Goal: Task Accomplishment & Management: Manage account settings

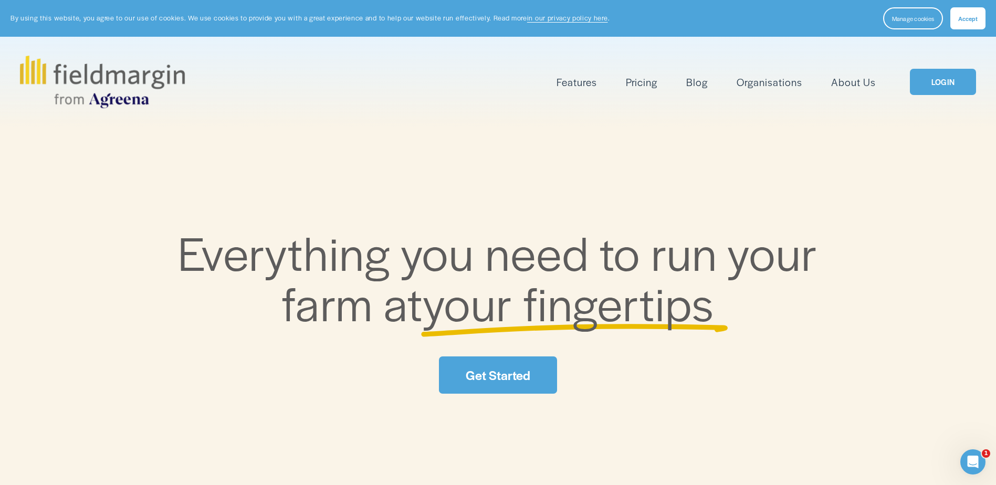
click at [929, 87] on link "LOGIN" at bounding box center [943, 82] width 66 height 27
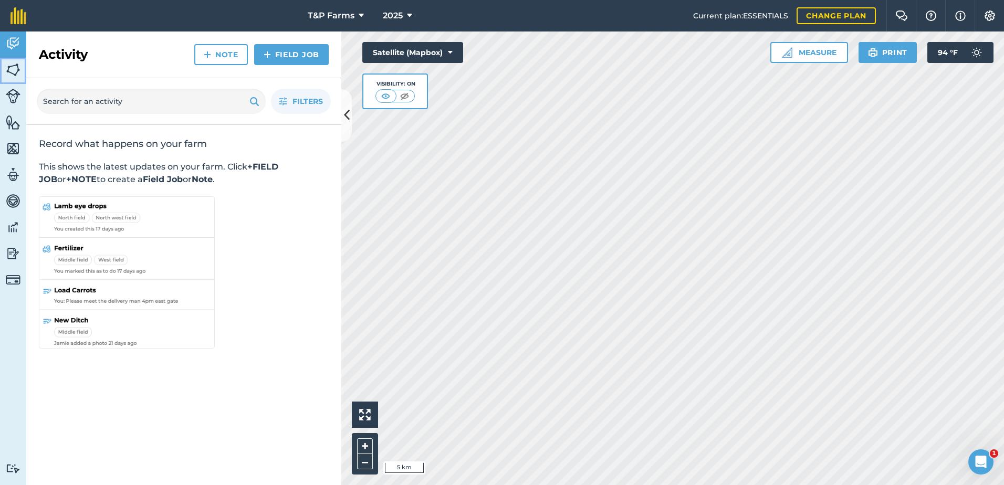
click at [19, 68] on img at bounding box center [13, 70] width 15 height 16
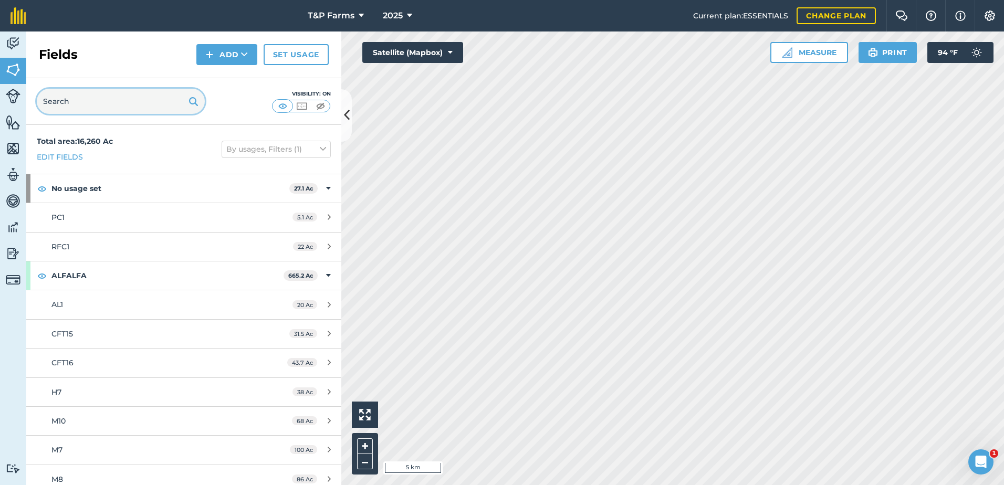
click at [115, 103] on input "text" at bounding box center [121, 101] width 168 height 25
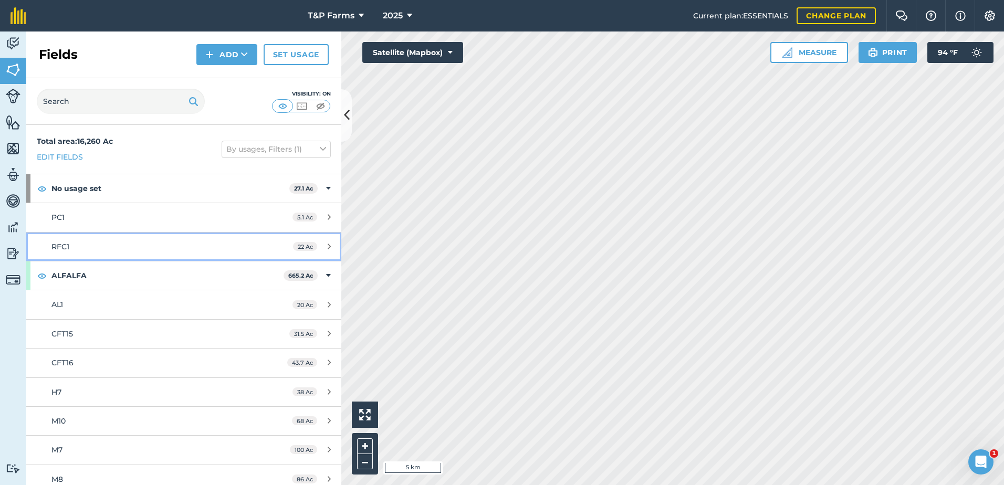
click at [116, 235] on link "RFC1 22 Ac" at bounding box center [183, 247] width 315 height 28
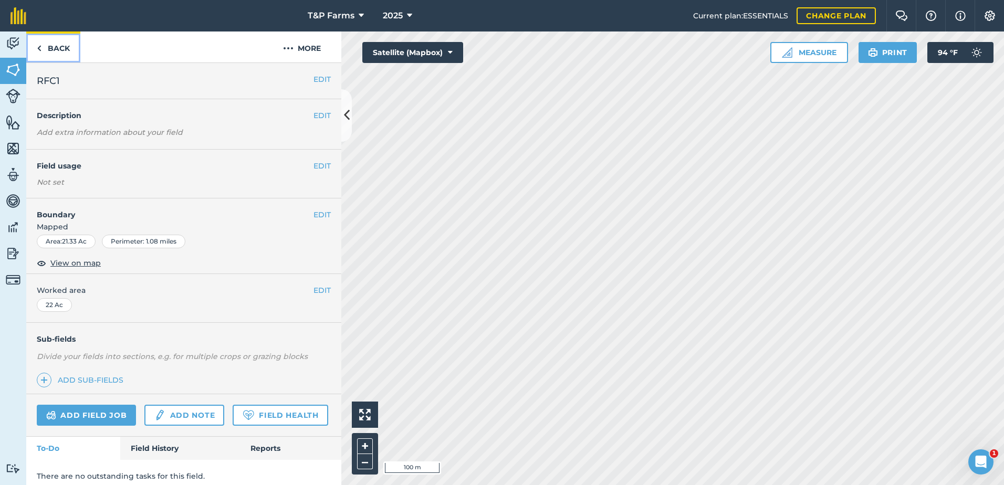
click at [67, 40] on link "Back" at bounding box center [53, 47] width 54 height 31
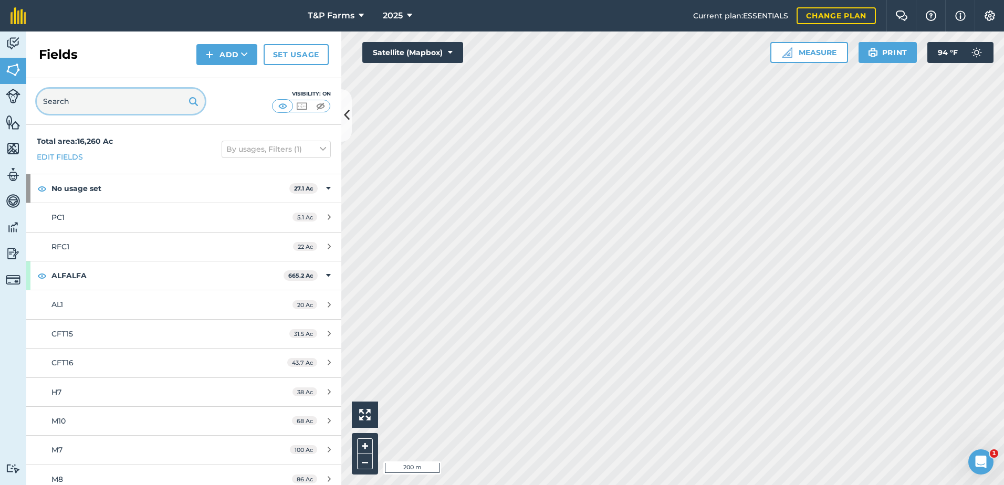
click at [135, 108] on input "text" at bounding box center [121, 101] width 168 height 25
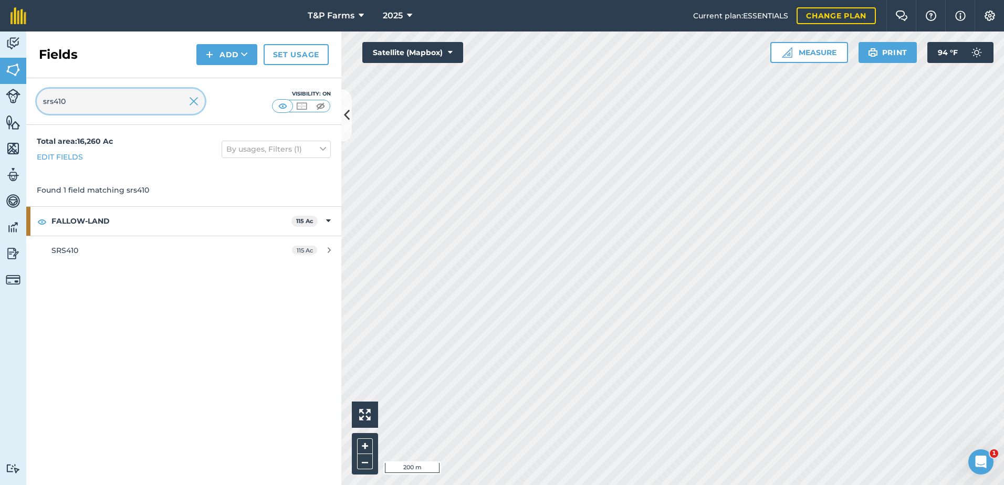
type input "srs410"
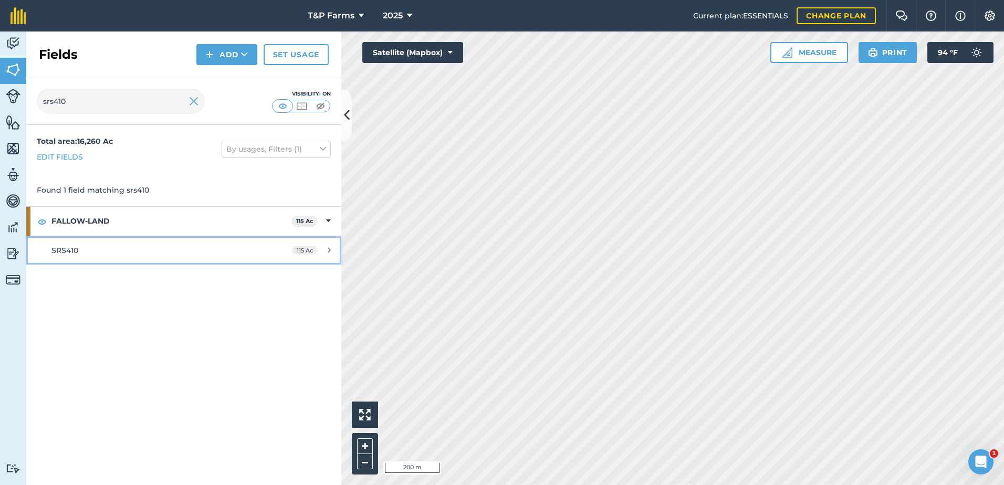
click at [132, 247] on div "SRS410" at bounding box center [149, 251] width 197 height 12
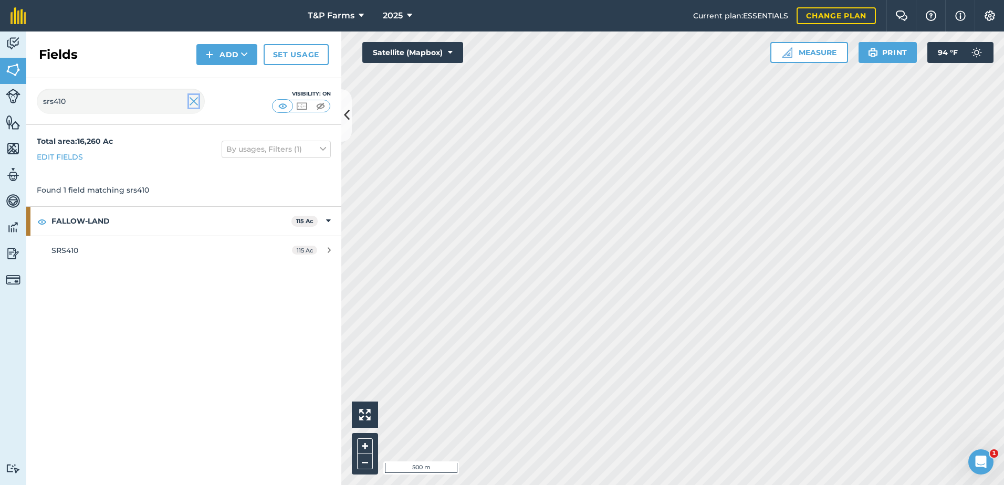
click at [198, 100] on img at bounding box center [193, 101] width 9 height 13
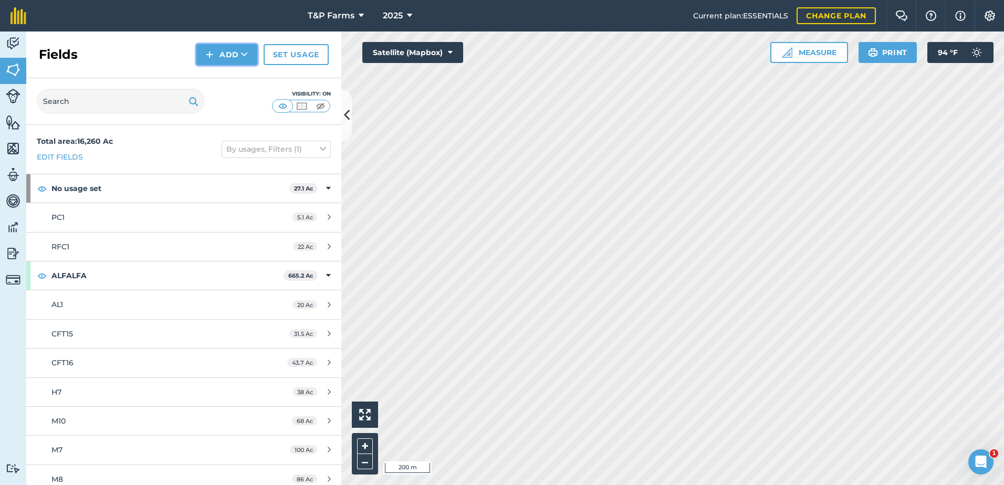
click at [232, 61] on button "Add" at bounding box center [226, 54] width 61 height 21
click at [230, 81] on link "Draw" at bounding box center [227, 78] width 58 height 23
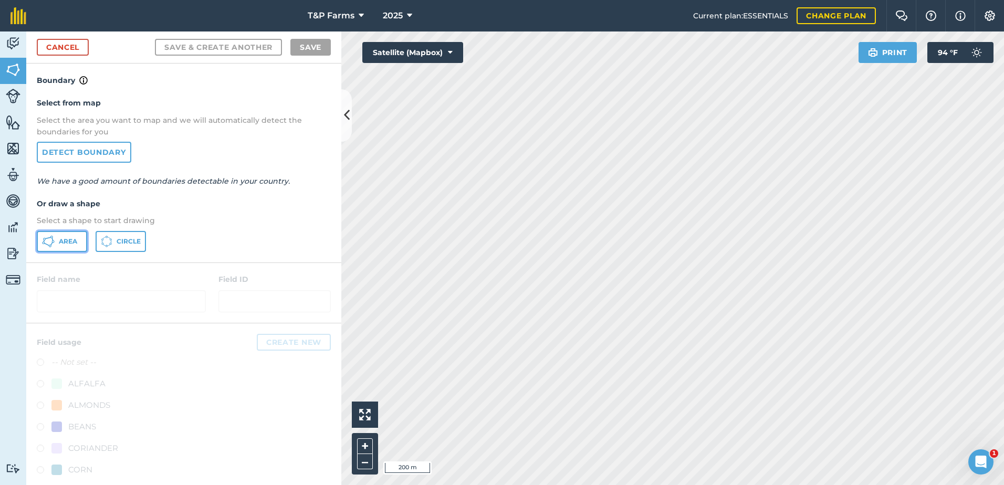
drag, startPoint x: 70, startPoint y: 239, endPoint x: 76, endPoint y: 239, distance: 6.3
click at [74, 239] on span "Area" at bounding box center [68, 241] width 18 height 8
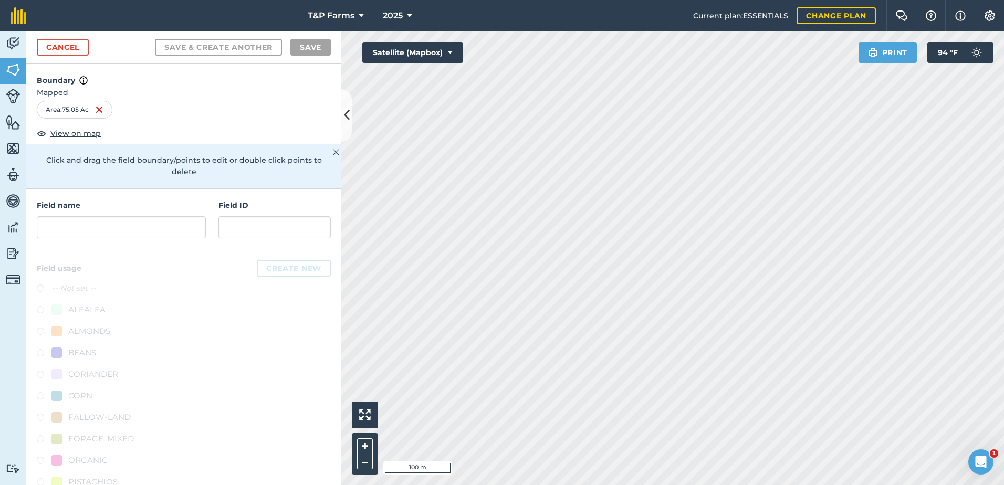
click at [623, 485] on html "T&P Farms 2025 Current plan : ESSENTIALS Change plan Farm Chat Help Info Settin…" at bounding box center [502, 242] width 1004 height 485
click at [121, 229] on input "text" at bounding box center [121, 227] width 169 height 22
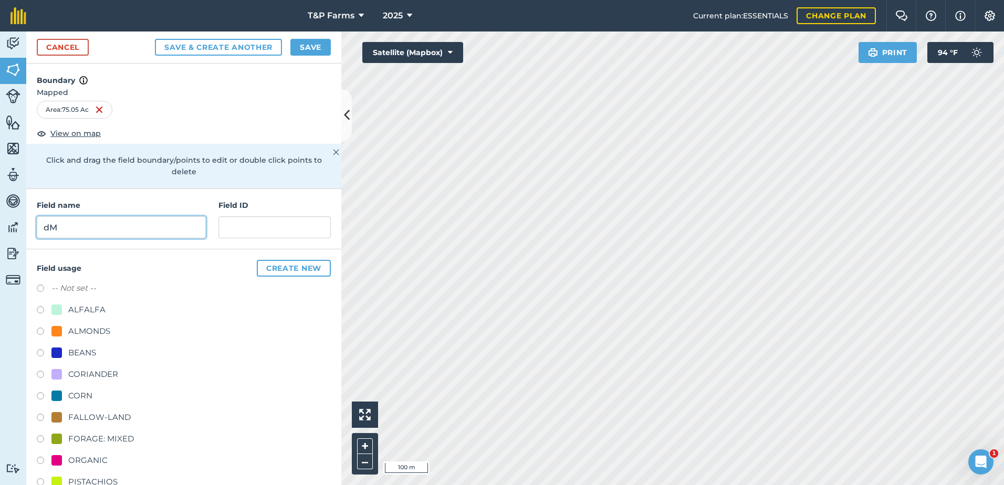
type input "d"
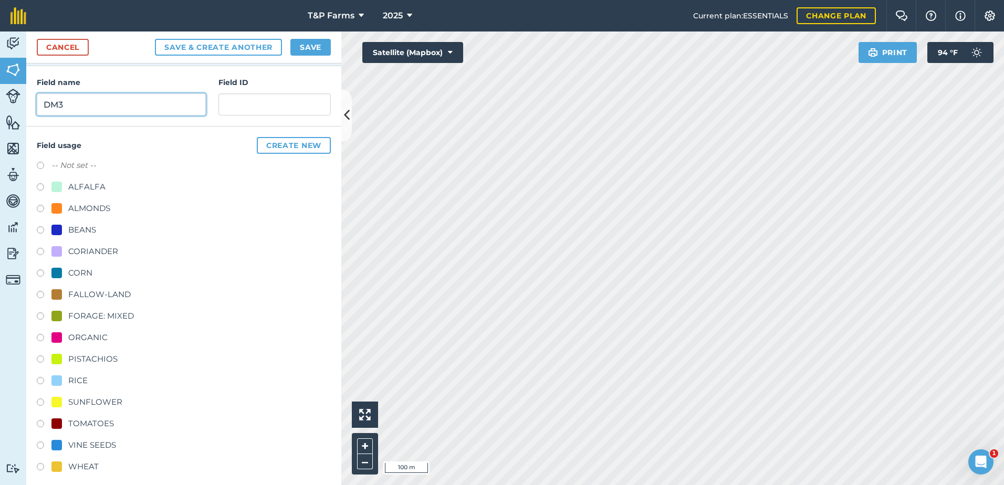
scroll to position [131, 0]
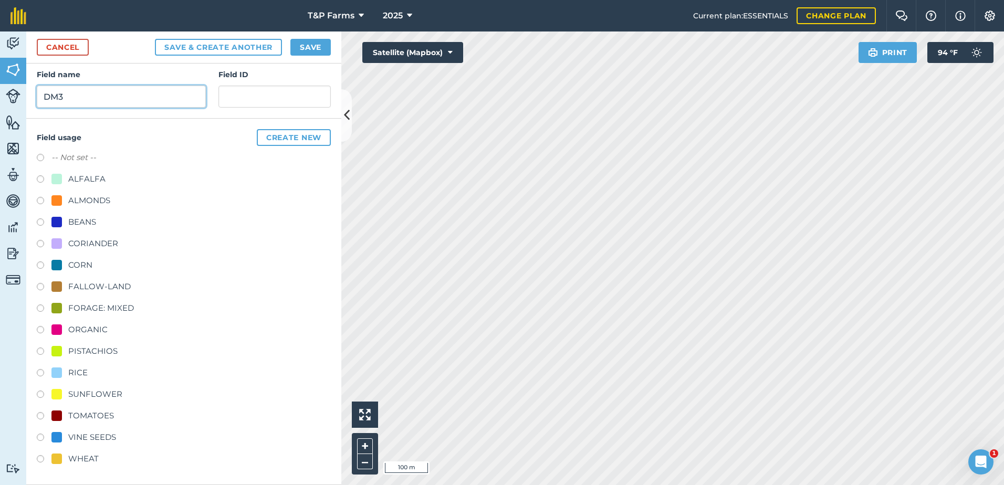
type input "DM3"
click at [102, 415] on div "TOMATOES" at bounding box center [91, 416] width 46 height 13
radio input "true"
click at [305, 42] on button "Save" at bounding box center [310, 47] width 40 height 17
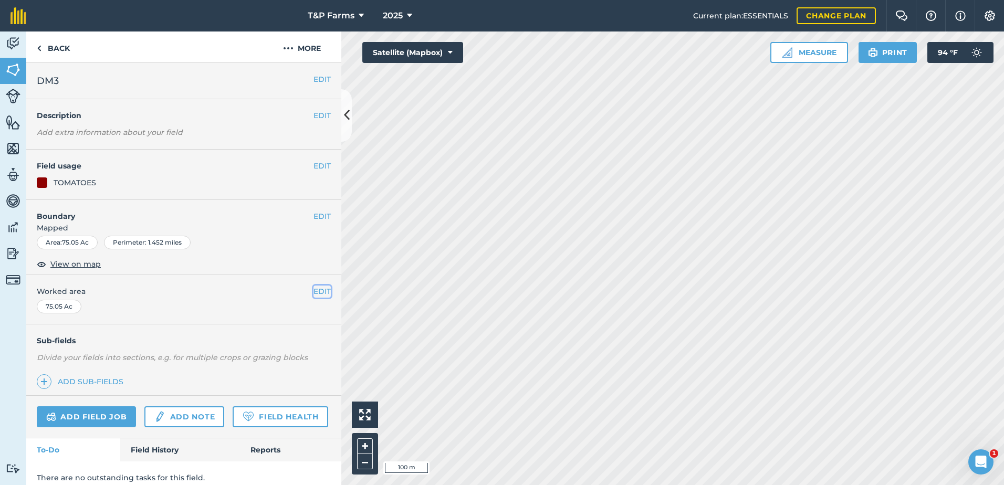
click at [315, 296] on button "EDIT" at bounding box center [321, 292] width 17 height 12
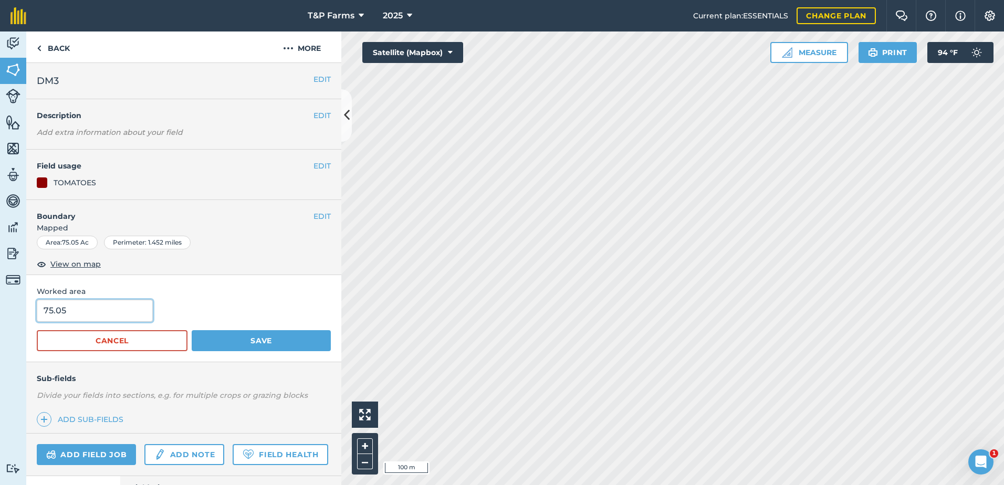
drag, startPoint x: 88, startPoint y: 307, endPoint x: -7, endPoint y: 312, distance: 95.2
click at [0, 312] on html "T&P Farms 2025 Current plan : ESSENTIALS Change plan Farm Chat Help Info Settin…" at bounding box center [502, 242] width 1004 height 485
type input "74.7"
click at [192, 330] on button "Save" at bounding box center [261, 340] width 139 height 21
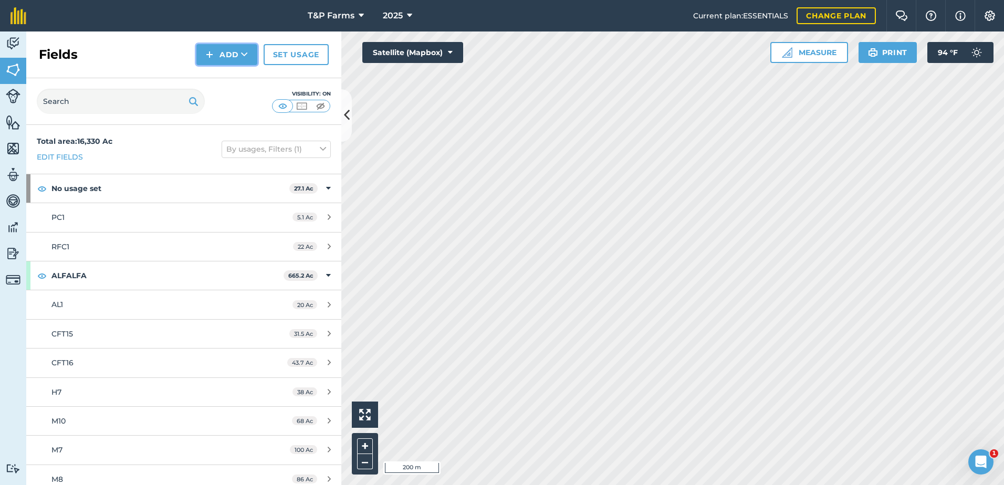
click at [233, 55] on button "Add" at bounding box center [226, 54] width 61 height 21
click at [231, 67] on link "Draw" at bounding box center [227, 78] width 58 height 23
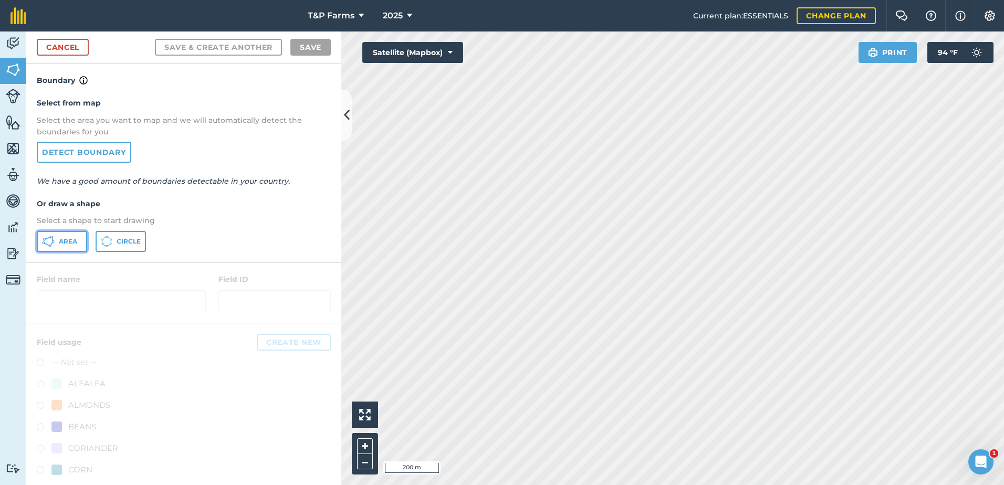
click at [61, 249] on button "Area" at bounding box center [62, 241] width 50 height 21
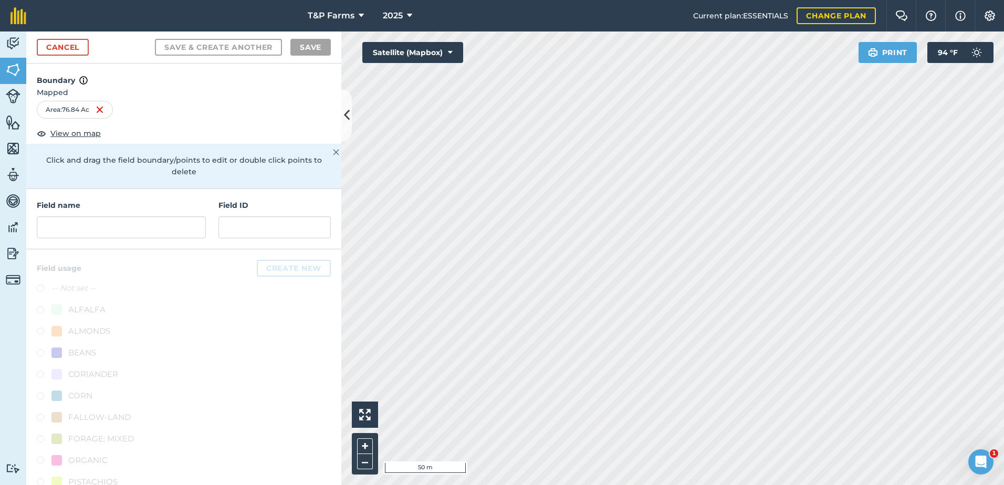
click at [302, 236] on div "Activity Fields Livestock Features Maps Team Vehicles Data Reporting Billing Tu…" at bounding box center [502, 259] width 1004 height 454
click at [107, 221] on input "text" at bounding box center [121, 227] width 169 height 22
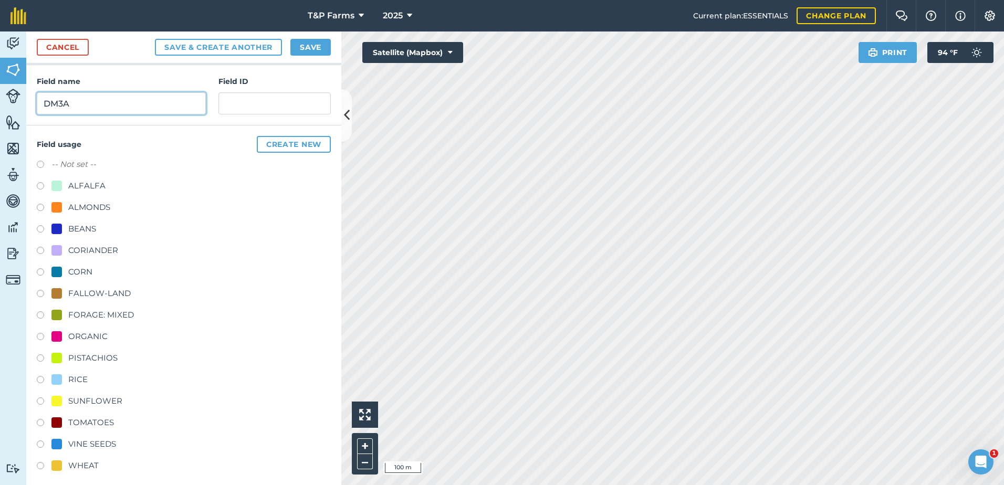
scroll to position [131, 0]
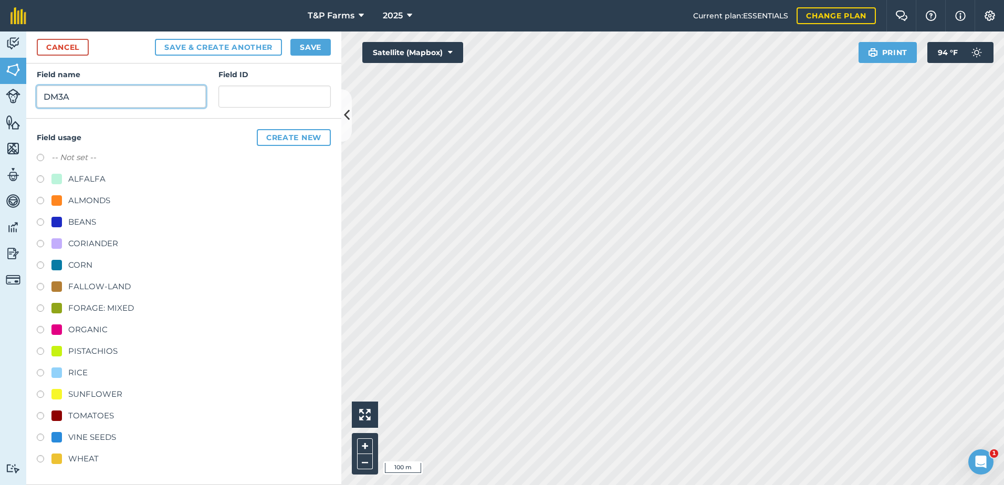
type input "DM3A"
click at [102, 418] on div "TOMATOES" at bounding box center [91, 416] width 46 height 13
radio input "true"
click at [307, 39] on button "Save" at bounding box center [310, 47] width 40 height 17
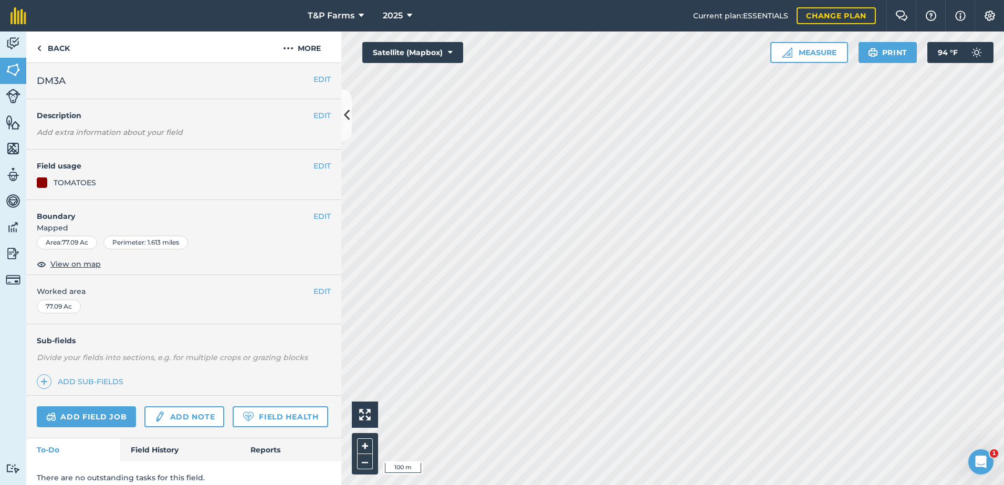
click at [323, 288] on div "EDIT Worked area 77.09 Ac" at bounding box center [183, 299] width 315 height 49
click at [304, 295] on span "Worked area" at bounding box center [184, 292] width 294 height 12
click at [313, 293] on button "EDIT" at bounding box center [321, 292] width 17 height 12
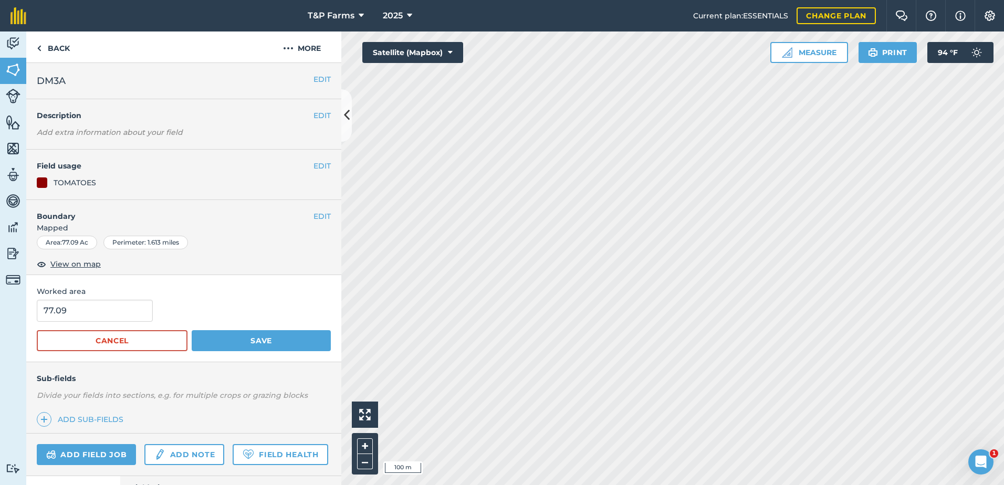
click at [160, 309] on div "77.09" at bounding box center [184, 311] width 294 height 22
click at [142, 308] on input "77.09" at bounding box center [95, 311] width 116 height 22
type input "77.6"
click at [192, 330] on button "Save" at bounding box center [261, 340] width 139 height 21
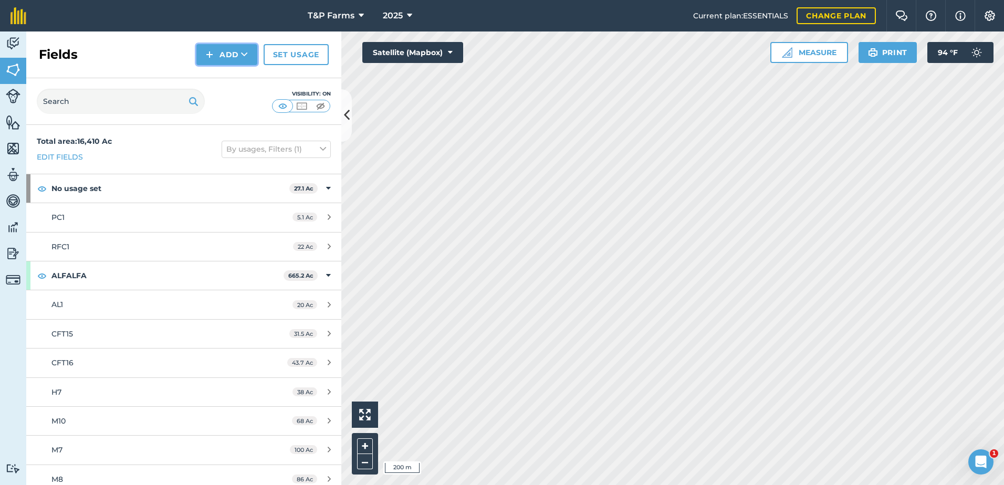
click at [247, 56] on icon at bounding box center [244, 54] width 7 height 11
click at [227, 83] on link "Draw" at bounding box center [227, 78] width 58 height 23
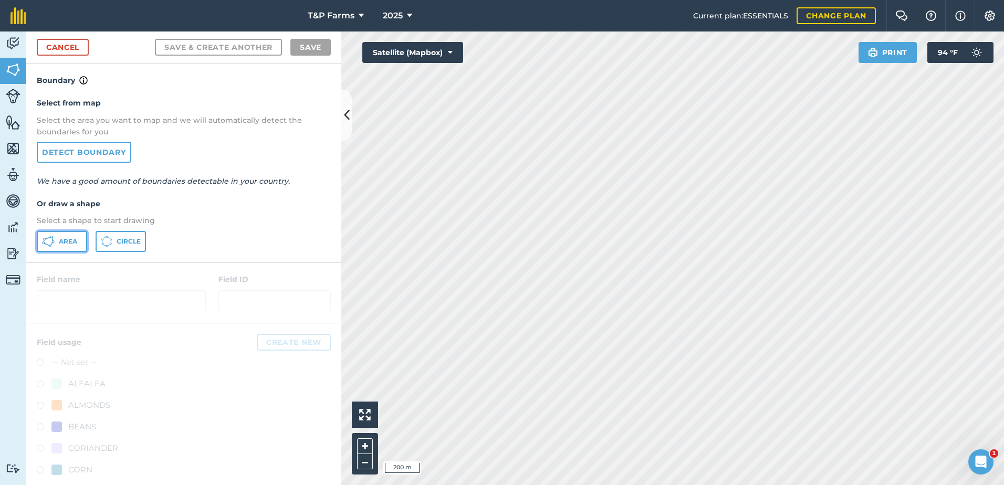
drag, startPoint x: 59, startPoint y: 246, endPoint x: 169, endPoint y: 257, distance: 110.2
click at [68, 246] on button "Area" at bounding box center [62, 241] width 50 height 21
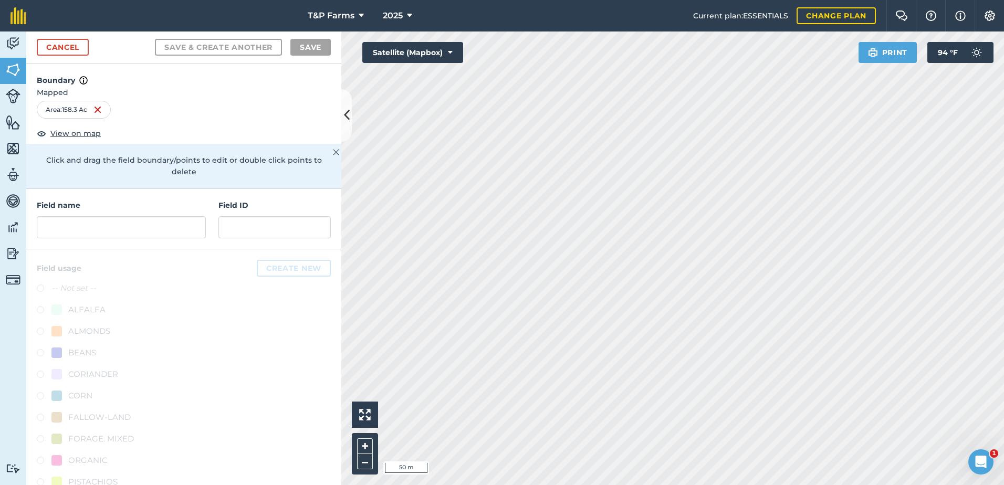
click at [611, 485] on html "T&P Farms 2025 Current plan : ESSENTIALS Change plan Farm Chat Help Info Settin…" at bounding box center [502, 242] width 1004 height 485
click at [84, 222] on input "text" at bounding box center [121, 227] width 169 height 22
click at [129, 225] on input "text" at bounding box center [121, 227] width 169 height 22
click at [80, 234] on input "text" at bounding box center [121, 227] width 169 height 22
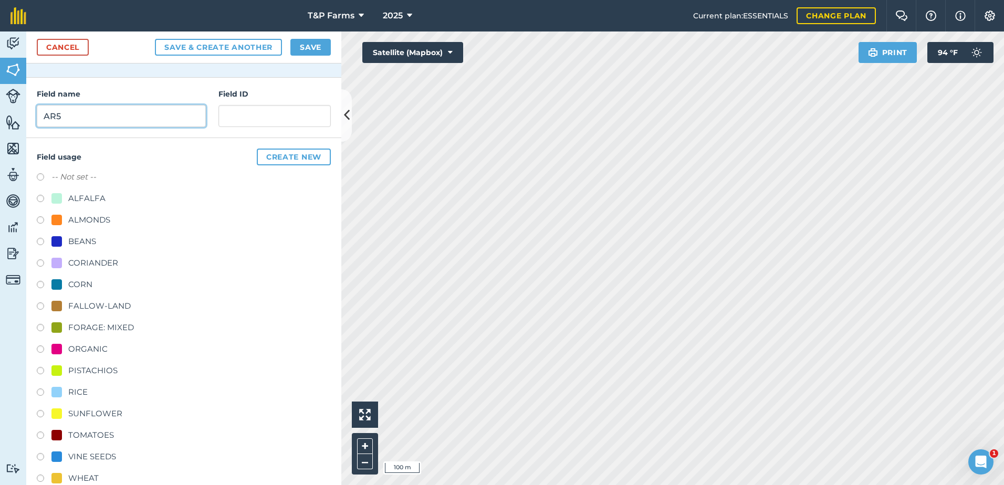
scroll to position [131, 0]
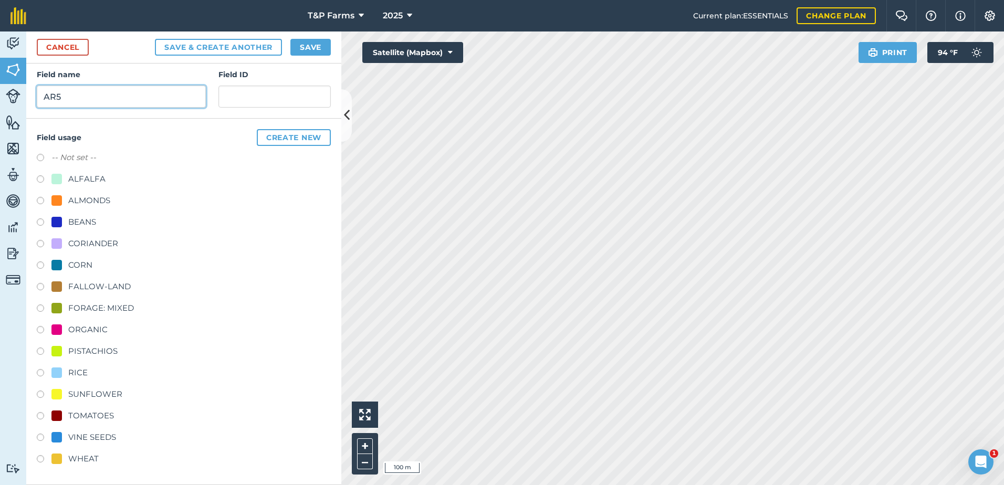
type input "AR5"
click at [85, 218] on div "BEANS" at bounding box center [82, 222] width 28 height 13
radio input "true"
click at [303, 45] on button "Save" at bounding box center [310, 47] width 40 height 17
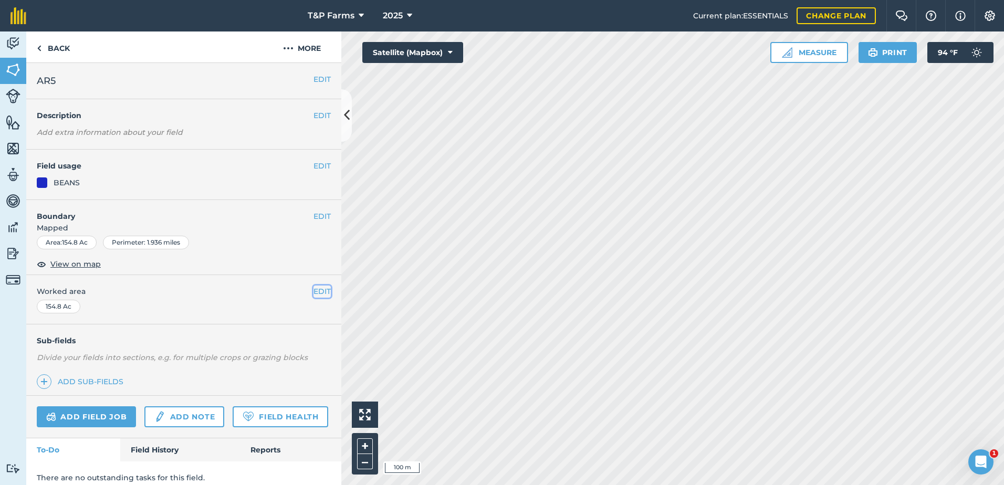
click at [313, 288] on button "EDIT" at bounding box center [321, 292] width 17 height 12
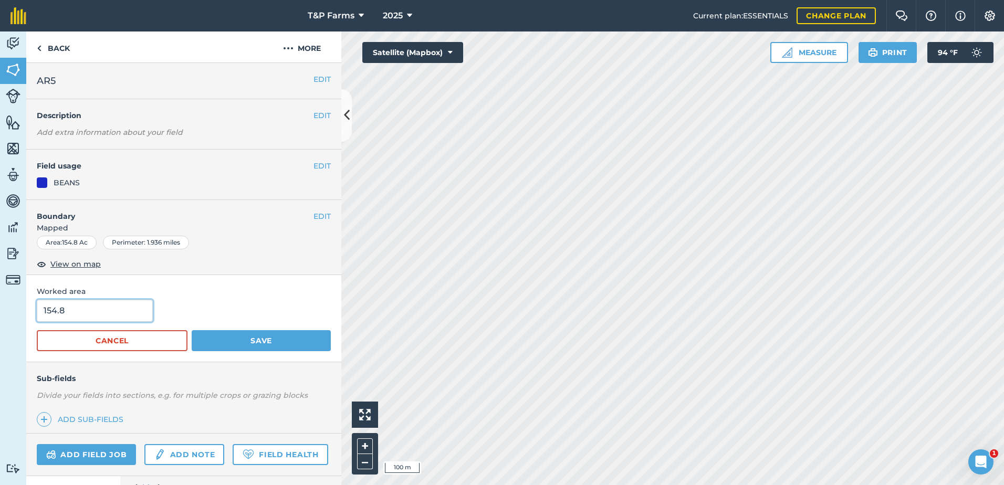
drag, startPoint x: 97, startPoint y: 309, endPoint x: -45, endPoint y: 307, distance: 141.8
click at [0, 307] on html "T&P Farms 2025 Current plan : ESSENTIALS Change plan Farm Chat Help Info Settin…" at bounding box center [502, 242] width 1004 height 485
type input "148"
click at [192, 330] on button "Save" at bounding box center [261, 340] width 139 height 21
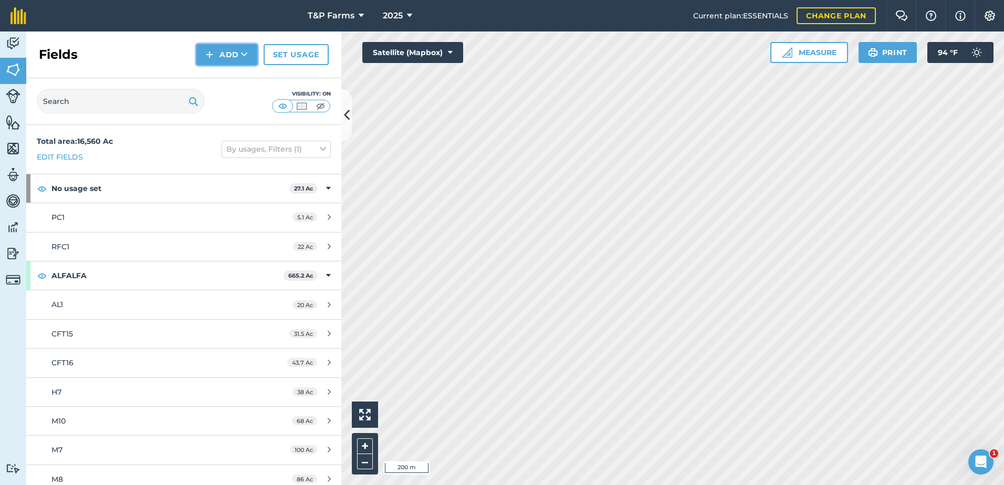
click at [229, 46] on button "Add" at bounding box center [226, 54] width 61 height 21
click at [246, 74] on link "Draw" at bounding box center [227, 78] width 58 height 23
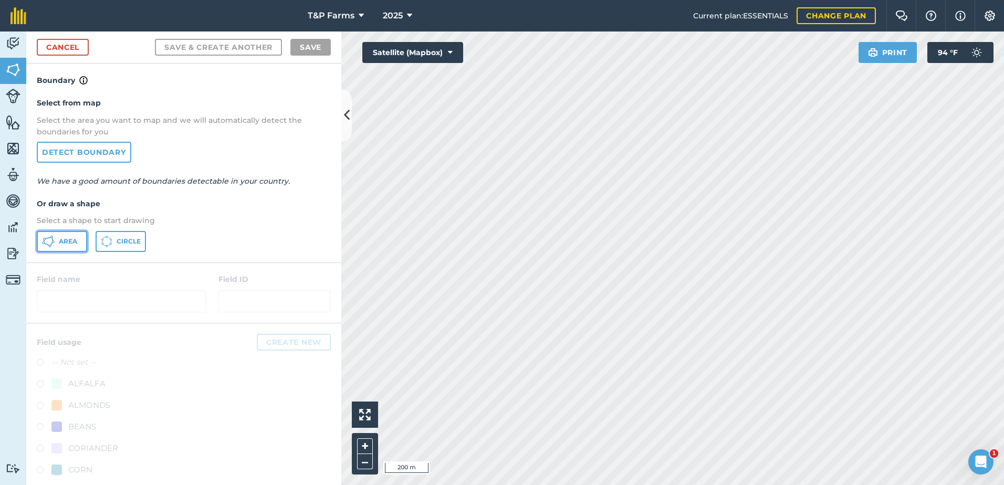
click at [62, 237] on span "Area" at bounding box center [68, 241] width 18 height 8
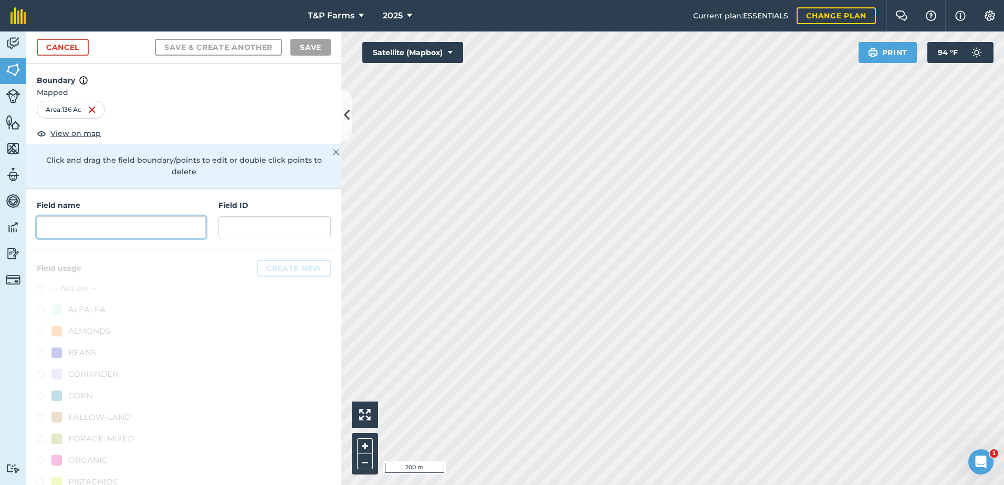
click at [119, 225] on input "text" at bounding box center [121, 227] width 169 height 22
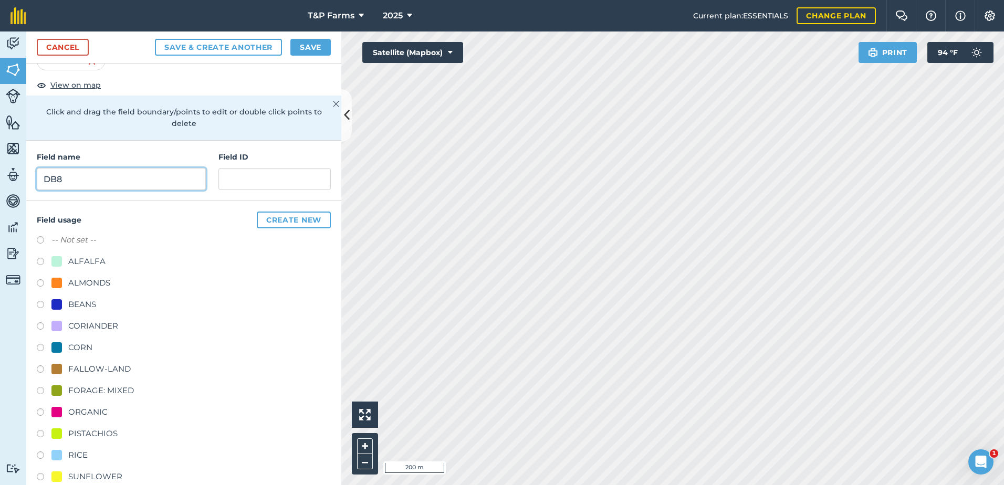
scroll to position [131, 0]
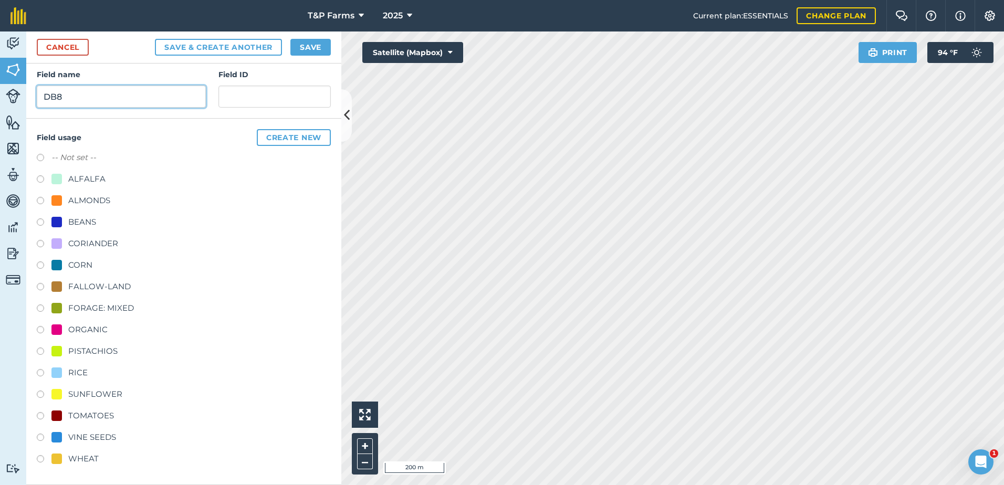
type input "DB8"
click at [108, 410] on div "TOMATOES" at bounding box center [91, 416] width 46 height 13
radio input "true"
click at [316, 42] on button "Save" at bounding box center [310, 47] width 40 height 17
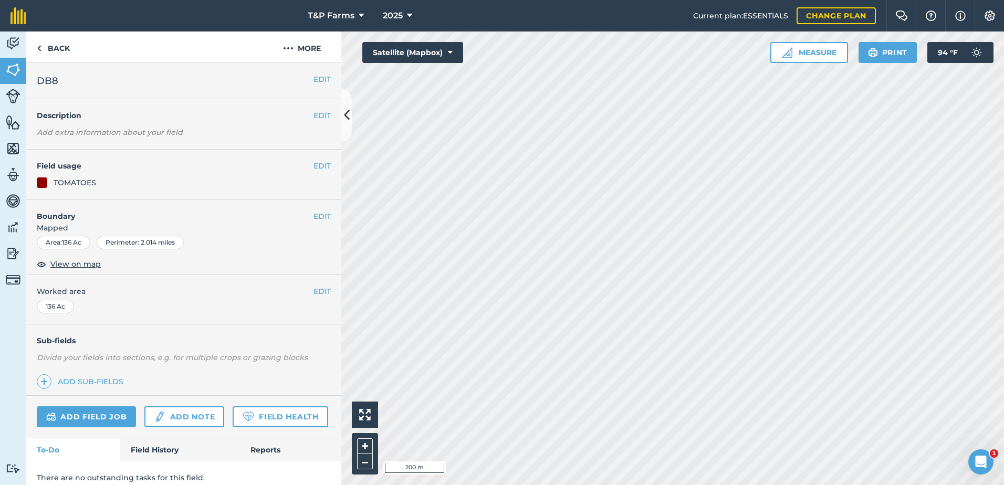
click at [323, 289] on div "EDIT Worked area 136 Ac" at bounding box center [183, 299] width 315 height 49
click at [313, 293] on button "EDIT" at bounding box center [321, 292] width 17 height 12
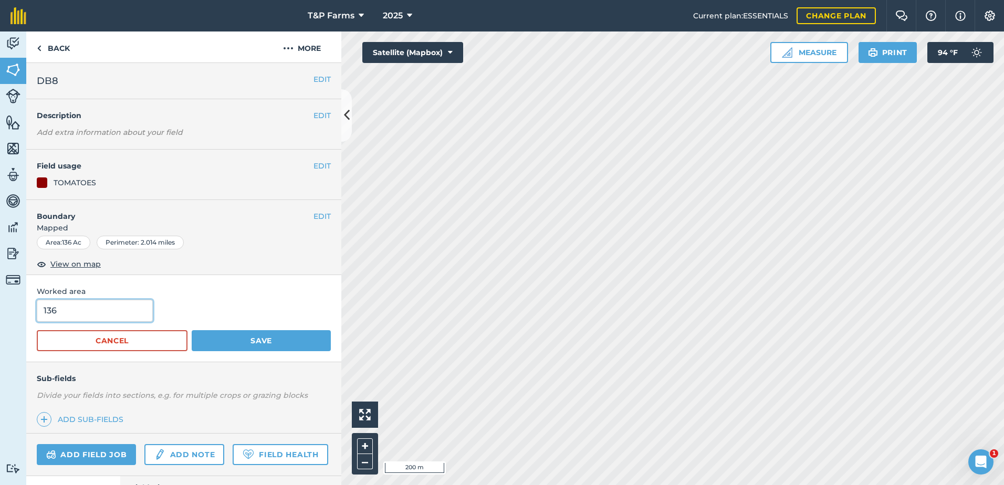
drag, startPoint x: 13, startPoint y: 316, endPoint x: -75, endPoint y: 311, distance: 87.8
click at [0, 311] on html "T&P Farms 2025 Current plan : ESSENTIALS Change plan Farm Chat Help Info Settin…" at bounding box center [502, 242] width 1004 height 485
type input "143"
click at [192, 330] on button "Save" at bounding box center [261, 340] width 139 height 21
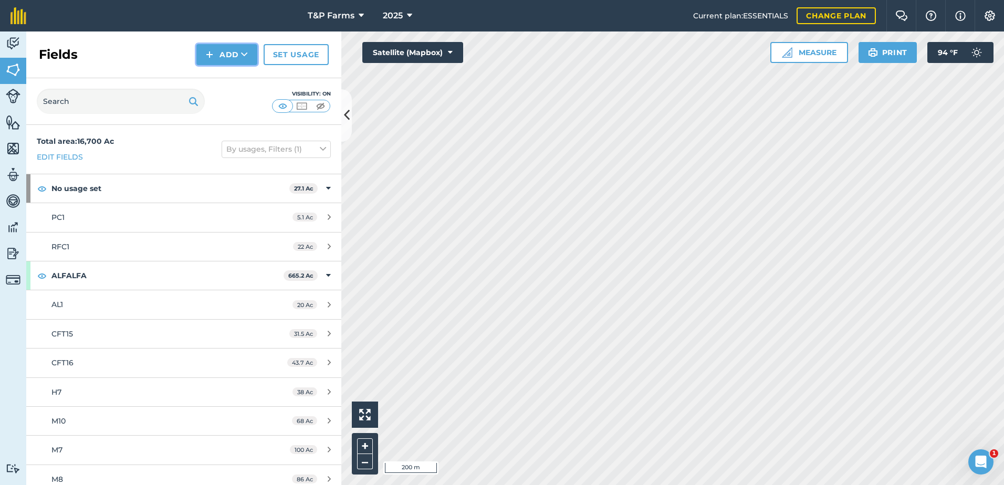
click at [230, 50] on button "Add" at bounding box center [226, 54] width 61 height 21
click at [239, 77] on link "Draw" at bounding box center [227, 78] width 58 height 23
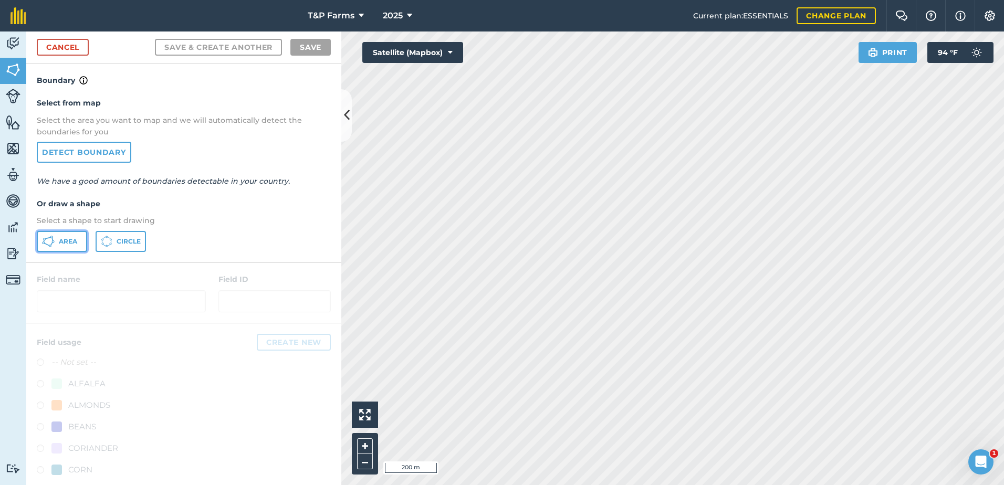
drag, startPoint x: 69, startPoint y: 239, endPoint x: 311, endPoint y: 250, distance: 242.3
click at [74, 241] on span "Area" at bounding box center [68, 241] width 18 height 8
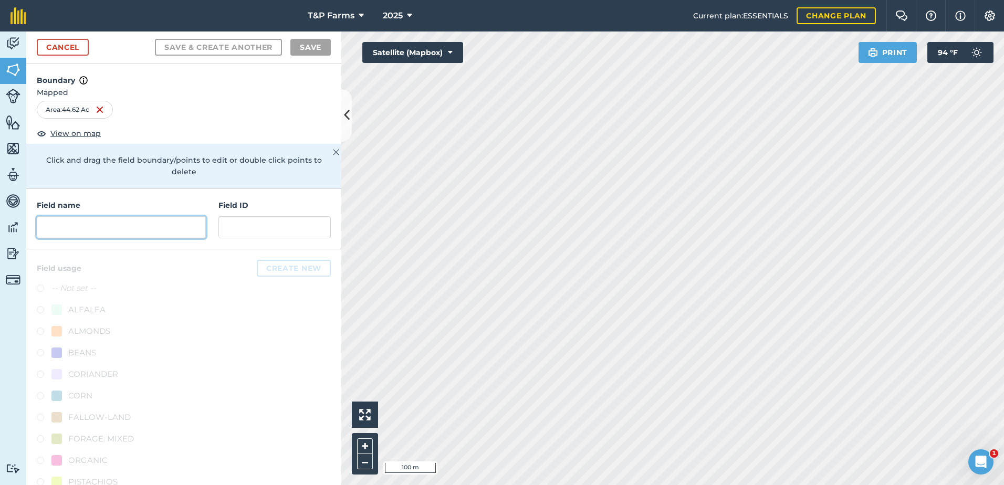
click at [161, 226] on input "text" at bounding box center [121, 227] width 169 height 22
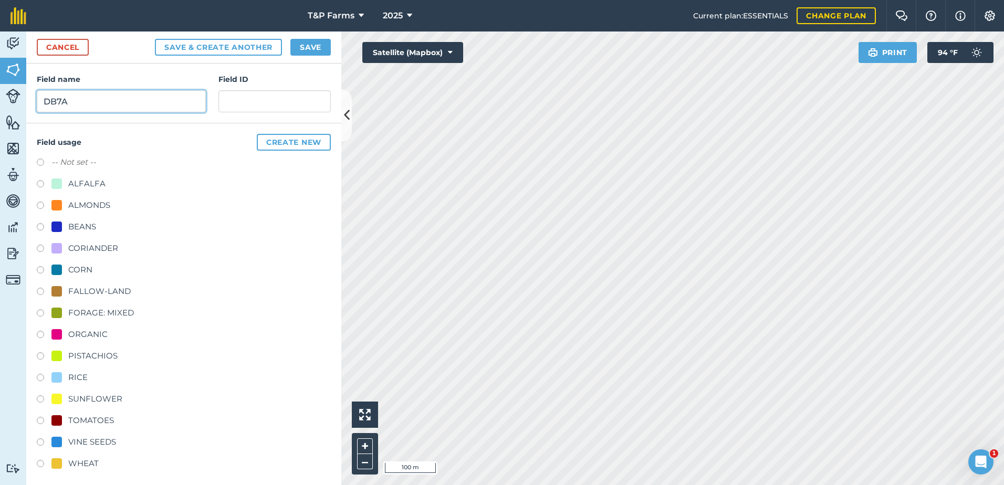
scroll to position [131, 0]
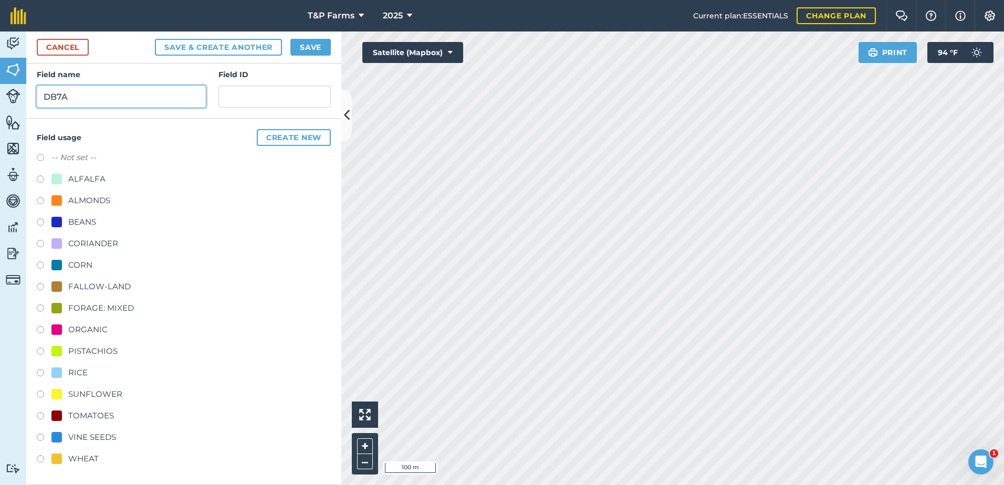
type input "DB7A"
click at [87, 271] on div "CORN" at bounding box center [80, 265] width 24 height 13
radio input "true"
click at [317, 51] on button "Save" at bounding box center [310, 47] width 40 height 17
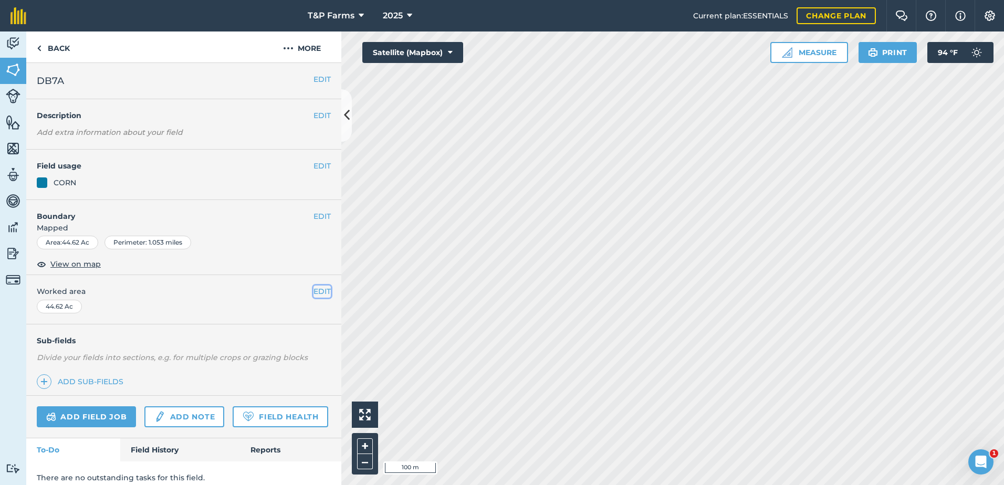
click at [313, 288] on button "EDIT" at bounding box center [321, 292] width 17 height 12
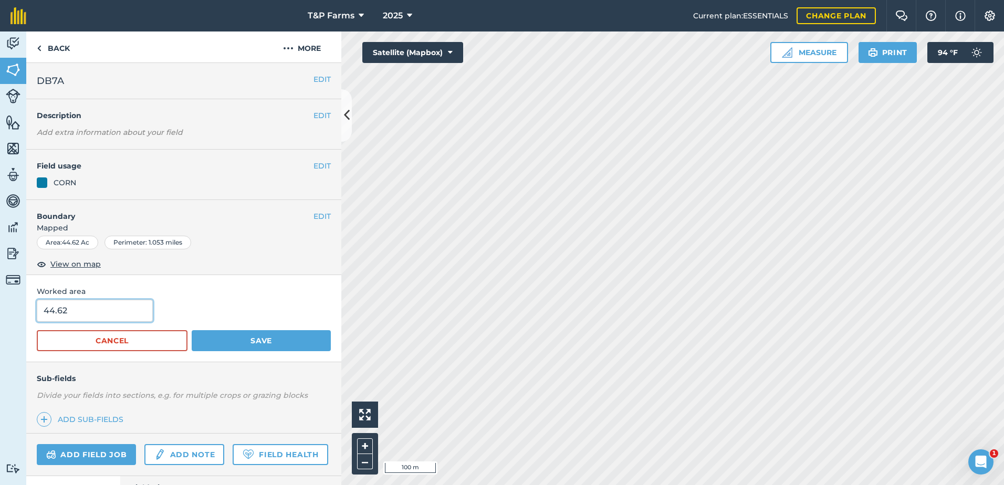
click at [0, 323] on html "T&P Farms 2025 Current plan : ESSENTIALS Change plan Farm Chat Help Info Settin…" at bounding box center [502, 242] width 1004 height 485
type input "45"
click at [192, 330] on button "Save" at bounding box center [261, 340] width 139 height 21
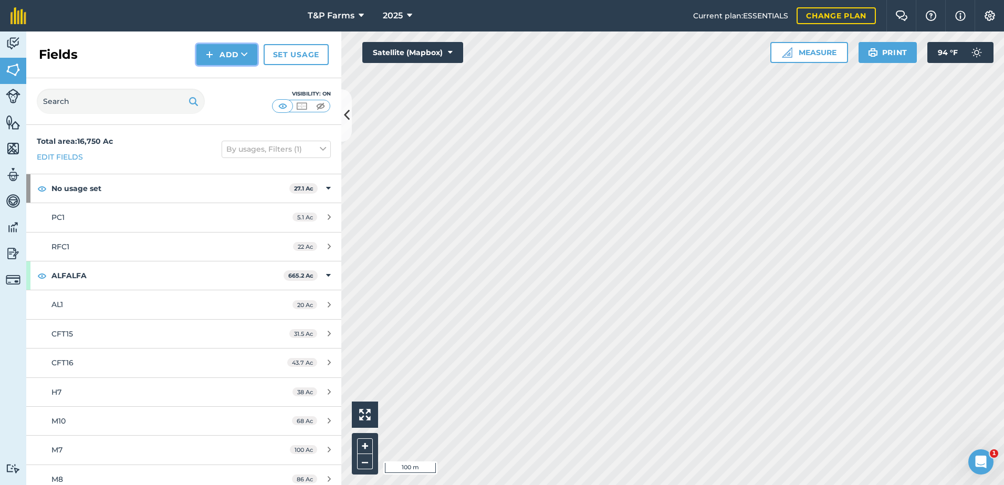
click at [246, 57] on icon at bounding box center [244, 54] width 7 height 11
click at [246, 80] on link "Draw" at bounding box center [227, 78] width 58 height 23
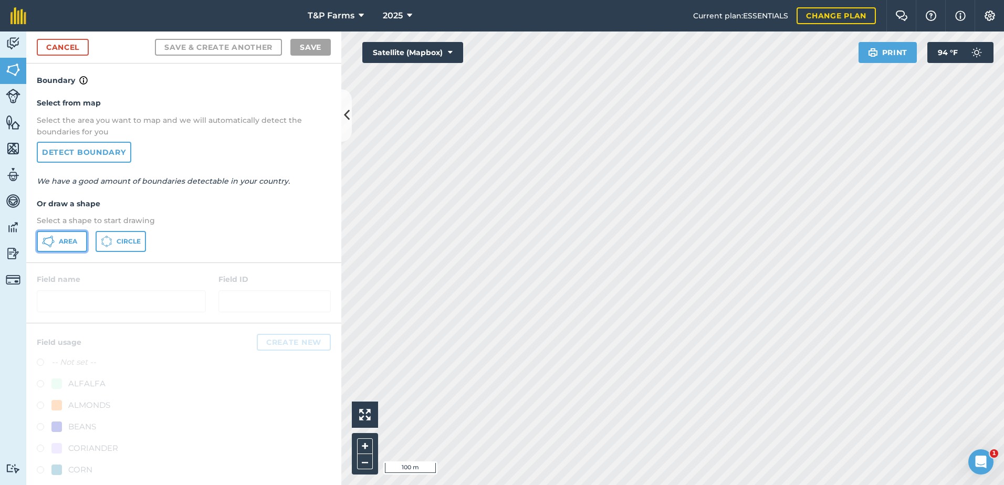
click at [64, 251] on button "Area" at bounding box center [62, 241] width 50 height 21
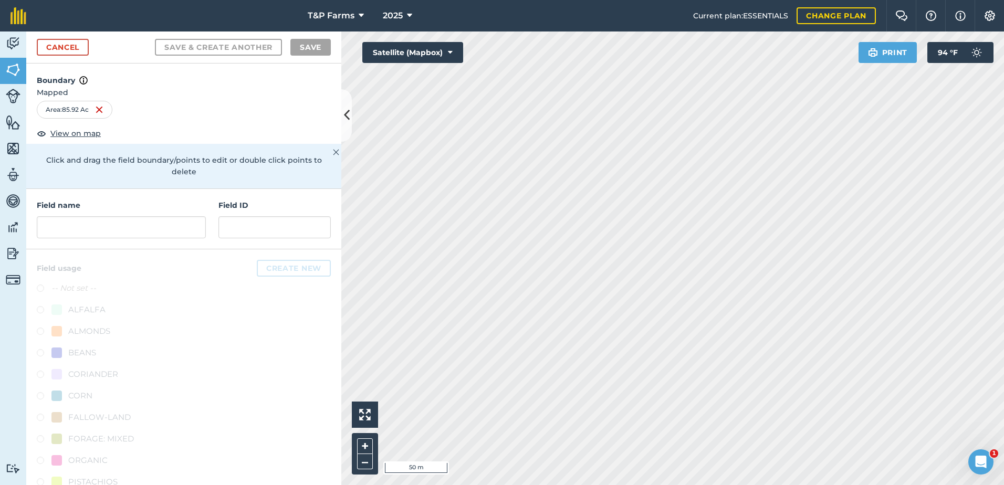
click at [676, 21] on div "T&P Farms 2025 Current plan : ESSENTIALS Change plan Farm Chat Help Info Settin…" at bounding box center [502, 242] width 1004 height 485
drag, startPoint x: 146, startPoint y: 216, endPoint x: 146, endPoint y: 222, distance: 6.3
click at [146, 217] on div "Field name" at bounding box center [121, 219] width 169 height 39
click at [146, 223] on input "text" at bounding box center [121, 227] width 169 height 22
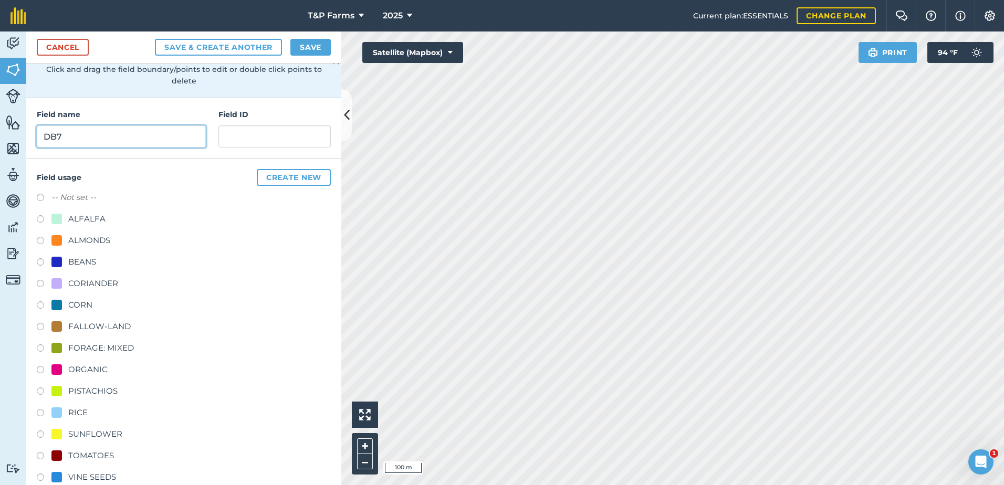
scroll to position [131, 0]
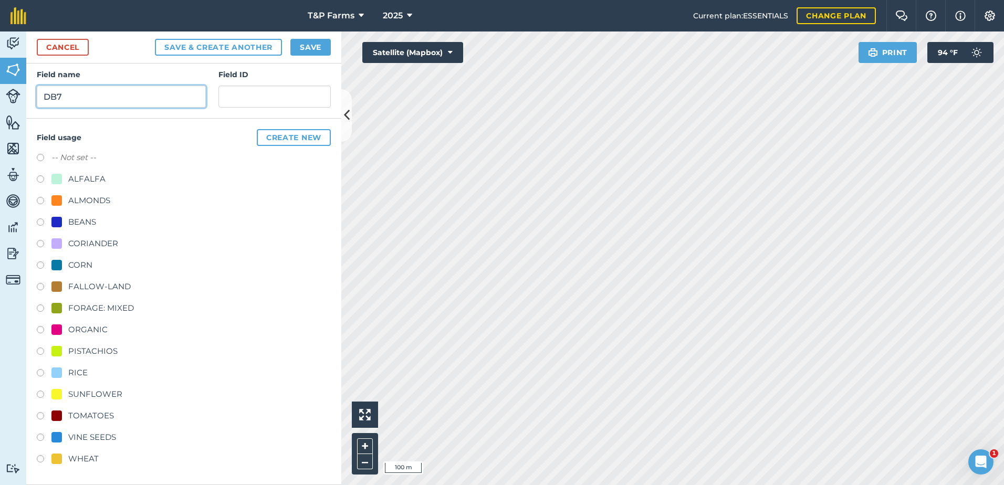
type input "DB7"
click at [80, 426] on div "-- Not set -- ALFALFA ALMONDS BEANS CORIANDER CORN FALLOW-LAND FORAGE: MIXED OR…" at bounding box center [184, 309] width 294 height 317
click at [87, 413] on div "TOMATOES" at bounding box center [91, 416] width 46 height 13
radio input "true"
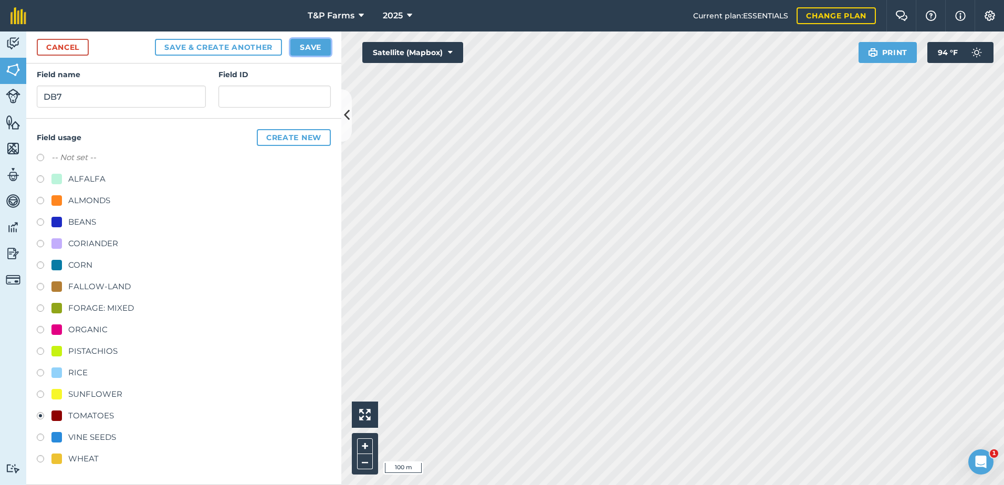
click at [308, 50] on button "Save" at bounding box center [310, 47] width 40 height 17
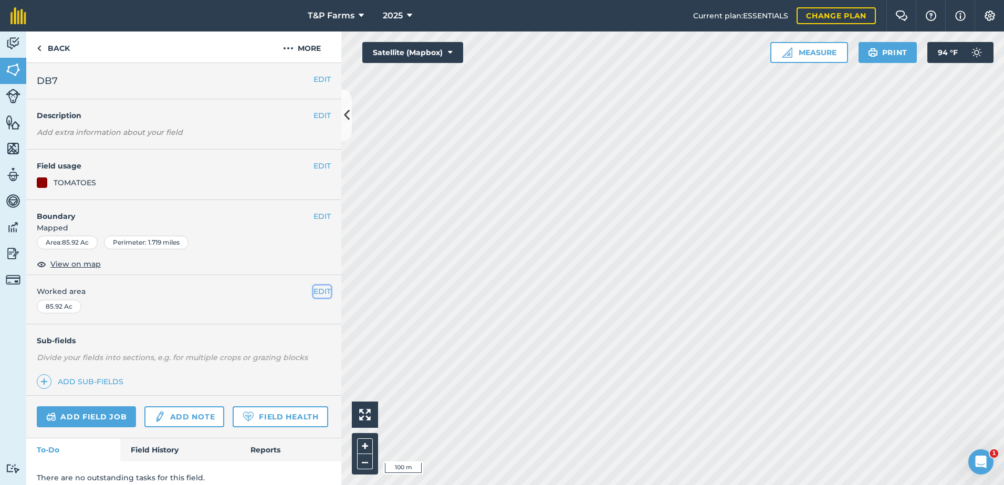
click at [313, 296] on button "EDIT" at bounding box center [321, 292] width 17 height 12
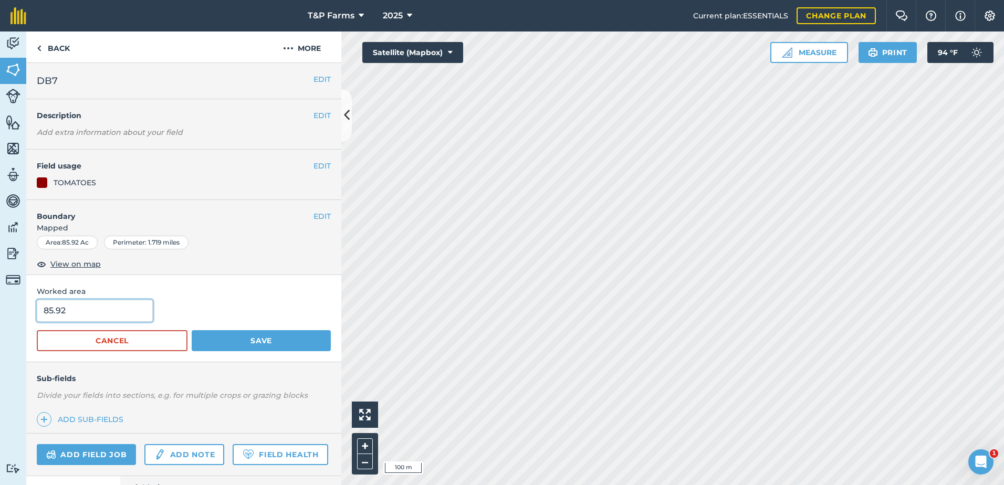
drag, startPoint x: 122, startPoint y: 309, endPoint x: 29, endPoint y: 327, distance: 94.5
click at [29, 327] on div "Worked area 85.92 Cancel Save" at bounding box center [183, 318] width 315 height 87
type input "90"
click at [192, 330] on button "Save" at bounding box center [261, 340] width 139 height 21
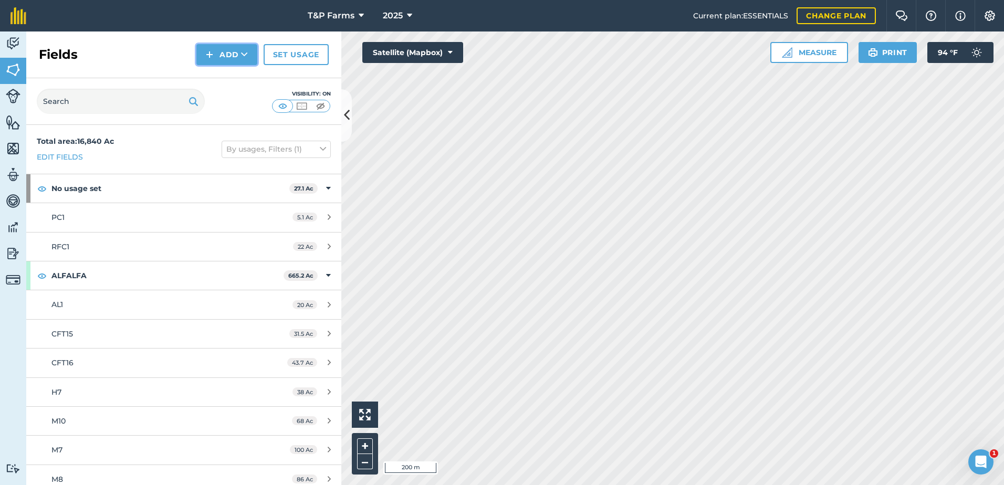
click at [232, 49] on button "Add" at bounding box center [226, 54] width 61 height 21
click at [224, 80] on link "Draw" at bounding box center [227, 78] width 58 height 23
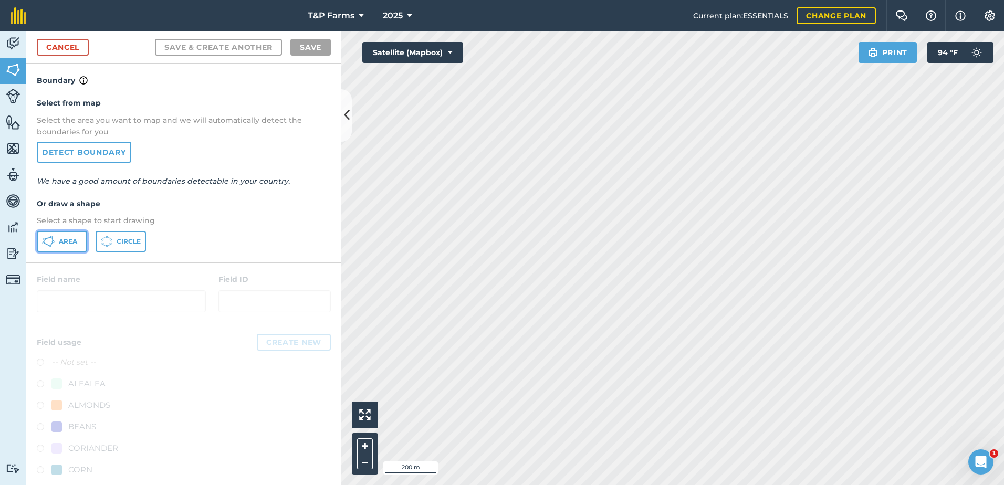
click at [50, 246] on icon at bounding box center [48, 241] width 13 height 13
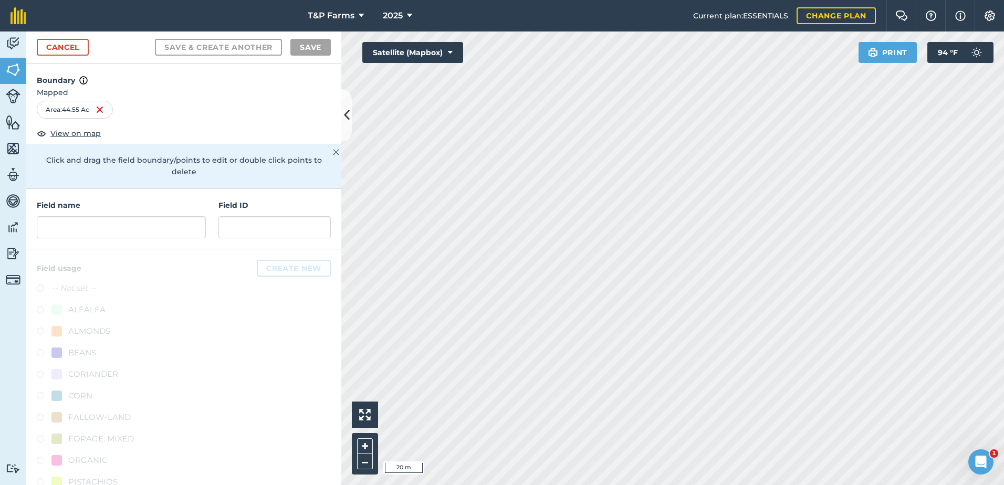
click at [1003, 309] on html "T&P Farms 2025 Current plan : ESSENTIALS Change plan Farm Chat Help Info Settin…" at bounding box center [502, 242] width 1004 height 485
click at [773, 23] on div "T&P Farms 2025 Current plan : ESSENTIALS Change plan Farm Chat Help Info Settin…" at bounding box center [502, 242] width 1004 height 485
click at [175, 223] on input "text" at bounding box center [121, 227] width 169 height 22
click at [198, 227] on input "text" at bounding box center [121, 227] width 169 height 22
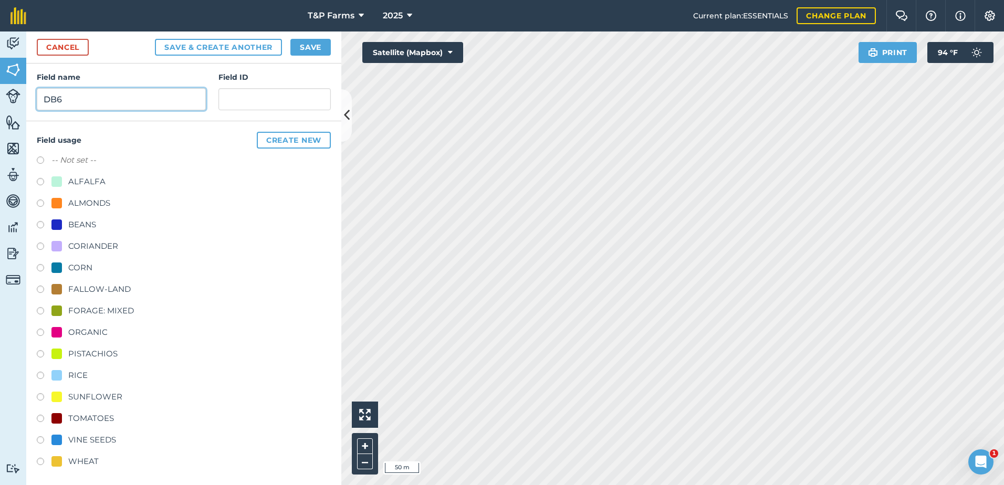
scroll to position [131, 0]
type input "DB6"
click at [82, 226] on div "BEANS" at bounding box center [82, 222] width 28 height 13
radio input "true"
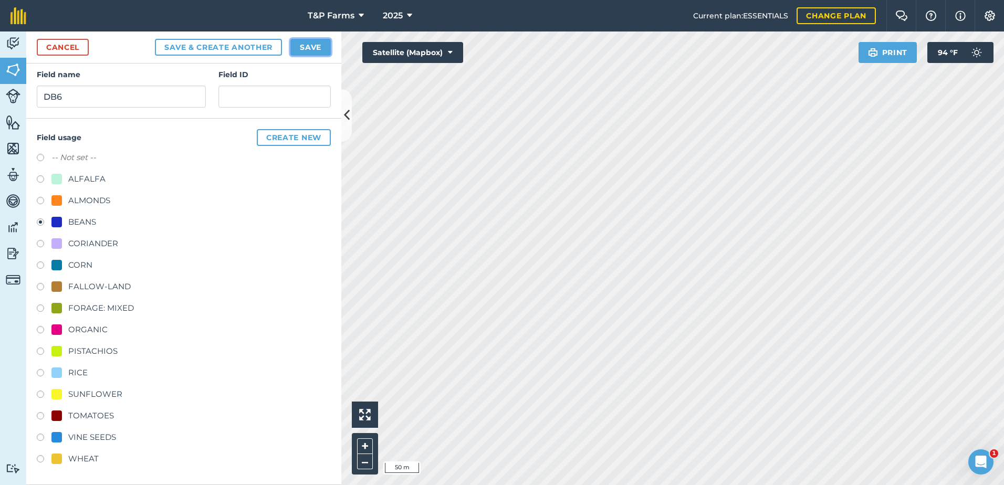
click at [326, 47] on button "Save" at bounding box center [310, 47] width 40 height 17
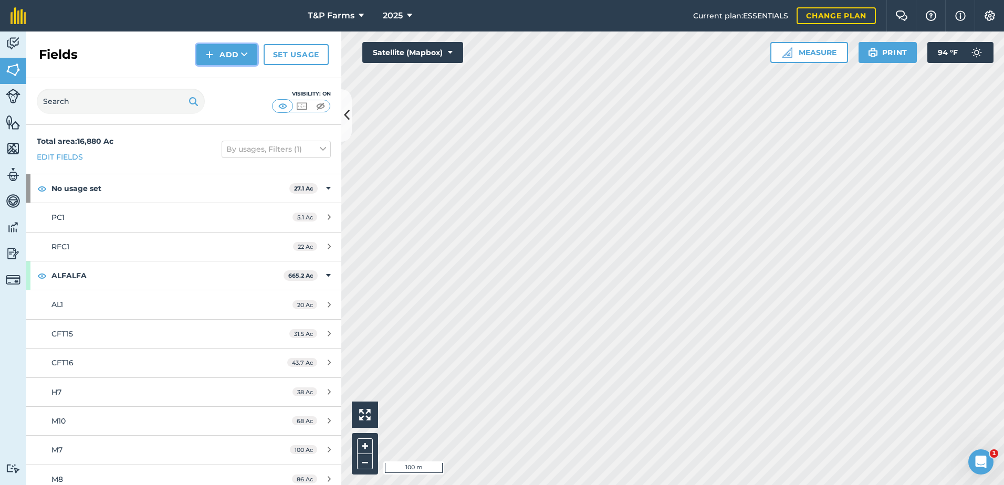
click at [229, 48] on button "Add" at bounding box center [226, 54] width 61 height 21
click at [228, 74] on link "Draw" at bounding box center [227, 78] width 58 height 23
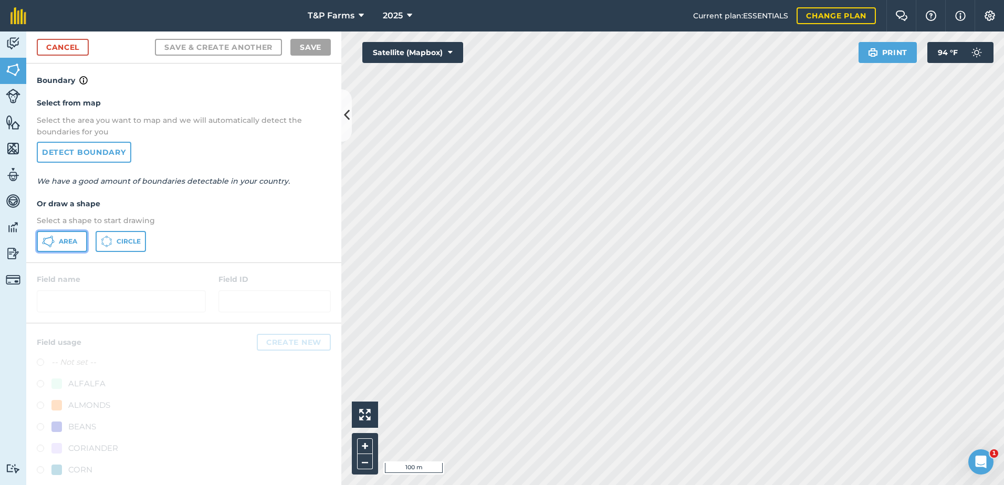
click at [71, 249] on button "Area" at bounding box center [62, 241] width 50 height 21
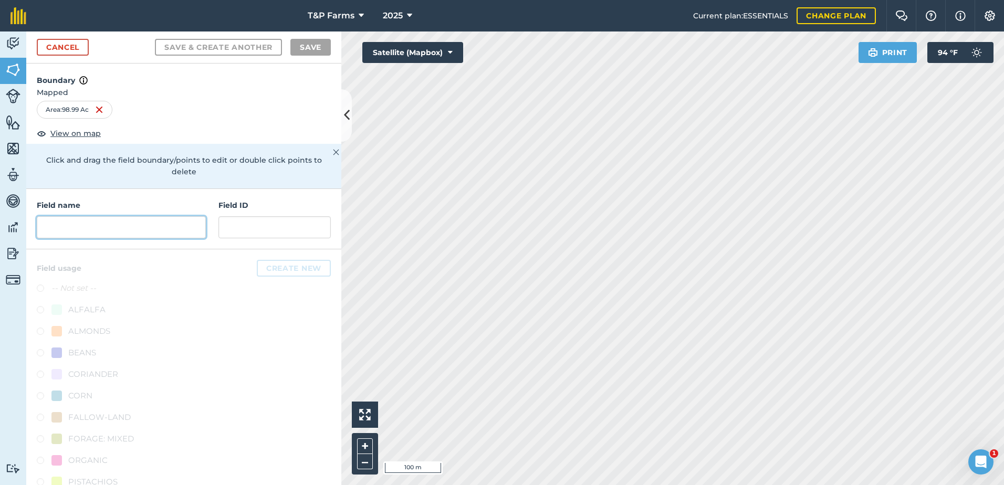
click at [106, 233] on input "text" at bounding box center [121, 227] width 169 height 22
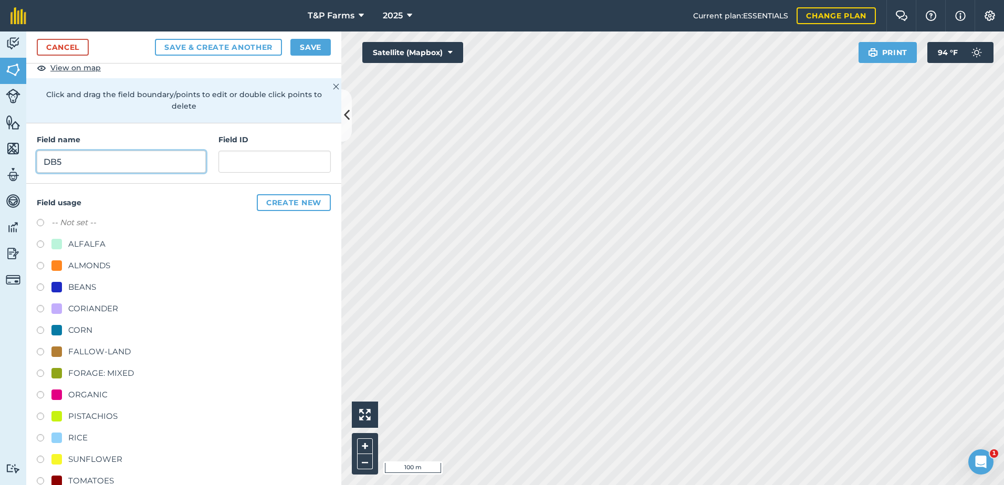
scroll to position [131, 0]
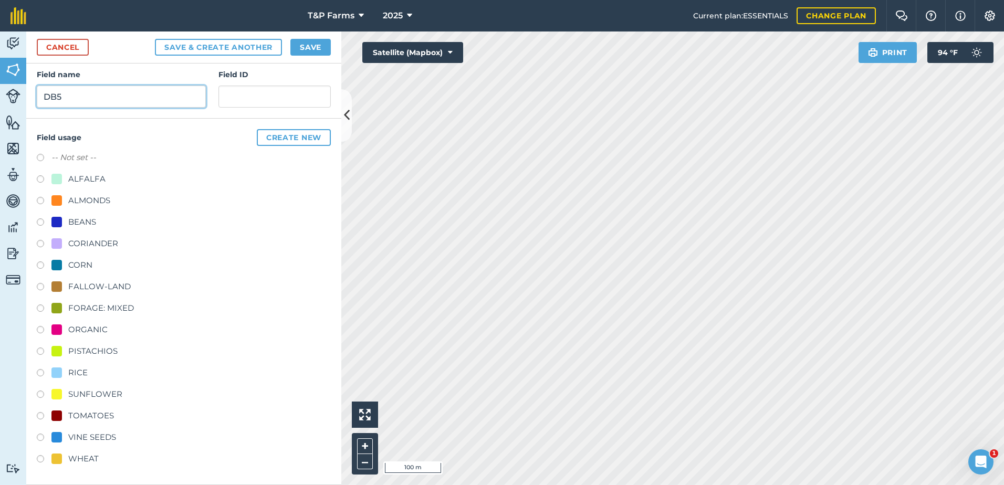
type input "DB5"
click at [101, 433] on div "VINE SEEDS" at bounding box center [92, 437] width 48 height 13
radio input "true"
click at [319, 35] on div "Cancel Save & Create Another Save" at bounding box center [183, 48] width 315 height 32
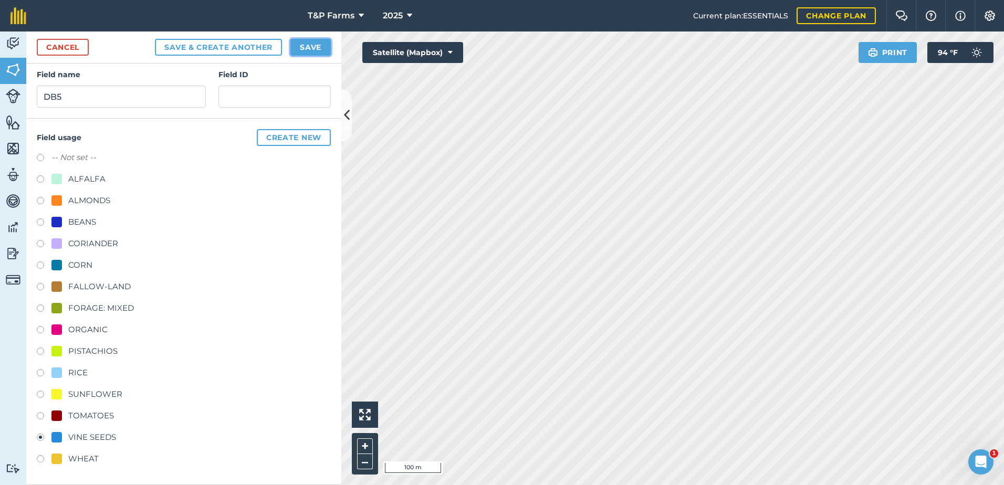
click at [318, 42] on button "Save" at bounding box center [310, 47] width 40 height 17
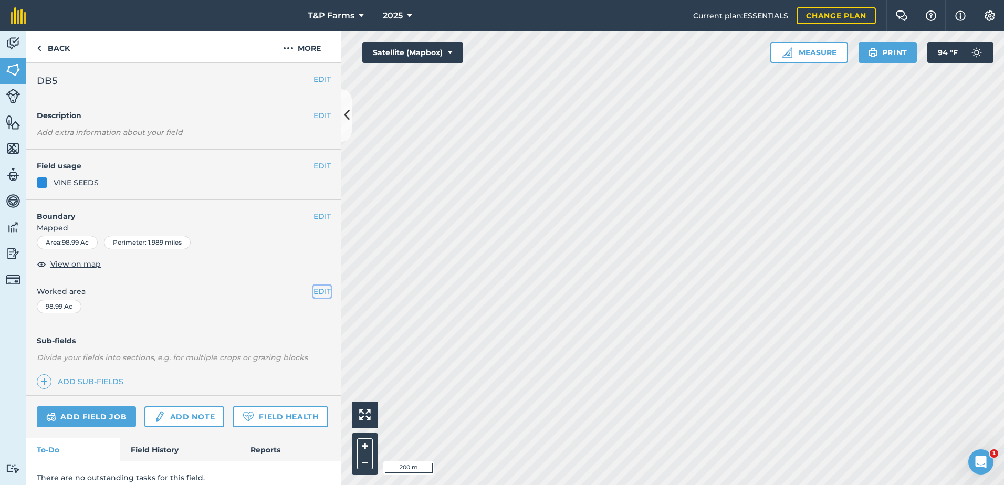
click at [316, 289] on button "EDIT" at bounding box center [321, 292] width 17 height 12
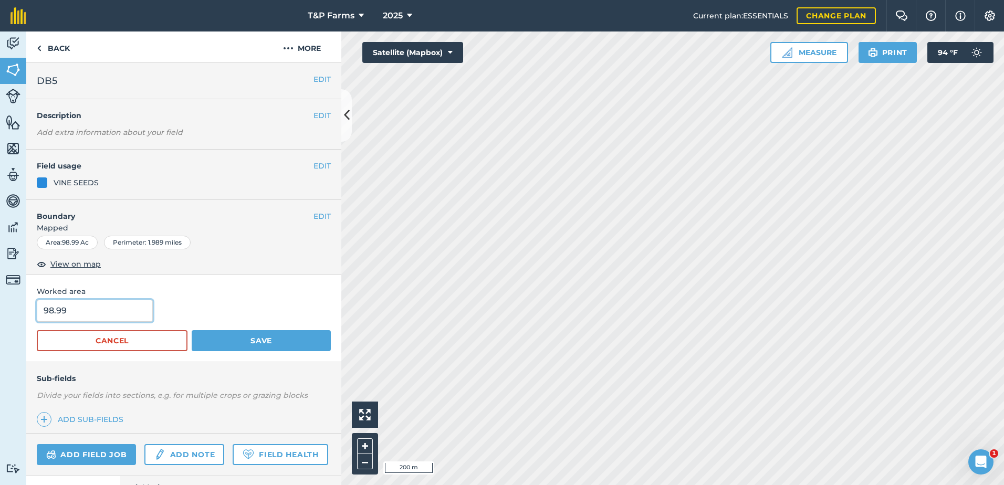
click at [129, 319] on input "98.99" at bounding box center [95, 311] width 116 height 22
type input "98.9"
click at [192, 330] on button "Save" at bounding box center [261, 340] width 139 height 21
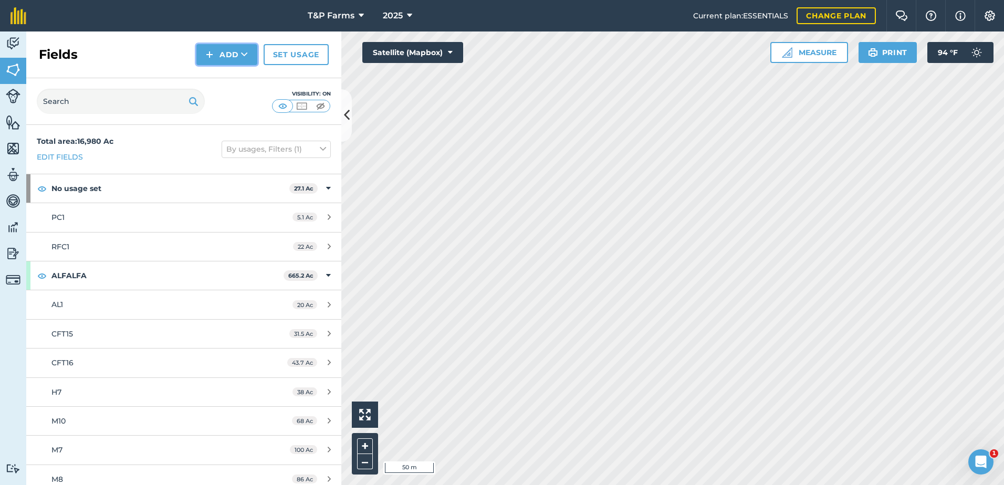
drag, startPoint x: 251, startPoint y: 50, endPoint x: 244, endPoint y: 53, distance: 7.5
click at [251, 50] on button "Add" at bounding box center [226, 54] width 61 height 21
click at [217, 78] on link "Draw" at bounding box center [227, 78] width 58 height 23
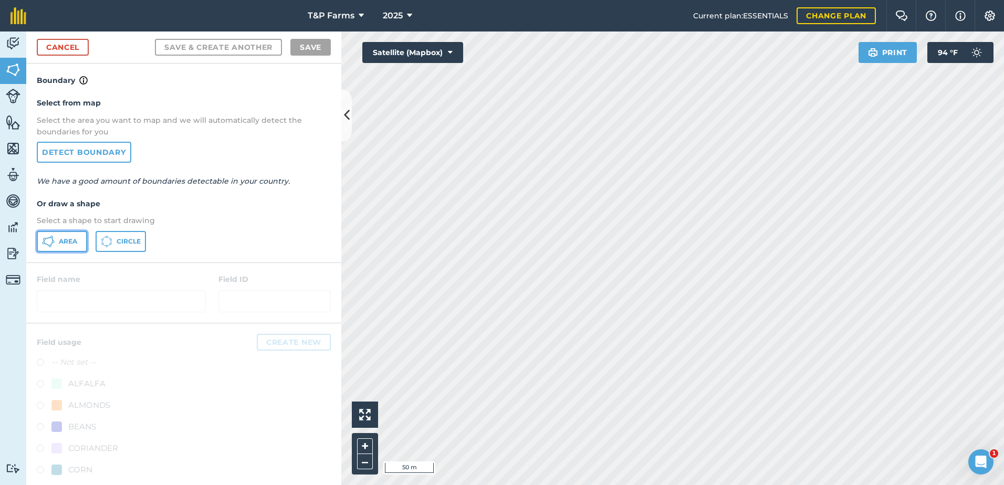
drag, startPoint x: 59, startPoint y: 241, endPoint x: 80, endPoint y: 234, distance: 21.6
click at [66, 239] on span "Area" at bounding box center [68, 241] width 18 height 8
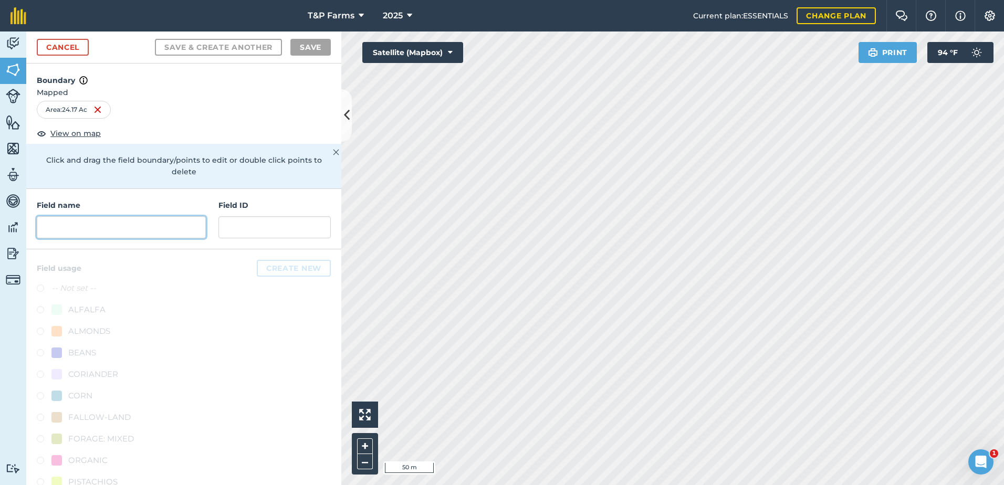
click at [137, 230] on input "text" at bounding box center [121, 227] width 169 height 22
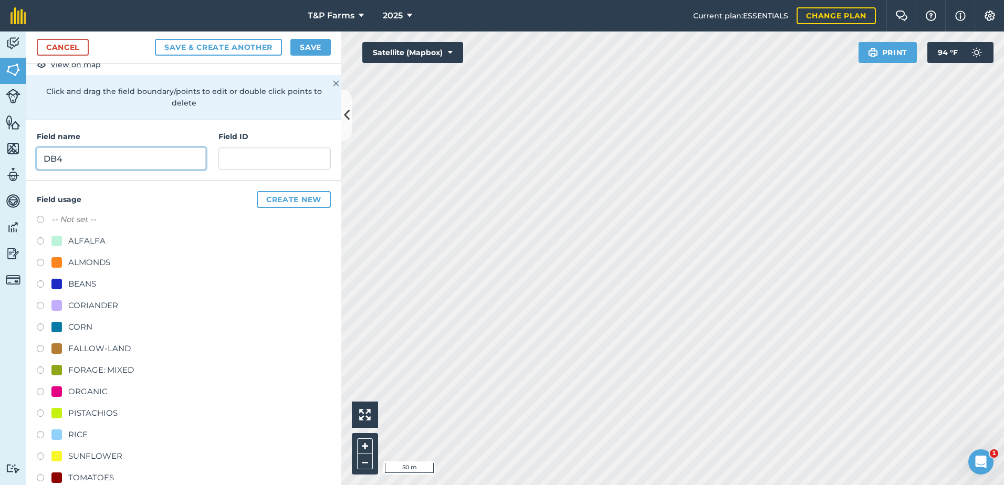
scroll to position [131, 0]
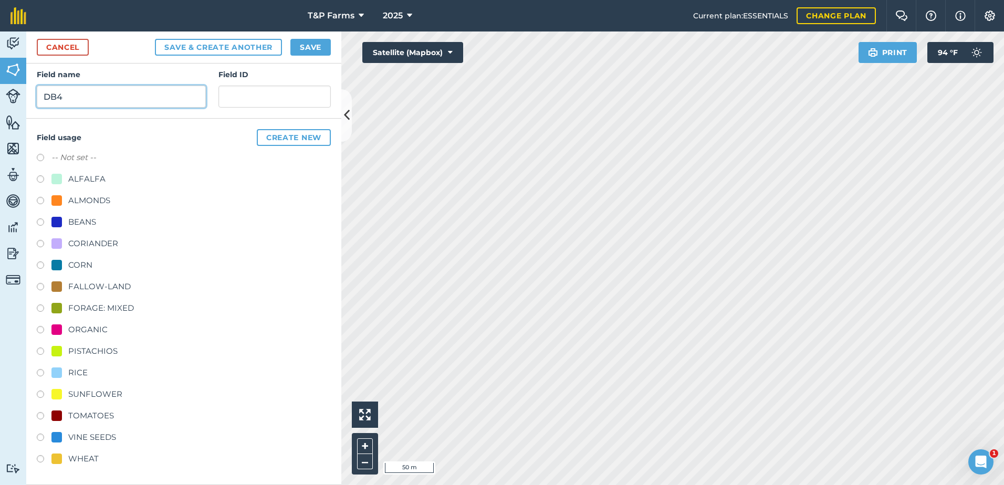
type input "DB4"
click at [104, 440] on div "VINE SEEDS" at bounding box center [92, 437] width 48 height 13
radio input "true"
click at [320, 50] on button "Save" at bounding box center [310, 47] width 40 height 17
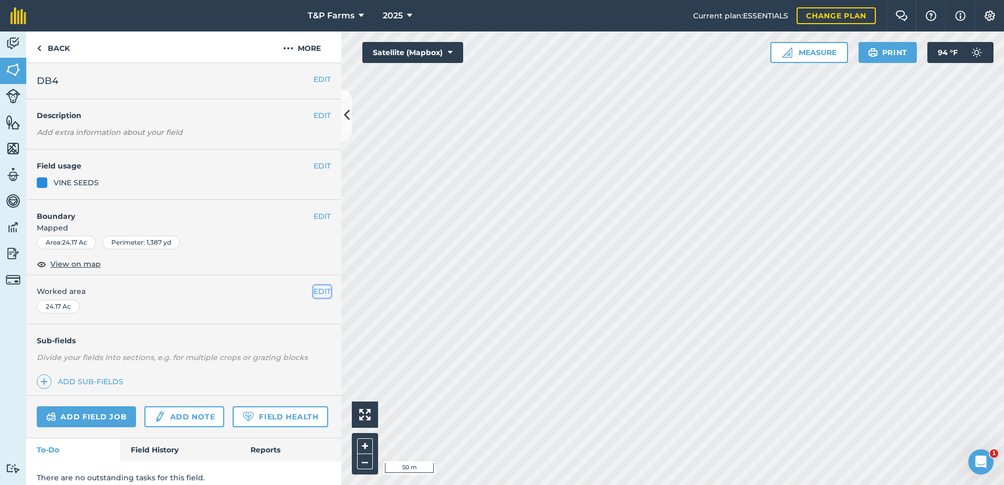
click at [313, 290] on button "EDIT" at bounding box center [321, 292] width 17 height 12
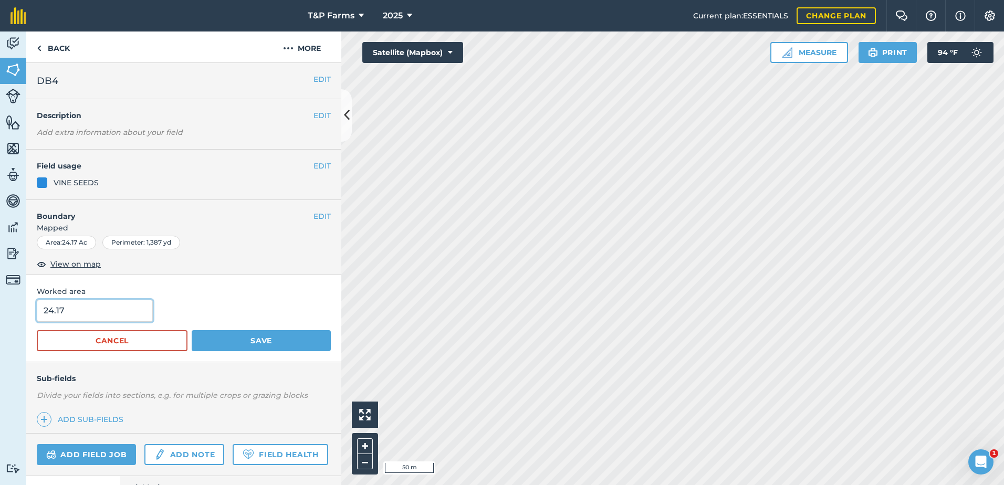
drag, startPoint x: 38, startPoint y: 320, endPoint x: -19, endPoint y: 310, distance: 58.2
click at [0, 310] on html "T&P Farms 2025 Current plan : ESSENTIALS Change plan Farm Chat Help Info Settin…" at bounding box center [502, 242] width 1004 height 485
type input "24.3"
click at [192, 330] on button "Save" at bounding box center [261, 340] width 139 height 21
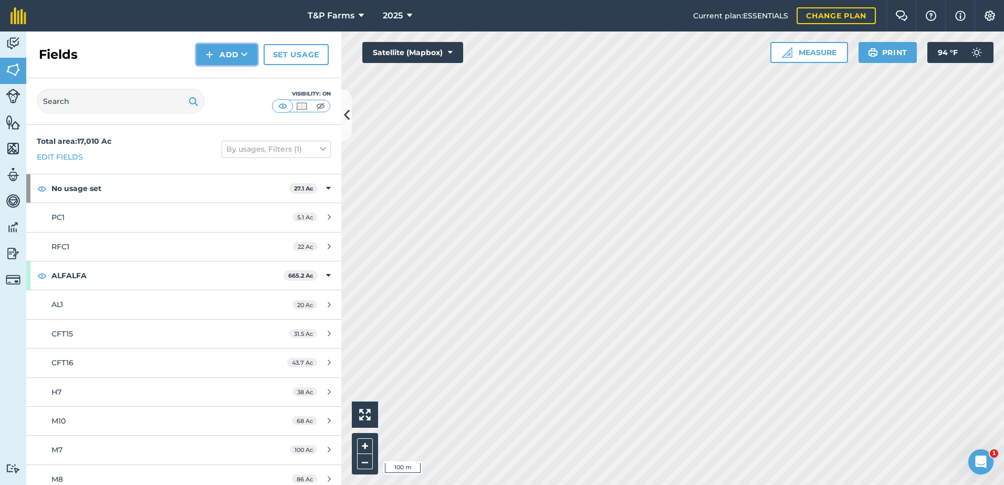
click at [242, 54] on icon at bounding box center [244, 54] width 7 height 11
click at [208, 83] on link "Draw" at bounding box center [227, 78] width 58 height 23
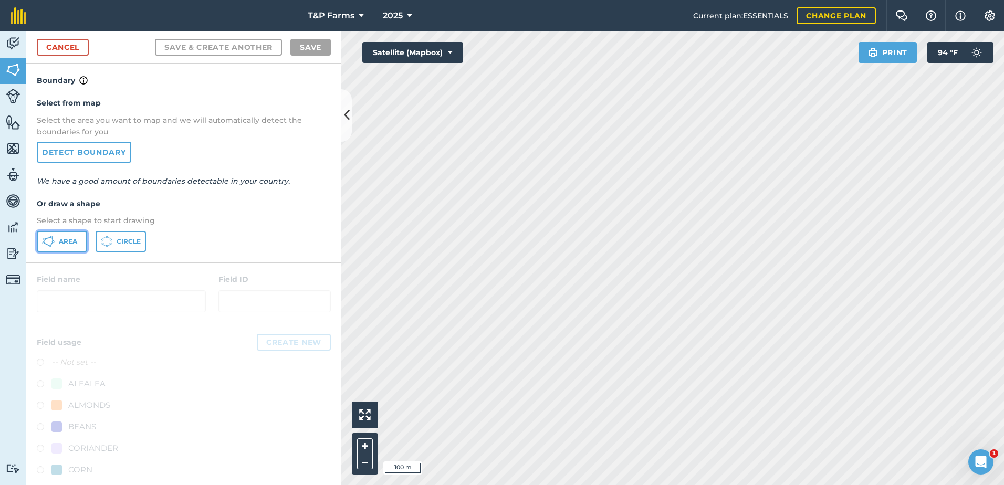
click at [71, 239] on span "Area" at bounding box center [68, 241] width 18 height 8
click at [565, 485] on html "T&P Farms 2025 Current plan : ESSENTIALS Change plan Farm Chat Help Info Settin…" at bounding box center [502, 242] width 1004 height 485
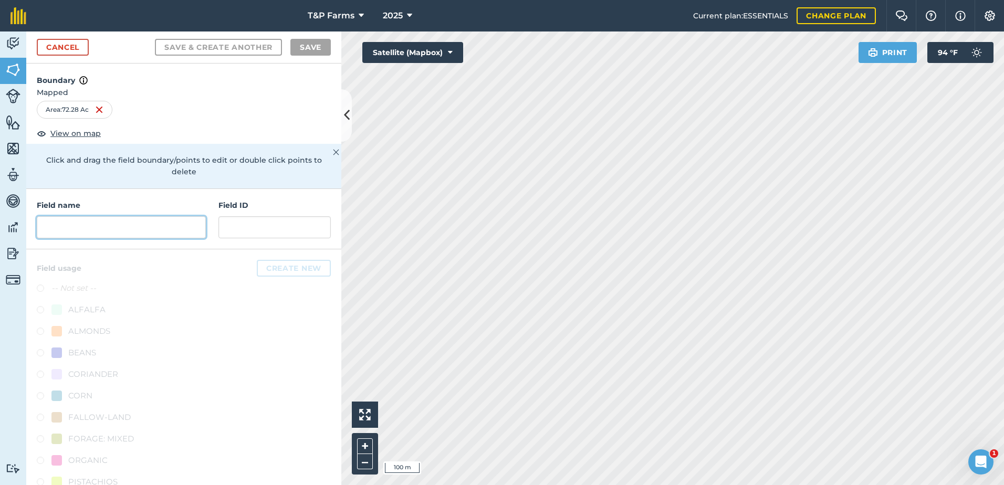
click at [112, 228] on input "text" at bounding box center [121, 227] width 169 height 22
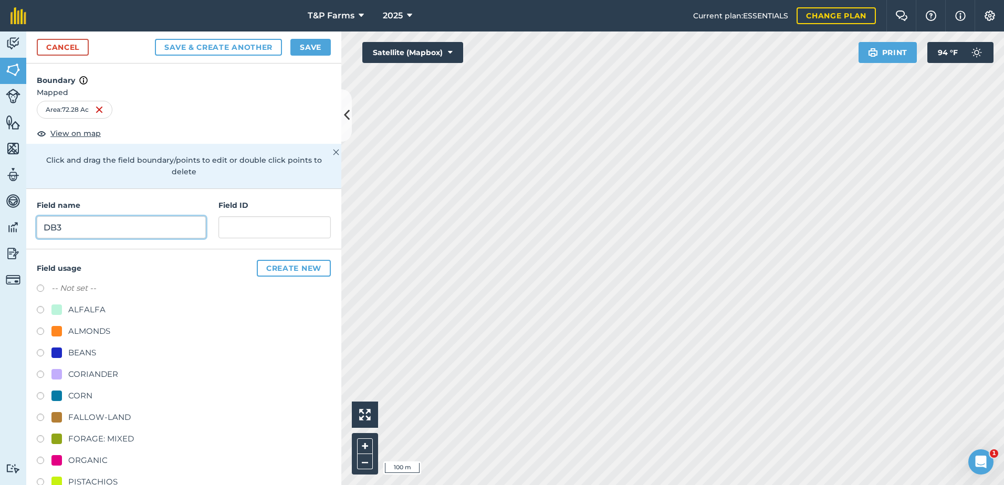
type input "DB3"
click at [155, 39] on button "Save & Create Another" at bounding box center [218, 47] width 127 height 17
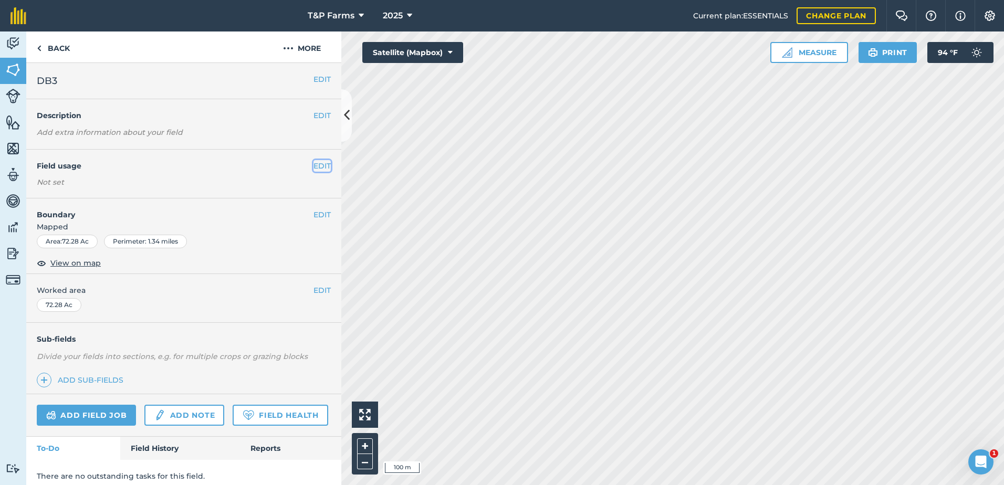
click at [317, 165] on button "EDIT" at bounding box center [321, 166] width 17 height 12
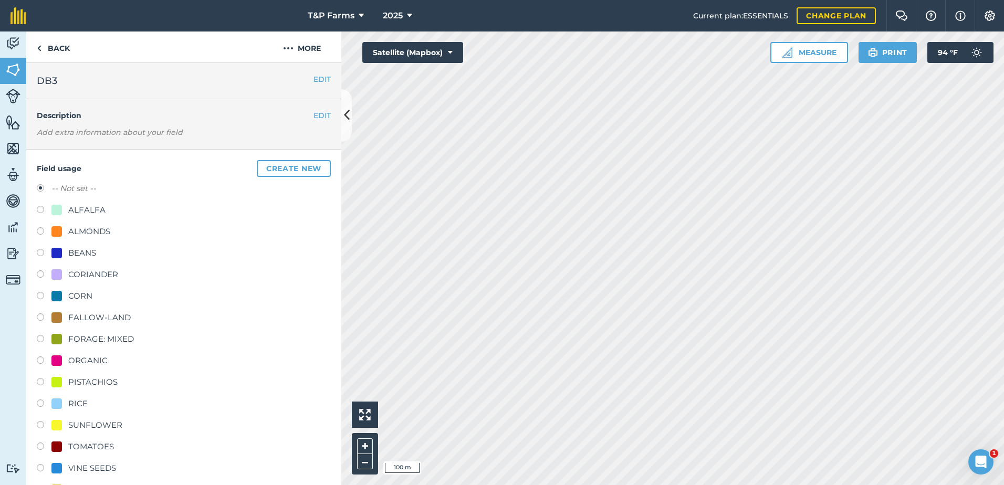
click at [94, 441] on div "TOMATOES" at bounding box center [91, 446] width 46 height 13
radio input "true"
radio input "false"
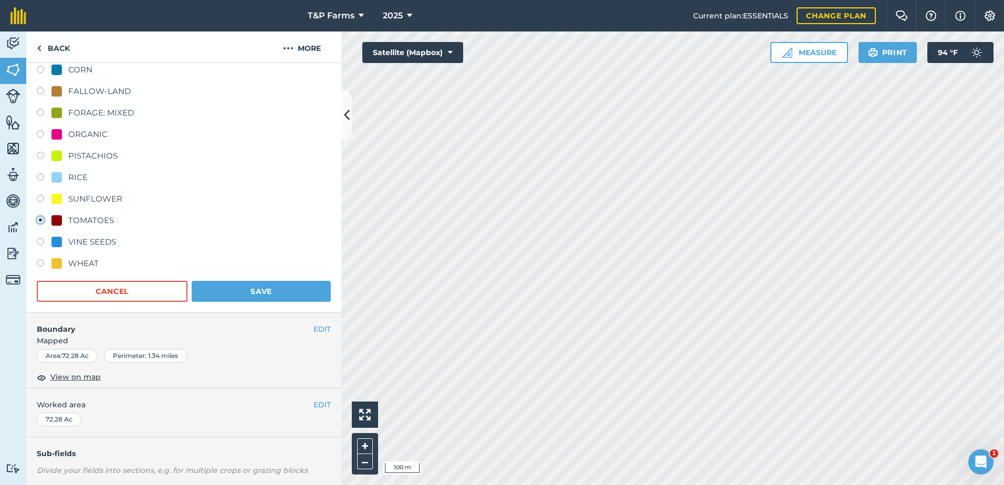
scroll to position [315, 0]
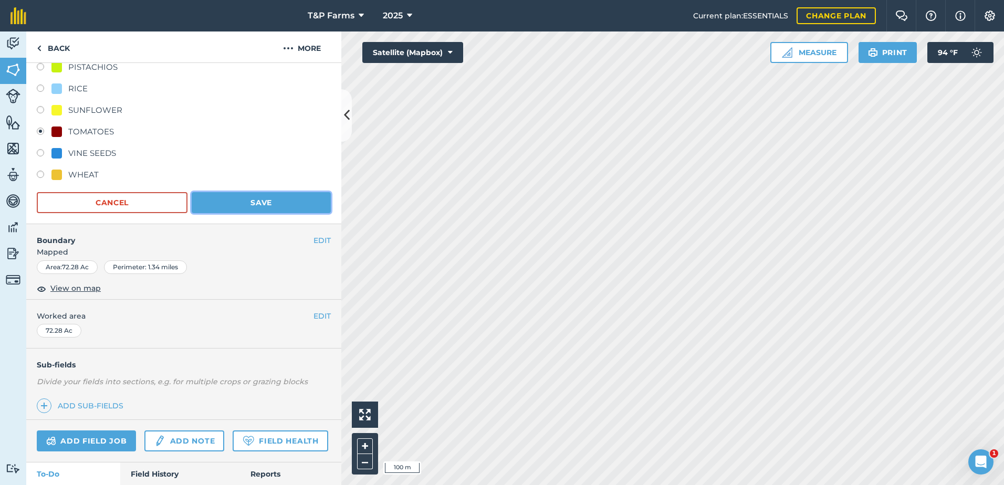
click at [292, 201] on button "Save" at bounding box center [261, 202] width 139 height 21
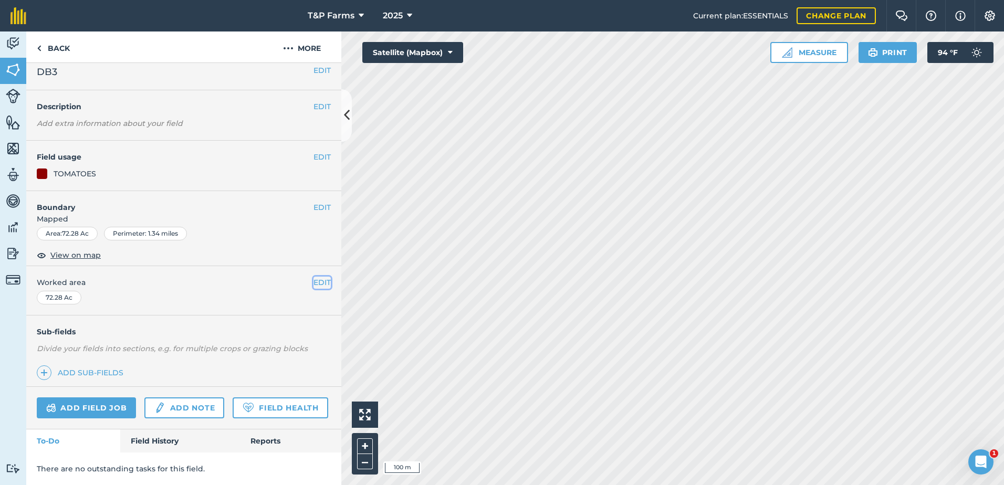
click at [316, 277] on button "EDIT" at bounding box center [321, 283] width 17 height 12
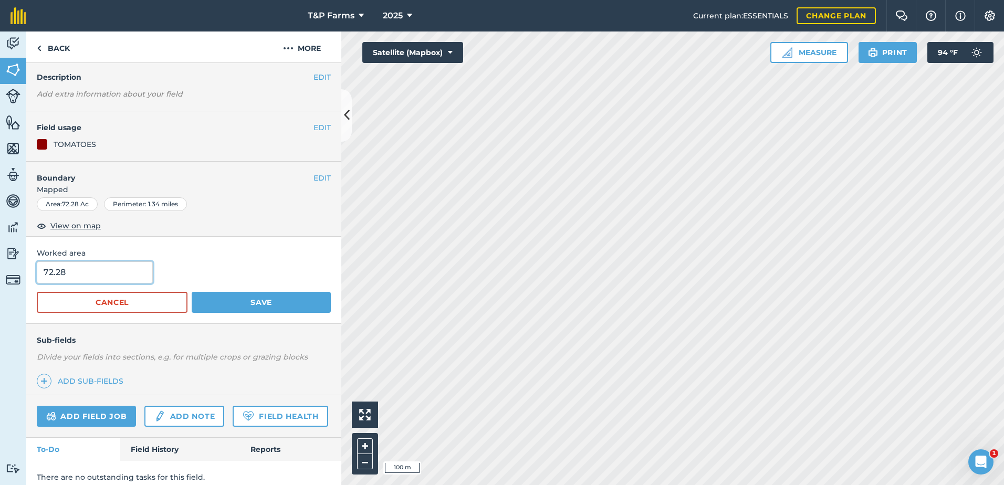
drag, startPoint x: 15, startPoint y: 287, endPoint x: -39, endPoint y: 287, distance: 54.6
click at [0, 287] on html "T&P Farms 2025 Current plan : ESSENTIALS Change plan Farm Chat Help Info Settin…" at bounding box center [502, 242] width 1004 height 485
type input "74"
click at [192, 292] on button "Save" at bounding box center [261, 302] width 139 height 21
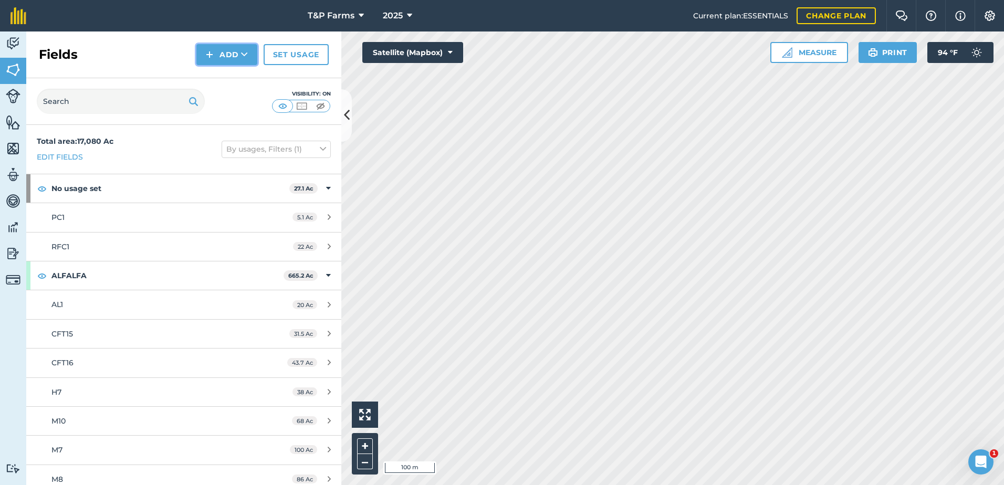
click at [213, 51] on img at bounding box center [209, 54] width 7 height 13
click at [230, 77] on link "Draw" at bounding box center [227, 78] width 58 height 23
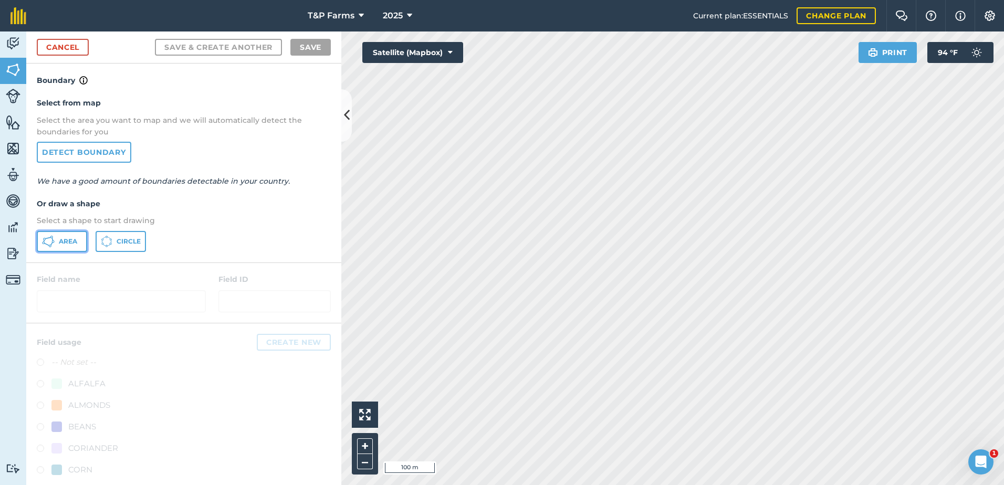
drag, startPoint x: 65, startPoint y: 245, endPoint x: 440, endPoint y: 204, distance: 377.7
click at [66, 245] on span "Area" at bounding box center [68, 241] width 18 height 8
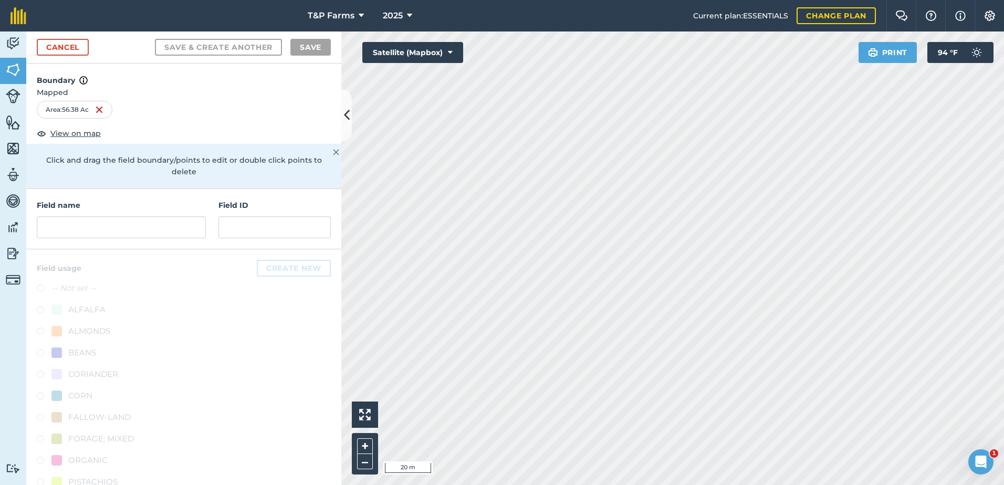
click at [613, 485] on html "T&P Farms 2025 Current plan : ESSENTIALS Change plan Farm Chat Help Info Settin…" at bounding box center [502, 242] width 1004 height 485
click at [629, 485] on html "T&P Farms 2025 Current plan : ESSENTIALS Change plan Farm Chat Help Info Settin…" at bounding box center [502, 242] width 1004 height 485
click at [670, 485] on html "T&P Farms 2025 Current plan : ESSENTIALS Change plan Farm Chat Help Info Settin…" at bounding box center [502, 242] width 1004 height 485
click at [109, 234] on input "text" at bounding box center [121, 227] width 169 height 22
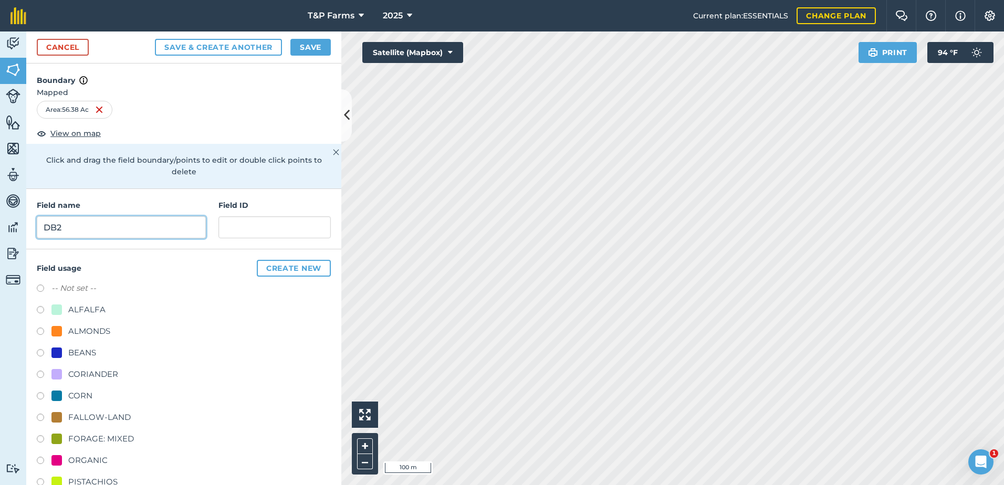
scroll to position [131, 0]
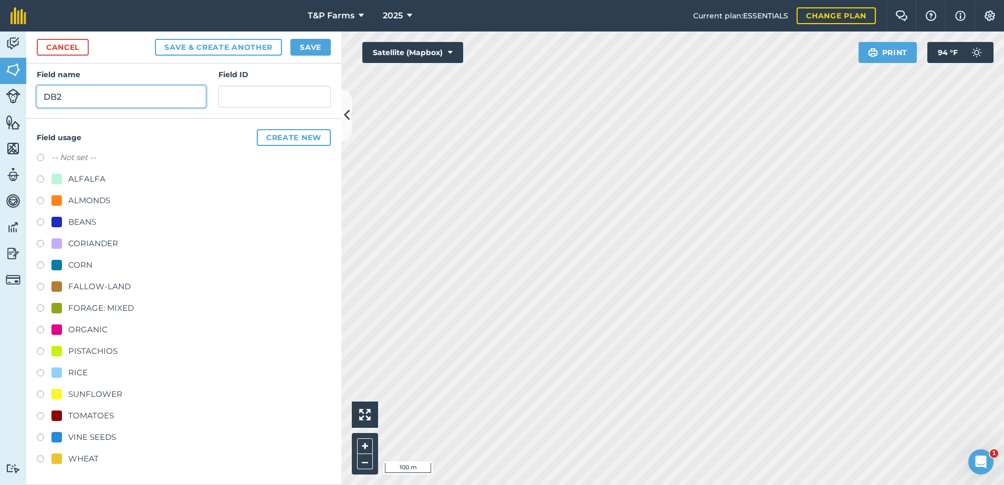
type input "DB2"
click at [93, 430] on div "-- Not set -- ALFALFA ALMONDS BEANS CORIANDER CORN FALLOW-LAND FORAGE: MIXED OR…" at bounding box center [184, 309] width 294 height 317
click at [111, 445] on div "VINE SEEDS" at bounding box center [184, 438] width 294 height 15
drag, startPoint x: 106, startPoint y: 437, endPoint x: 107, endPoint y: 444, distance: 6.3
click at [107, 442] on div "VINE SEEDS" at bounding box center [92, 437] width 48 height 13
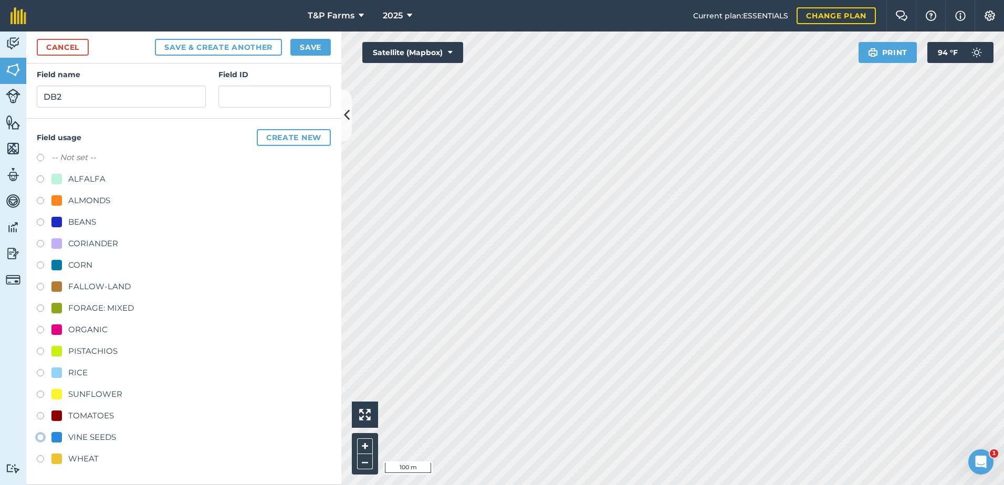
radio input "true"
click at [322, 46] on button "Save" at bounding box center [310, 47] width 40 height 17
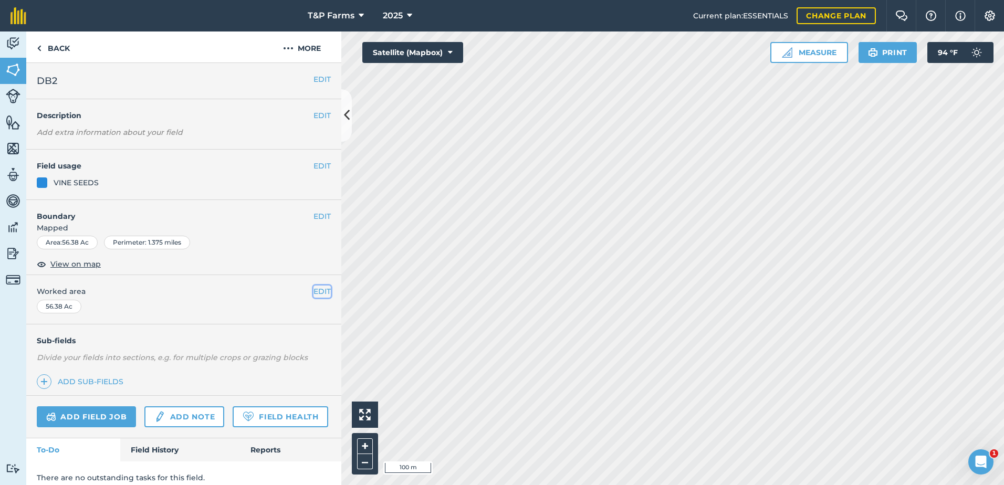
click at [313, 292] on button "EDIT" at bounding box center [321, 292] width 17 height 12
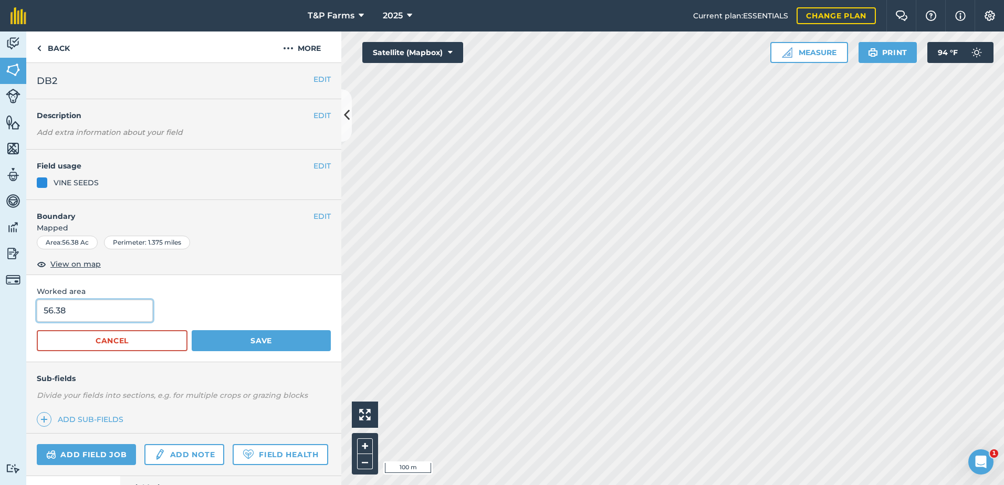
drag, startPoint x: 91, startPoint y: 322, endPoint x: 31, endPoint y: 316, distance: 60.7
click at [31, 316] on div "Worked area 56.38 Cancel Save" at bounding box center [183, 318] width 315 height 87
type input "57.2"
click at [192, 330] on button "Save" at bounding box center [261, 340] width 139 height 21
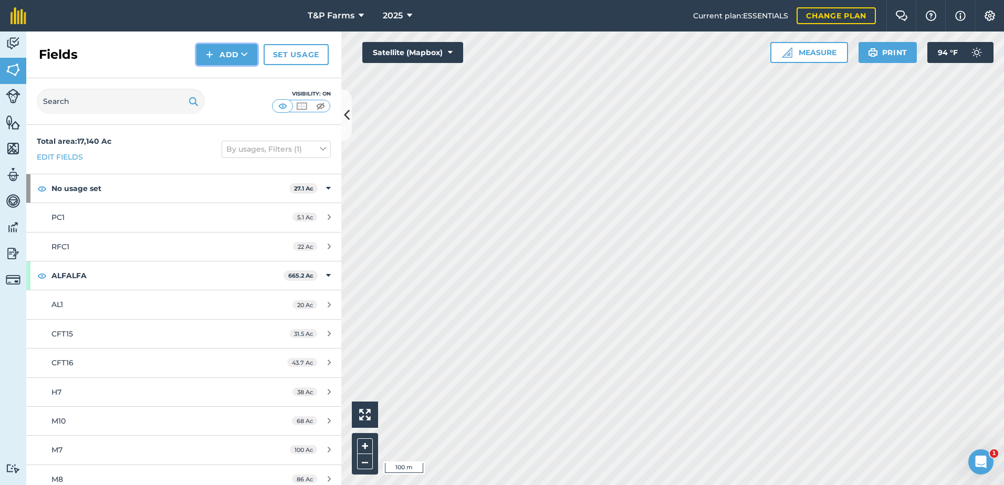
click at [239, 62] on button "Add" at bounding box center [226, 54] width 61 height 21
click at [249, 76] on link "Draw" at bounding box center [227, 78] width 58 height 23
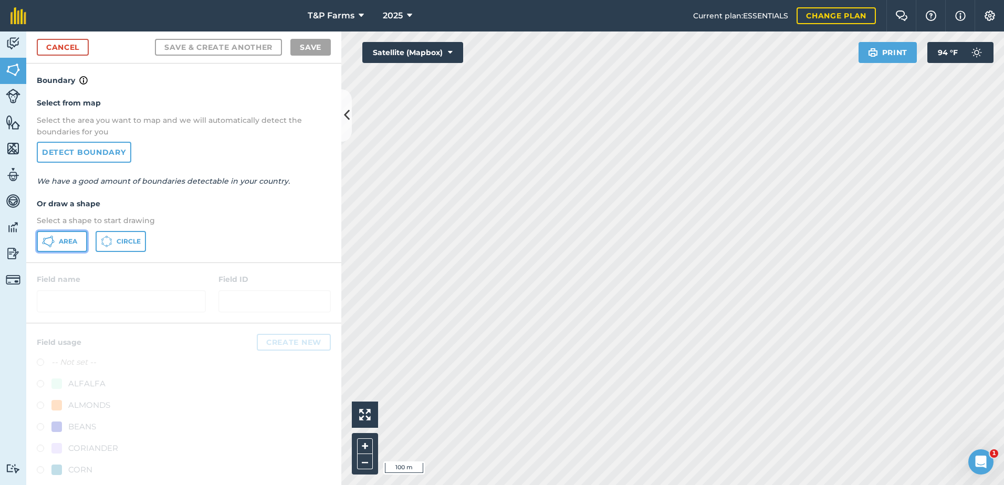
click at [40, 248] on button "Area" at bounding box center [62, 241] width 50 height 21
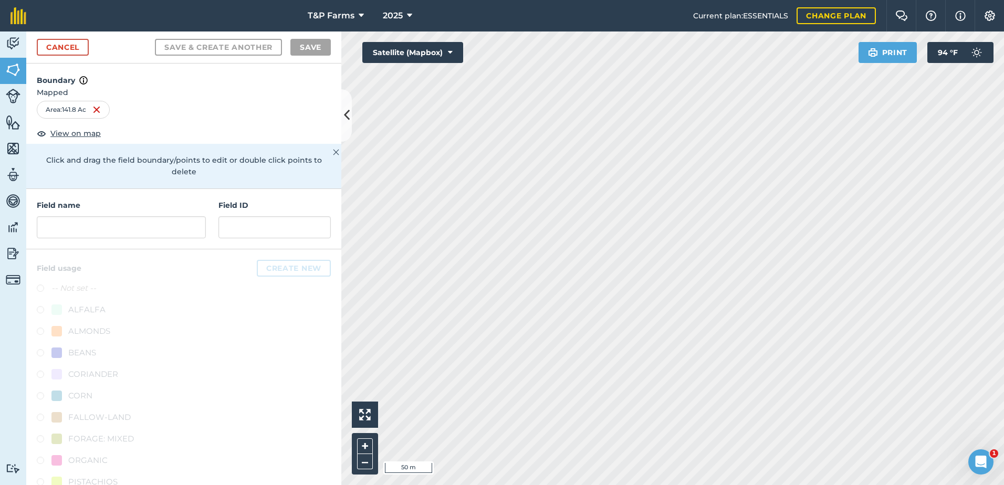
click at [81, 138] on div "Activity Fields Livestock Features Maps Team Vehicles Data Reporting Billing Tu…" at bounding box center [502, 259] width 1004 height 454
click at [683, 0] on html "T&P Farms 2025 Current plan : ESSENTIALS Change plan Farm Chat Help Info Settin…" at bounding box center [502, 242] width 1004 height 485
click at [155, 232] on input "text" at bounding box center [121, 227] width 169 height 22
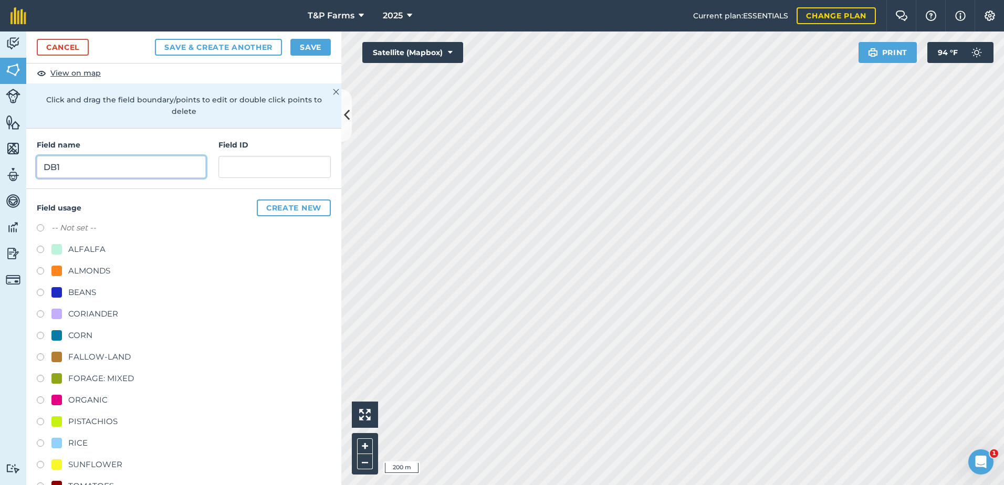
scroll to position [131, 0]
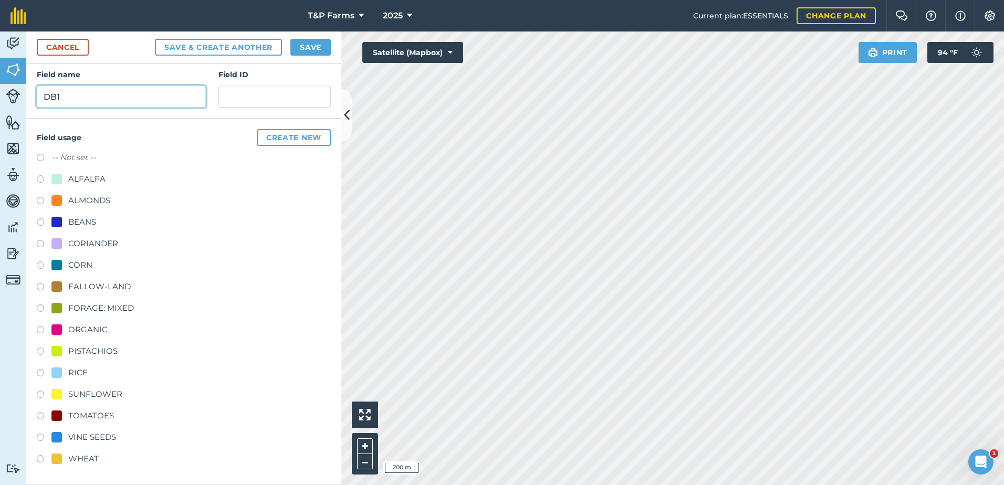
type input "DB1"
click at [97, 459] on div "WHEAT" at bounding box center [83, 459] width 30 height 13
radio input "true"
click at [297, 48] on button "Save" at bounding box center [310, 47] width 40 height 17
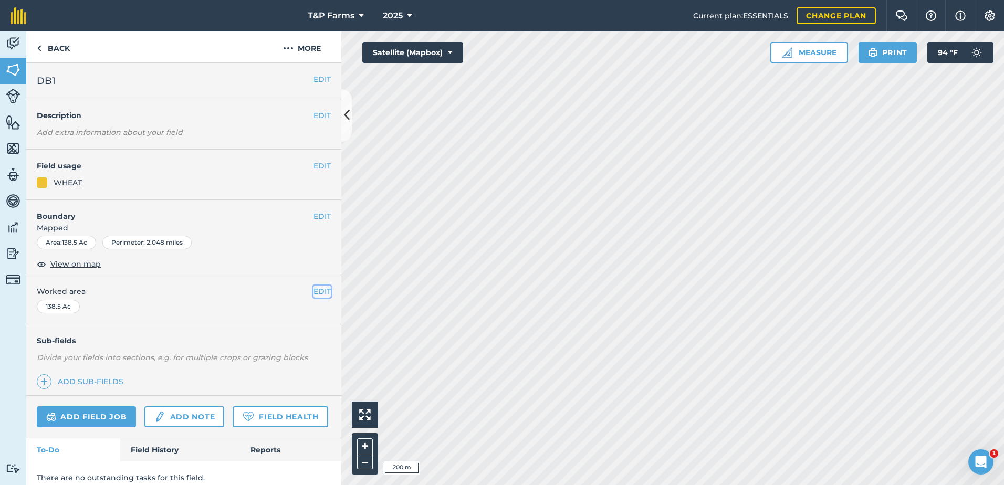
click at [318, 287] on button "EDIT" at bounding box center [321, 292] width 17 height 12
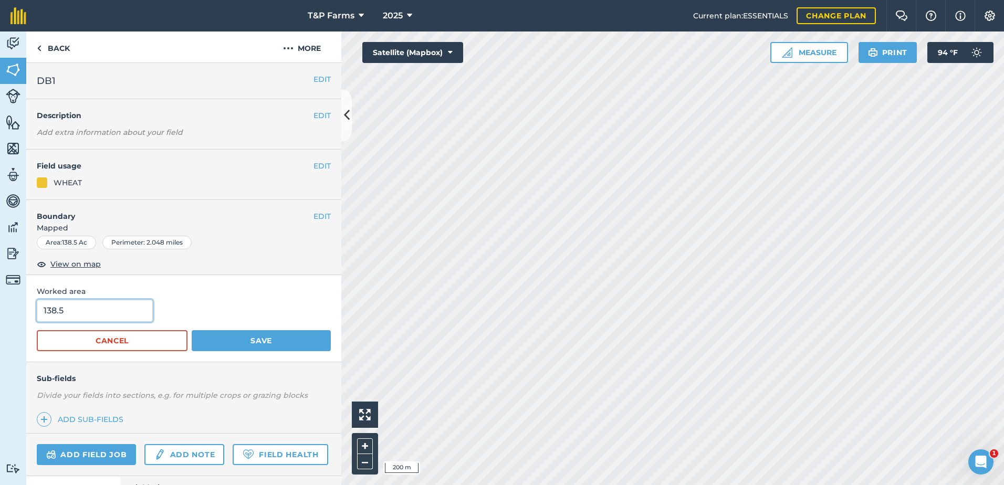
drag, startPoint x: 92, startPoint y: 312, endPoint x: -41, endPoint y: 310, distance: 133.9
click at [0, 310] on html "T&P Farms 2025 Current plan : ESSENTIALS Change plan Farm Chat Help Info Settin…" at bounding box center [502, 242] width 1004 height 485
type input "144"
click at [192, 330] on button "Save" at bounding box center [261, 340] width 139 height 21
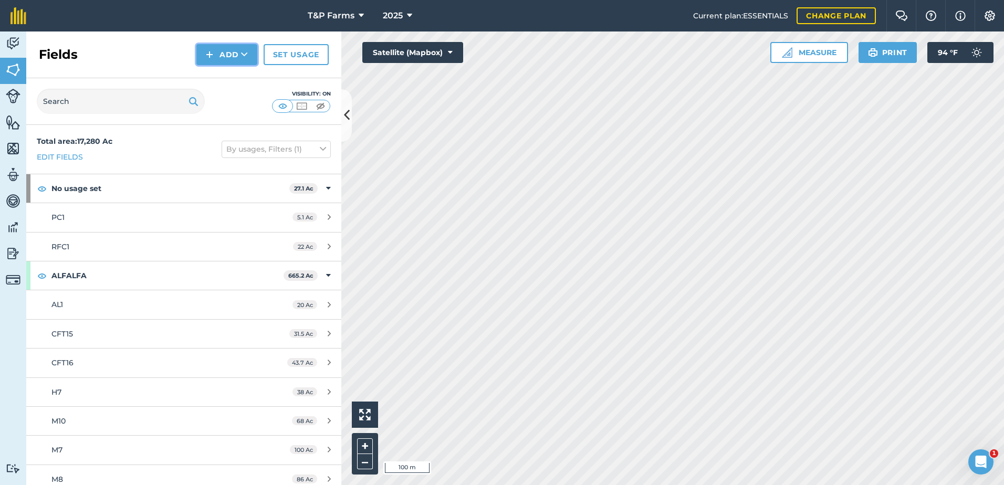
click at [244, 59] on button "Add" at bounding box center [226, 54] width 61 height 21
click at [243, 72] on link "Draw" at bounding box center [227, 78] width 58 height 23
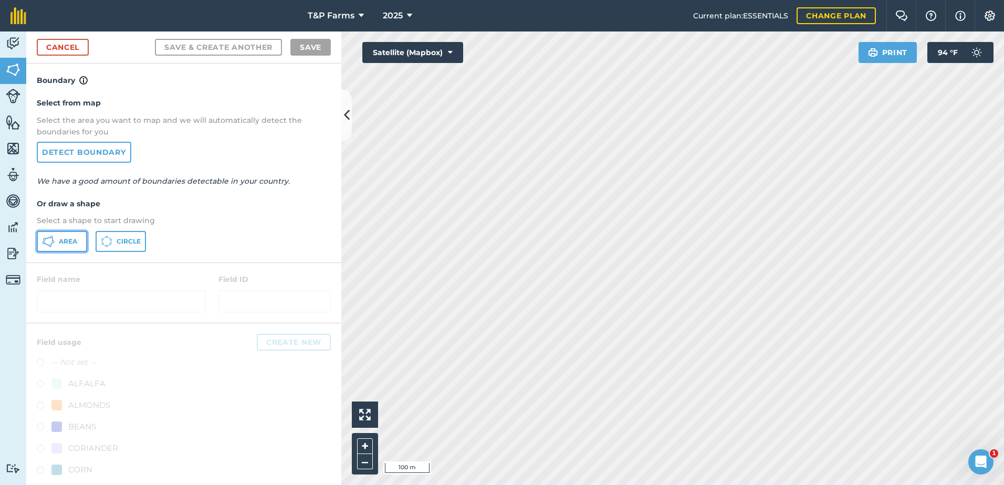
click at [70, 246] on button "Area" at bounding box center [62, 241] width 50 height 21
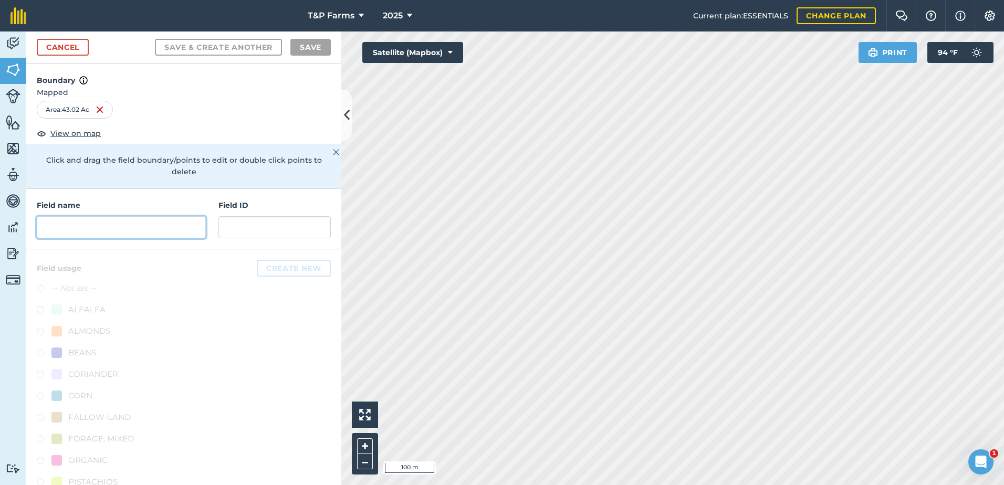
click at [113, 218] on input "text" at bounding box center [121, 227] width 169 height 22
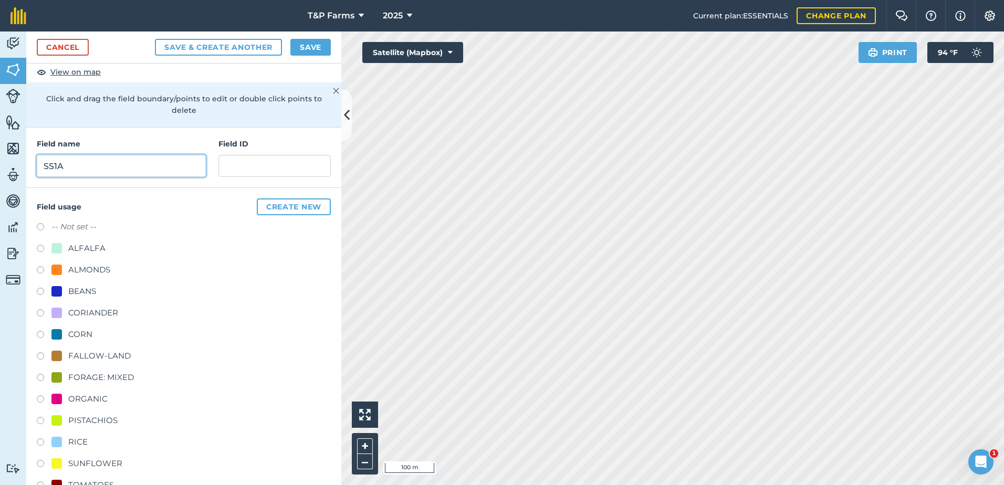
scroll to position [131, 0]
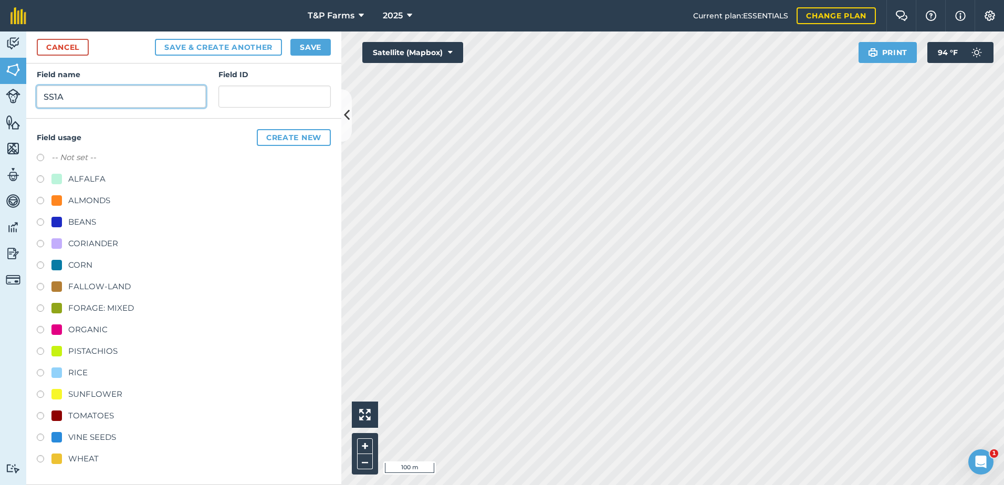
type input "SS1A"
click at [79, 438] on div "VINE SEEDS" at bounding box center [92, 437] width 48 height 13
radio input "true"
click at [313, 44] on button "Save" at bounding box center [310, 47] width 40 height 17
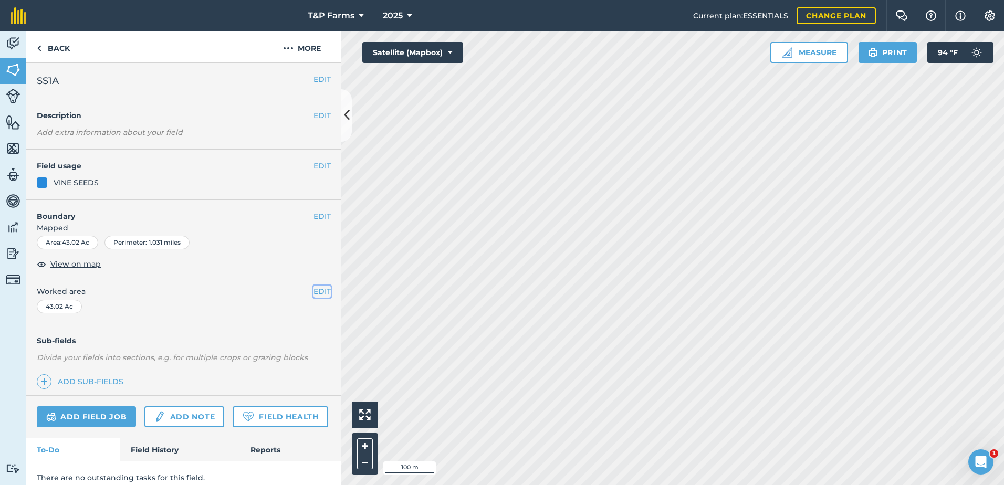
click at [313, 295] on button "EDIT" at bounding box center [321, 292] width 17 height 12
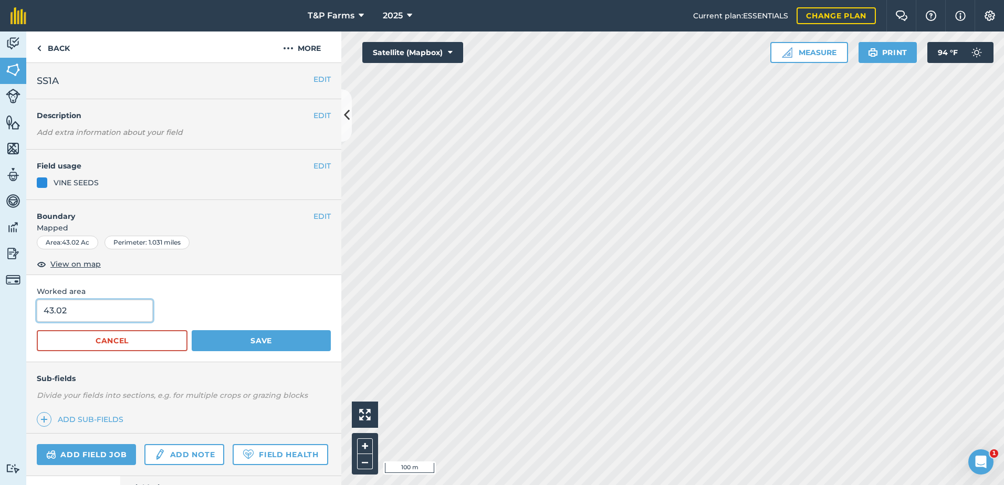
click at [131, 309] on input "43.02" at bounding box center [95, 311] width 116 height 22
type input "43.5"
click at [192, 330] on button "Save" at bounding box center [261, 340] width 139 height 21
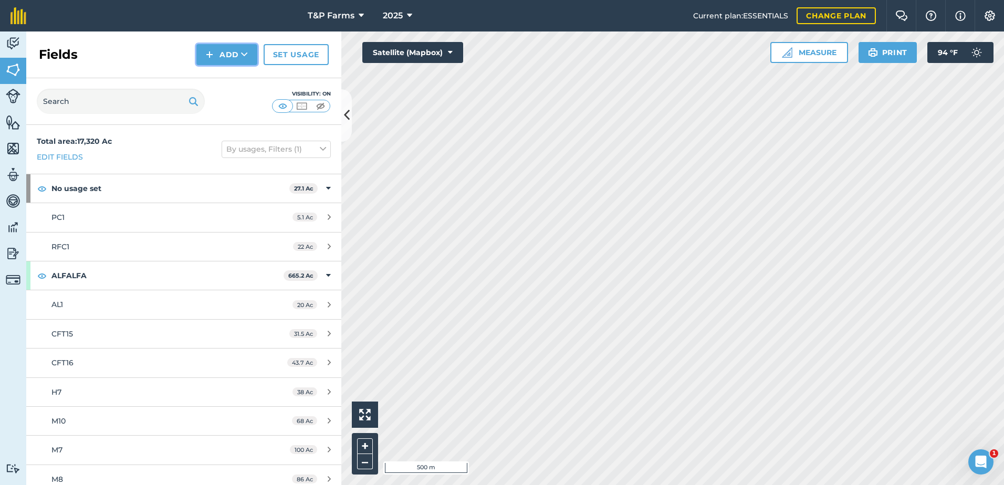
click at [212, 46] on button "Add" at bounding box center [226, 54] width 61 height 21
click at [218, 74] on link "Draw" at bounding box center [227, 78] width 58 height 23
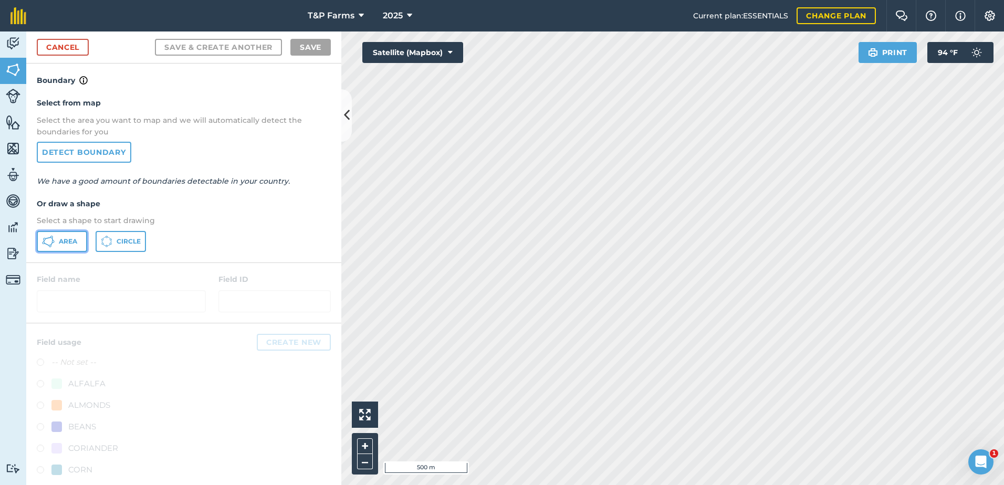
drag, startPoint x: 57, startPoint y: 246, endPoint x: 337, endPoint y: 255, distance: 280.5
click at [59, 246] on button "Area" at bounding box center [62, 241] width 50 height 21
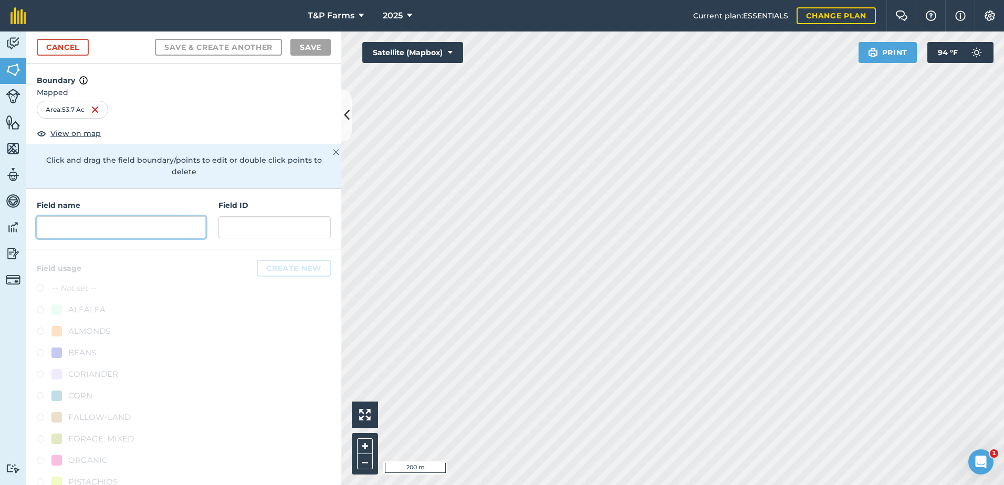
click at [123, 231] on input "text" at bounding box center [121, 227] width 169 height 22
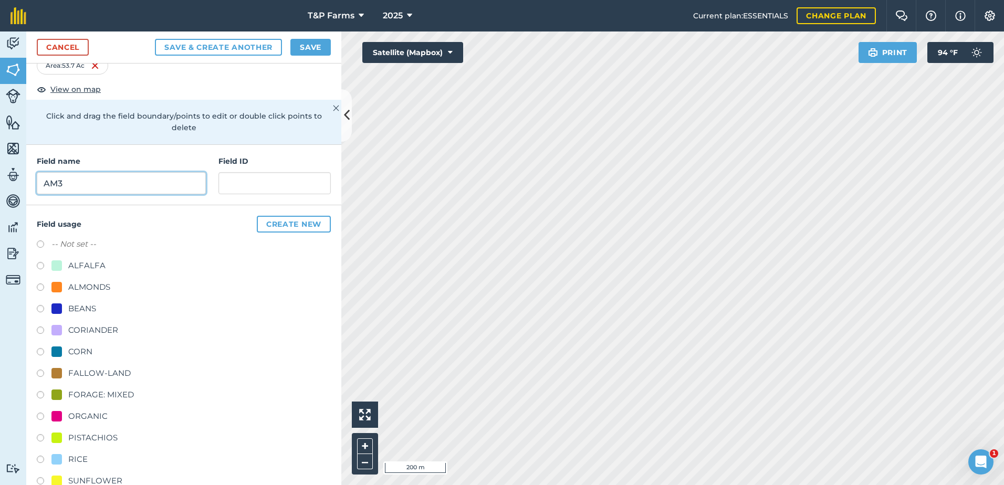
scroll to position [131, 0]
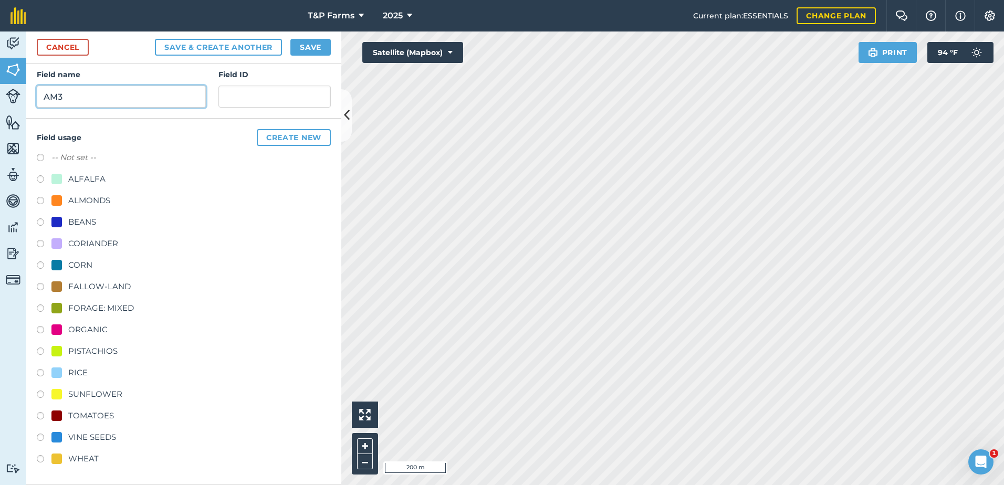
type input "AM3"
drag, startPoint x: 100, startPoint y: 438, endPoint x: 109, endPoint y: 424, distance: 17.0
click at [100, 437] on div "VINE SEEDS" at bounding box center [92, 437] width 48 height 13
radio input "true"
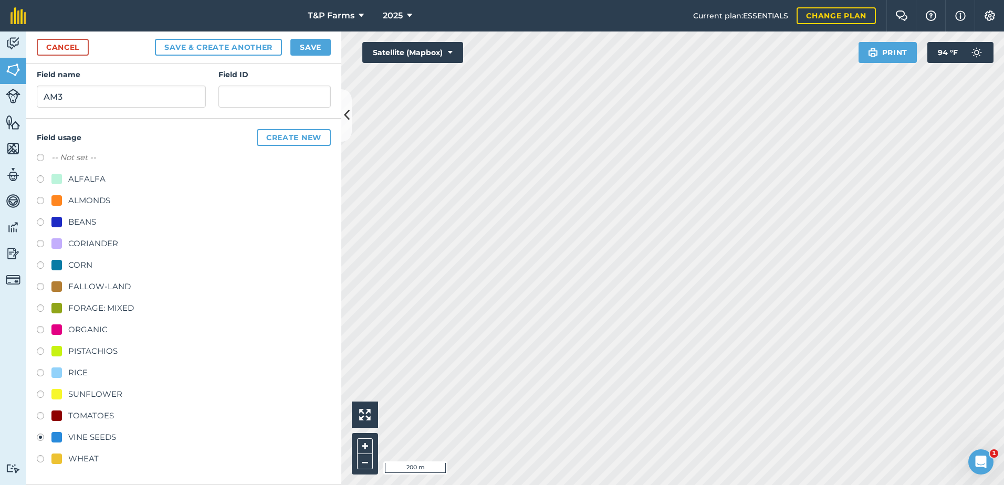
click at [305, 33] on div "Cancel Save & Create Another Save" at bounding box center [183, 48] width 315 height 32
click at [306, 44] on button "Save" at bounding box center [310, 47] width 40 height 17
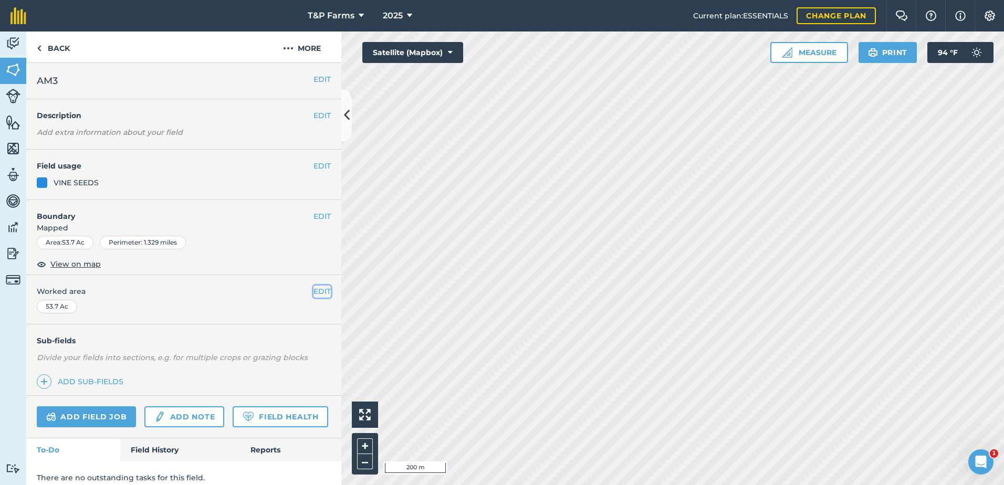
drag, startPoint x: 321, startPoint y: 289, endPoint x: 305, endPoint y: 292, distance: 16.6
click at [320, 289] on button "EDIT" at bounding box center [321, 292] width 17 height 12
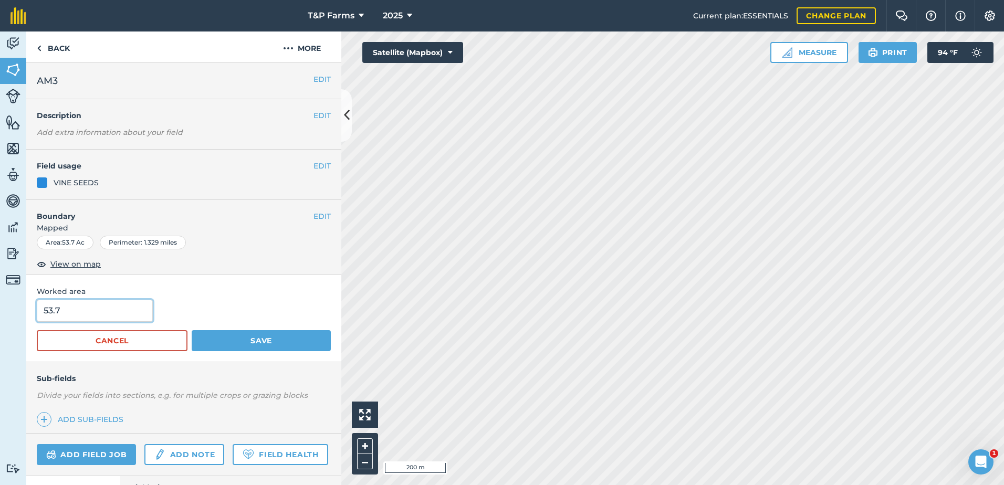
click at [51, 310] on input "53.7" at bounding box center [95, 311] width 116 height 22
type input "54.7"
click at [192, 330] on button "Save" at bounding box center [261, 340] width 139 height 21
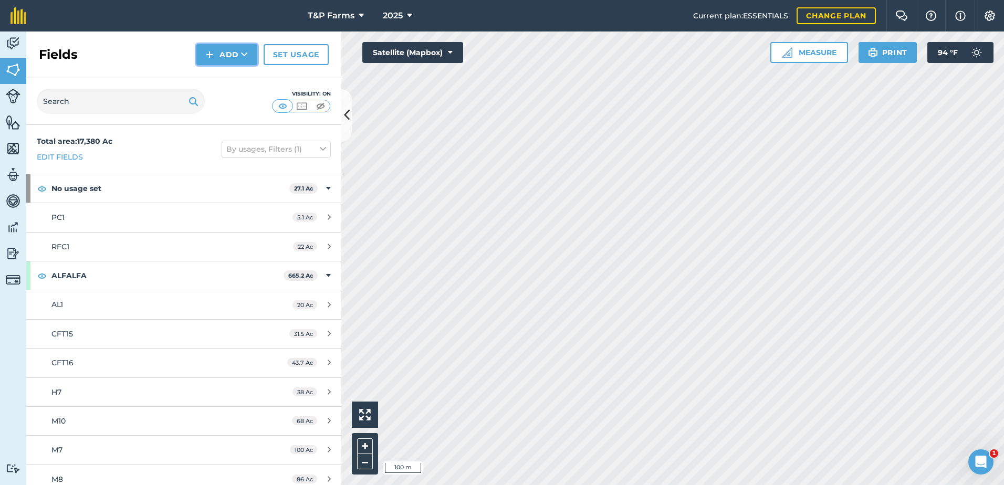
click at [223, 60] on button "Add" at bounding box center [226, 54] width 61 height 21
click at [225, 77] on link "Draw" at bounding box center [227, 78] width 58 height 23
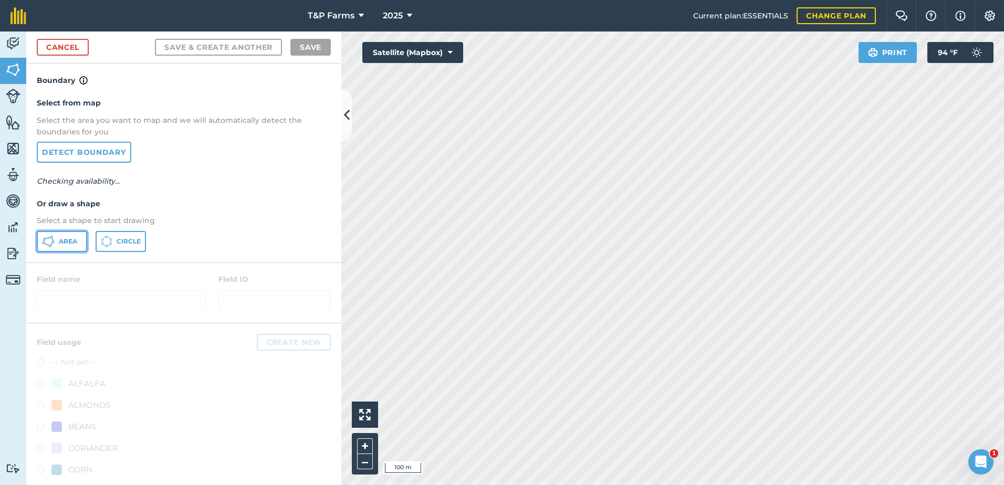
drag, startPoint x: 49, startPoint y: 241, endPoint x: 103, endPoint y: 246, distance: 53.8
click at [56, 242] on button "Area" at bounding box center [62, 241] width 50 height 21
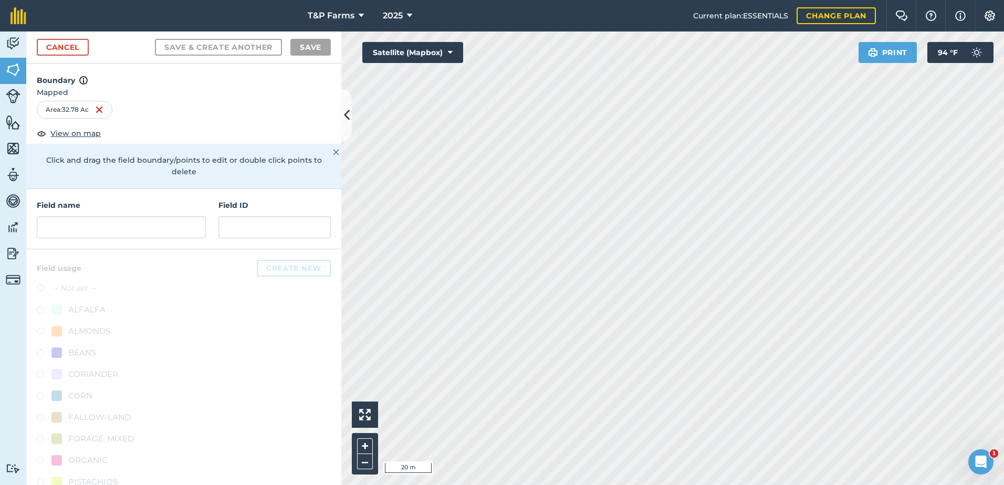
click at [1003, 317] on html "T&P Farms 2025 Current plan : ESSENTIALS Change plan Farm Chat Help Info Settin…" at bounding box center [502, 242] width 1004 height 485
click at [103, 238] on input "text" at bounding box center [121, 227] width 169 height 22
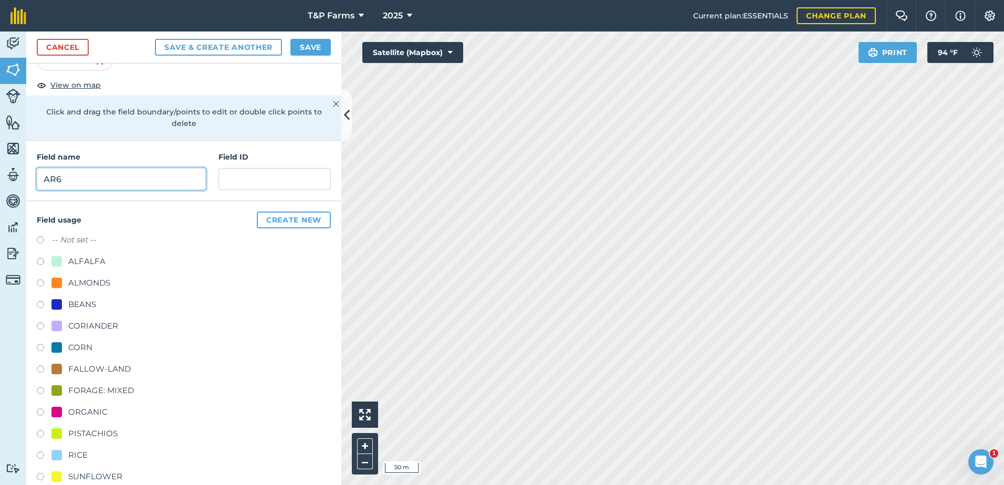
scroll to position [105, 0]
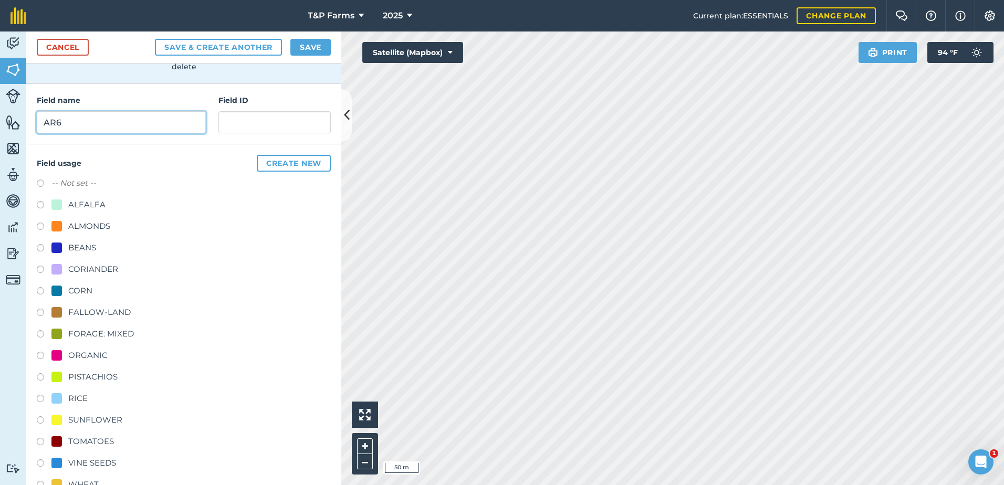
type input "AR6"
click at [76, 444] on div "TOMATOES" at bounding box center [91, 441] width 46 height 13
radio input "true"
click at [296, 42] on button "Save" at bounding box center [310, 47] width 40 height 17
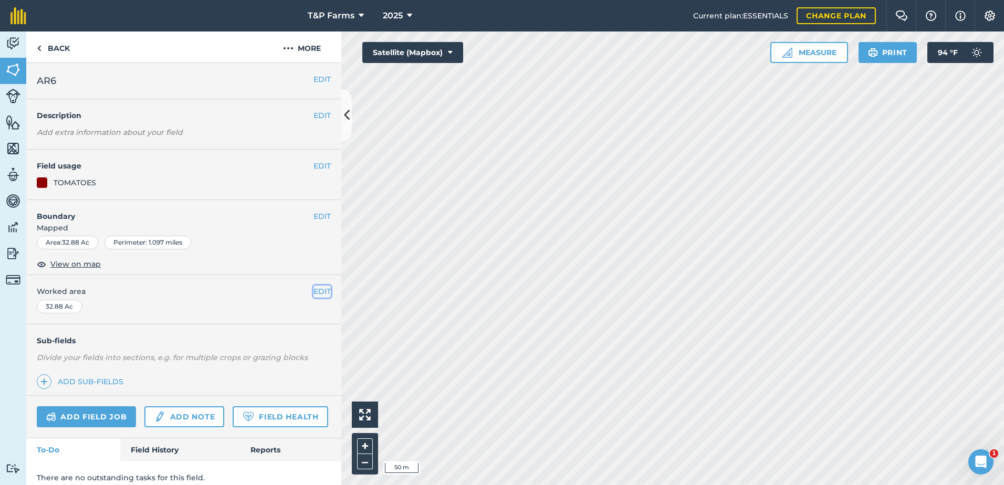
click at [313, 290] on button "EDIT" at bounding box center [321, 292] width 17 height 12
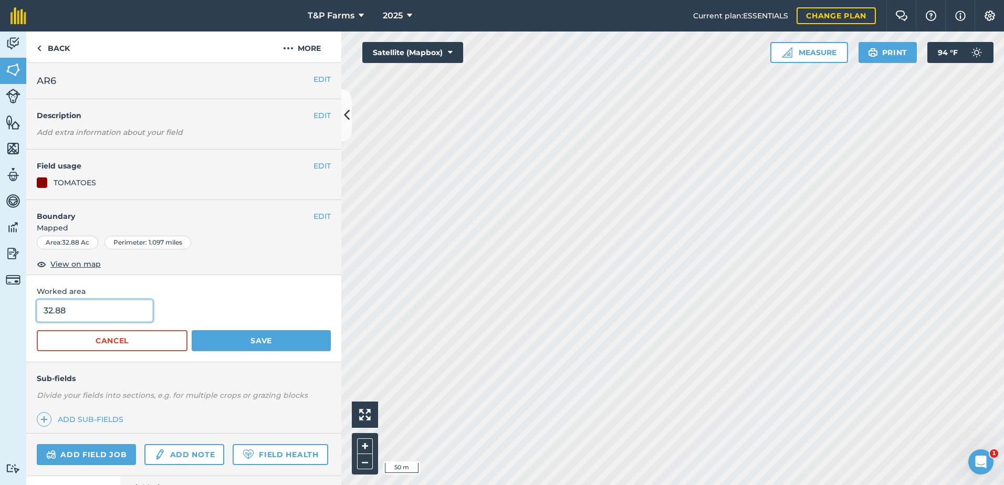
drag, startPoint x: 114, startPoint y: 309, endPoint x: -25, endPoint y: 298, distance: 140.1
click at [0, 298] on html "T&P Farms 2025 Current plan : ESSENTIALS Change plan Farm Chat Help Info Settin…" at bounding box center [502, 242] width 1004 height 485
type input "2"
type input "34.7"
click at [192, 330] on button "Save" at bounding box center [261, 340] width 139 height 21
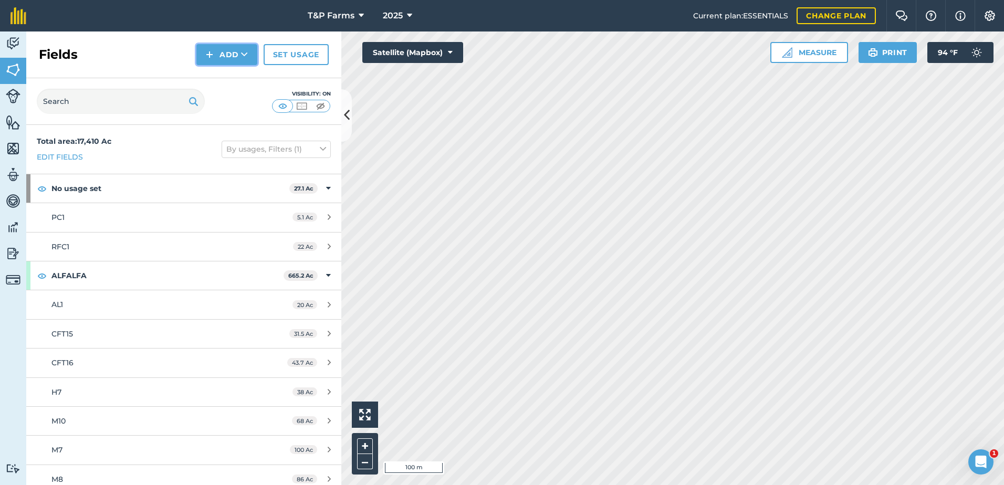
click at [219, 51] on button "Add" at bounding box center [226, 54] width 61 height 21
click at [222, 71] on link "Draw" at bounding box center [227, 78] width 58 height 23
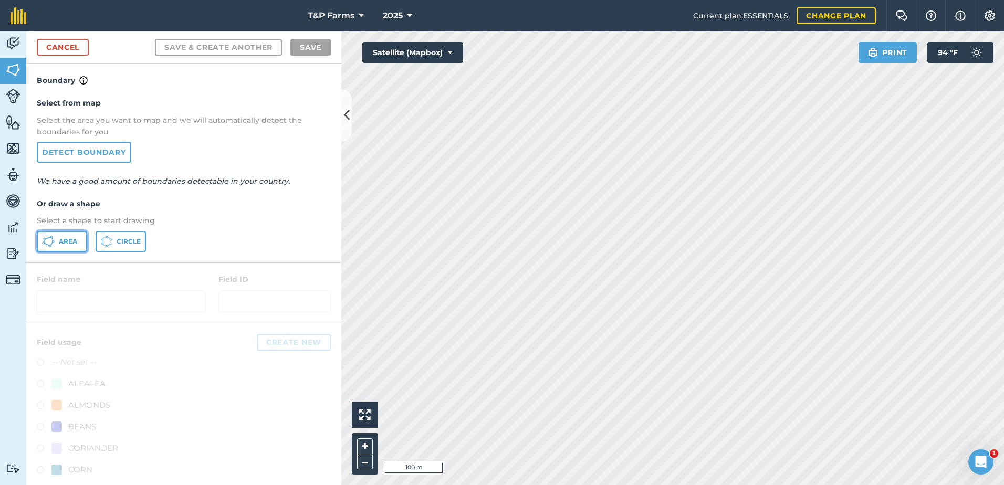
click at [86, 242] on button "Area" at bounding box center [62, 241] width 50 height 21
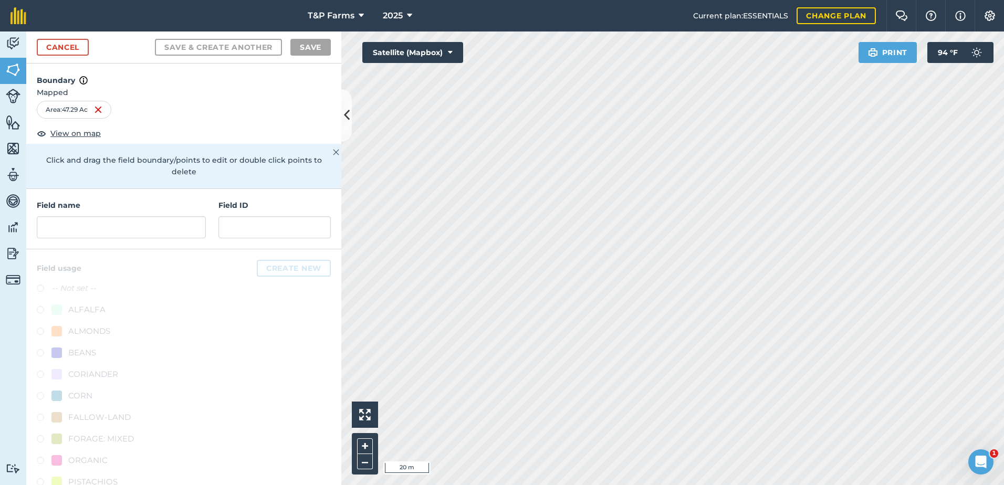
click at [810, 485] on html "T&P Farms 2025 Current plan : ESSENTIALS Change plan Farm Chat Help Info Settin…" at bounding box center [502, 242] width 1004 height 485
click at [1003, 279] on html "T&P Farms 2025 Current plan : ESSENTIALS Change plan Farm Chat Help Info Settin…" at bounding box center [502, 242] width 1004 height 485
click at [118, 230] on input "text" at bounding box center [121, 227] width 169 height 22
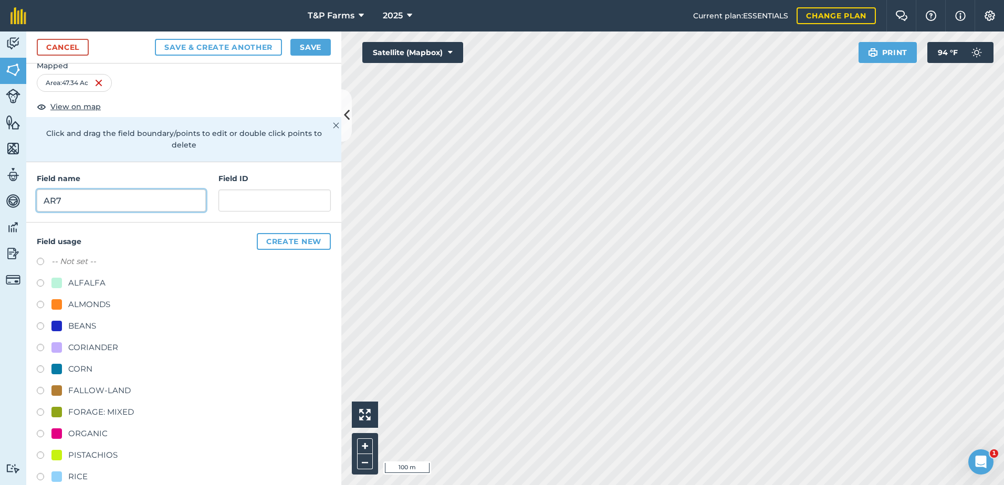
scroll to position [105, 0]
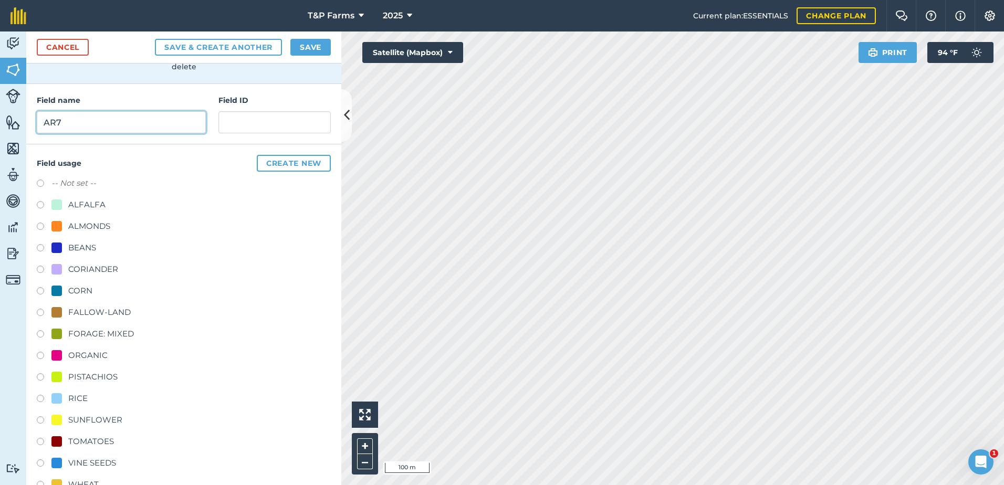
type input "AR7"
click at [93, 447] on div "TOMATOES" at bounding box center [91, 441] width 46 height 13
radio input "true"
click at [295, 36] on div "Cancel Save & Create Another Save" at bounding box center [183, 48] width 315 height 32
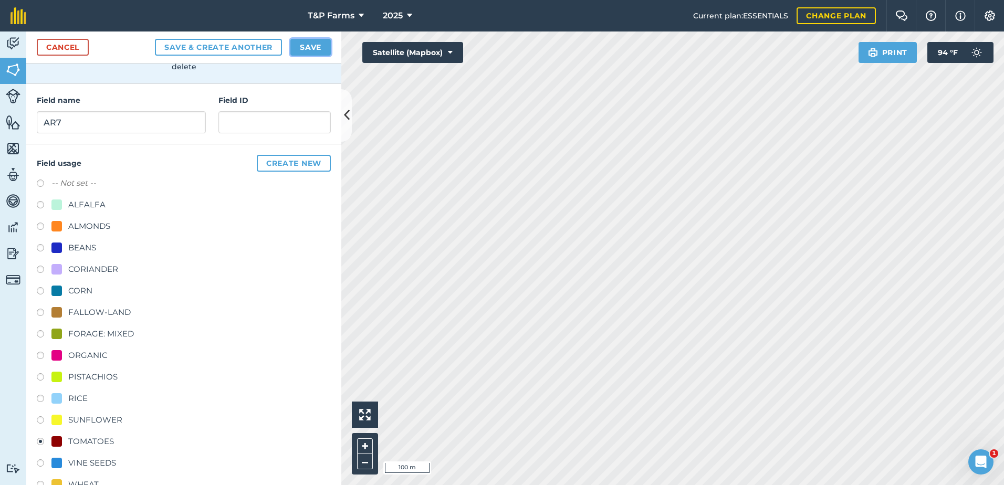
click at [297, 47] on button "Save" at bounding box center [310, 47] width 40 height 17
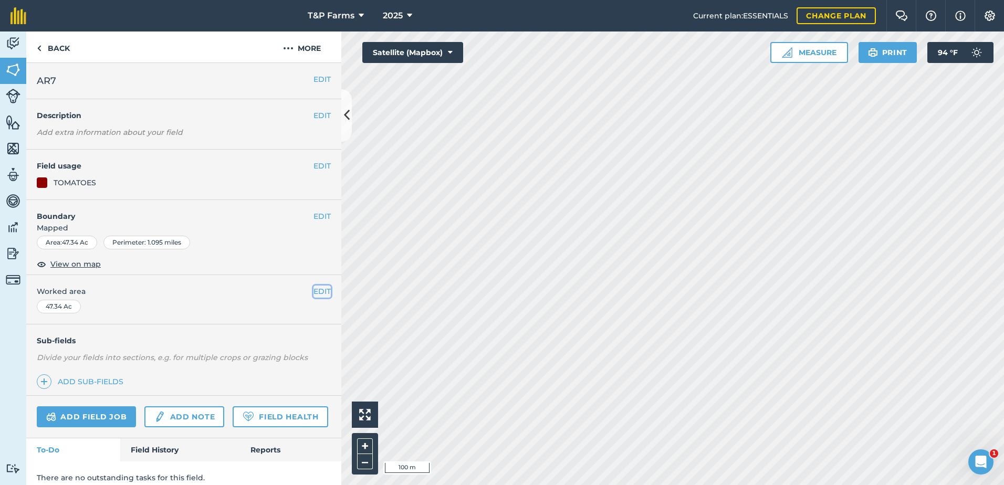
click at [319, 295] on button "EDIT" at bounding box center [321, 292] width 17 height 12
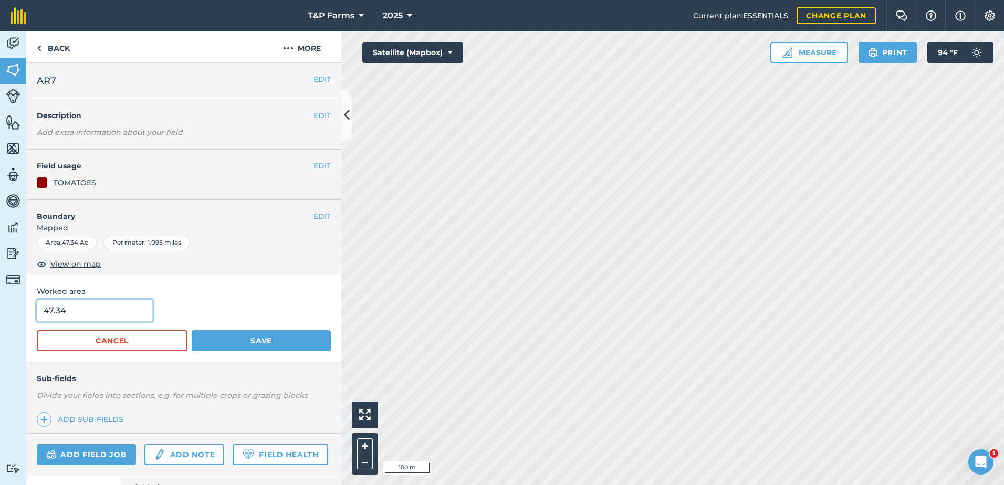
drag, startPoint x: 145, startPoint y: 318, endPoint x: -80, endPoint y: 323, distance: 225.3
click at [0, 323] on html "T&P Farms 2025 Current plan : ESSENTIALS Change plan Farm Chat Help Info Settin…" at bounding box center [502, 242] width 1004 height 485
type input "48.5"
click at [192, 330] on button "Save" at bounding box center [261, 340] width 139 height 21
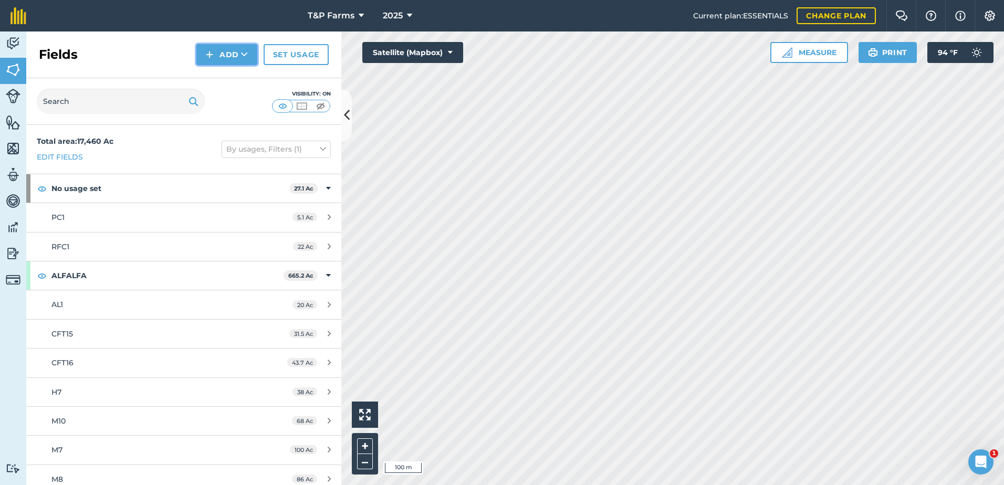
click at [233, 51] on button "Add" at bounding box center [226, 54] width 61 height 21
click at [222, 78] on link "Draw" at bounding box center [227, 78] width 58 height 23
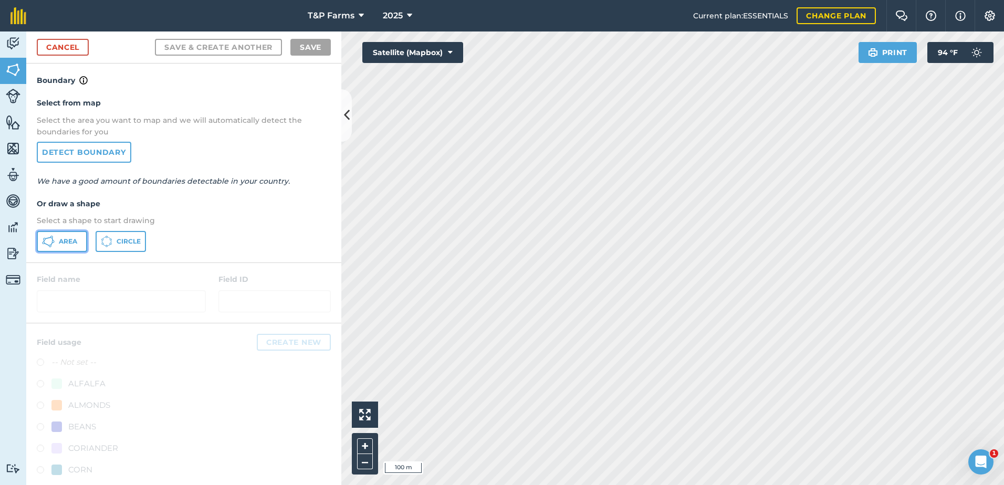
drag, startPoint x: 67, startPoint y: 233, endPoint x: 75, endPoint y: 235, distance: 7.6
click at [67, 234] on button "Area" at bounding box center [62, 241] width 50 height 21
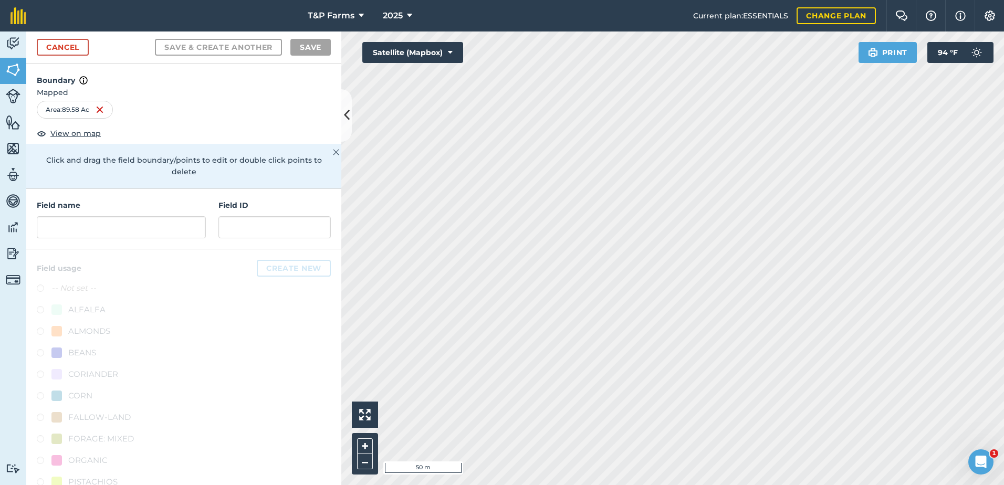
click at [809, 485] on html "T&P Farms 2025 Current plan : ESSENTIALS Change plan Farm Chat Help Info Settin…" at bounding box center [502, 242] width 1004 height 485
click at [333, 384] on div "Activity Fields Livestock Features Maps Team Vehicles Data Reporting Billing Tu…" at bounding box center [502, 259] width 1004 height 454
click at [134, 226] on input "text" at bounding box center [121, 227] width 169 height 22
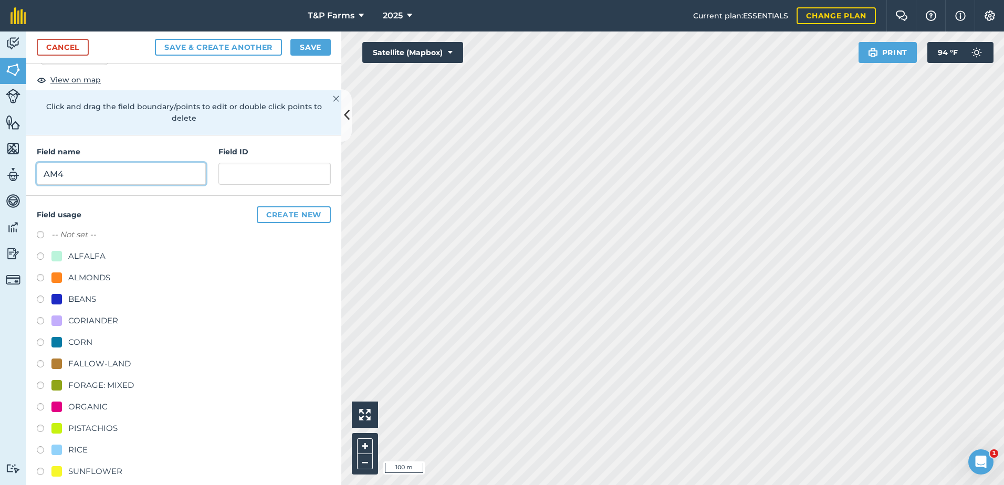
scroll to position [131, 0]
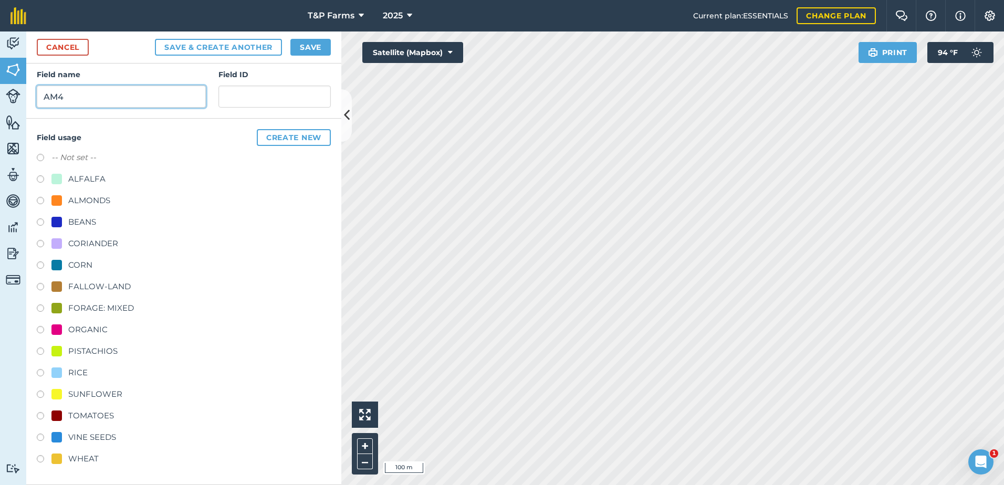
type input "AM4"
drag, startPoint x: 78, startPoint y: 440, endPoint x: 77, endPoint y: 449, distance: 8.9
click at [78, 444] on div "VINE SEEDS" at bounding box center [184, 438] width 294 height 15
click at [77, 450] on div "-- Not set -- ALFALFA ALMONDS BEANS CORIANDER CORN FALLOW-LAND FORAGE: MIXED OR…" at bounding box center [184, 309] width 294 height 317
click at [78, 461] on div "WHEAT" at bounding box center [83, 459] width 30 height 13
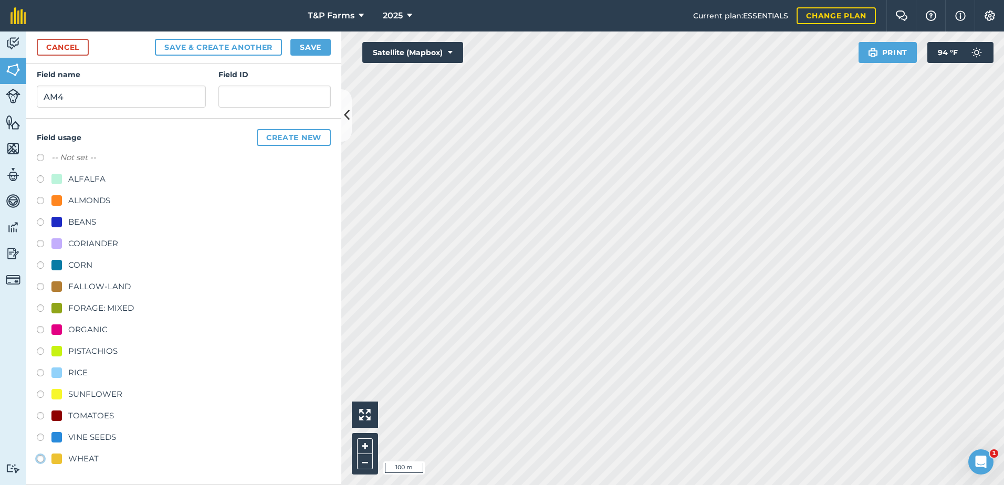
radio input "true"
click at [312, 52] on button "Save" at bounding box center [310, 47] width 40 height 17
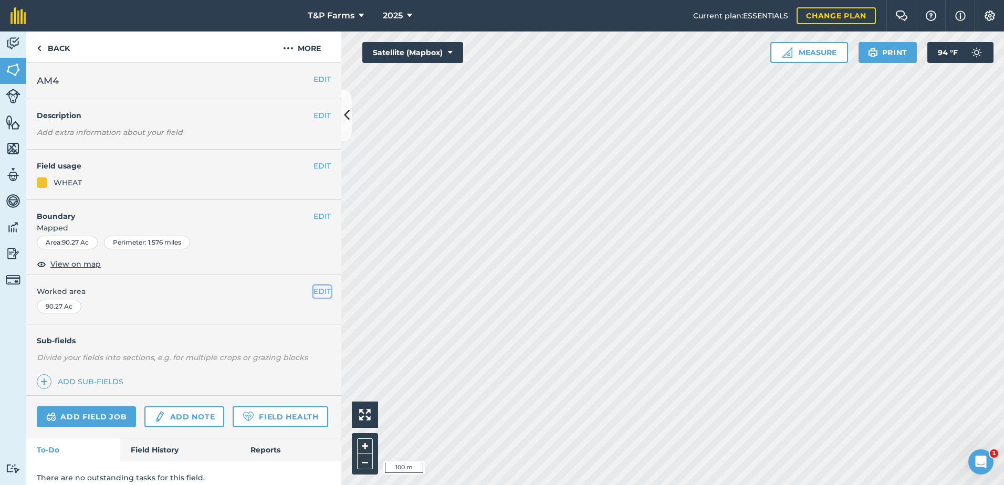
click at [313, 290] on button "EDIT" at bounding box center [321, 292] width 17 height 12
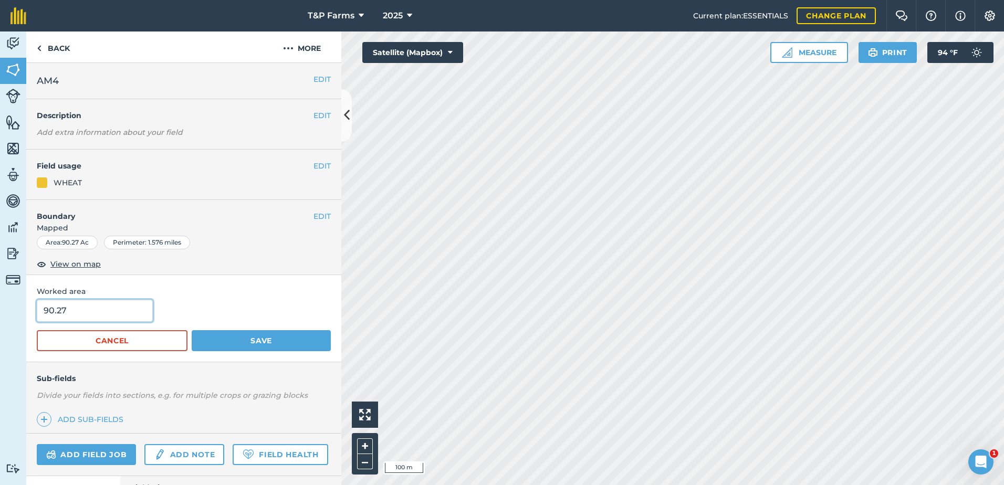
drag, startPoint x: 40, startPoint y: 312, endPoint x: -60, endPoint y: 312, distance: 100.3
click at [0, 312] on html "T&P Farms 2025 Current plan : ESSENTIALS Change plan Farm Chat Help Info Settin…" at bounding box center [502, 242] width 1004 height 485
type input "88.3"
click at [192, 330] on button "Save" at bounding box center [261, 340] width 139 height 21
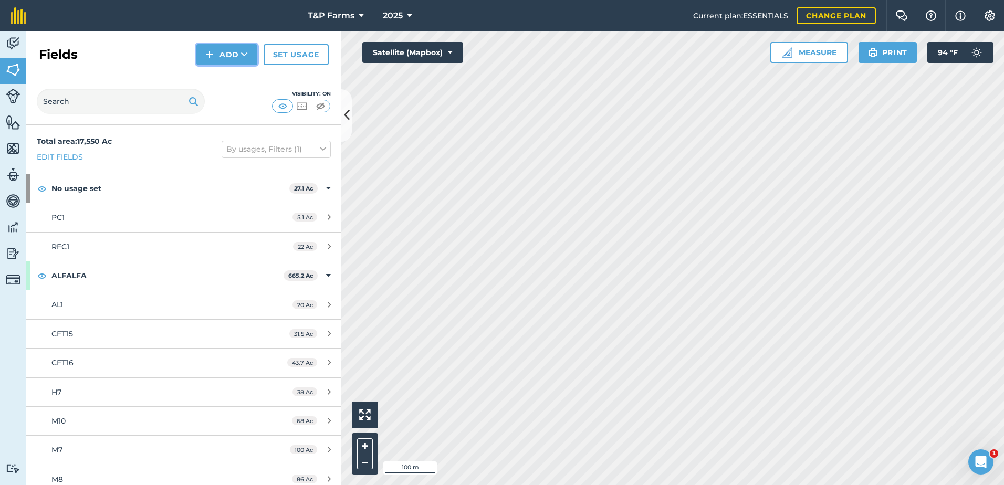
click at [234, 61] on button "Add" at bounding box center [226, 54] width 61 height 21
click at [230, 81] on link "Draw" at bounding box center [227, 78] width 58 height 23
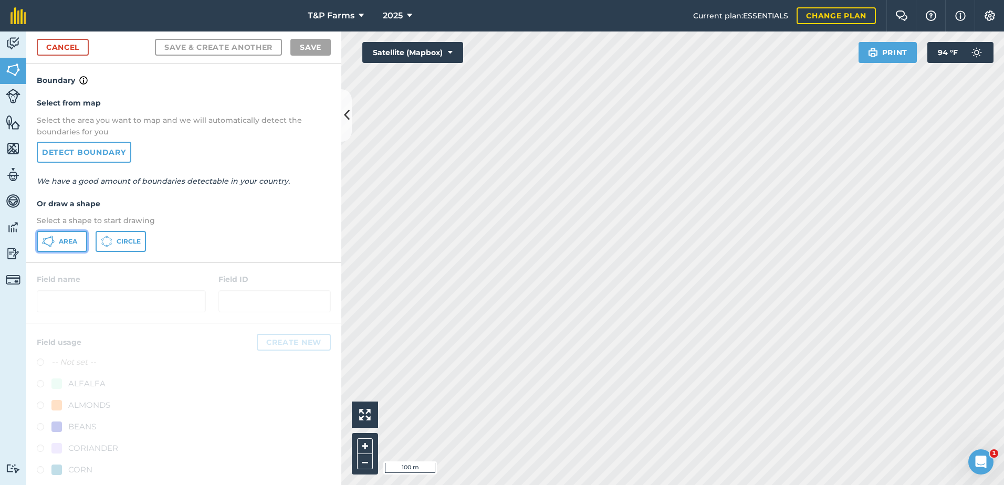
drag, startPoint x: 60, startPoint y: 240, endPoint x: 268, endPoint y: 256, distance: 208.0
click at [67, 240] on span "Area" at bounding box center [68, 241] width 18 height 8
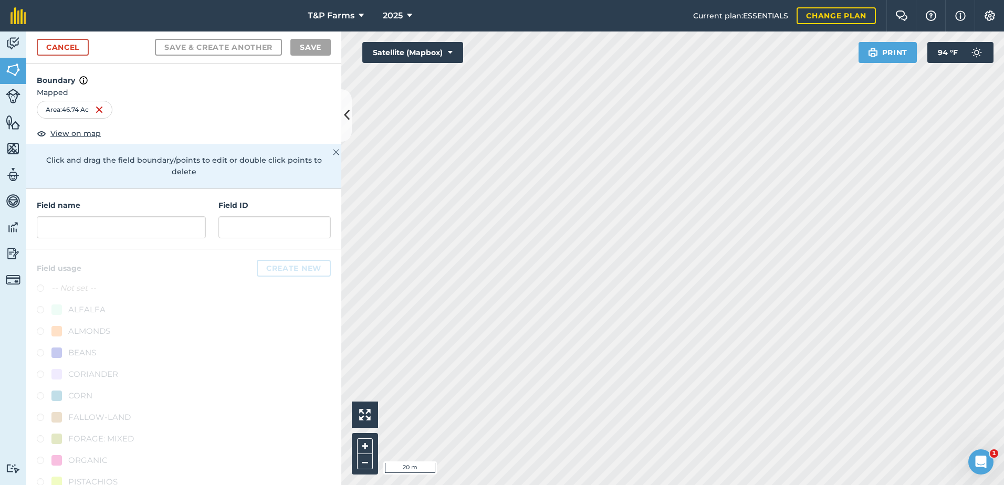
click at [731, 485] on html "T&P Farms 2025 Current plan : ESSENTIALS Change plan Farm Chat Help Info Settin…" at bounding box center [502, 242] width 1004 height 485
click at [723, 485] on html "T&P Farms 2025 Current plan : ESSENTIALS Change plan Farm Chat Help Info Settin…" at bounding box center [502, 242] width 1004 height 485
click at [599, 485] on html "T&P Farms 2025 Current plan : ESSENTIALS Change plan Farm Chat Help Info Settin…" at bounding box center [502, 242] width 1004 height 485
click at [93, 231] on input "text" at bounding box center [121, 227] width 169 height 22
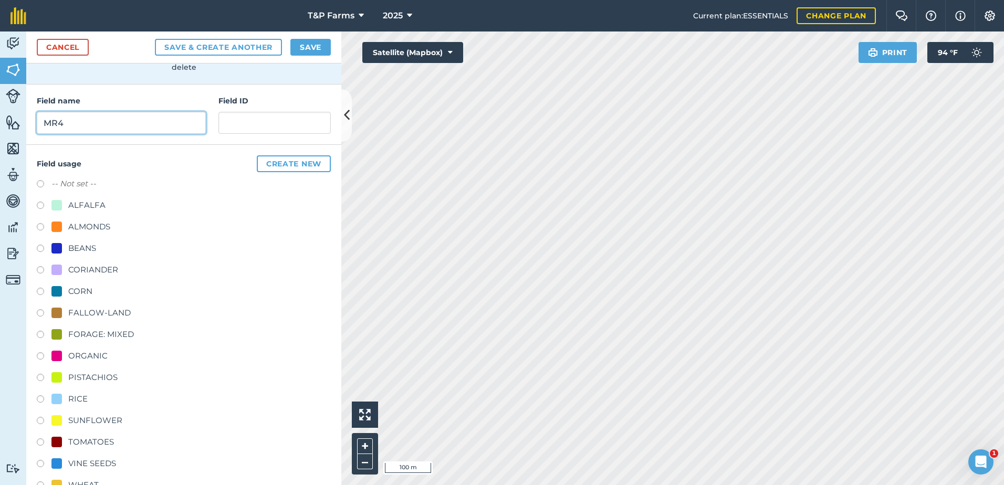
scroll to position [105, 0]
type input "MR4"
click at [95, 442] on div "TOMATOES" at bounding box center [91, 441] width 46 height 13
radio input "true"
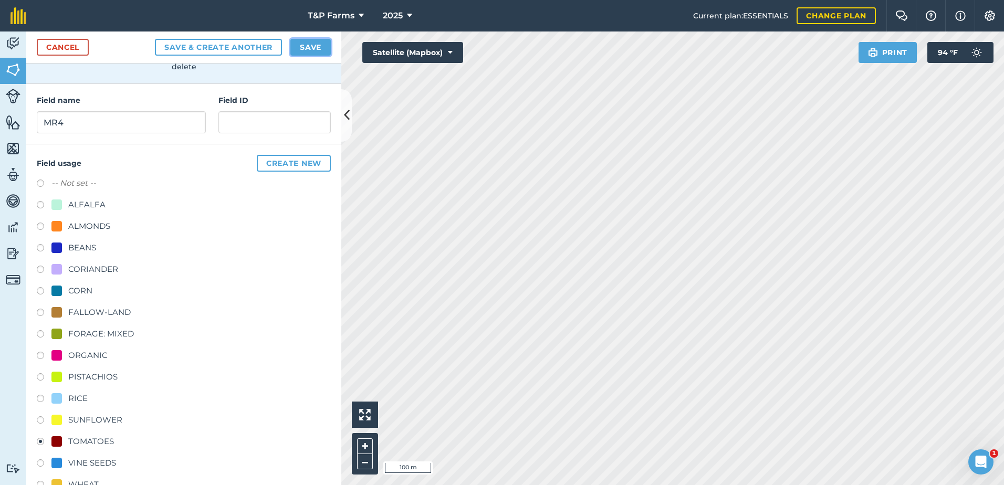
click at [314, 47] on button "Save" at bounding box center [310, 47] width 40 height 17
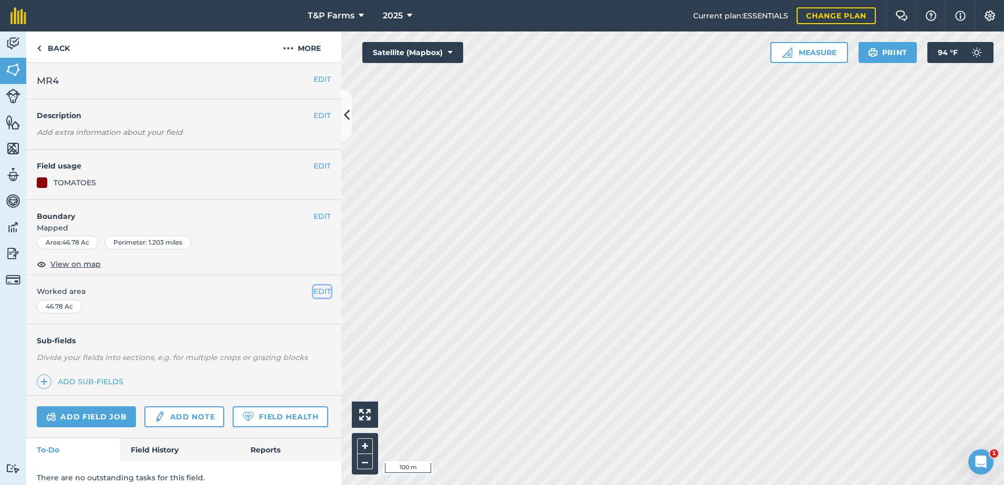
click at [320, 289] on button "EDIT" at bounding box center [321, 292] width 17 height 12
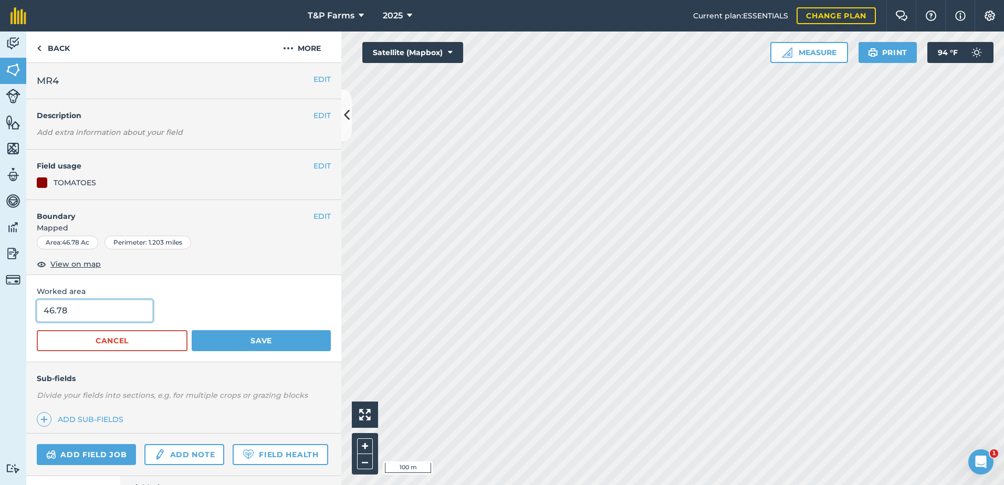
drag, startPoint x: 47, startPoint y: 318, endPoint x: -48, endPoint y: 319, distance: 95.0
click at [0, 319] on html "T&P Farms 2025 Current plan : ESSENTIALS Change plan Farm Chat Help Info Settin…" at bounding box center [502, 242] width 1004 height 485
type input "41.2"
click at [244, 348] on button "Save" at bounding box center [261, 340] width 139 height 21
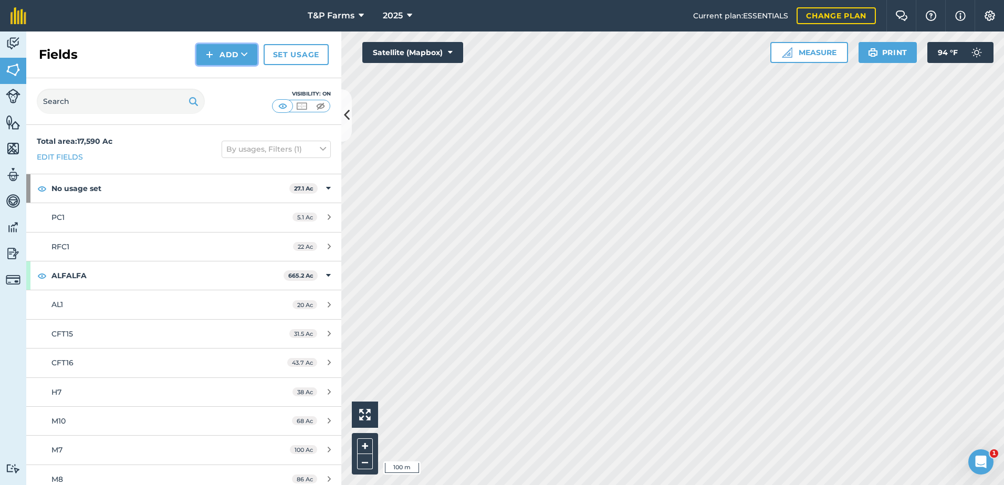
click at [227, 55] on button "Add" at bounding box center [226, 54] width 61 height 21
click at [227, 78] on link "Draw" at bounding box center [227, 78] width 58 height 23
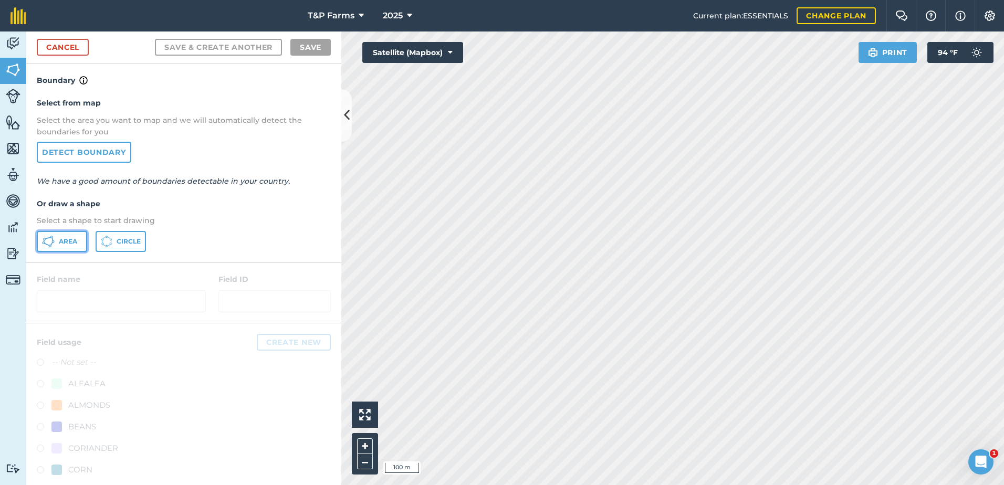
click at [47, 235] on icon at bounding box center [48, 241] width 13 height 13
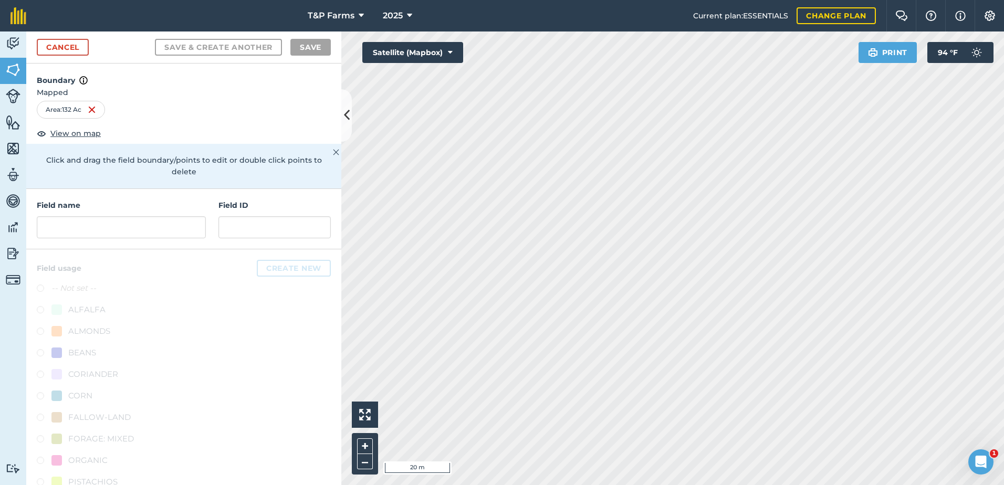
click at [1003, 314] on html "T&P Farms 2025 Current plan : ESSENTIALS Change plan Farm Chat Help Info Settin…" at bounding box center [502, 242] width 1004 height 485
click at [1003, 317] on html "T&P Farms 2025 Current plan : ESSENTIALS Change plan Farm Chat Help Info Settin…" at bounding box center [502, 242] width 1004 height 485
click at [154, 221] on input "text" at bounding box center [121, 227] width 169 height 22
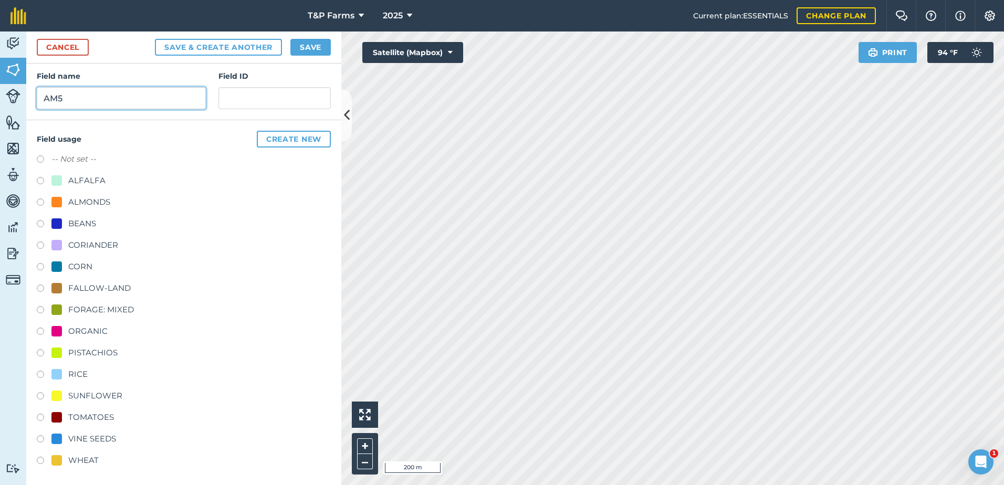
scroll to position [131, 0]
type input "AM5"
drag, startPoint x: 97, startPoint y: 414, endPoint x: 99, endPoint y: 402, distance: 12.7
click at [97, 414] on div "TOMATOES" at bounding box center [91, 416] width 46 height 13
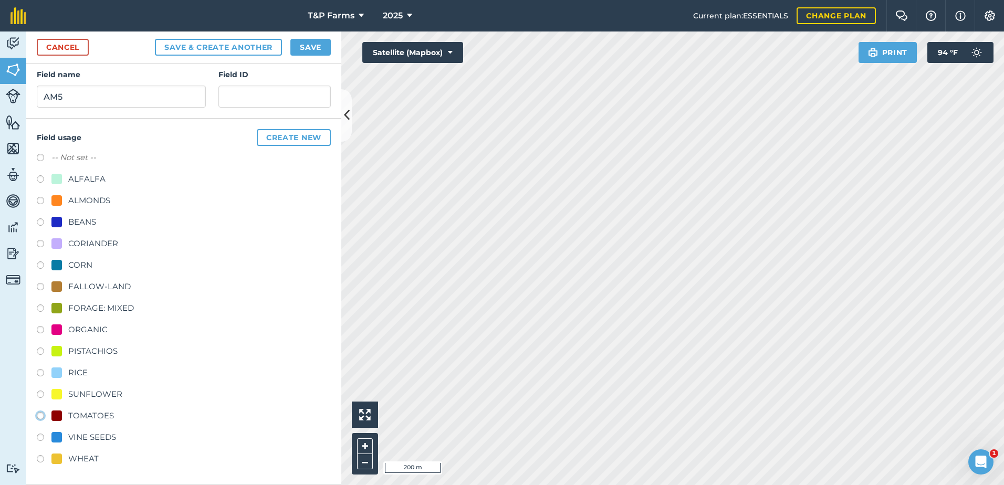
radio input "true"
click at [315, 44] on button "Save" at bounding box center [310, 47] width 40 height 17
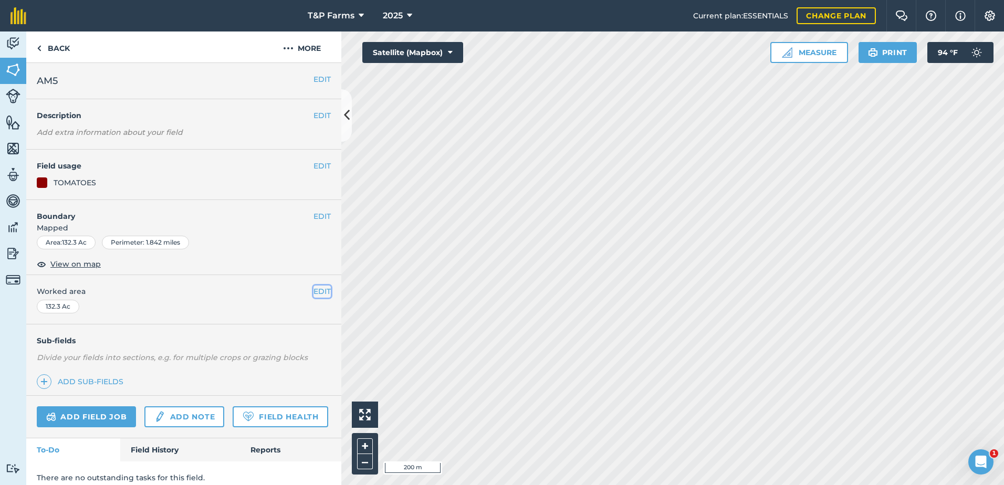
click at [319, 290] on button "EDIT" at bounding box center [321, 292] width 17 height 12
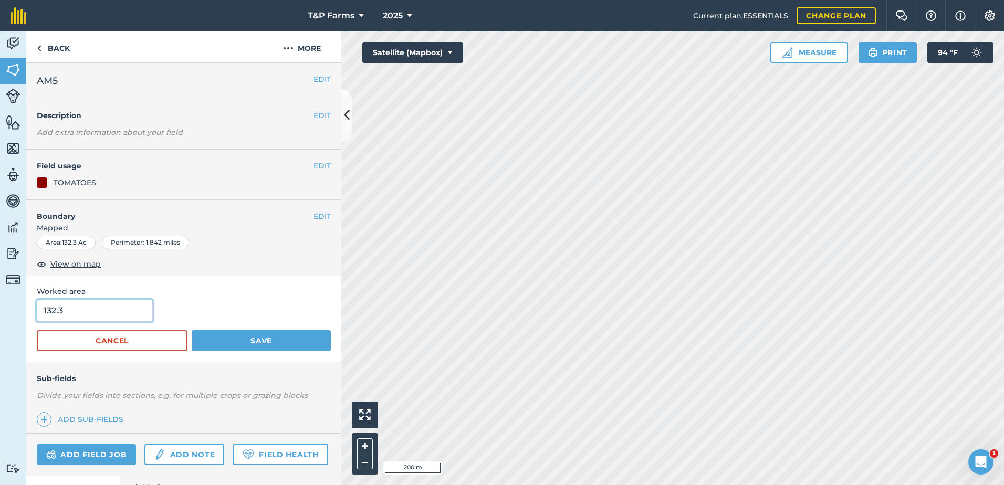
drag, startPoint x: 8, startPoint y: 321, endPoint x: -70, endPoint y: 318, distance: 78.3
click at [0, 318] on html "T&P Farms 2025 Current plan : ESSENTIALS Change plan Farm Chat Help Info Settin…" at bounding box center [502, 242] width 1004 height 485
type input "128.6"
click at [192, 330] on button "Save" at bounding box center [261, 340] width 139 height 21
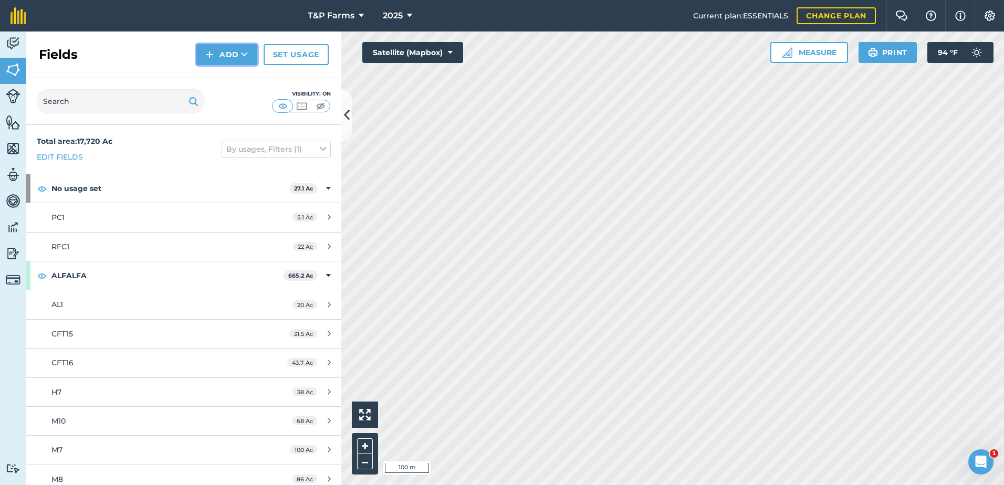
click at [235, 61] on button "Add" at bounding box center [226, 54] width 61 height 21
click at [237, 77] on link "Draw" at bounding box center [227, 78] width 58 height 23
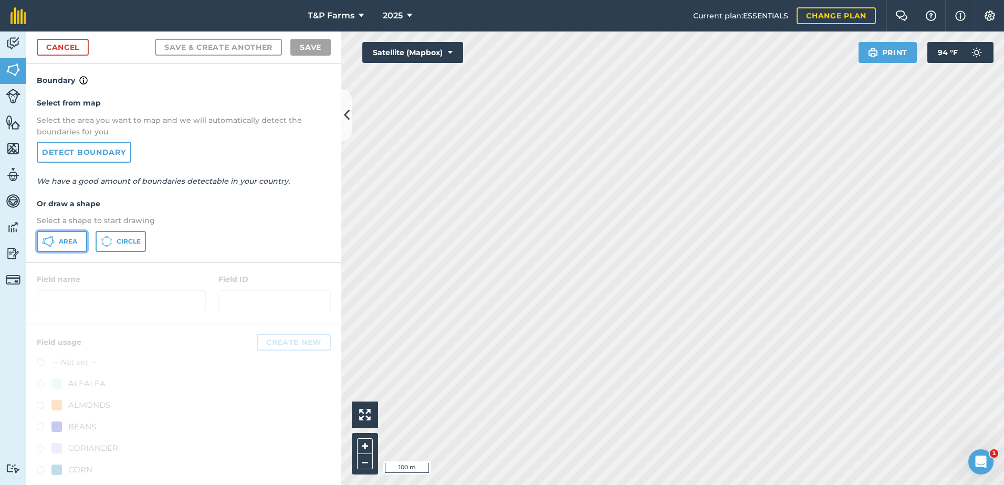
drag, startPoint x: 76, startPoint y: 235, endPoint x: 331, endPoint y: 200, distance: 257.6
click at [78, 238] on button "Area" at bounding box center [62, 241] width 50 height 21
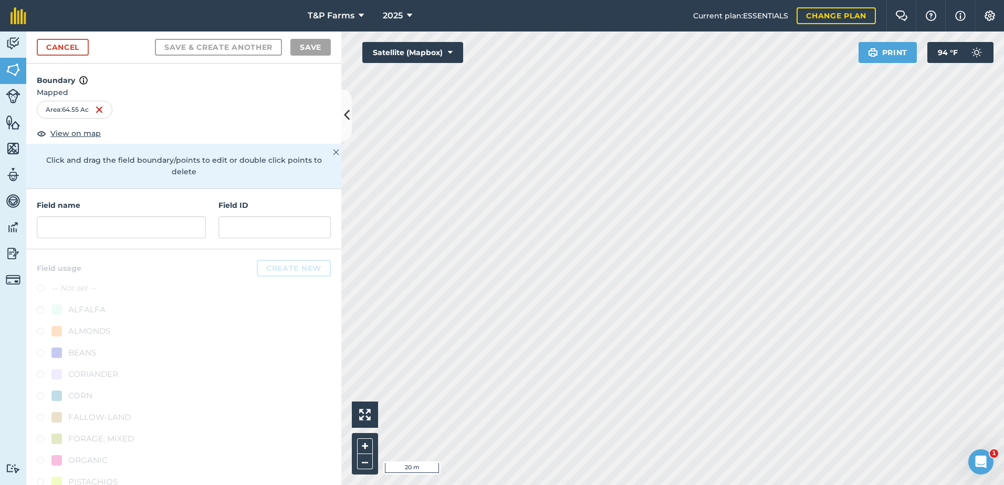
click at [631, 21] on div "T&P Farms 2025 Current plan : ESSENTIALS Change plan Farm Chat Help Info Settin…" at bounding box center [502, 242] width 1004 height 485
click at [353, 455] on div "Click to start drawing i 20 m + –" at bounding box center [672, 259] width 663 height 454
click at [80, 218] on input "text" at bounding box center [121, 227] width 169 height 22
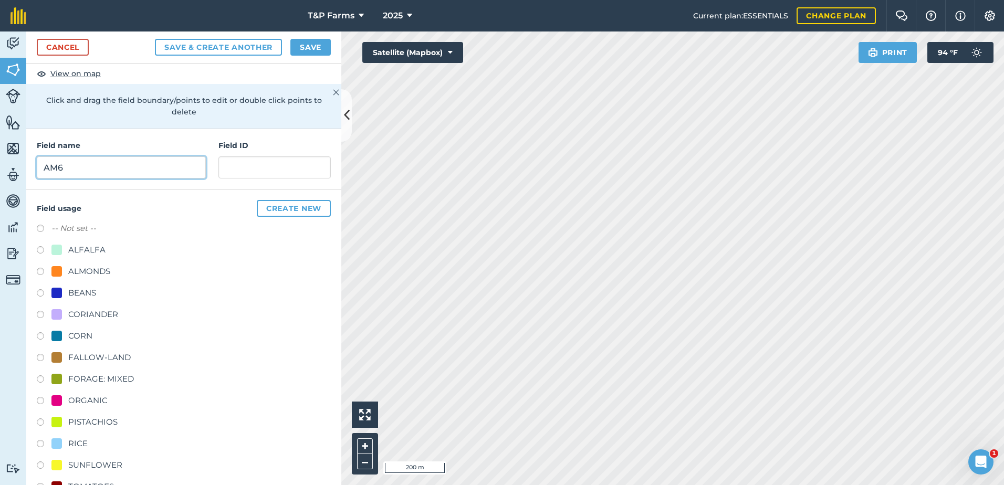
scroll to position [131, 0]
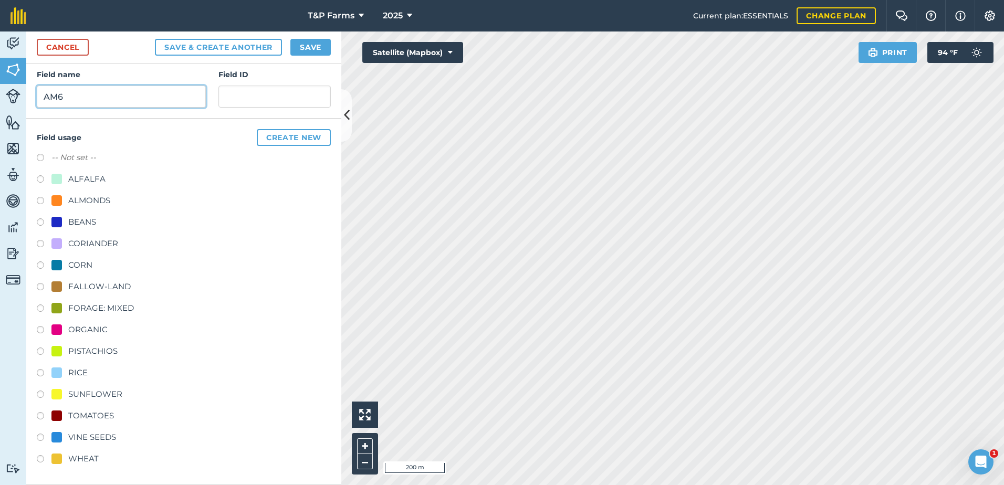
type input "AM6"
click at [106, 415] on div "TOMATOES" at bounding box center [91, 416] width 46 height 13
click at [47, 424] on div "TOMATOES" at bounding box center [184, 417] width 294 height 15
click at [47, 418] on label at bounding box center [44, 417] width 15 height 11
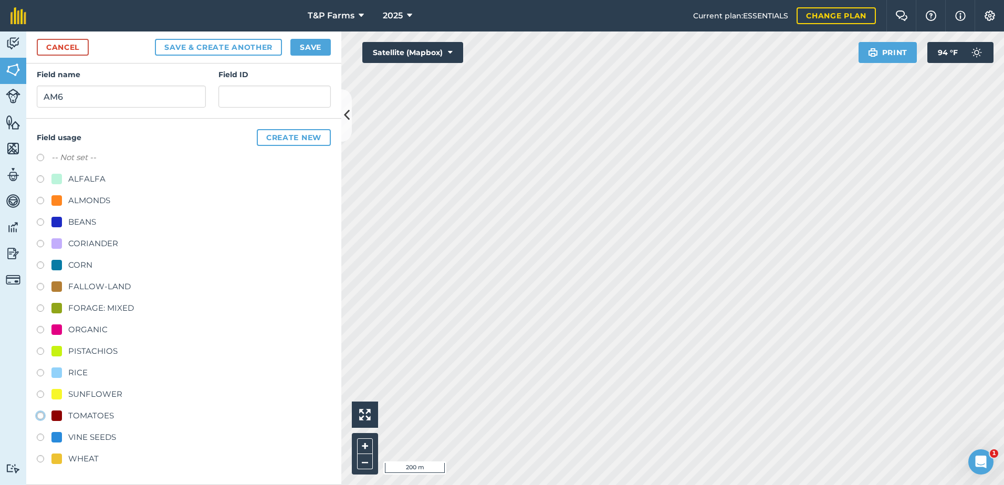
radio input "true"
click at [309, 59] on div "Cancel Save & Create Another Save" at bounding box center [183, 48] width 315 height 32
click at [315, 40] on button "Save" at bounding box center [310, 47] width 40 height 17
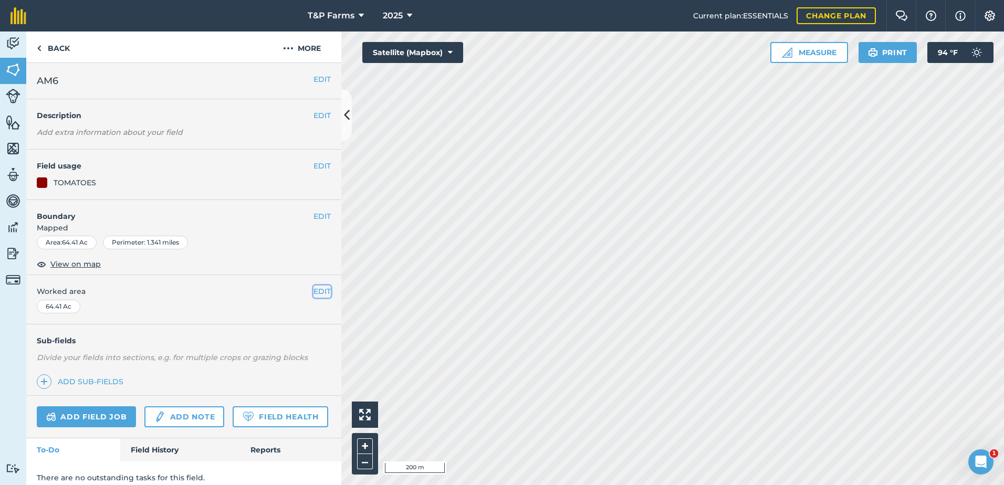
click at [313, 295] on button "EDIT" at bounding box center [321, 292] width 17 height 12
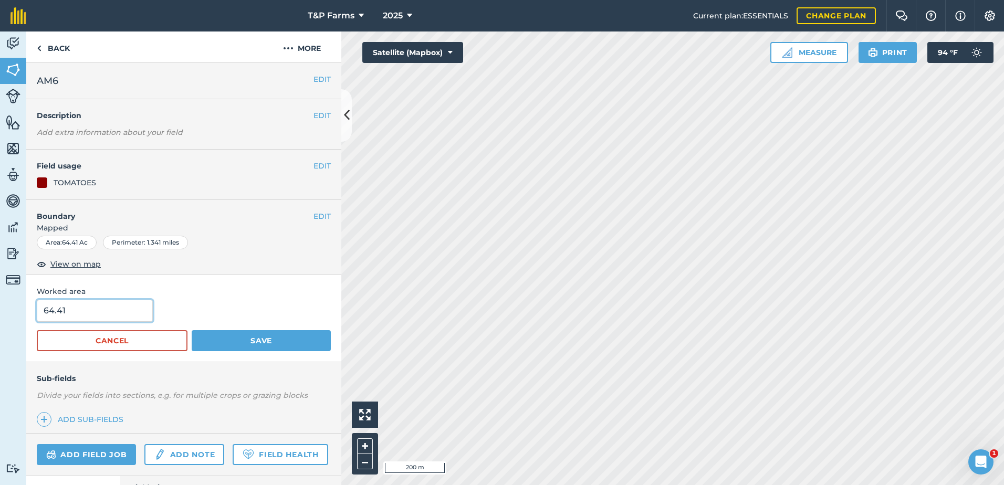
drag, startPoint x: 101, startPoint y: 312, endPoint x: 6, endPoint y: 312, distance: 95.0
click at [6, 312] on div "Activity Fields Livestock Features Maps Team Vehicles Data Reporting Billing Tu…" at bounding box center [502, 259] width 1004 height 454
type input "66.1"
click at [192, 330] on button "Save" at bounding box center [261, 340] width 139 height 21
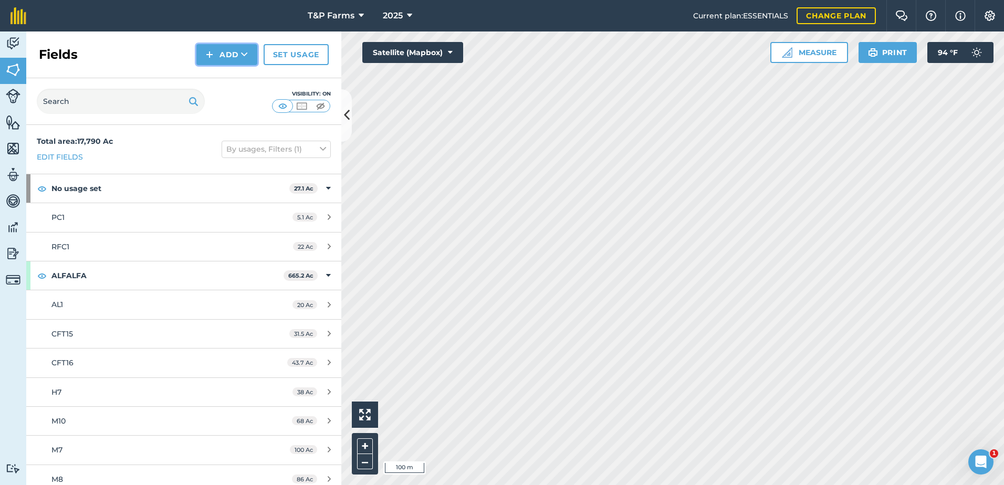
click at [217, 62] on button "Add" at bounding box center [226, 54] width 61 height 21
click at [221, 78] on link "Draw" at bounding box center [227, 78] width 58 height 23
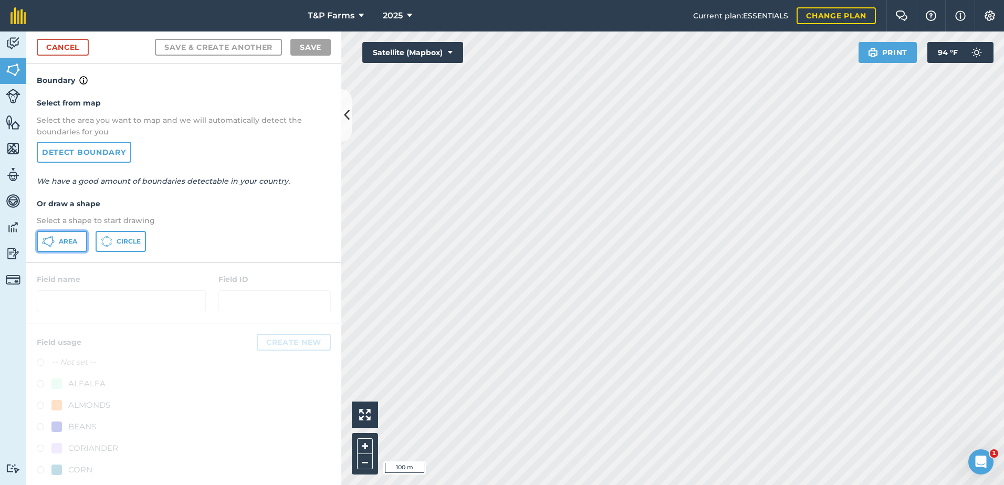
click at [60, 249] on button "Area" at bounding box center [62, 241] width 50 height 21
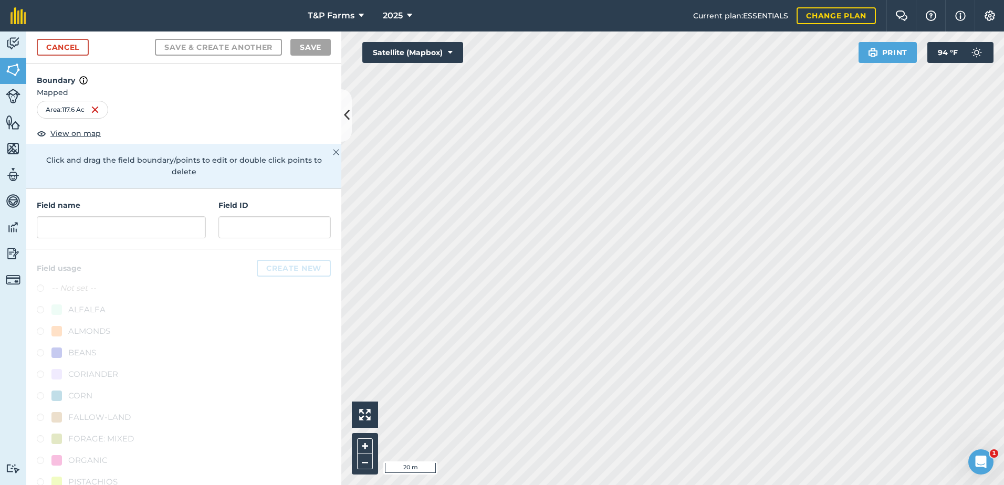
click at [791, 485] on html "T&P Farms 2025 Current plan : ESSENTIALS Change plan Farm Chat Help Info Settin…" at bounding box center [502, 242] width 1004 height 485
click at [817, 485] on html "T&P Farms 2025 Current plan : ESSENTIALS Change plan Farm Chat Help Info Settin…" at bounding box center [502, 242] width 1004 height 485
click at [747, 485] on html "T&P Farms 2025 Current plan : ESSENTIALS Change plan Farm Chat Help Info Settin…" at bounding box center [502, 242] width 1004 height 485
click at [731, 485] on html "T&P Farms 2025 Current plan : ESSENTIALS Change plan Farm Chat Help Info Settin…" at bounding box center [502, 242] width 1004 height 485
click at [728, 485] on html "T&P Farms 2025 Current plan : ESSENTIALS Change plan Farm Chat Help Info Settin…" at bounding box center [502, 242] width 1004 height 485
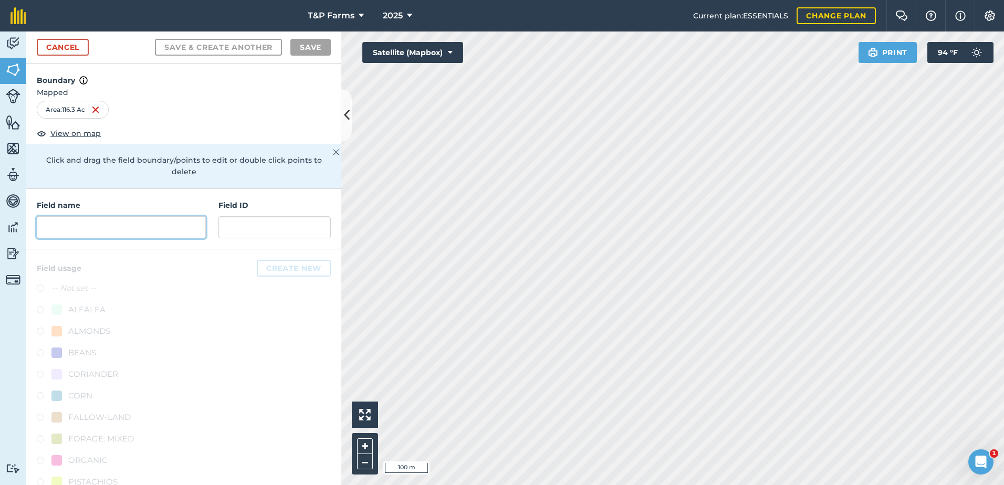
click at [133, 236] on input "text" at bounding box center [121, 227] width 169 height 22
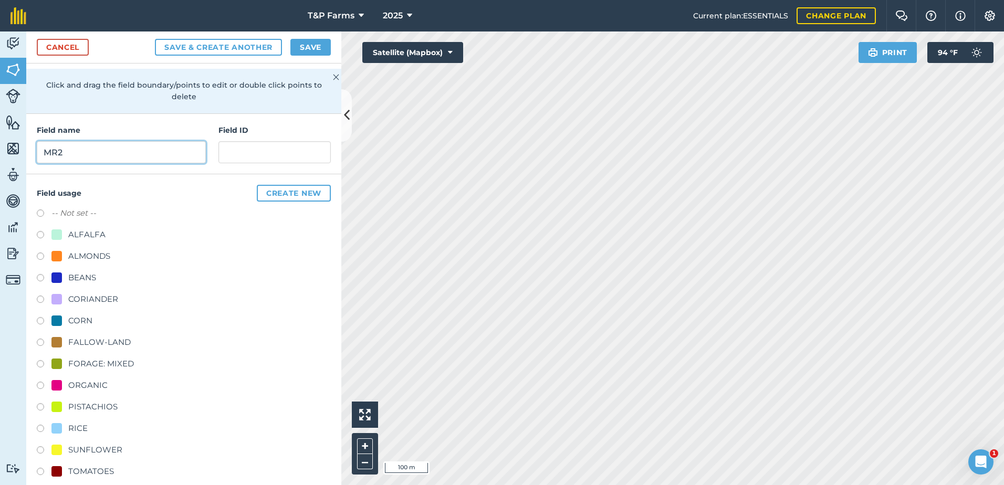
scroll to position [131, 0]
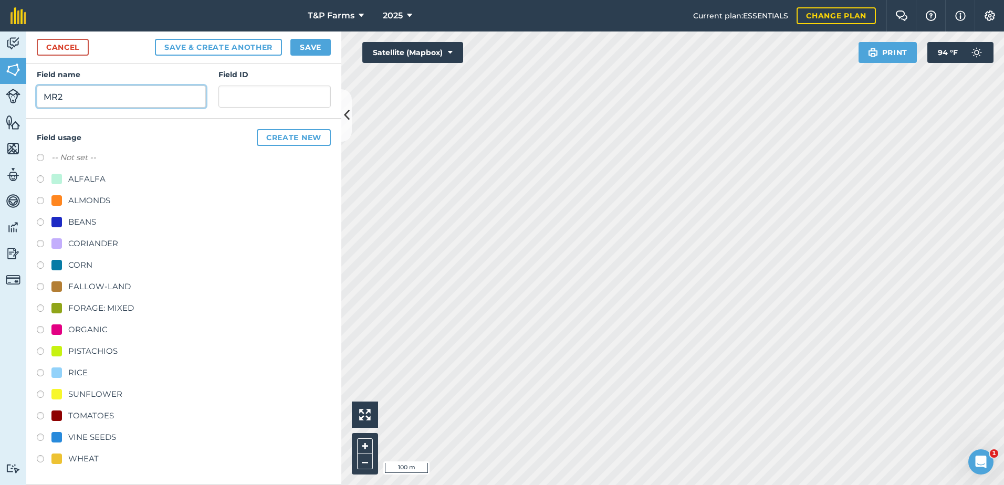
type input "MR2"
click at [113, 393] on div "SUNFLOWER" at bounding box center [95, 394] width 54 height 13
radio input "true"
click at [318, 45] on button "Save" at bounding box center [310, 47] width 40 height 17
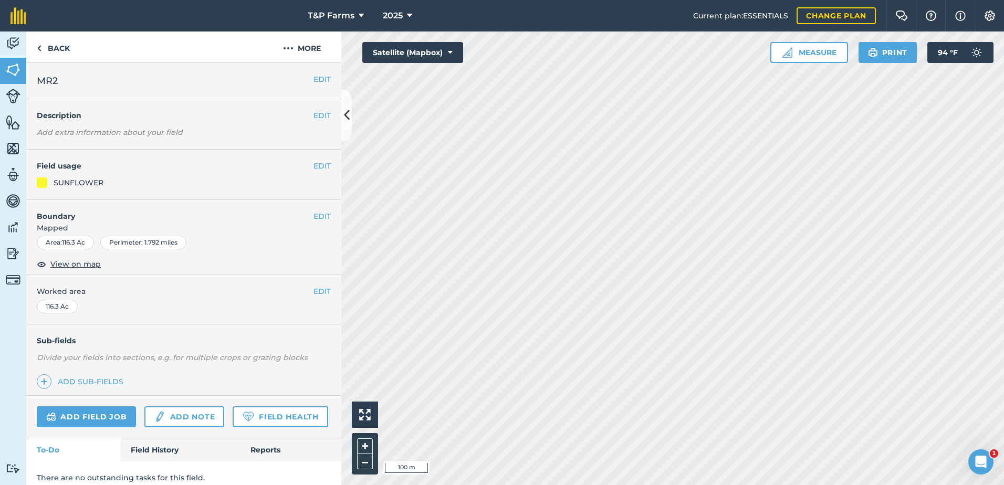
click at [320, 285] on div "EDIT Worked area 116.3 Ac" at bounding box center [183, 299] width 315 height 49
click at [320, 288] on button "EDIT" at bounding box center [321, 292] width 17 height 12
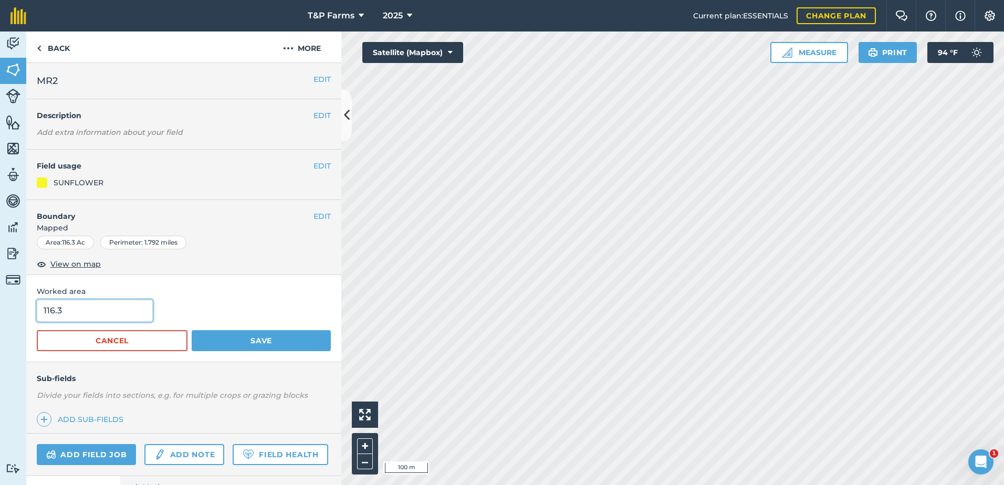
drag, startPoint x: 83, startPoint y: 315, endPoint x: -56, endPoint y: 320, distance: 139.8
click at [0, 320] on html "T&P Farms 2025 Current plan : ESSENTIALS Change plan Farm Chat Help Info Settin…" at bounding box center [502, 242] width 1004 height 485
type input "105.5"
click at [192, 330] on button "Save" at bounding box center [261, 340] width 139 height 21
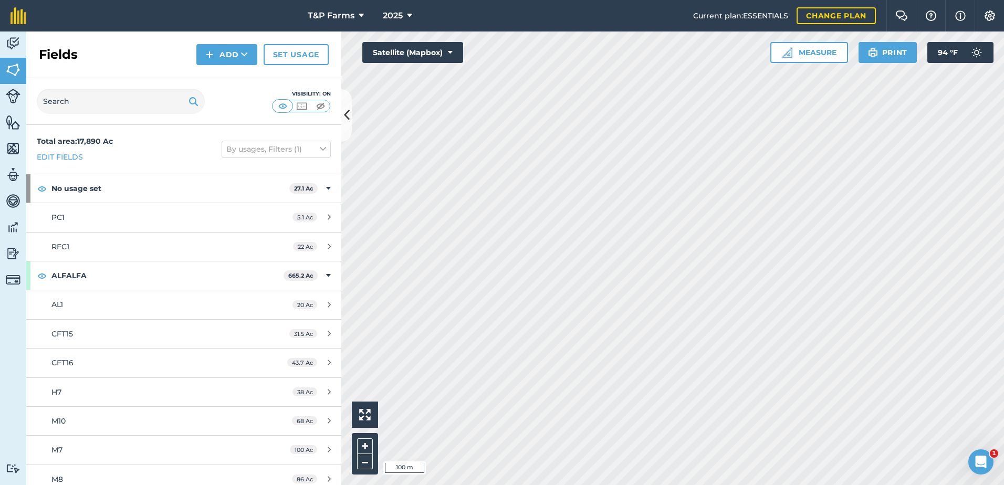
drag, startPoint x: 192, startPoint y: 50, endPoint x: 209, endPoint y: 51, distance: 17.9
click at [197, 50] on div "Fields Add Set usage" at bounding box center [183, 55] width 315 height 47
click at [212, 53] on img at bounding box center [209, 54] width 7 height 13
click at [219, 87] on link "Draw" at bounding box center [227, 78] width 58 height 23
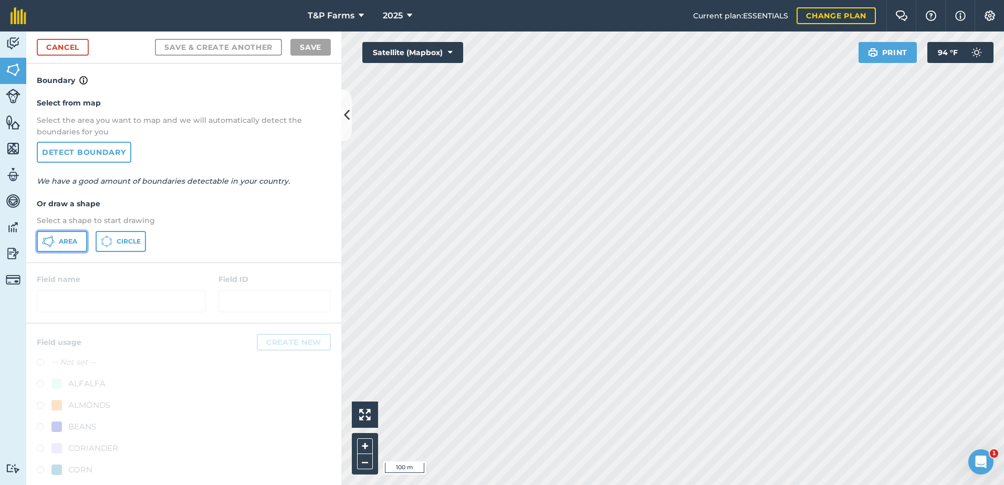
drag, startPoint x: 70, startPoint y: 245, endPoint x: 314, endPoint y: 242, distance: 244.7
click at [72, 245] on span "Area" at bounding box center [68, 241] width 18 height 8
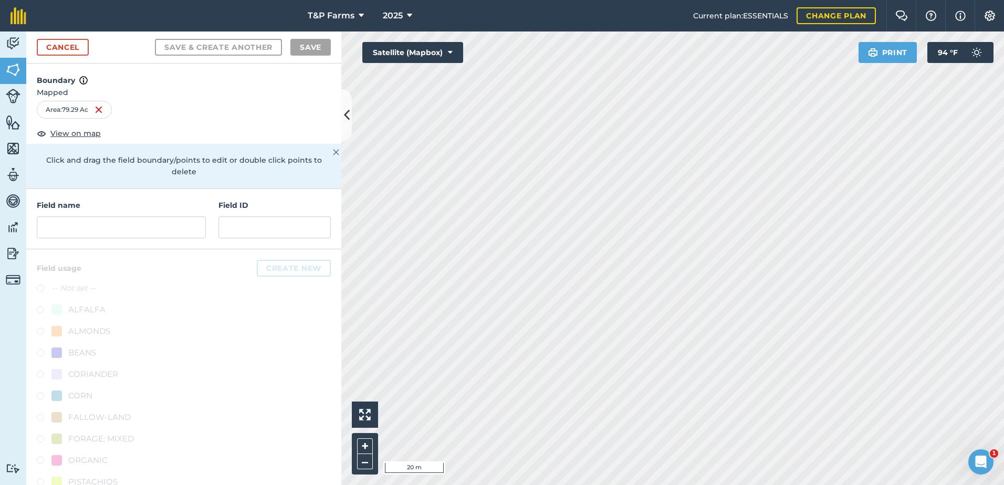
click at [331, 376] on div "Activity Fields Livestock Features Maps Team Vehicles Data Reporting Billing Tu…" at bounding box center [502, 259] width 1004 height 454
click at [742, 485] on html "T&P Farms 2025 Current plan : ESSENTIALS Change plan Farm Chat Help Info Settin…" at bounding box center [502, 242] width 1004 height 485
click at [753, 485] on html "T&P Farms 2025 Current plan : ESSENTIALS Change plan Farm Chat Help Info Settin…" at bounding box center [502, 242] width 1004 height 485
click at [854, 485] on html "T&P Farms 2025 Current plan : ESSENTIALS Change plan Farm Chat Help Info Settin…" at bounding box center [502, 242] width 1004 height 485
click at [118, 239] on div "Field name Field ID" at bounding box center [183, 219] width 315 height 60
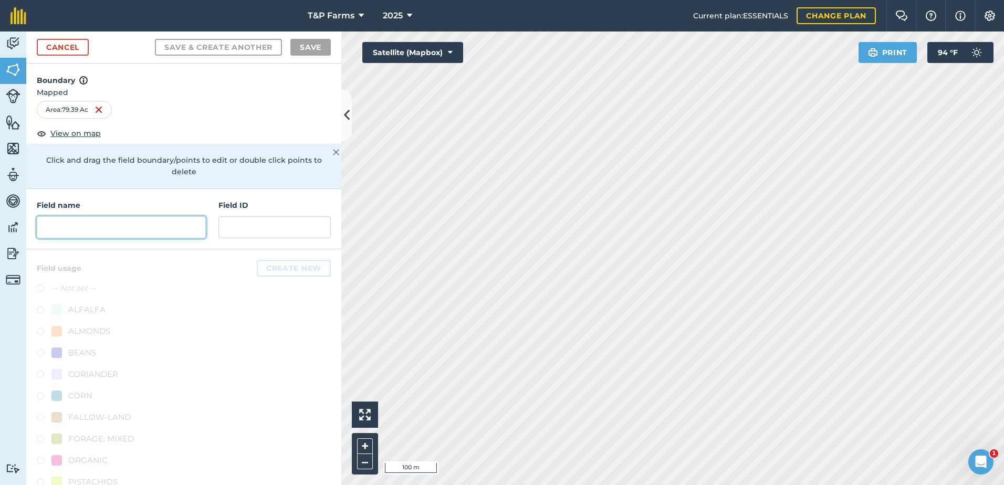
click at [120, 231] on input "text" at bounding box center [121, 227] width 169 height 22
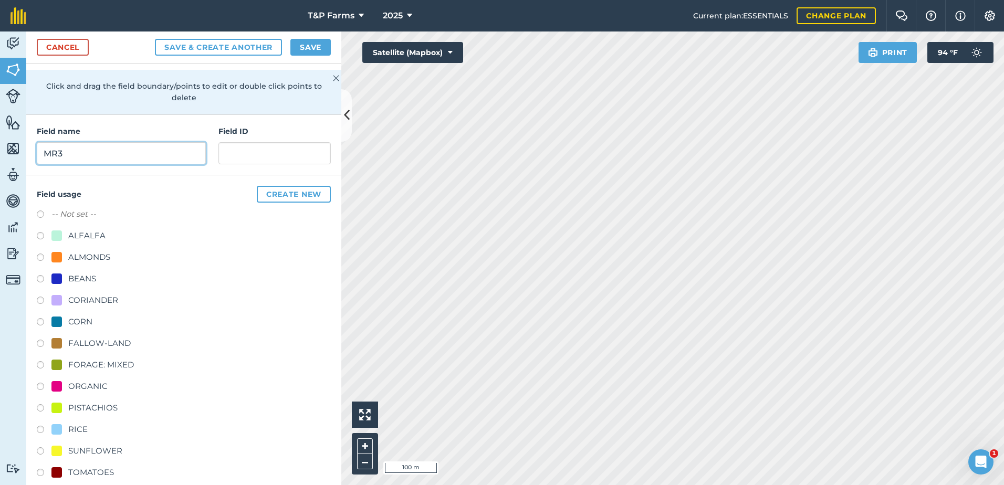
scroll to position [131, 0]
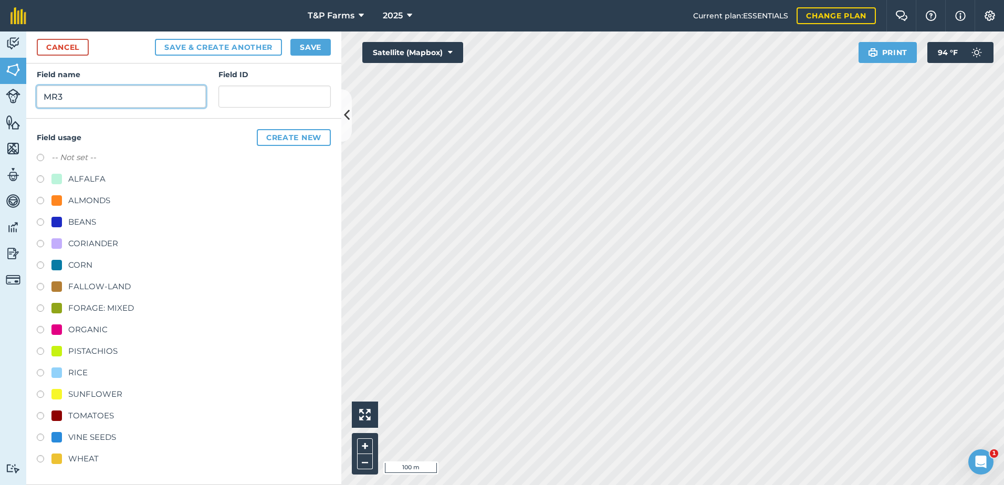
type input "MR3"
click at [91, 414] on div "TOMATOES" at bounding box center [91, 416] width 46 height 13
radio input "true"
click at [318, 46] on button "Save" at bounding box center [310, 47] width 40 height 17
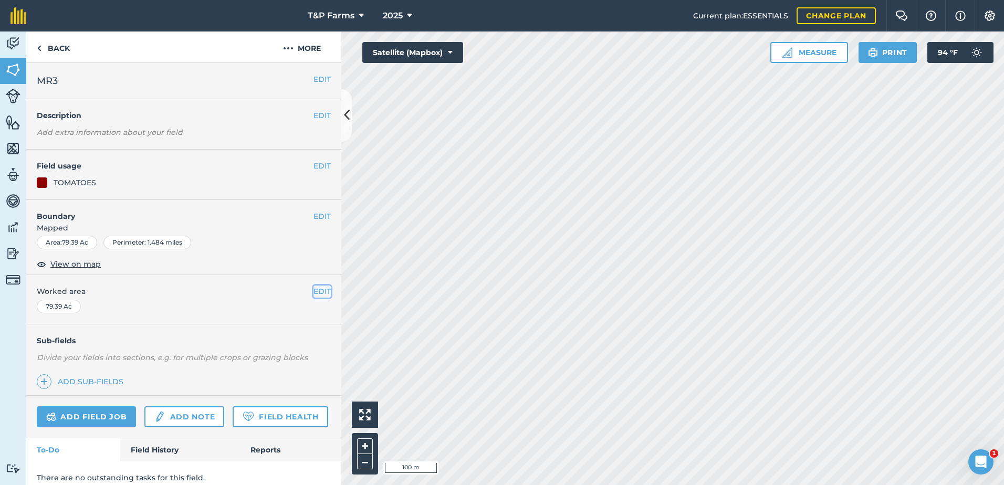
click at [313, 292] on button "EDIT" at bounding box center [321, 292] width 17 height 12
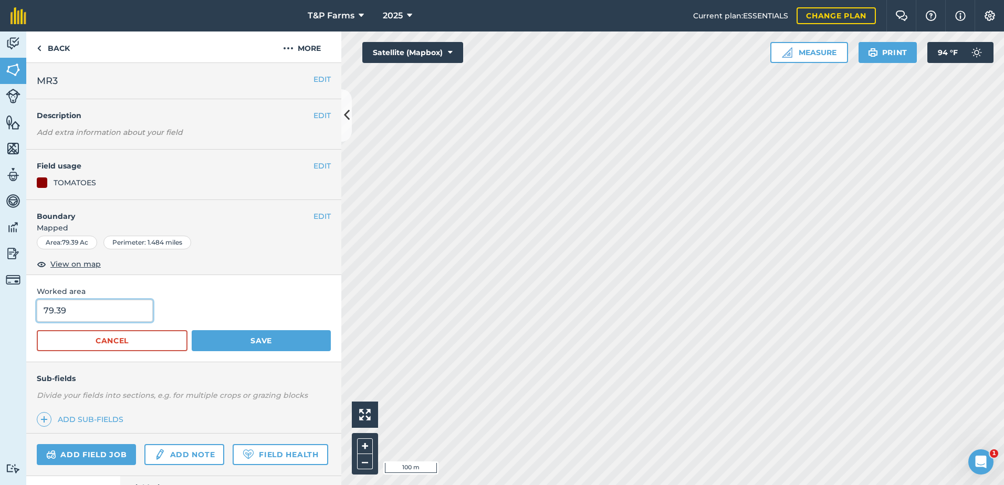
click at [118, 310] on input "79.39" at bounding box center [95, 311] width 116 height 22
type input "79.9"
click at [192, 330] on button "Save" at bounding box center [261, 340] width 139 height 21
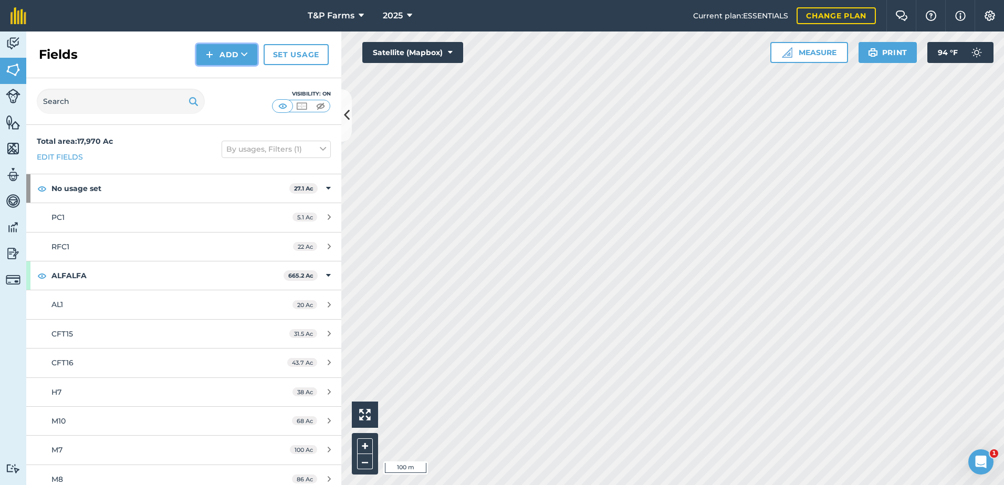
click at [223, 51] on button "Add" at bounding box center [226, 54] width 61 height 21
click at [218, 74] on link "Draw" at bounding box center [227, 78] width 58 height 23
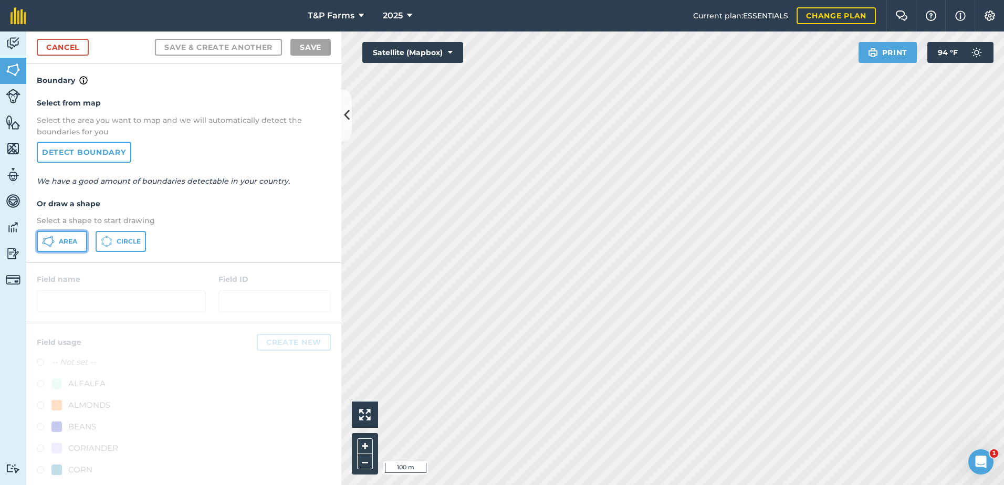
drag, startPoint x: 60, startPoint y: 240, endPoint x: 335, endPoint y: 197, distance: 279.1
click at [61, 240] on span "Area" at bounding box center [68, 241] width 18 height 8
click at [207, 441] on div "Activity Fields Livestock Features Maps Team Vehicles Data Reporting Billing Tu…" at bounding box center [502, 259] width 1004 height 454
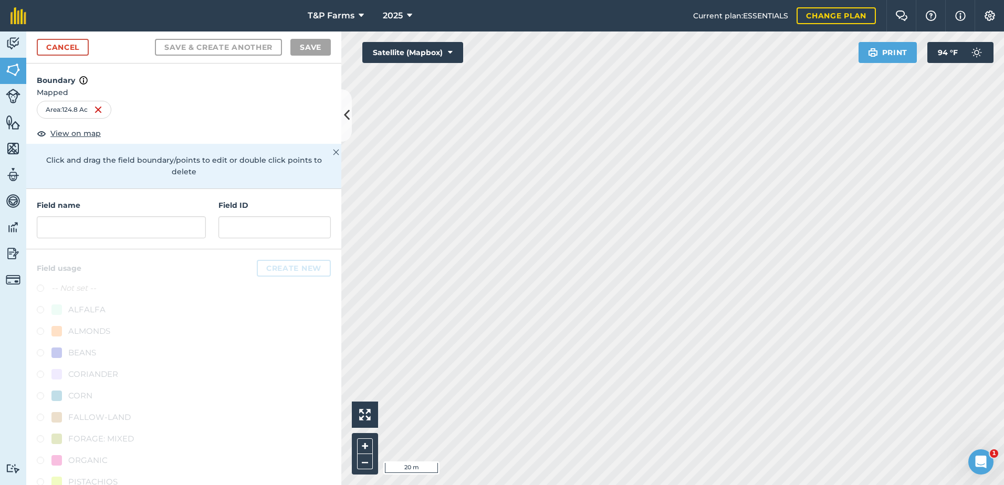
click at [548, 485] on html "T&P Farms 2025 Current plan : ESSENTIALS Change plan Farm Chat Help Info Settin…" at bounding box center [502, 242] width 1004 height 485
click at [556, 485] on html "T&P Farms 2025 Current plan : ESSENTIALS Change plan Farm Chat Help Info Settin…" at bounding box center [502, 242] width 1004 height 485
click at [572, 485] on html "T&P Farms 2025 Current plan : ESSENTIALS Change plan Farm Chat Help Info Settin…" at bounding box center [502, 242] width 1004 height 485
click at [671, 485] on html "T&P Farms 2025 Current plan : ESSENTIALS Change plan Farm Chat Help Info Settin…" at bounding box center [502, 242] width 1004 height 485
click at [633, 485] on html "T&P Farms 2025 Current plan : ESSENTIALS Change plan Farm Chat Help Info Settin…" at bounding box center [502, 242] width 1004 height 485
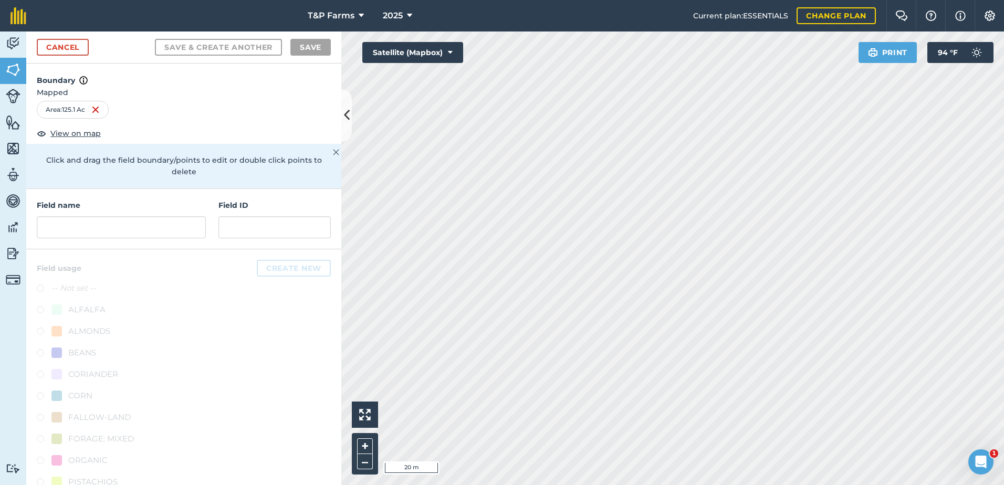
click at [213, 320] on div "Activity Fields Livestock Features Maps Team Vehicles Data Reporting Billing Tu…" at bounding box center [502, 259] width 1004 height 454
click at [758, 23] on div "T&P Farms 2025 Current plan : ESSENTIALS Change plan Farm Chat Help Info Settin…" at bounding box center [502, 242] width 1004 height 485
click at [139, 227] on input "text" at bounding box center [121, 227] width 169 height 22
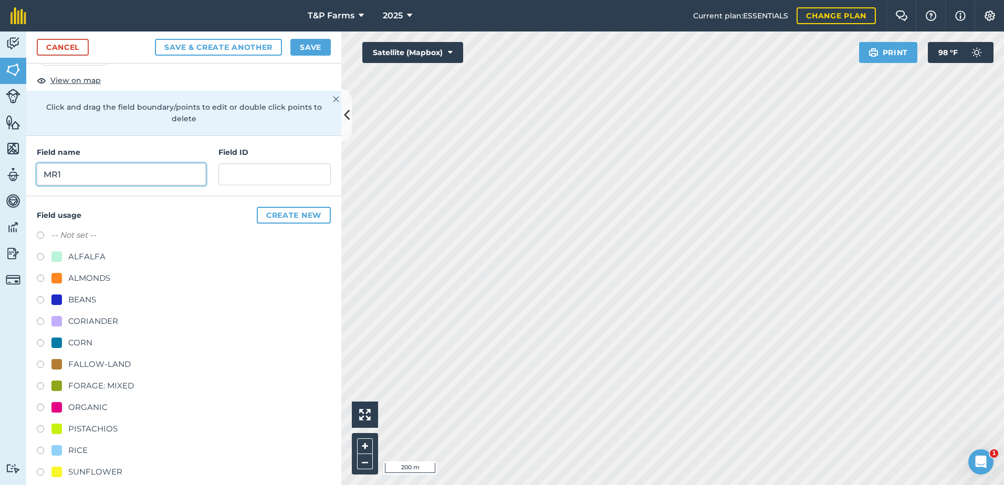
scroll to position [131, 0]
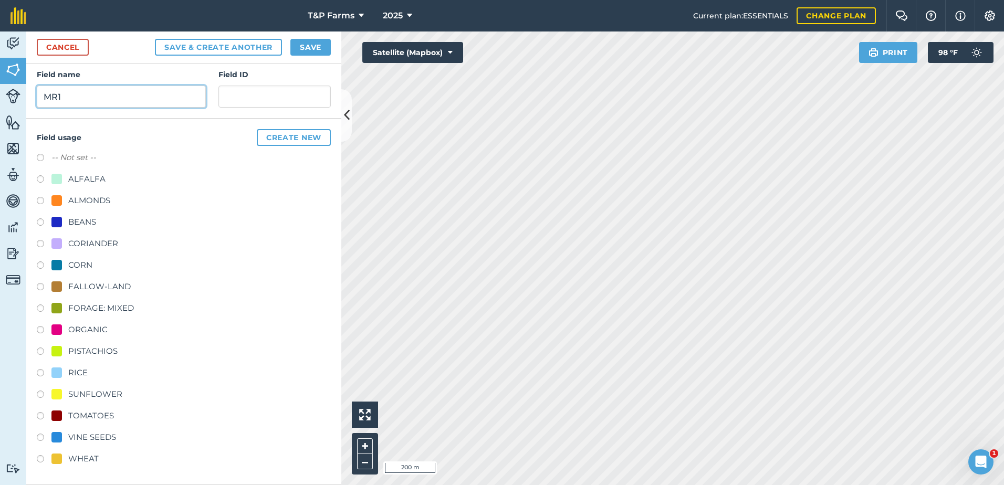
type input "MR1"
click at [100, 395] on div "SUNFLOWER" at bounding box center [95, 394] width 54 height 13
radio input "true"
click at [315, 46] on button "Save" at bounding box center [310, 47] width 40 height 17
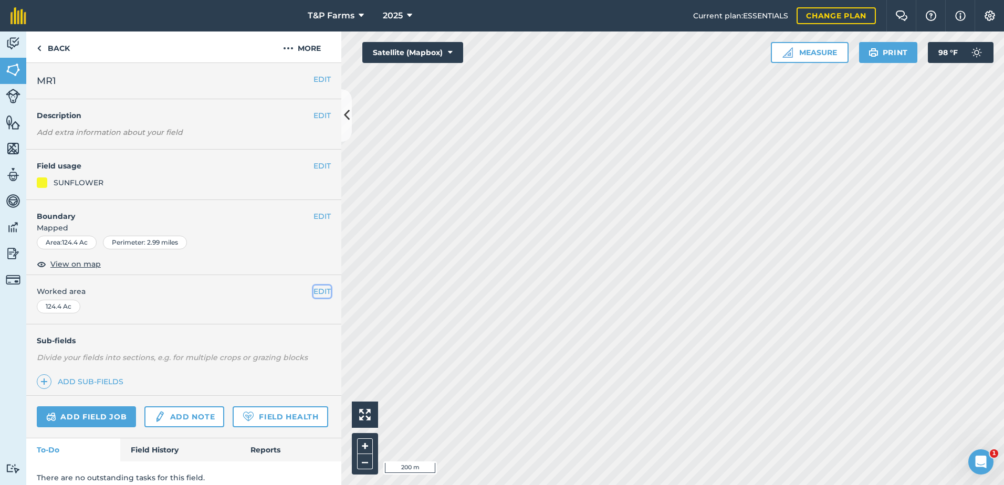
click at [313, 295] on button "EDIT" at bounding box center [321, 292] width 17 height 12
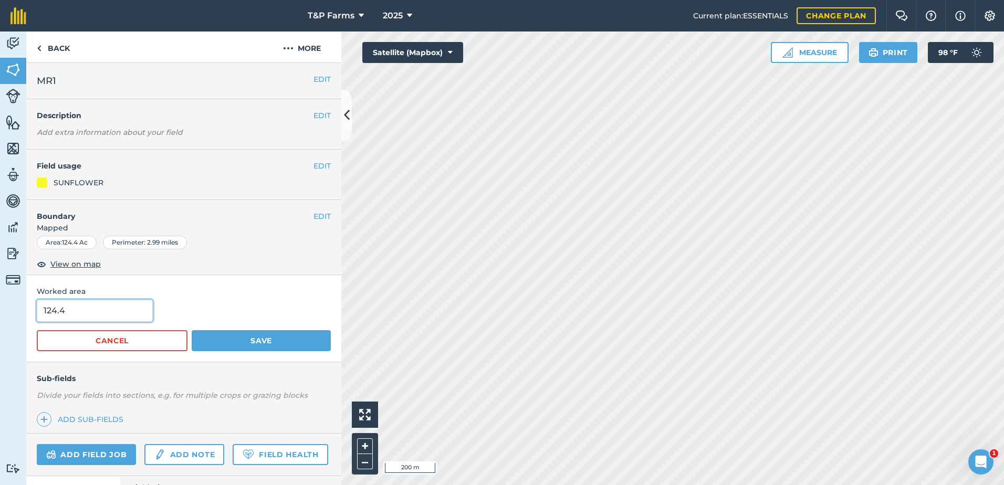
drag, startPoint x: 11, startPoint y: 315, endPoint x: -60, endPoint y: 314, distance: 70.9
click at [0, 314] on html "T&P Farms 2025 Current plan : ESSENTIALS Change plan Farm Chat Help Info Settin…" at bounding box center [502, 242] width 1004 height 485
type input "122.7"
click at [192, 330] on button "Save" at bounding box center [261, 340] width 139 height 21
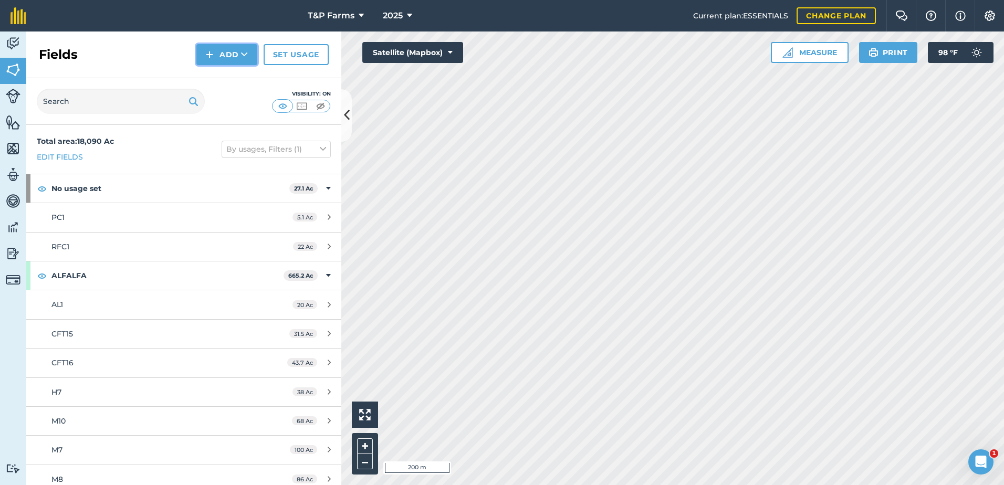
click at [212, 55] on img at bounding box center [209, 54] width 7 height 13
click at [216, 75] on link "Draw" at bounding box center [227, 78] width 58 height 23
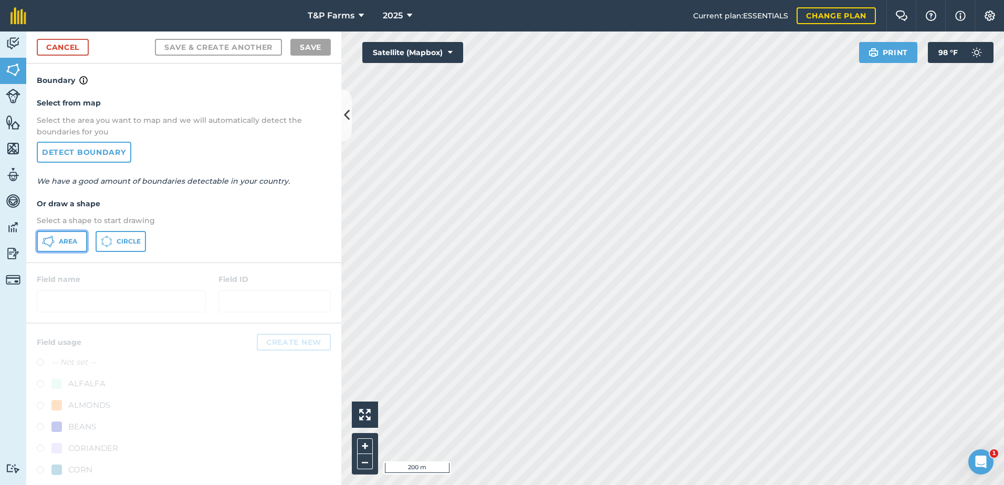
click at [70, 240] on span "Area" at bounding box center [68, 241] width 18 height 8
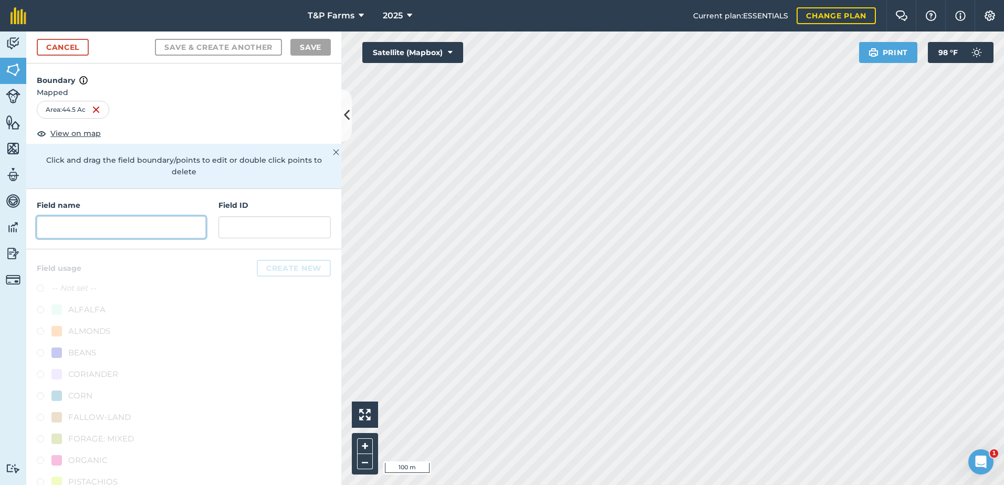
click at [148, 224] on input "text" at bounding box center [121, 227] width 169 height 22
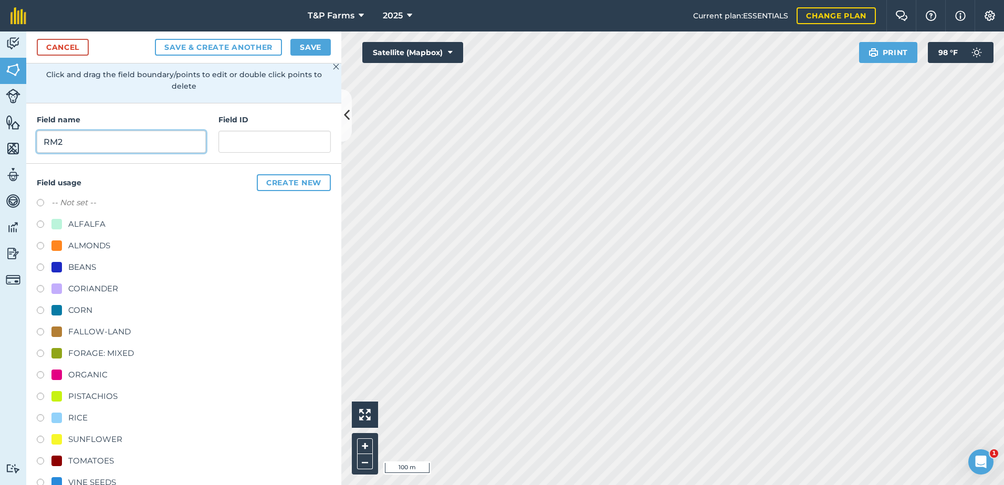
scroll to position [131, 0]
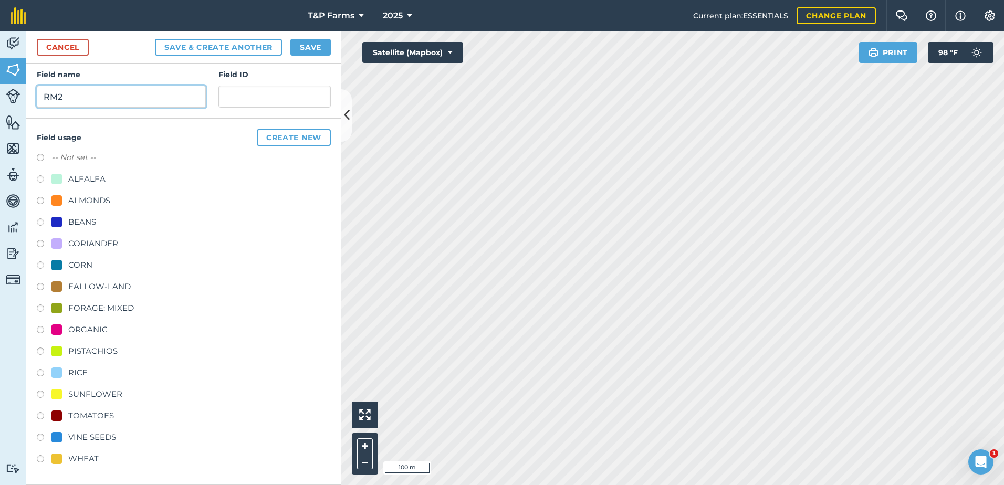
type input "RM2"
click at [68, 465] on div "WHEAT" at bounding box center [83, 459] width 30 height 13
radio input "true"
click at [298, 51] on button "Save" at bounding box center [310, 47] width 40 height 17
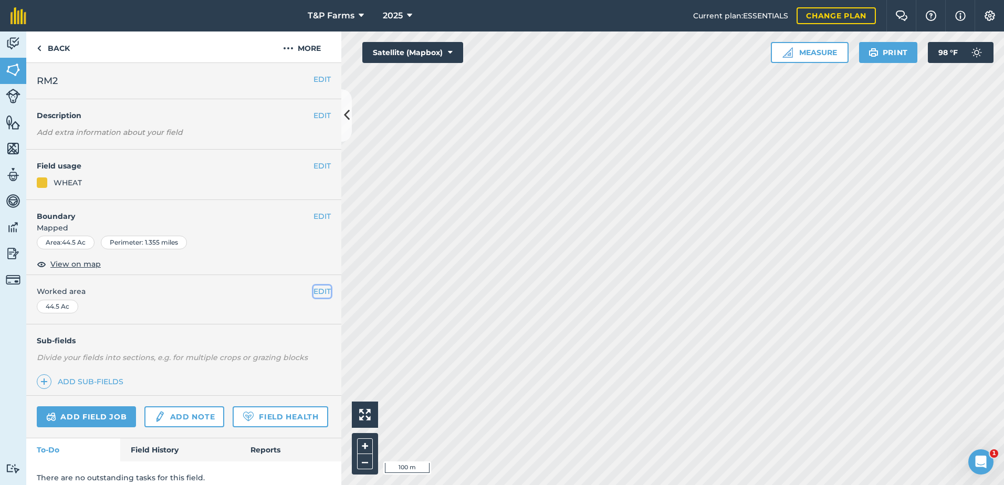
click at [319, 291] on button "EDIT" at bounding box center [321, 292] width 17 height 12
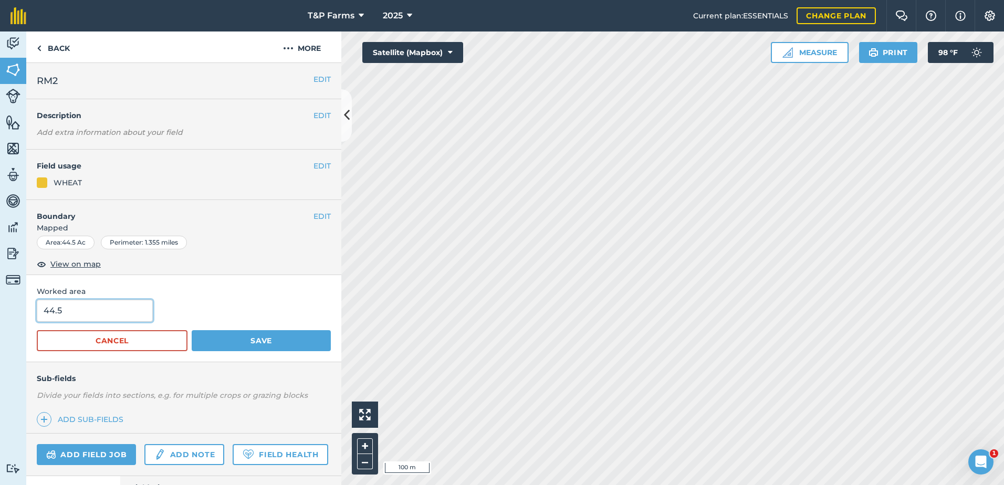
drag, startPoint x: 119, startPoint y: 316, endPoint x: -3, endPoint y: 307, distance: 122.7
click at [0, 307] on html "T&P Farms 2025 Current plan : ESSENTIALS Change plan Farm Chat Help Info Settin…" at bounding box center [502, 242] width 1004 height 485
type input "43.7"
click at [192, 330] on button "Save" at bounding box center [261, 340] width 139 height 21
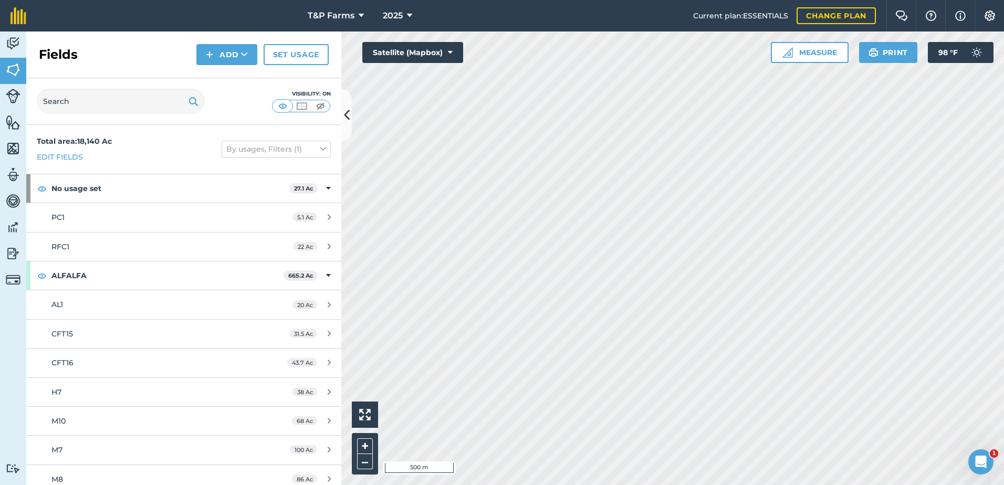
click at [662, 485] on html "T&P Farms 2025 Current plan : ESSENTIALS Change plan Farm Chat Help Info Settin…" at bounding box center [502, 242] width 1004 height 485
click at [235, 62] on button "Add" at bounding box center [226, 54] width 61 height 21
click at [230, 89] on link "Draw" at bounding box center [227, 78] width 58 height 23
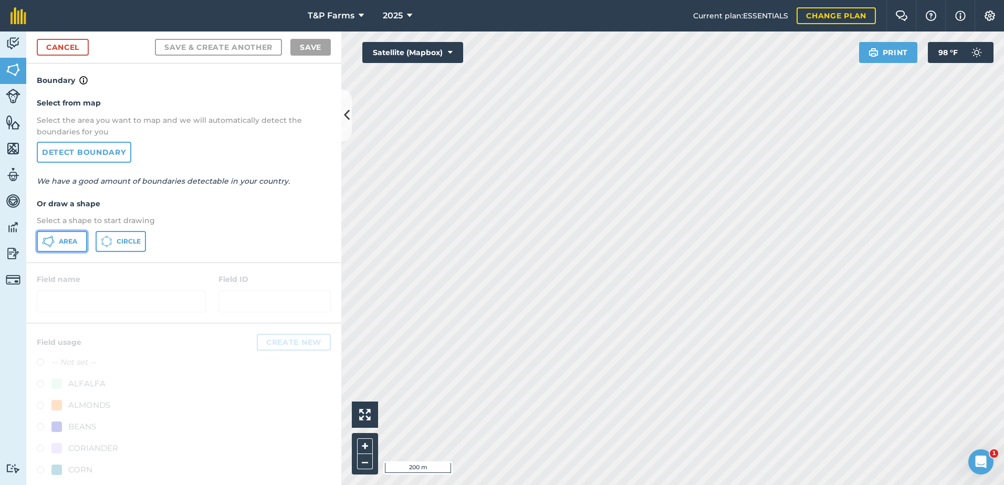
drag, startPoint x: 75, startPoint y: 233, endPoint x: 284, endPoint y: 210, distance: 210.2
click at [88, 233] on div "Area Circle" at bounding box center [184, 241] width 294 height 21
click at [74, 244] on span "Area" at bounding box center [68, 241] width 18 height 8
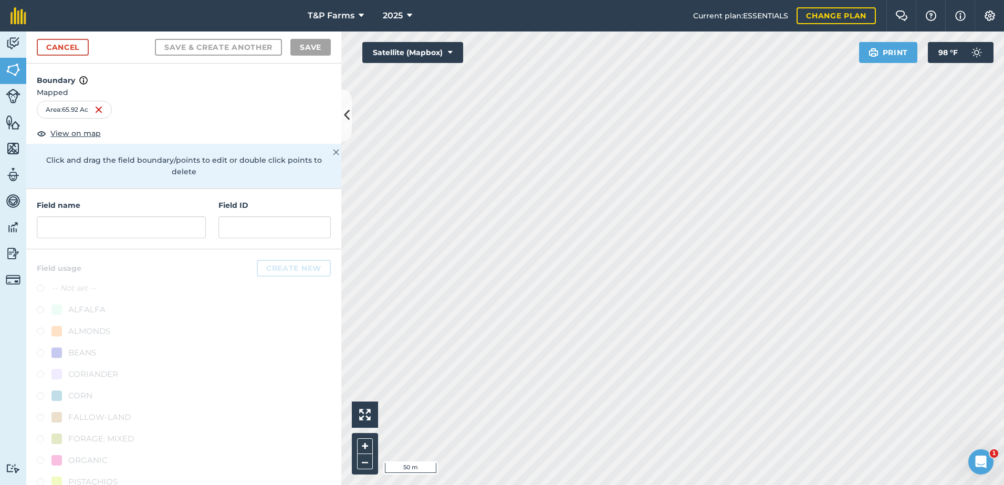
click at [517, 485] on html "T&P Farms 2025 Current plan : ESSENTIALS Change plan Farm Chat Help Info Settin…" at bounding box center [502, 242] width 1004 height 485
click at [599, 485] on html "T&P Farms 2025 Current plan : ESSENTIALS Change plan Farm Chat Help Info Settin…" at bounding box center [502, 242] width 1004 height 485
click at [158, 231] on input "text" at bounding box center [121, 227] width 169 height 22
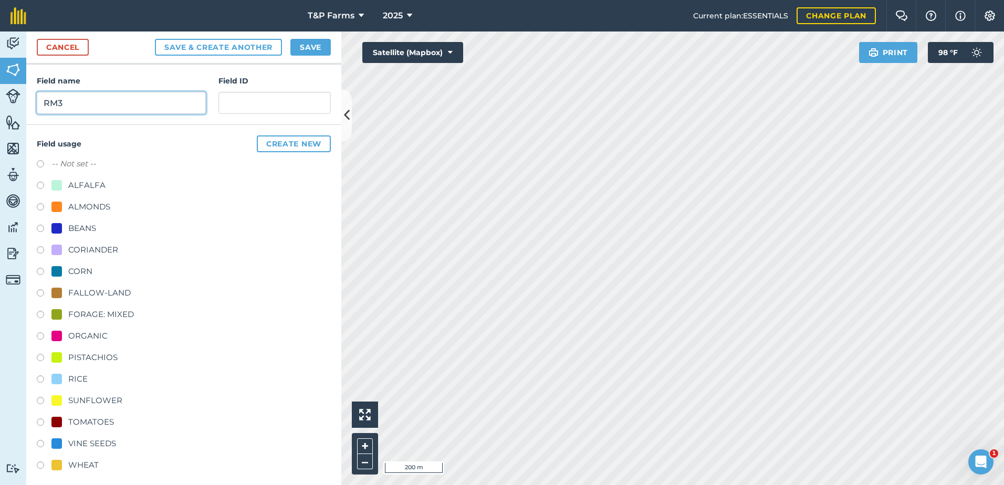
scroll to position [131, 0]
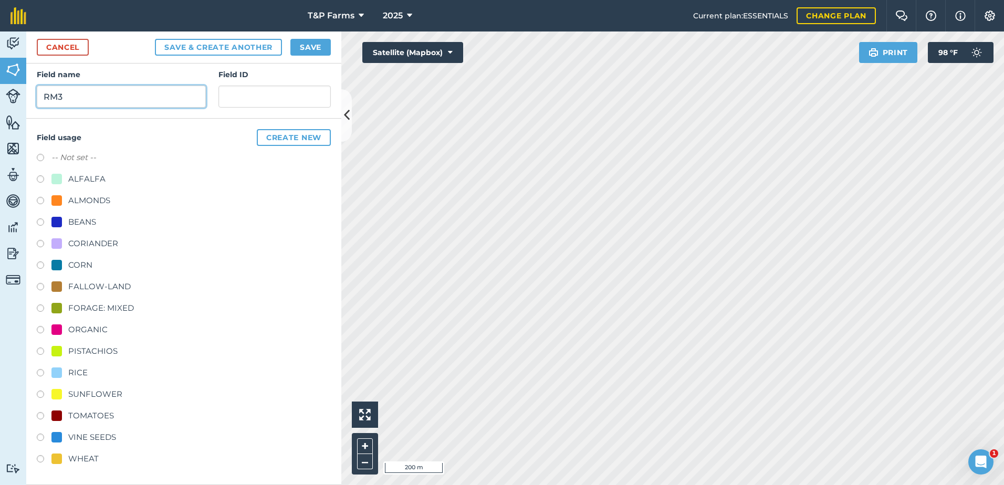
type input "RM3"
click at [92, 420] on div "TOMATOES" at bounding box center [91, 416] width 46 height 13
radio input "true"
click at [309, 49] on button "Save" at bounding box center [310, 47] width 40 height 17
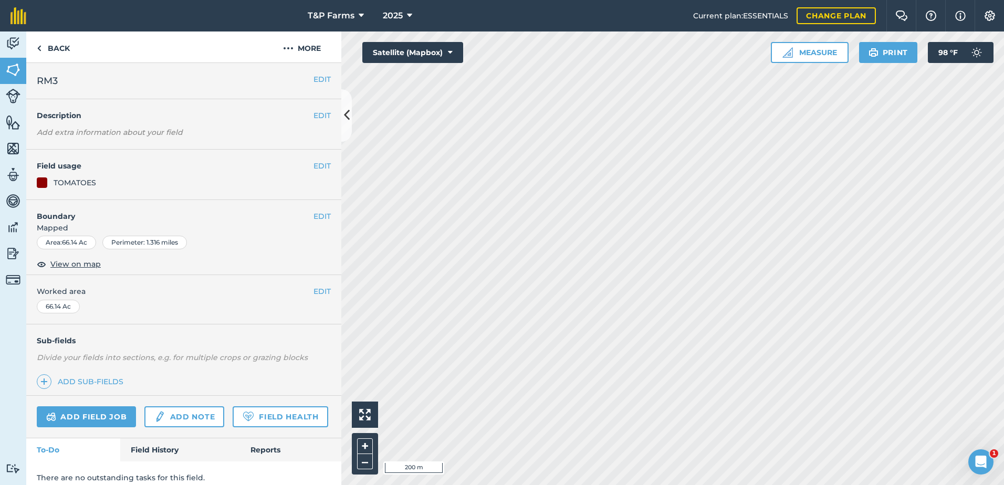
click at [324, 289] on div "EDIT Worked area 66.14 Ac" at bounding box center [183, 299] width 315 height 49
click at [316, 293] on button "EDIT" at bounding box center [321, 292] width 17 height 12
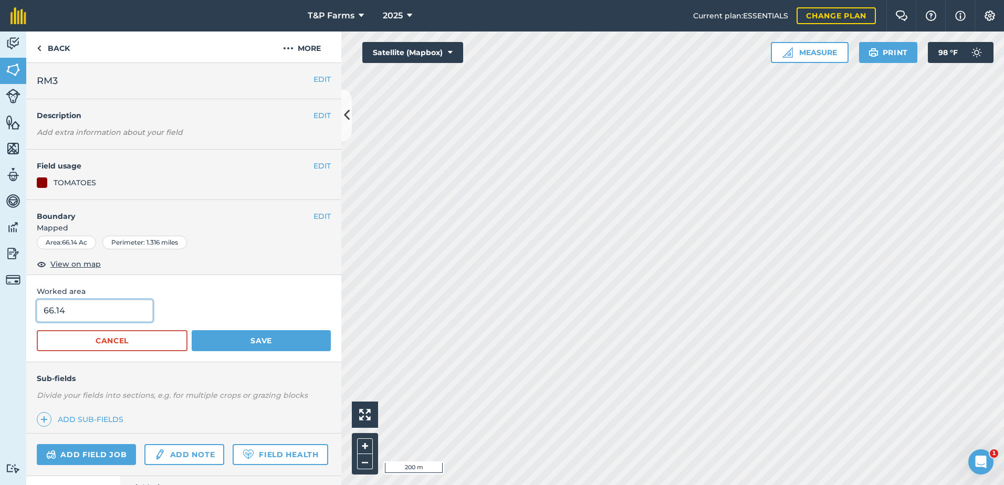
drag, startPoint x: 136, startPoint y: 311, endPoint x: -23, endPoint y: 308, distance: 159.1
click at [0, 308] on html "T&P Farms 2025 Current plan : ESSENTIALS Change plan Farm Chat Help Info Settin…" at bounding box center [502, 242] width 1004 height 485
type input "65"
click at [192, 330] on button "Save" at bounding box center [261, 340] width 139 height 21
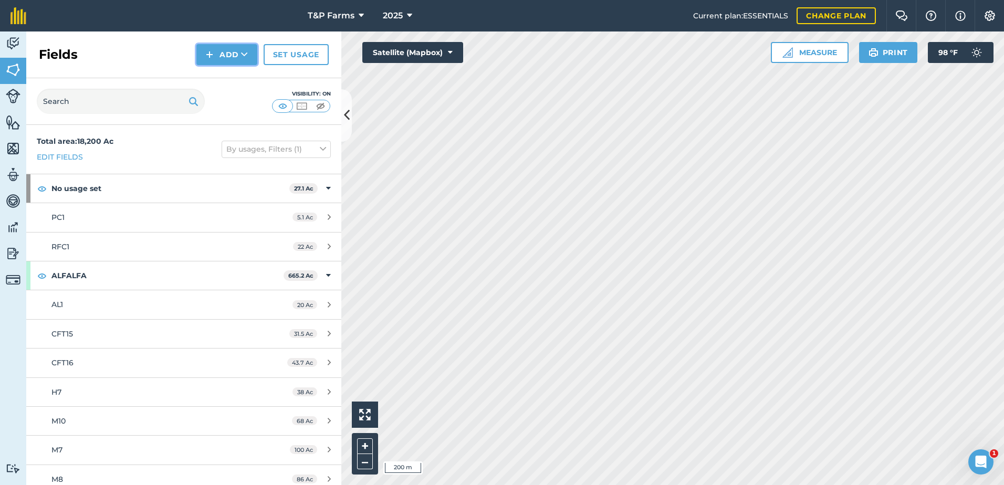
click at [240, 51] on button "Add" at bounding box center [226, 54] width 61 height 21
click at [230, 77] on link "Draw" at bounding box center [227, 78] width 58 height 23
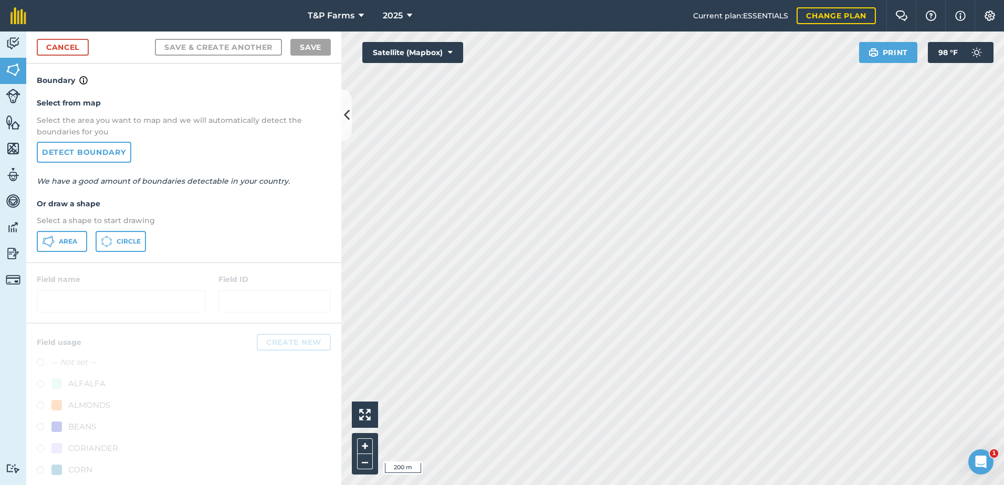
click at [50, 253] on div "Select from map Select the area you want to map and we will automatically detec…" at bounding box center [183, 174] width 315 height 175
click at [68, 244] on span "Area" at bounding box center [68, 241] width 18 height 8
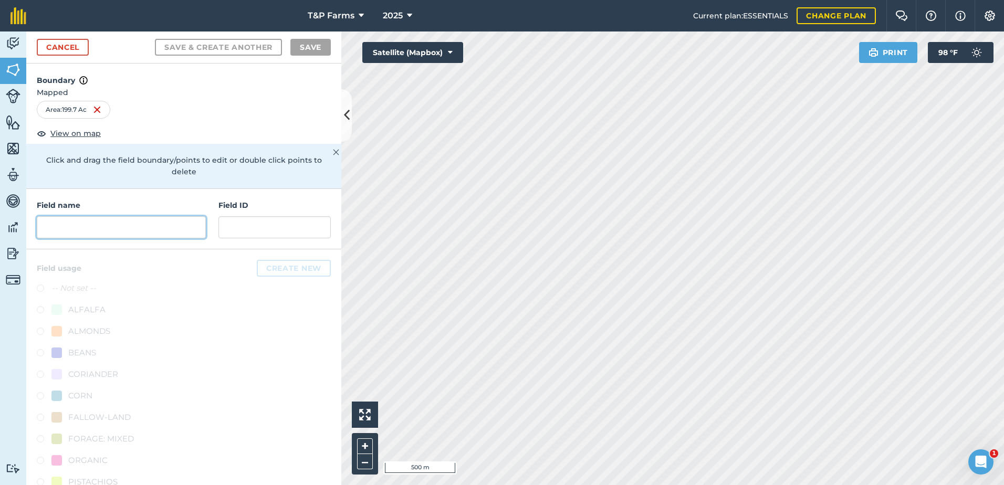
click at [125, 227] on input "text" at bounding box center [121, 227] width 169 height 22
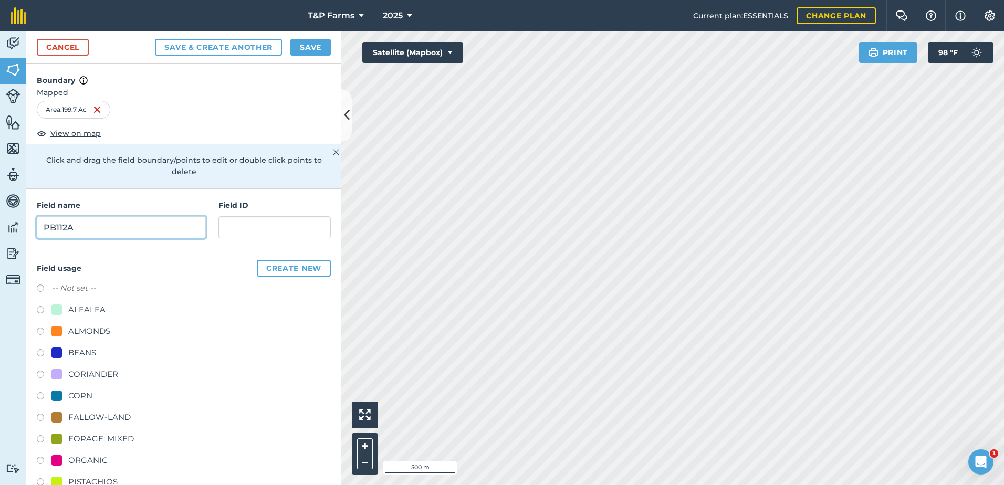
scroll to position [131, 0]
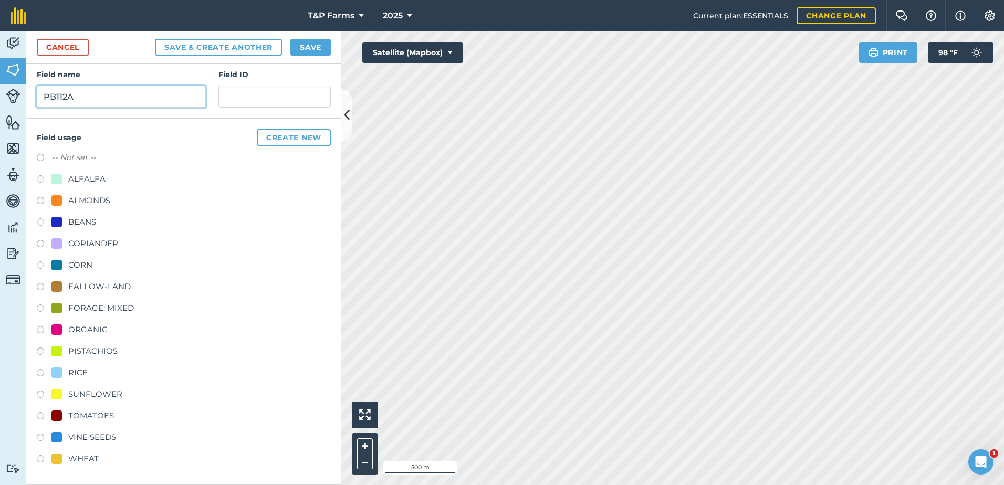
type input "PB112A"
click at [90, 415] on div "TOMATOES" at bounding box center [91, 416] width 46 height 13
radio input "true"
click at [323, 44] on button "Save" at bounding box center [310, 47] width 40 height 17
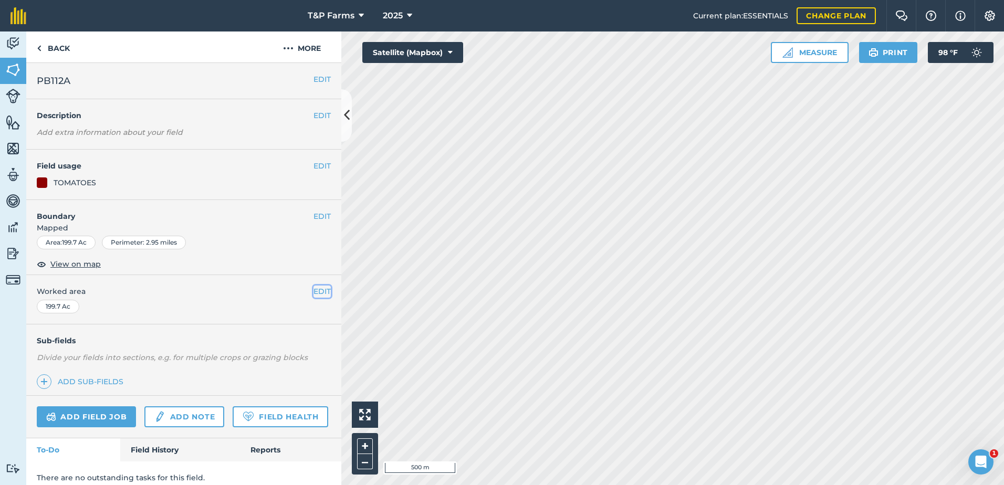
click at [313, 292] on button "EDIT" at bounding box center [321, 292] width 17 height 12
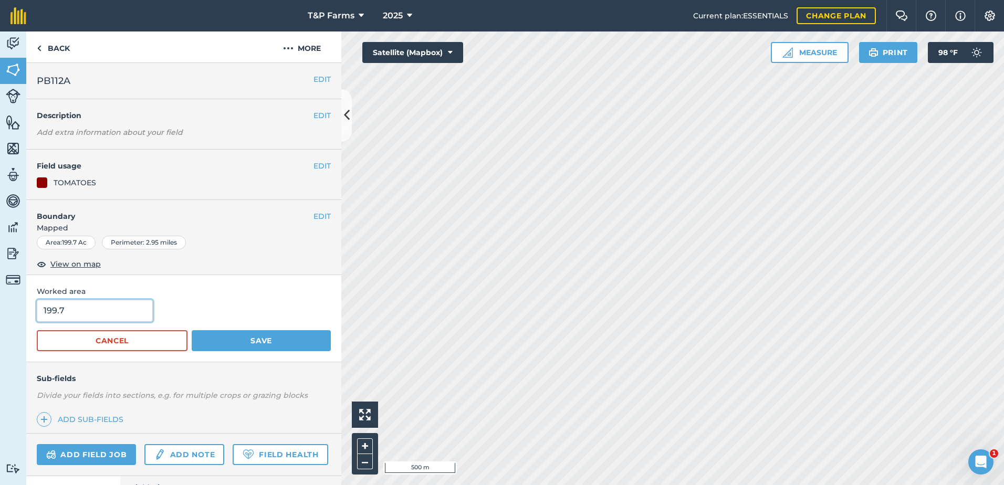
drag, startPoint x: 120, startPoint y: 316, endPoint x: -49, endPoint y: 305, distance: 169.4
click at [0, 305] on html "T&P Farms 2025 Current plan : ESSENTIALS Change plan Farm Chat Help Info Settin…" at bounding box center [502, 242] width 1004 height 485
type input "204"
click at [192, 330] on button "Save" at bounding box center [261, 340] width 139 height 21
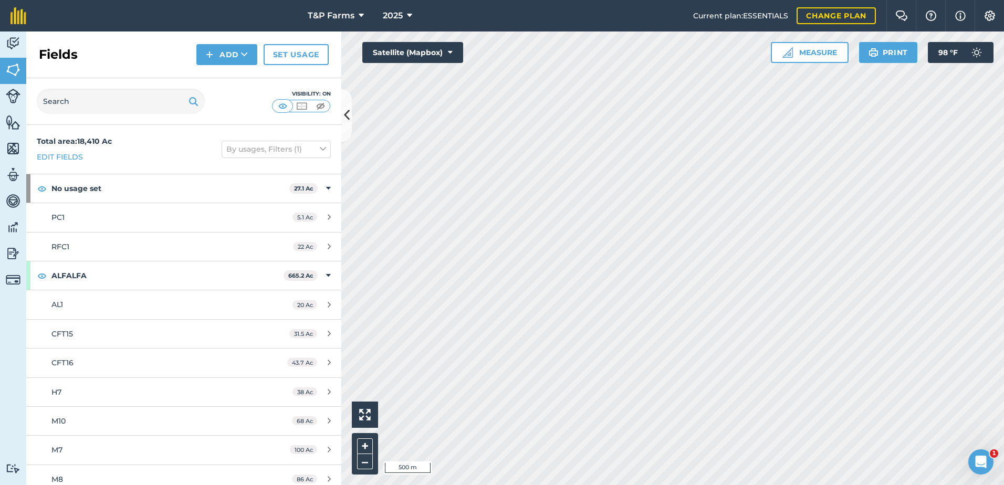
click at [726, 485] on html "204 T&P Farms 2025 Current plan : ESSENTIALS Change plan Farm Chat Help Info Se…" at bounding box center [502, 242] width 1004 height 485
click at [218, 49] on button "Add" at bounding box center [226, 54] width 61 height 21
click at [224, 70] on link "Draw" at bounding box center [227, 78] width 58 height 23
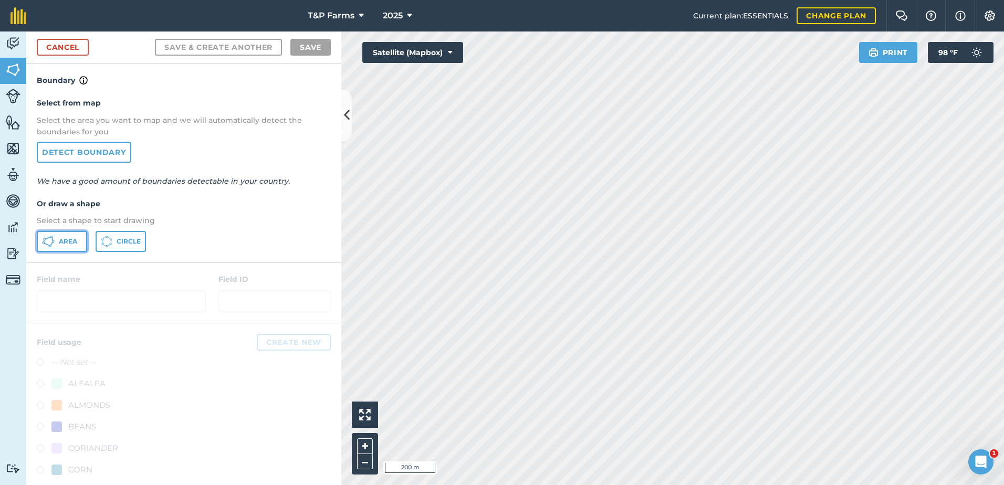
click at [51, 240] on icon at bounding box center [48, 241] width 13 height 13
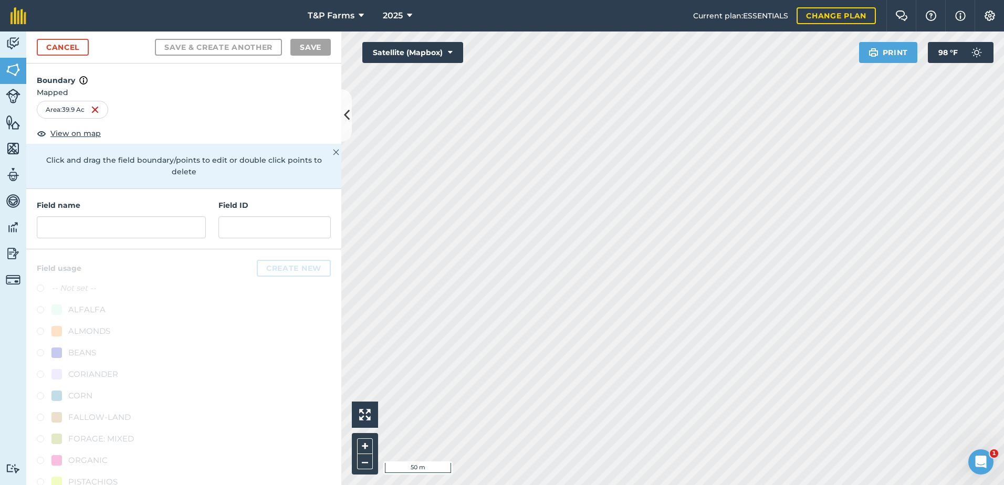
click at [663, 485] on html "T&P Farms 2025 Current plan : ESSENTIALS Change plan Farm Chat Help Info Settin…" at bounding box center [502, 242] width 1004 height 485
click at [146, 235] on input "text" at bounding box center [121, 227] width 169 height 22
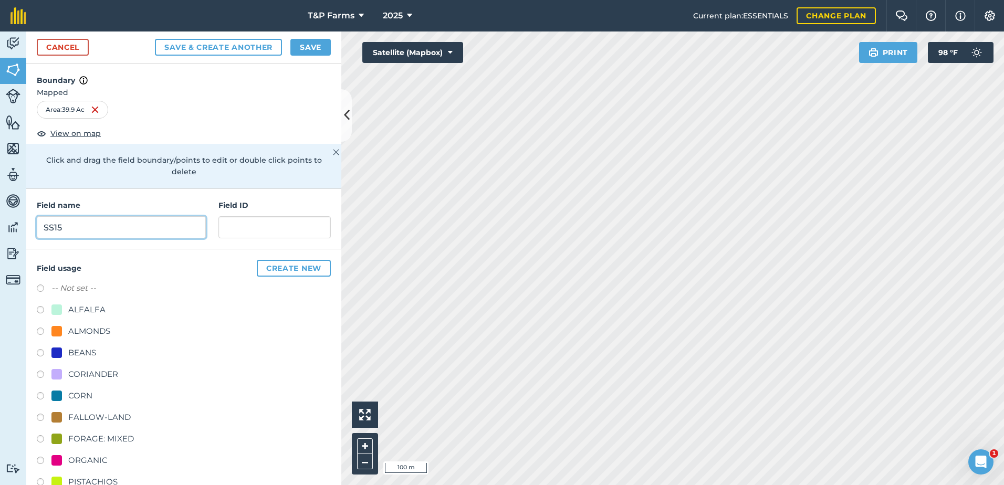
scroll to position [131, 0]
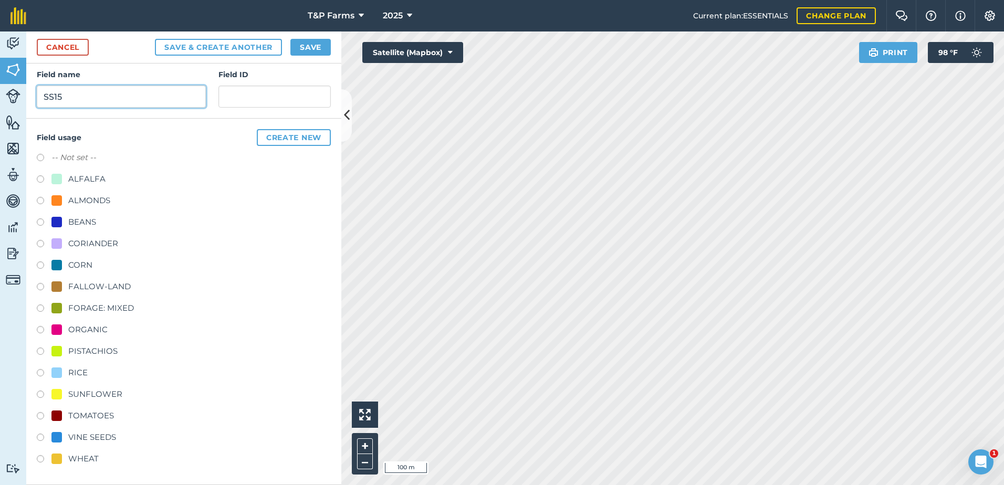
type input "SS15"
click at [90, 434] on div "VINE SEEDS" at bounding box center [92, 437] width 48 height 13
radio input "true"
click at [319, 41] on button "Save" at bounding box center [310, 47] width 40 height 17
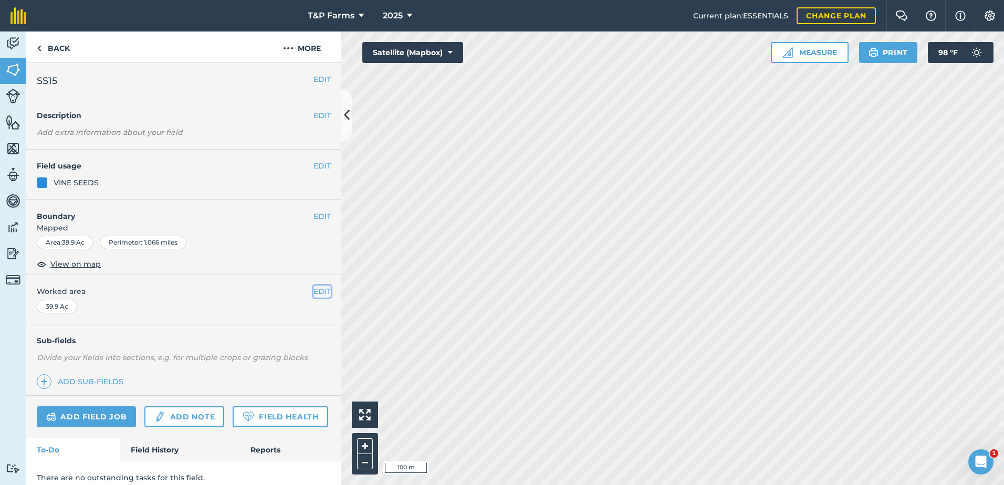
drag, startPoint x: 318, startPoint y: 292, endPoint x: 310, endPoint y: 295, distance: 7.6
click at [318, 292] on button "EDIT" at bounding box center [321, 292] width 17 height 12
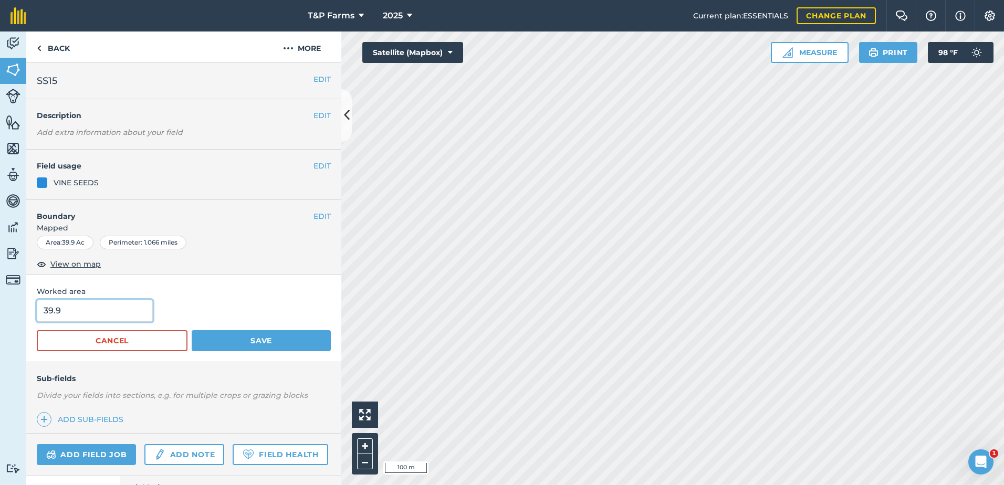
drag, startPoint x: 121, startPoint y: 314, endPoint x: 12, endPoint y: 318, distance: 109.8
click at [12, 318] on div "Activity Fields Livestock Features Maps Team Vehicles Data Reporting Billing Tu…" at bounding box center [502, 259] width 1004 height 454
type input "2"
type input "34"
click at [192, 330] on button "Save" at bounding box center [261, 340] width 139 height 21
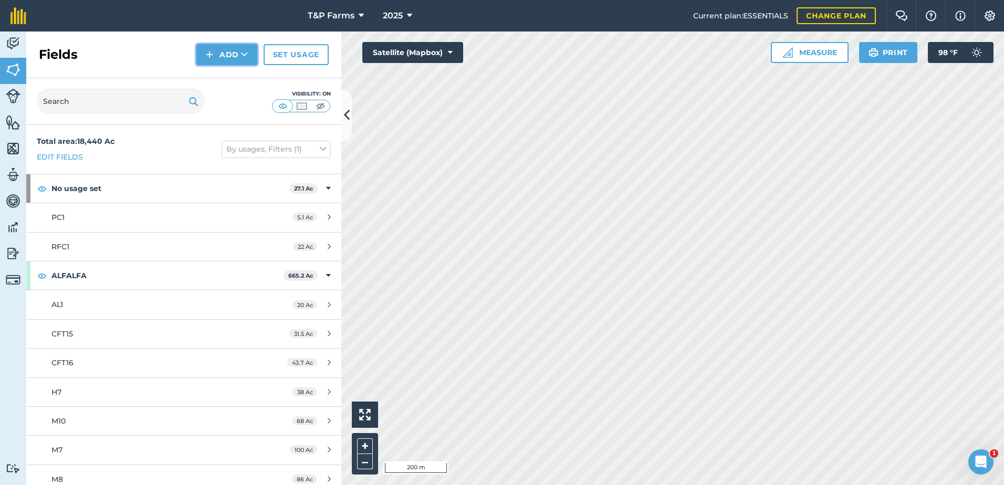
click at [219, 47] on button "Add" at bounding box center [226, 54] width 61 height 21
click at [219, 70] on link "Draw" at bounding box center [227, 78] width 58 height 23
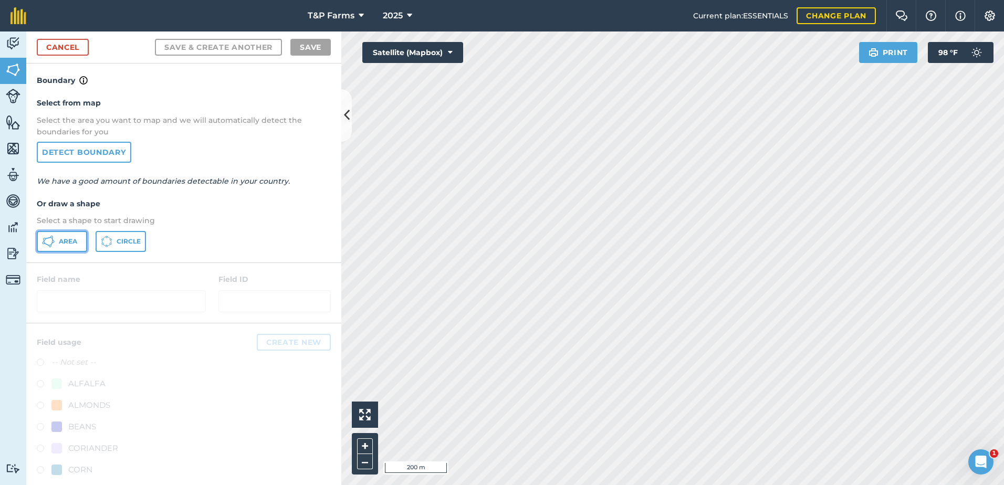
click at [68, 239] on span "Area" at bounding box center [68, 241] width 18 height 8
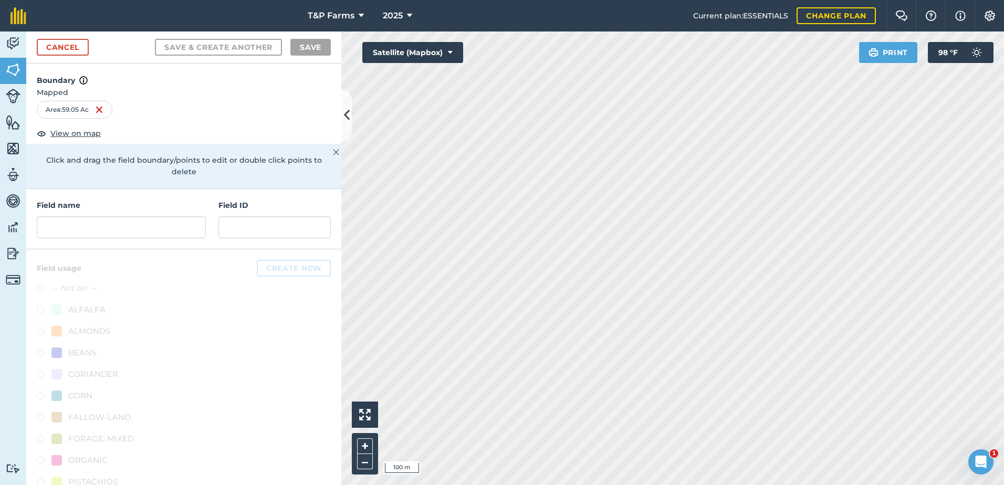
click at [113, 216] on div "Field name" at bounding box center [121, 219] width 169 height 39
click at [114, 222] on input "text" at bounding box center [121, 227] width 169 height 22
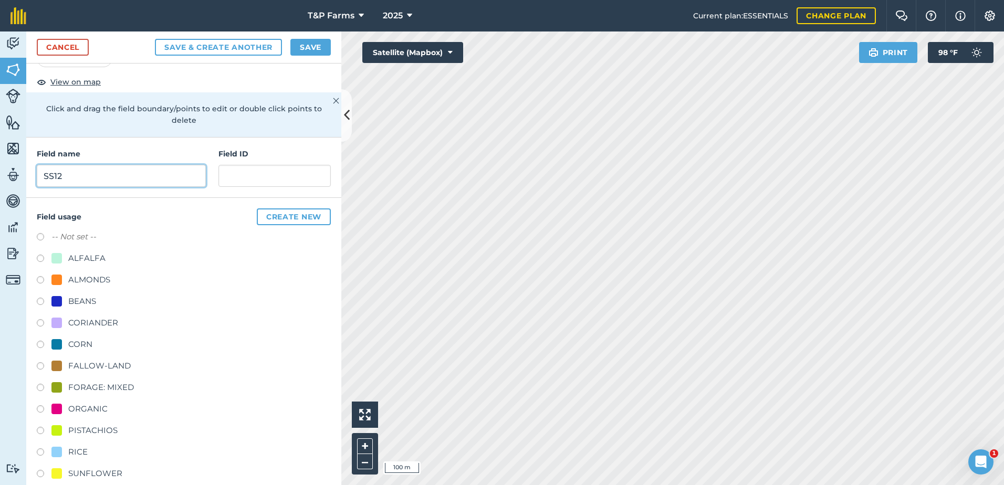
scroll to position [131, 0]
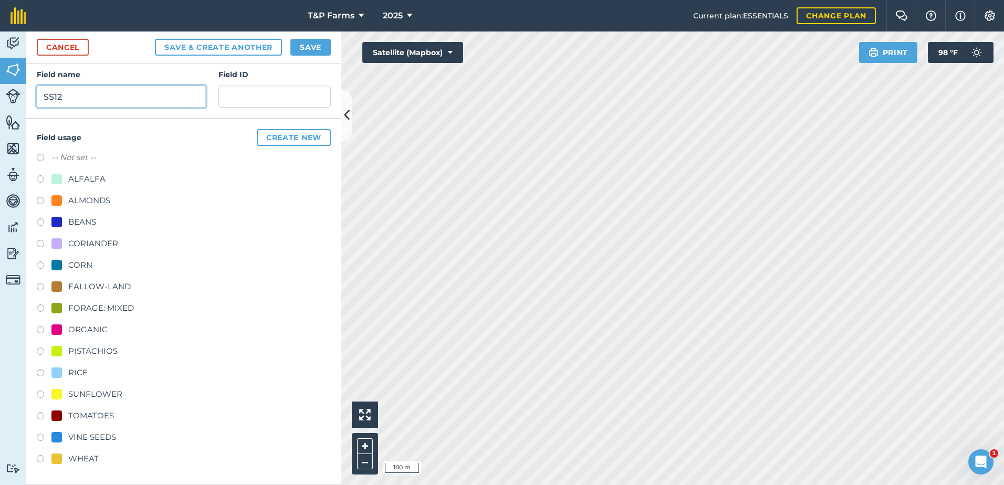
type input "SS12"
click at [78, 264] on div "CORN" at bounding box center [80, 265] width 24 height 13
radio input "true"
click at [312, 37] on div "Cancel Save & Create Another Save" at bounding box center [183, 48] width 315 height 32
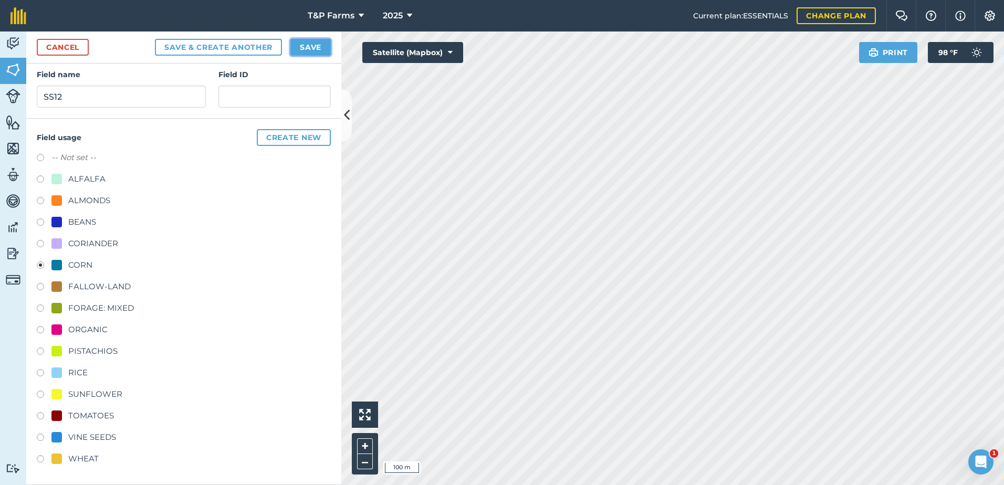
click at [312, 41] on button "Save" at bounding box center [310, 47] width 40 height 17
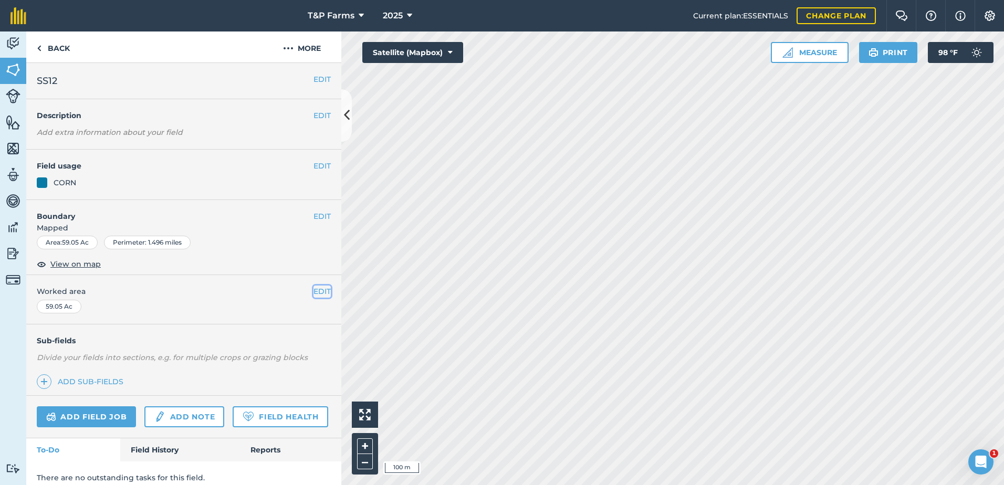
click at [313, 286] on button "EDIT" at bounding box center [321, 292] width 17 height 12
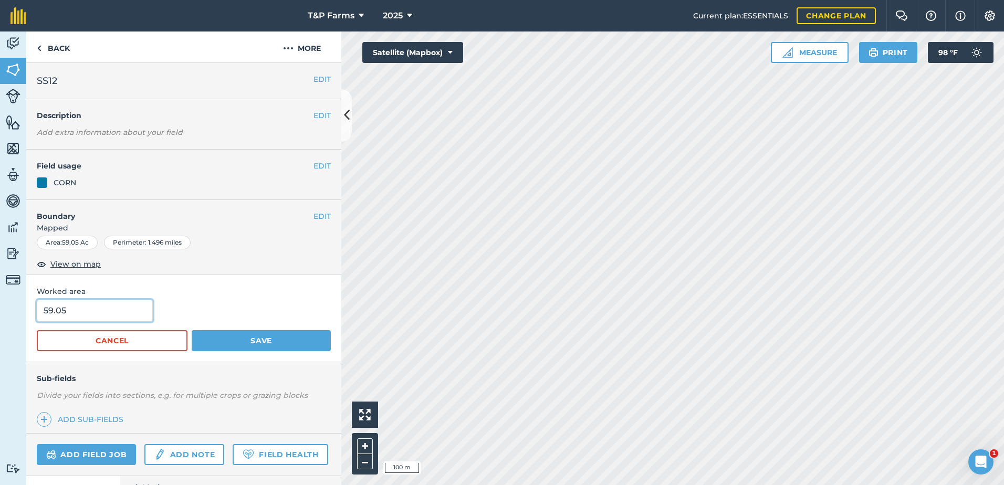
drag, startPoint x: 87, startPoint y: 310, endPoint x: -11, endPoint y: 308, distance: 97.7
click at [0, 308] on html "T&P Farms 2025 Current plan : ESSENTIALS Change plan Farm Chat Help Info Settin…" at bounding box center [502, 242] width 1004 height 485
type input "56.5"
click at [192, 330] on button "Save" at bounding box center [261, 340] width 139 height 21
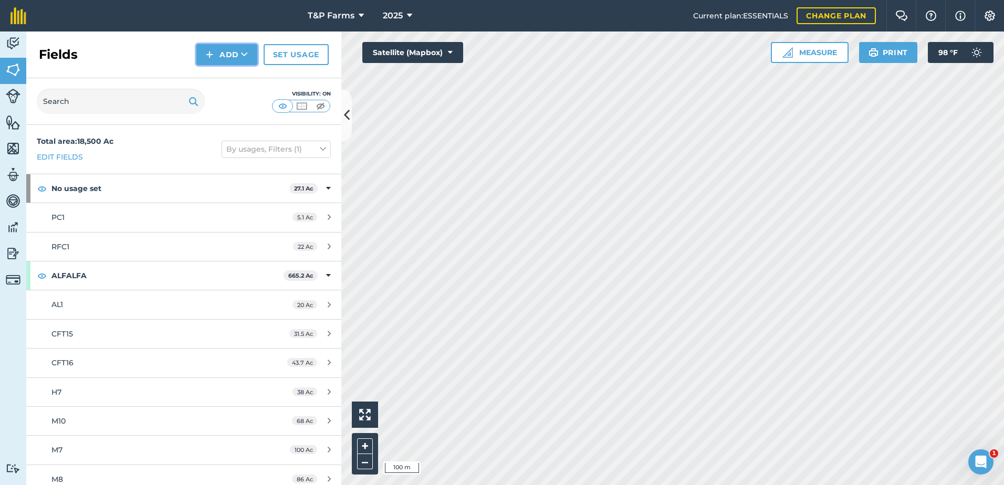
click at [229, 57] on button "Add" at bounding box center [226, 54] width 61 height 21
click at [221, 72] on link "Draw" at bounding box center [227, 78] width 58 height 23
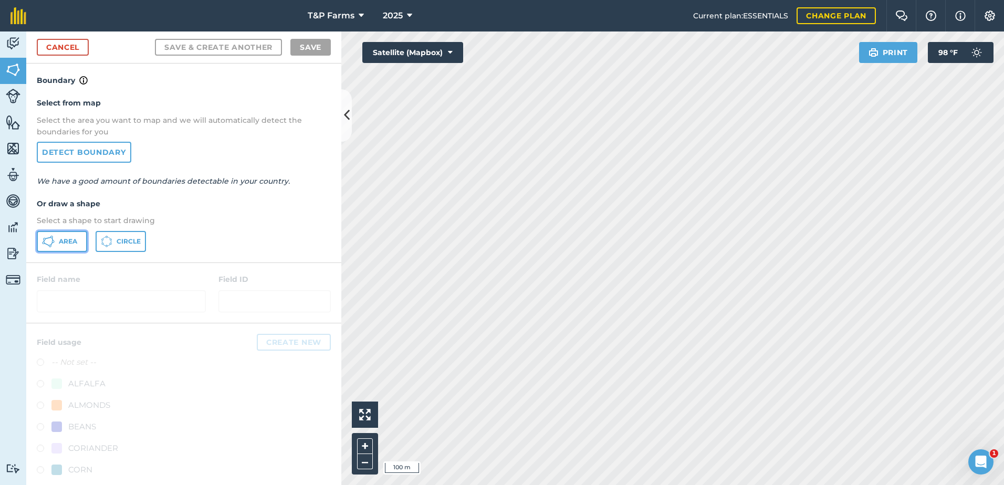
drag, startPoint x: 60, startPoint y: 243, endPoint x: 330, endPoint y: 275, distance: 271.7
click at [74, 245] on span "Area" at bounding box center [68, 241] width 18 height 8
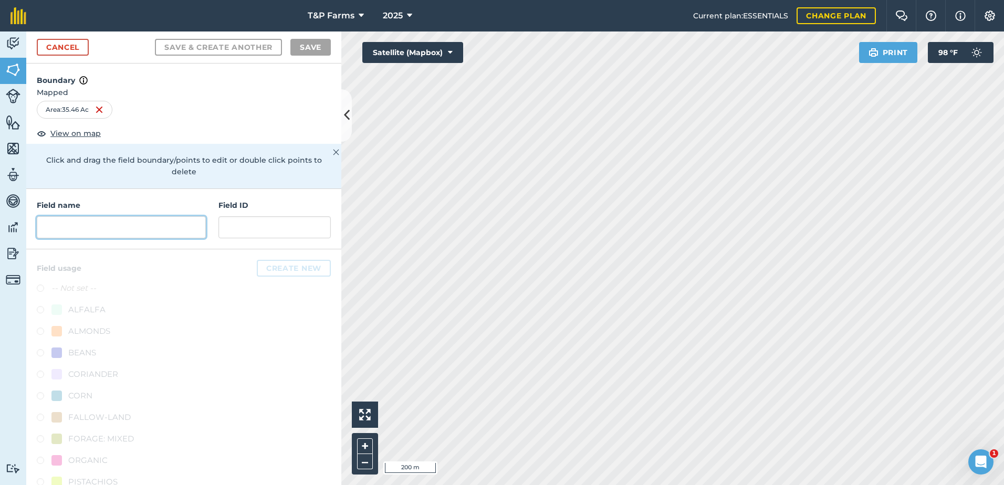
click at [148, 219] on input "text" at bounding box center [121, 227] width 169 height 22
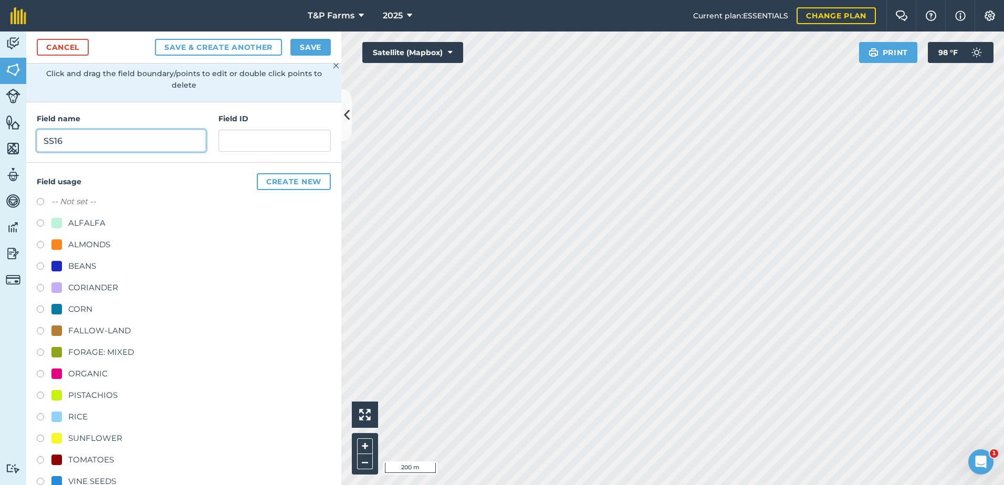
scroll to position [131, 0]
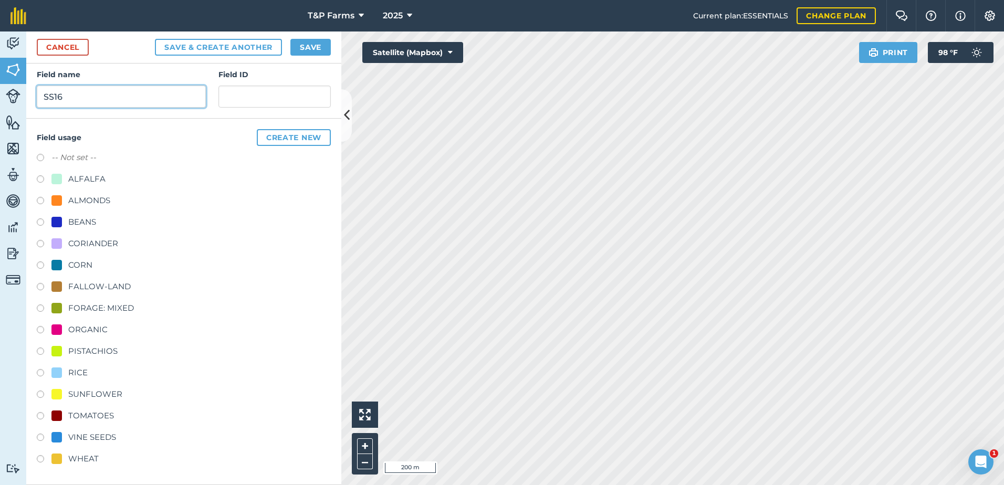
type input "SS16"
click at [82, 374] on div "RICE" at bounding box center [77, 372] width 19 height 13
radio input "true"
click at [311, 48] on button "Save" at bounding box center [310, 47] width 40 height 17
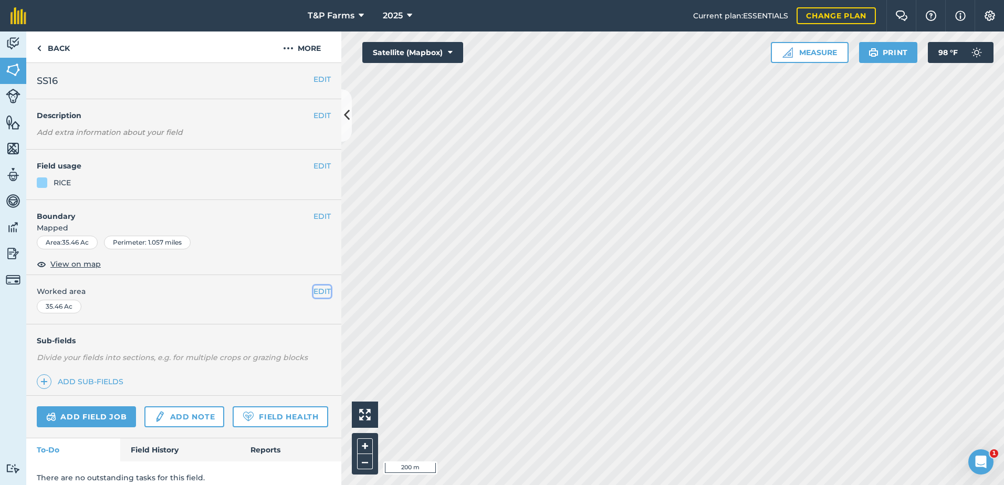
click at [320, 293] on button "EDIT" at bounding box center [321, 292] width 17 height 12
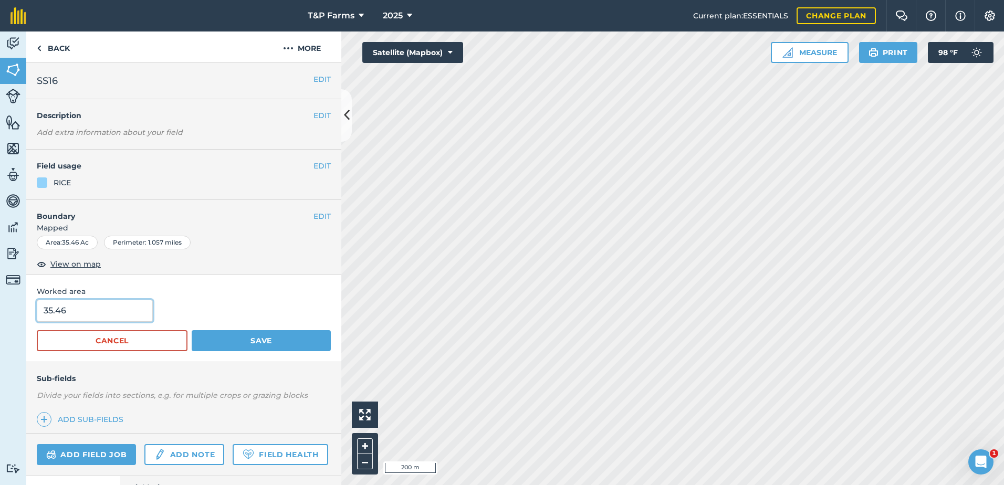
click at [117, 308] on input "35.46" at bounding box center [95, 311] width 116 height 22
type input "35.5"
click at [192, 330] on button "Save" at bounding box center [261, 340] width 139 height 21
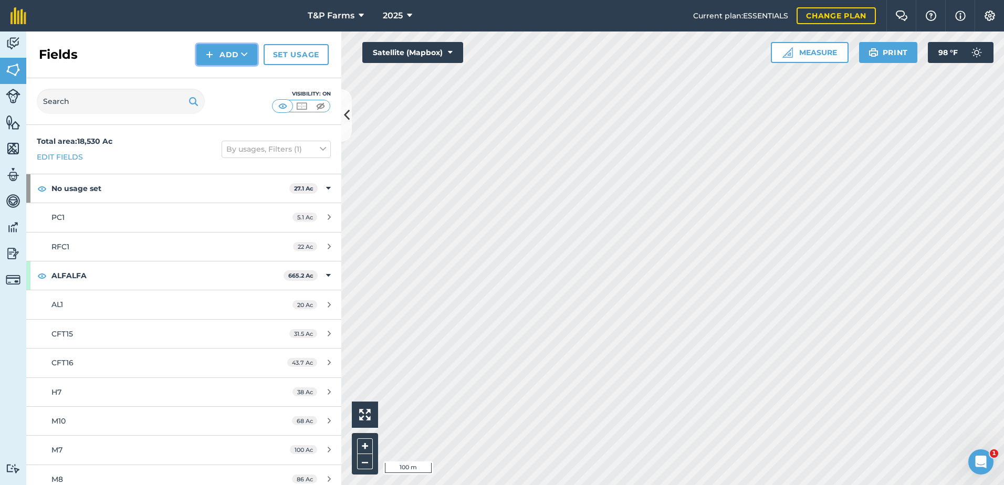
drag, startPoint x: 235, startPoint y: 54, endPoint x: 235, endPoint y: 61, distance: 7.4
click at [235, 54] on button "Add" at bounding box center [226, 54] width 61 height 21
click at [230, 72] on link "Draw" at bounding box center [227, 78] width 58 height 23
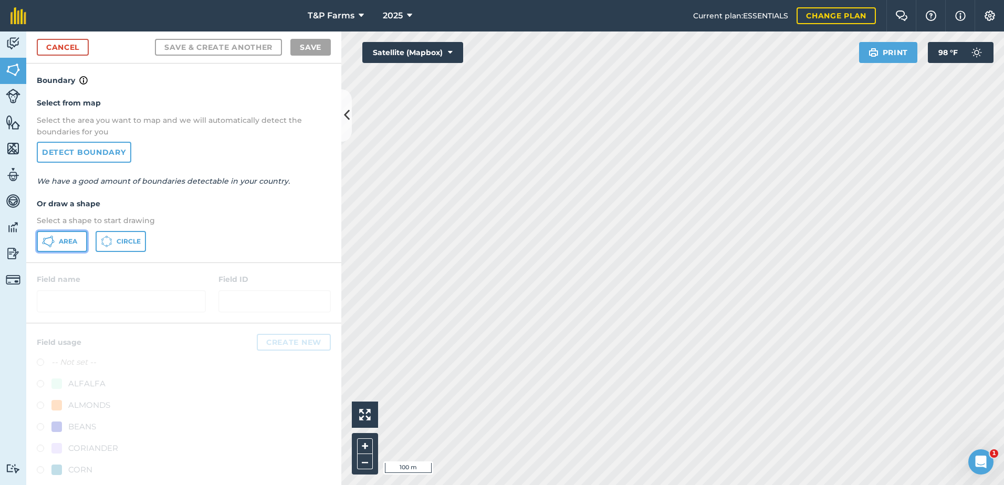
click at [62, 240] on span "Area" at bounding box center [68, 241] width 18 height 8
click at [532, 28] on nav "T&P Farms 2025" at bounding box center [365, 16] width 656 height 32
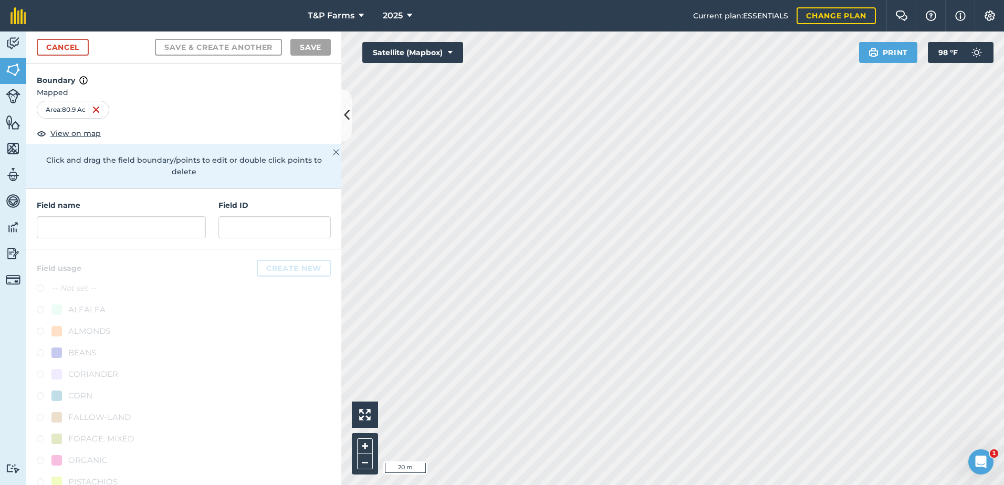
click at [475, 8] on div "T&P Farms 2025 Current plan : ESSENTIALS Change plan Farm Chat Help Info Settin…" at bounding box center [502, 242] width 1004 height 485
click at [130, 224] on input "text" at bounding box center [121, 227] width 169 height 22
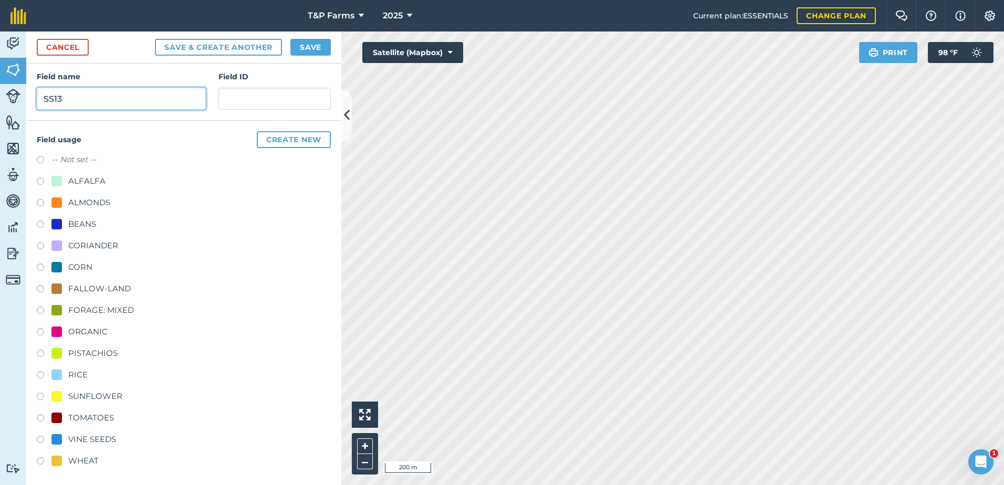
scroll to position [131, 0]
type input "SS13"
click at [79, 376] on div "RICE" at bounding box center [77, 372] width 19 height 13
radio input "true"
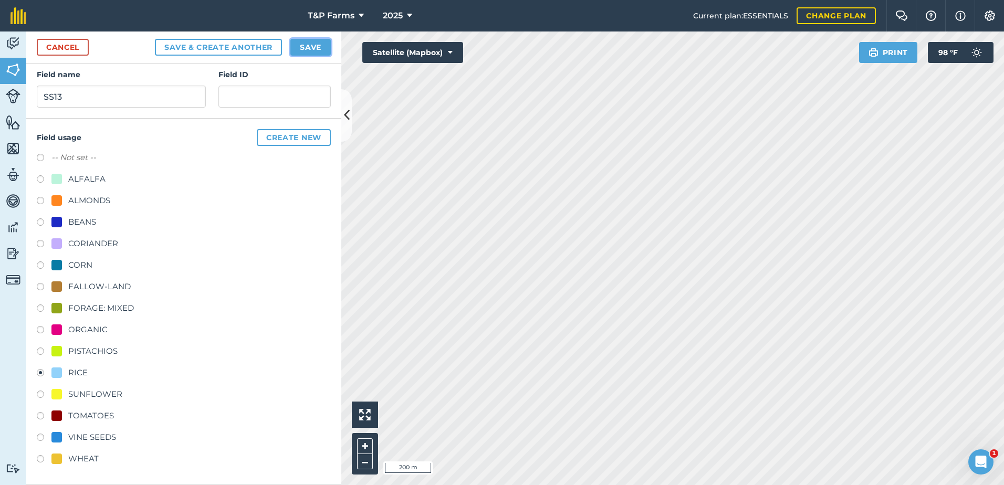
click at [312, 49] on button "Save" at bounding box center [310, 47] width 40 height 17
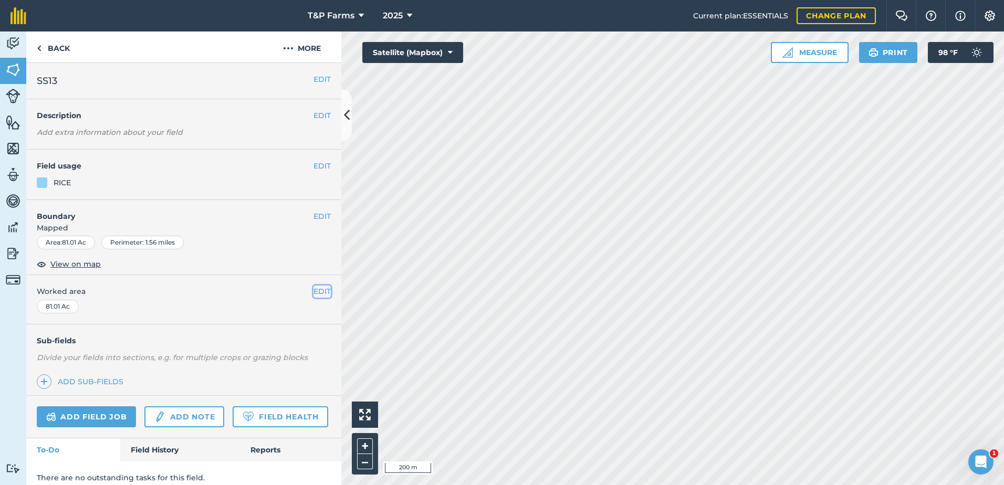
click at [319, 293] on button "EDIT" at bounding box center [321, 292] width 17 height 12
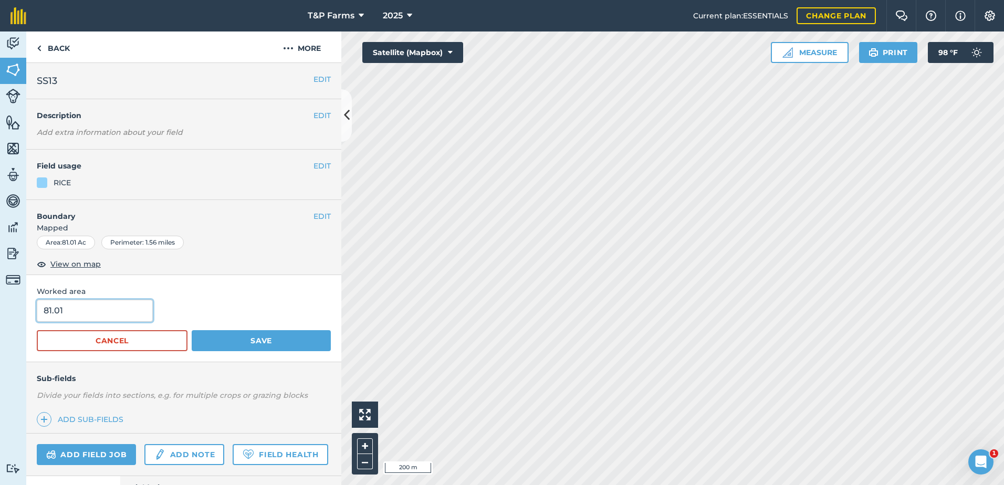
drag, startPoint x: 129, startPoint y: 317, endPoint x: -29, endPoint y: 308, distance: 158.8
click at [0, 308] on html "T&P Farms 2025 Current plan : ESSENTIALS Change plan Farm Chat Help Info Settin…" at bounding box center [502, 242] width 1004 height 485
type input "84"
click at [192, 330] on button "Save" at bounding box center [261, 340] width 139 height 21
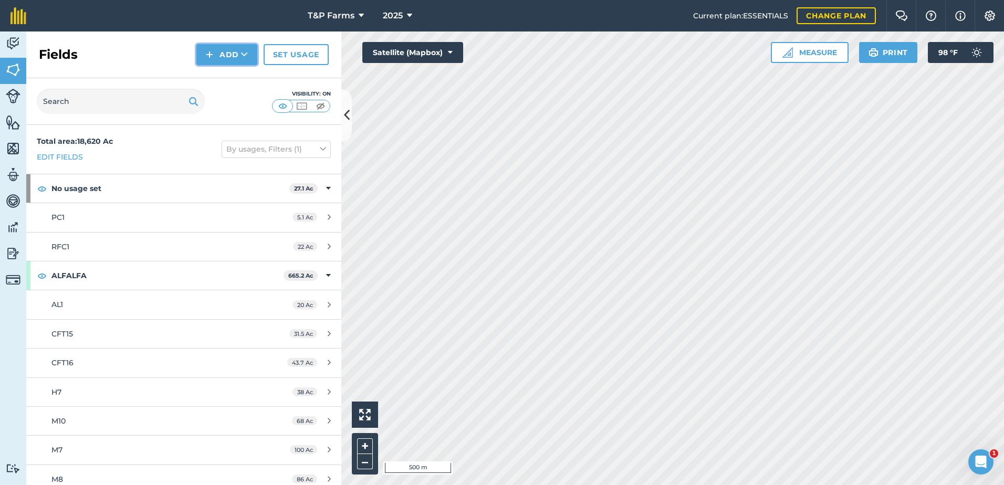
click at [219, 54] on button "Add" at bounding box center [226, 54] width 61 height 21
click at [221, 76] on link "Draw" at bounding box center [227, 78] width 58 height 23
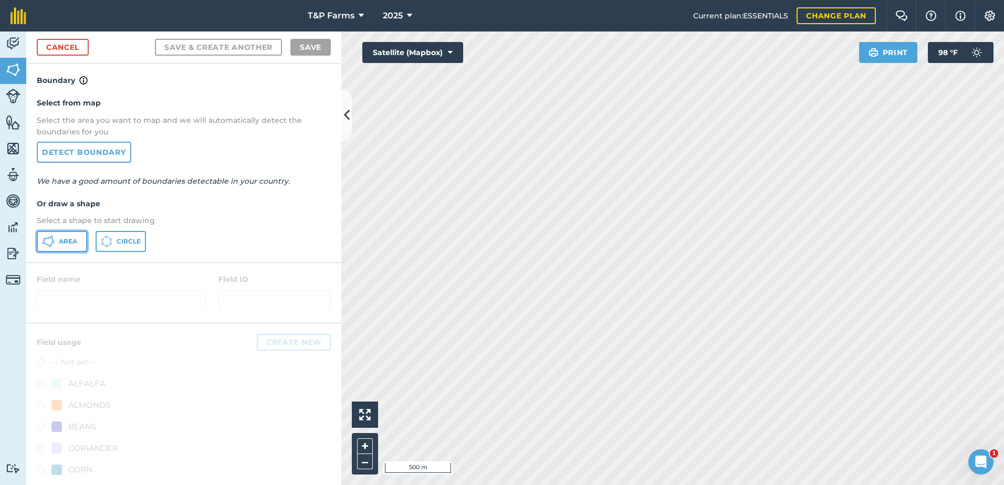
click at [60, 245] on span "Area" at bounding box center [68, 241] width 18 height 8
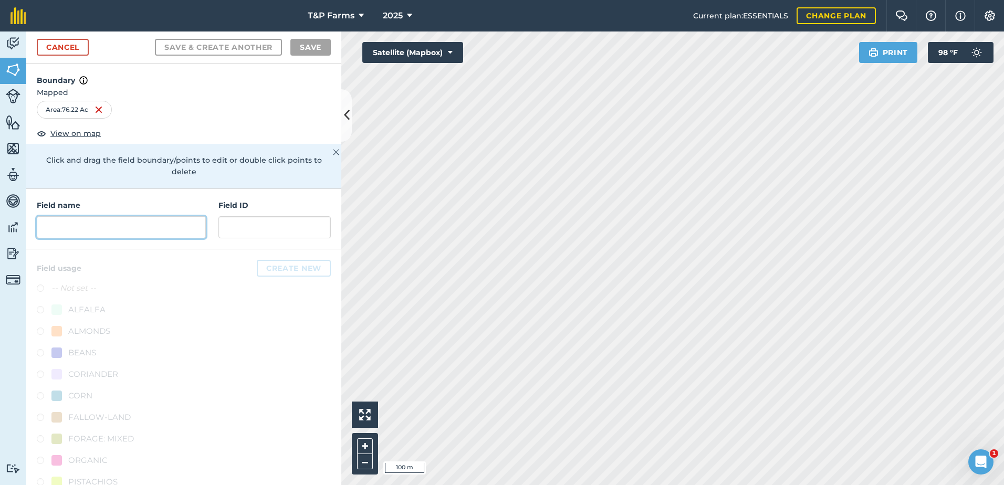
click at [134, 227] on input "text" at bounding box center [121, 227] width 169 height 22
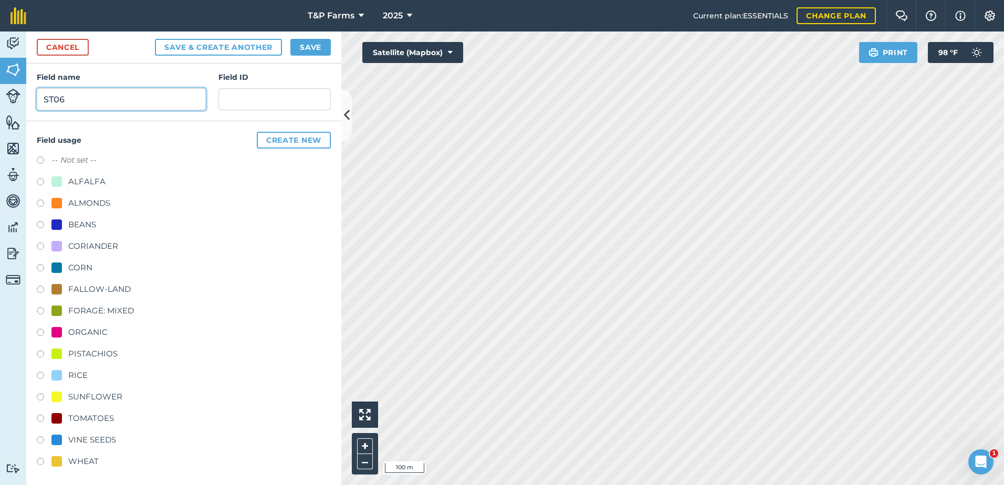
scroll to position [131, 0]
type input "ST06"
click at [92, 416] on div "TOMATOES" at bounding box center [91, 416] width 46 height 13
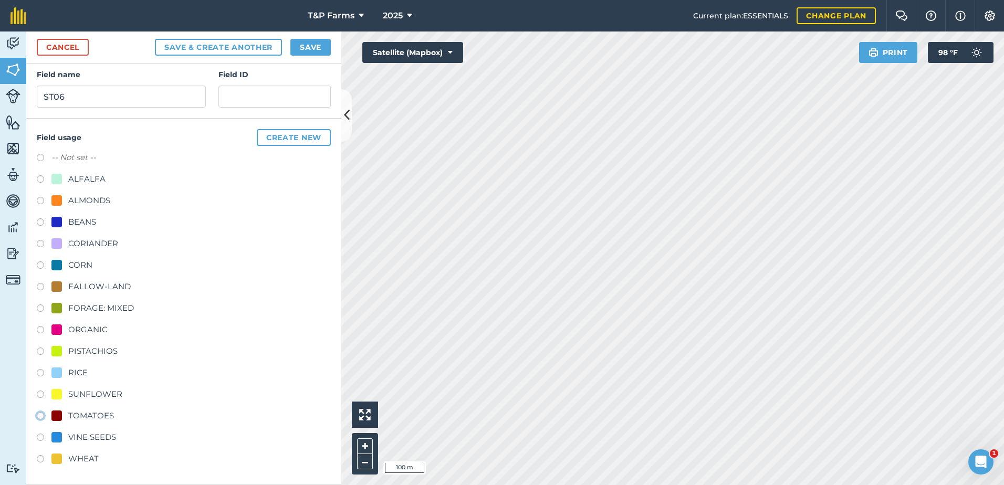
radio input "true"
click at [326, 48] on button "Save" at bounding box center [310, 47] width 40 height 17
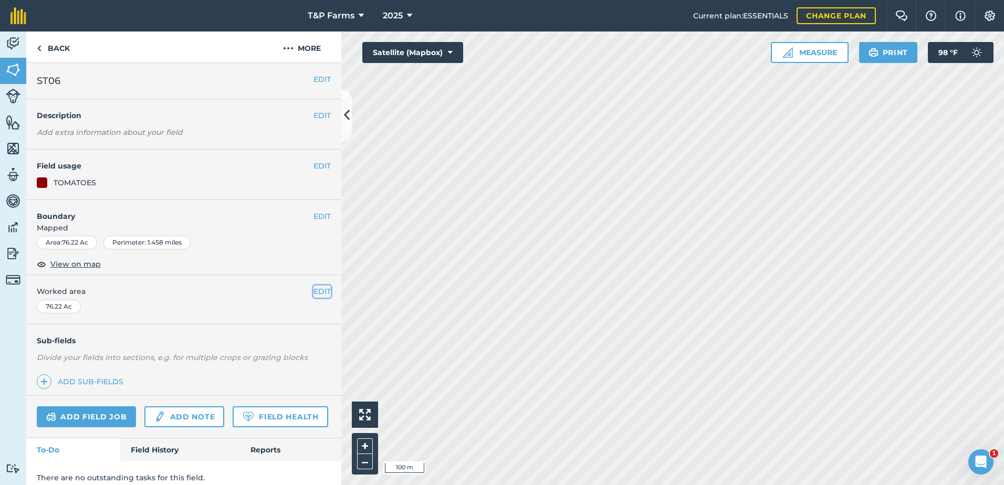
click at [313, 292] on button "EDIT" at bounding box center [321, 292] width 17 height 12
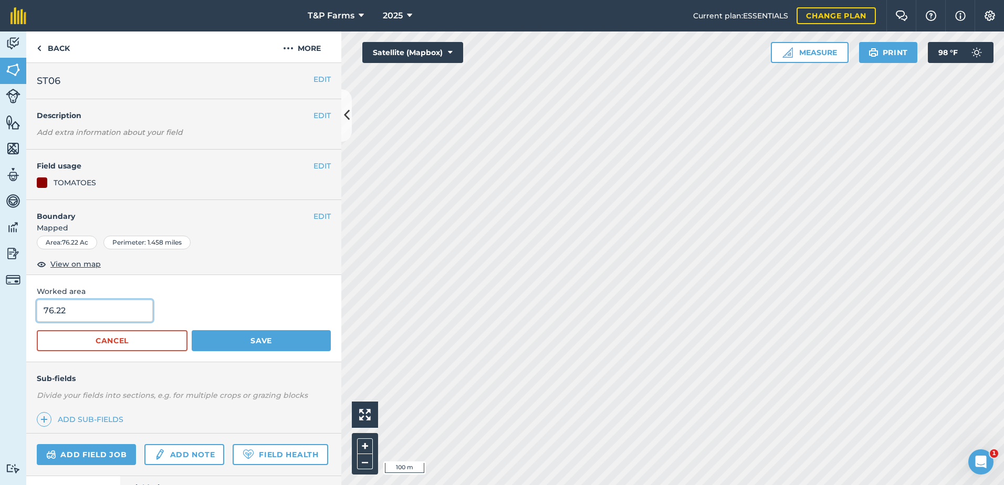
drag, startPoint x: 110, startPoint y: 308, endPoint x: -25, endPoint y: 316, distance: 134.6
click at [0, 316] on html "T&P Farms 2025 Current plan : ESSENTIALS Change plan Farm Chat Help Info Settin…" at bounding box center [502, 242] width 1004 height 485
type input "73.5"
click at [192, 330] on button "Save" at bounding box center [261, 340] width 139 height 21
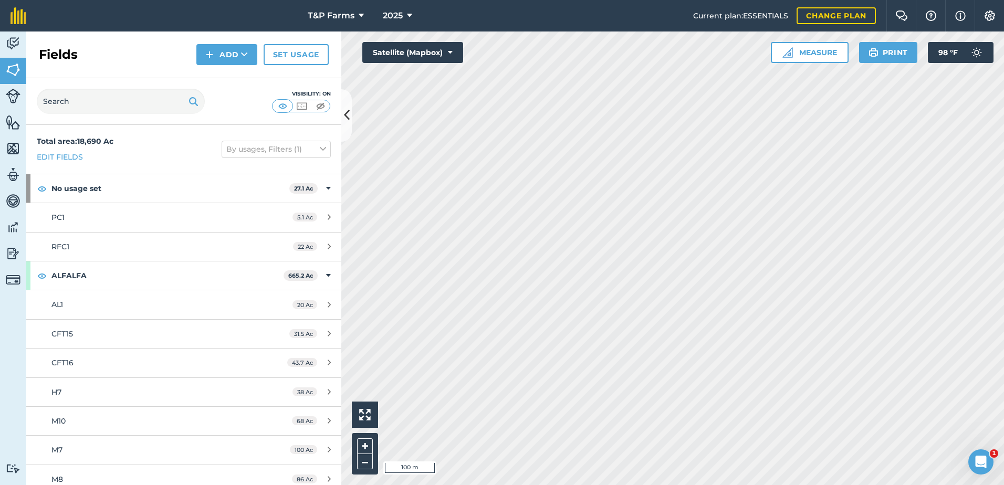
click at [228, 68] on div "Fields Add Set usage" at bounding box center [183, 55] width 315 height 47
click at [223, 47] on button "Add" at bounding box center [226, 54] width 61 height 21
click at [233, 72] on link "Draw" at bounding box center [227, 78] width 58 height 23
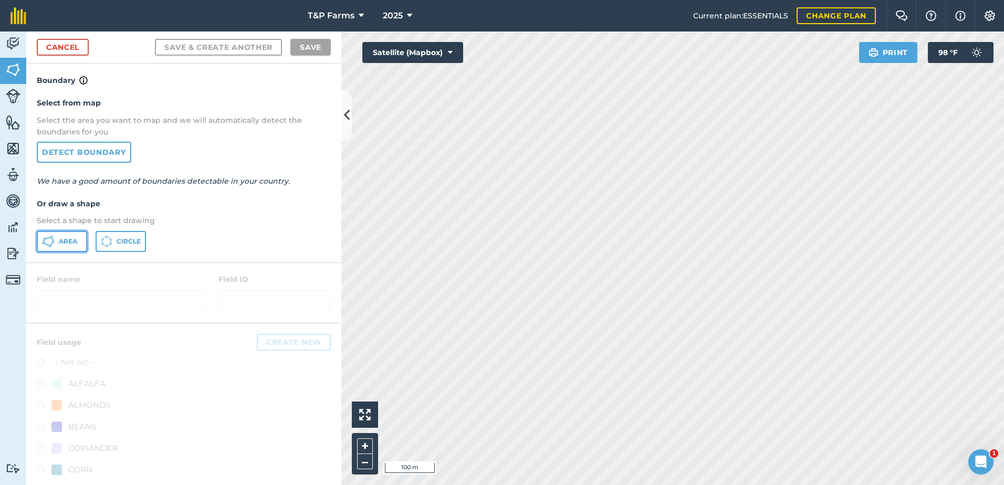
click at [61, 244] on span "Area" at bounding box center [68, 241] width 18 height 8
click at [87, 43] on link "Cancel" at bounding box center [63, 47] width 52 height 17
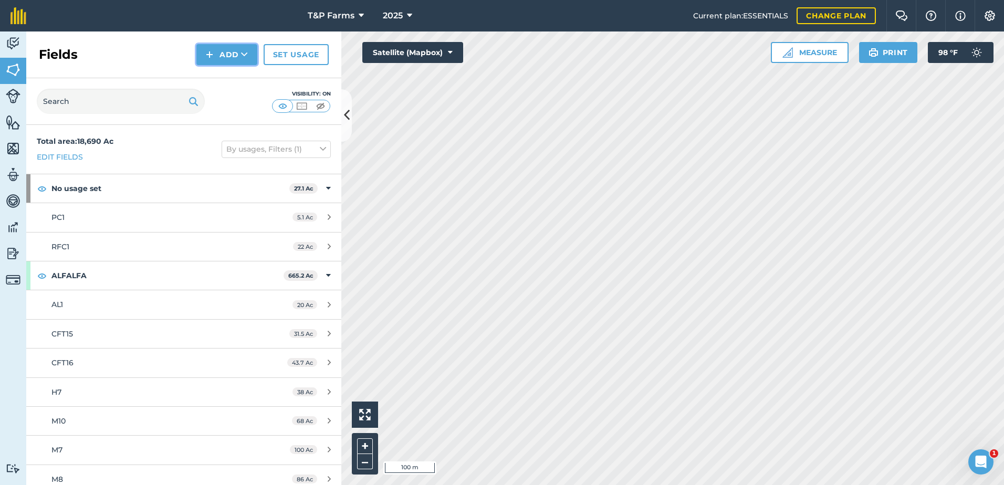
click at [203, 54] on button "Add" at bounding box center [226, 54] width 61 height 21
click at [229, 79] on link "Draw" at bounding box center [227, 78] width 58 height 23
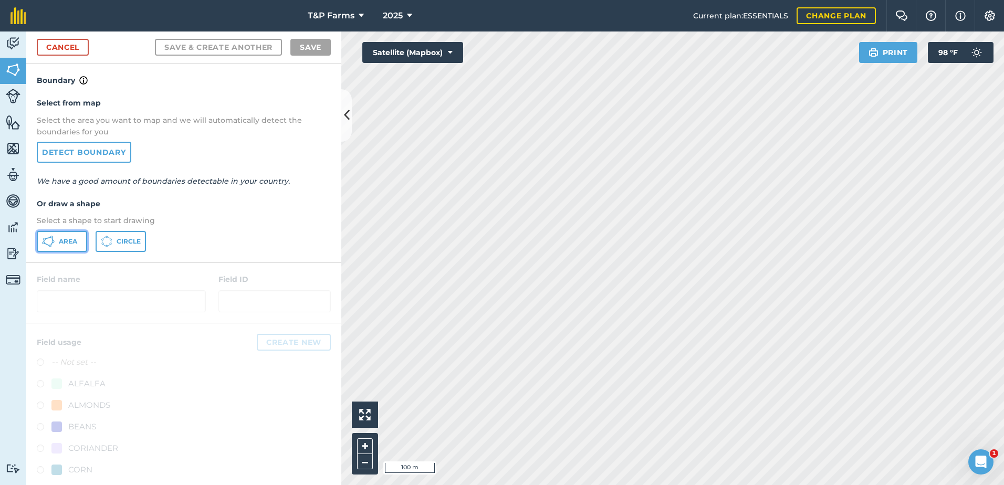
drag, startPoint x: 72, startPoint y: 232, endPoint x: 288, endPoint y: 195, distance: 218.9
click at [75, 232] on button "Area" at bounding box center [62, 241] width 50 height 21
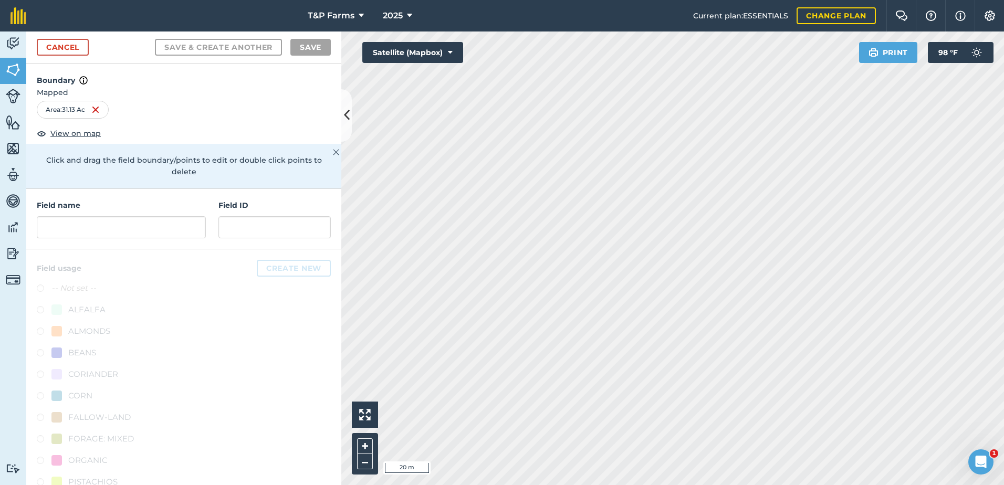
click at [718, 485] on html "T&P Farms 2025 Current plan : ESSENTIALS Change plan Farm Chat Help Info Settin…" at bounding box center [502, 242] width 1004 height 485
click at [681, 1] on div "T&P Farms 2025 Current plan : ESSENTIALS Change plan Farm Chat Help Info Settin…" at bounding box center [502, 242] width 1004 height 485
click at [737, 8] on div "T&P Farms 2025 Current plan : ESSENTIALS Change plan Farm Chat Help Info Settin…" at bounding box center [502, 242] width 1004 height 485
click at [730, 0] on html "T&P Farms 2025 Current plan : ESSENTIALS Change plan Farm Chat Help Info Settin…" at bounding box center [502, 242] width 1004 height 485
drag, startPoint x: 884, startPoint y: 61, endPoint x: 891, endPoint y: 50, distance: 13.5
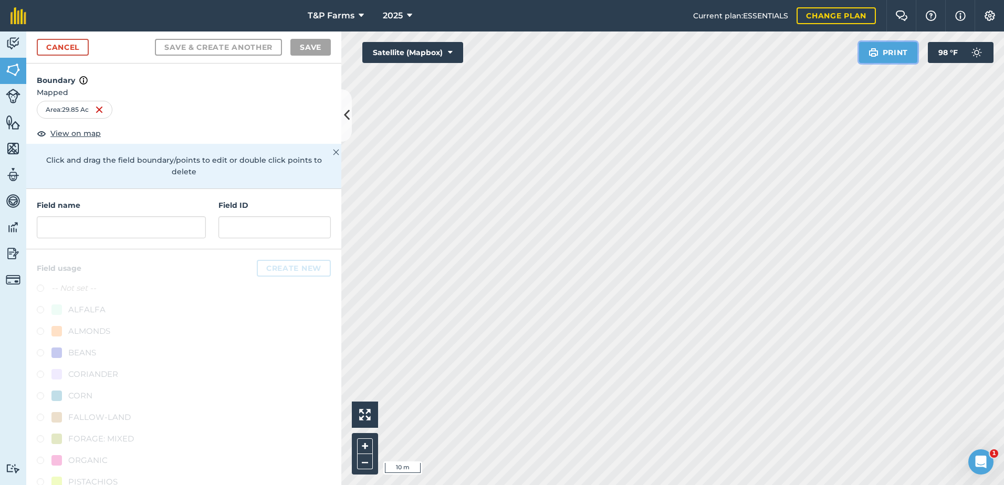
click at [891, 50] on button "Print" at bounding box center [888, 52] width 59 height 21
click at [1003, 277] on html "T&P Farms 2025 Current plan : ESSENTIALS Change plan Farm Chat Help Info Settin…" at bounding box center [502, 242] width 1004 height 485
click at [107, 238] on input "text" at bounding box center [121, 227] width 169 height 22
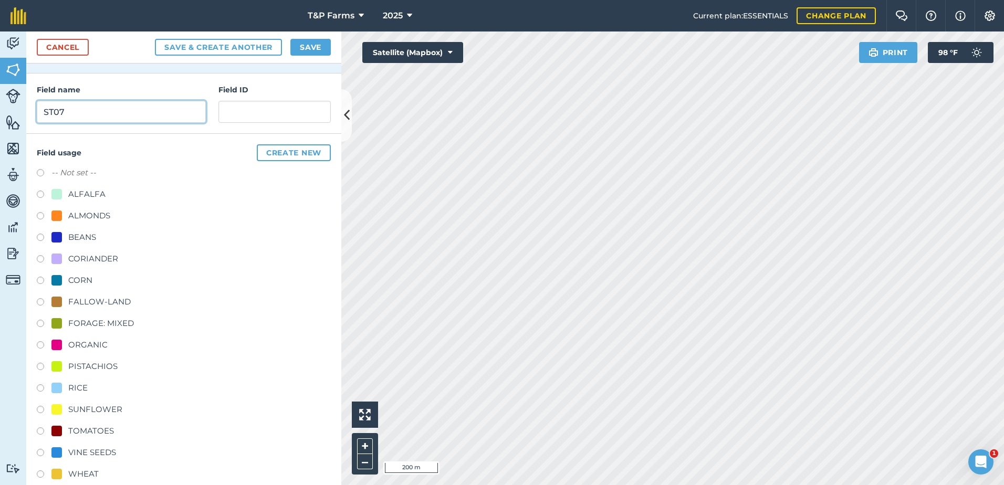
scroll to position [131, 0]
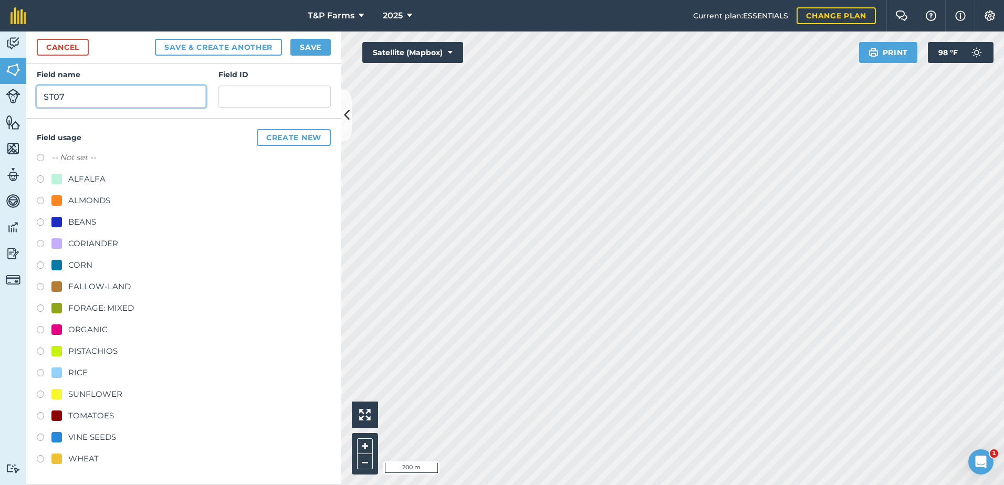
type input "ST07"
click at [95, 414] on div "TOMATOES" at bounding box center [91, 416] width 46 height 13
click at [53, 415] on div at bounding box center [56, 416] width 11 height 11
radio input "true"
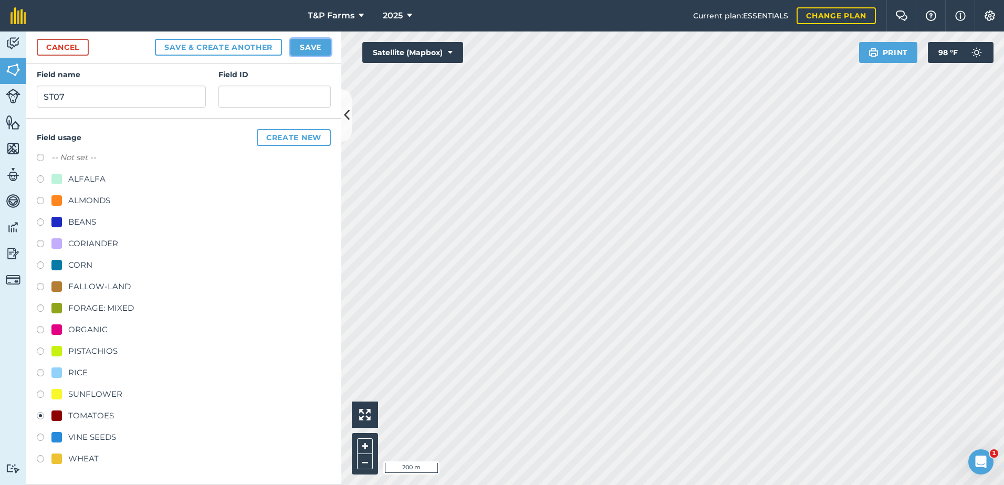
click at [292, 41] on button "Save" at bounding box center [310, 47] width 40 height 17
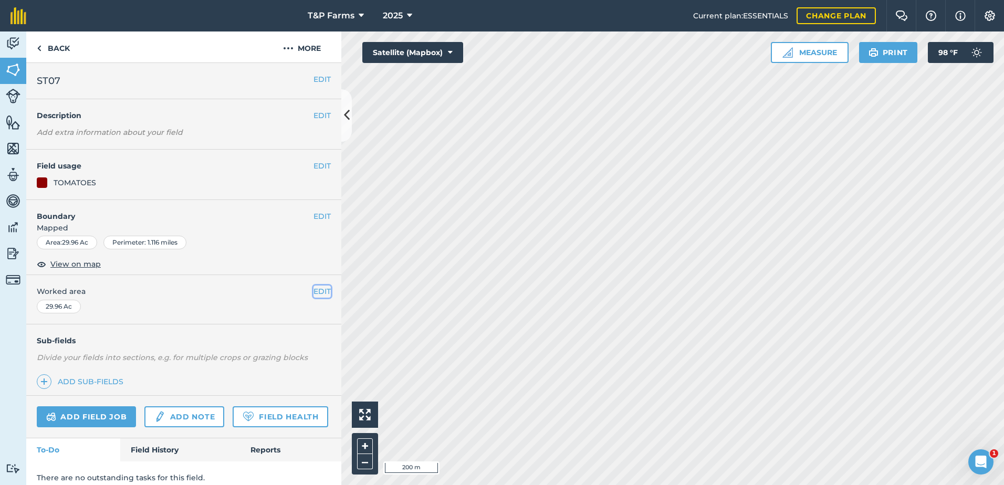
click at [314, 290] on button "EDIT" at bounding box center [321, 292] width 17 height 12
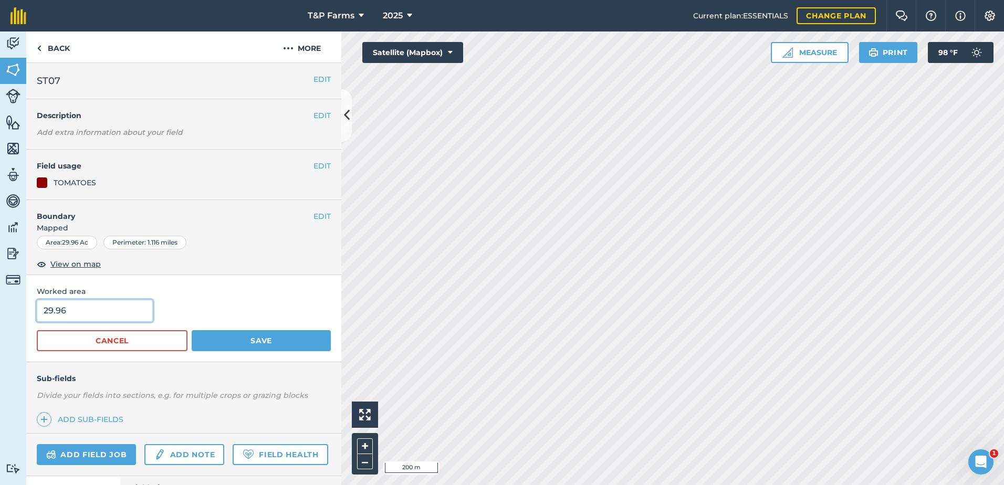
drag, startPoint x: 89, startPoint y: 303, endPoint x: 42, endPoint y: 306, distance: 46.8
click at [42, 306] on input "29.96" at bounding box center [95, 311] width 116 height 22
type input "28.9"
click at [192, 330] on button "Save" at bounding box center [261, 340] width 139 height 21
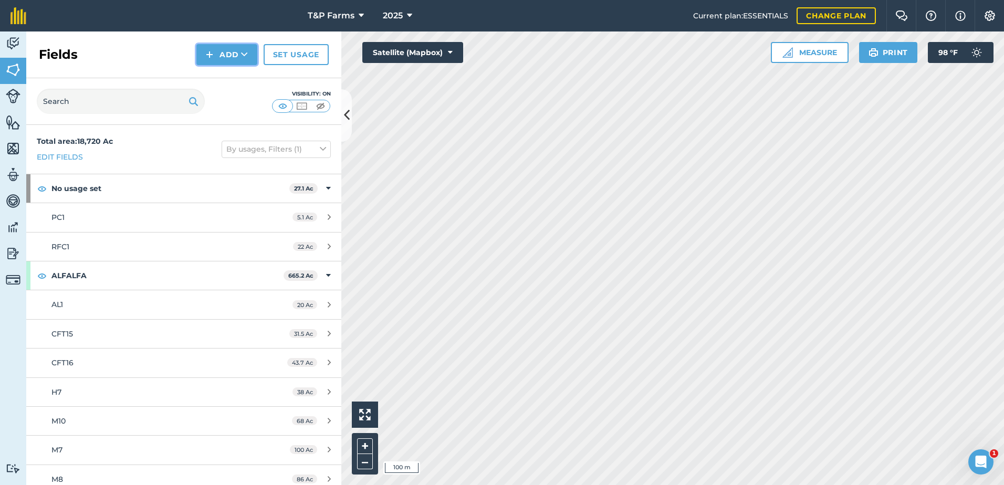
click at [217, 47] on button "Add" at bounding box center [226, 54] width 61 height 21
click at [224, 69] on link "Draw" at bounding box center [227, 78] width 58 height 23
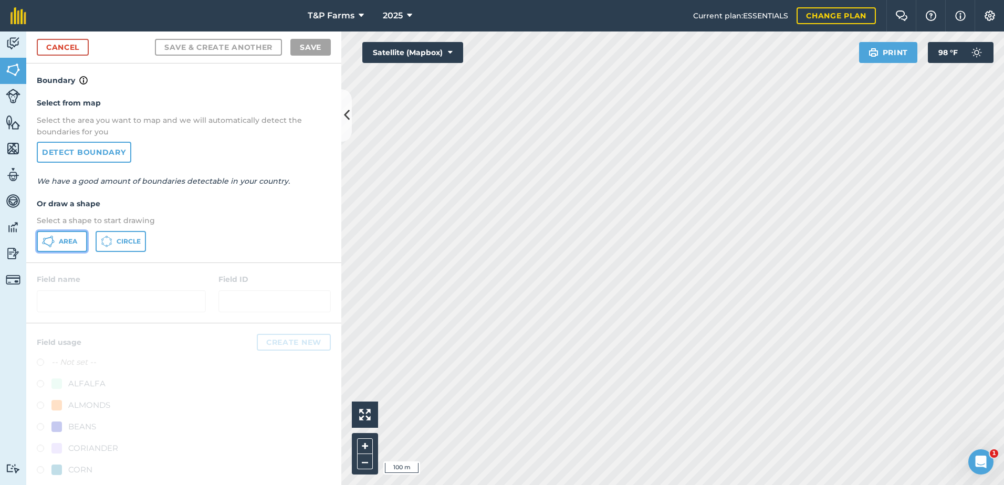
click at [70, 245] on span "Area" at bounding box center [68, 241] width 18 height 8
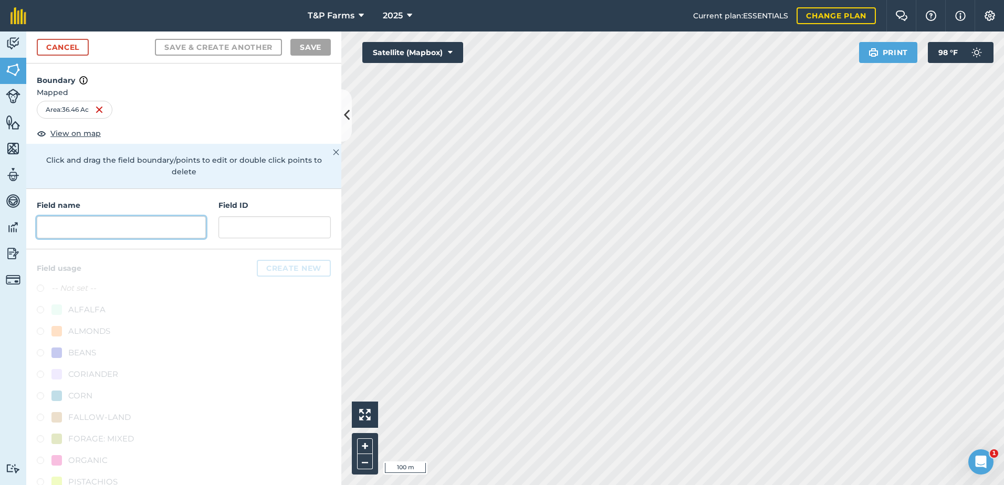
click at [94, 232] on input "text" at bounding box center [121, 227] width 169 height 22
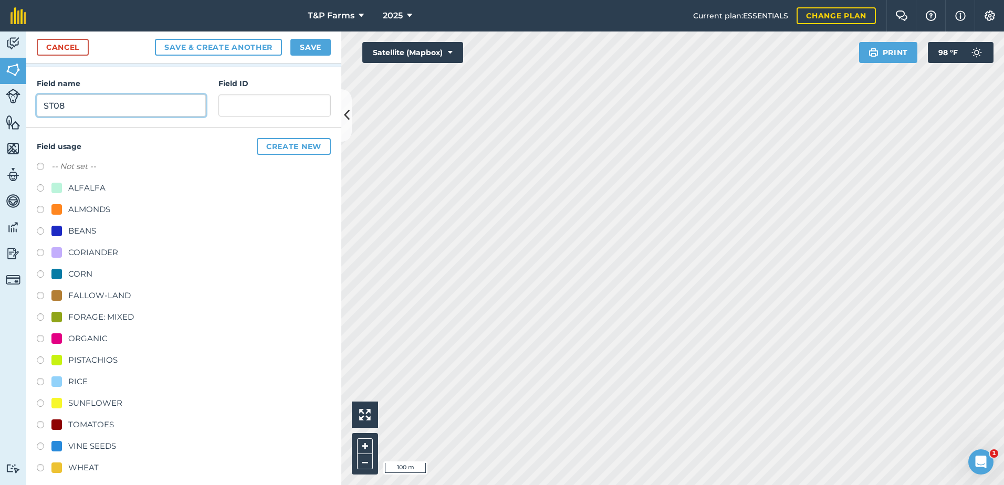
scroll to position [131, 0]
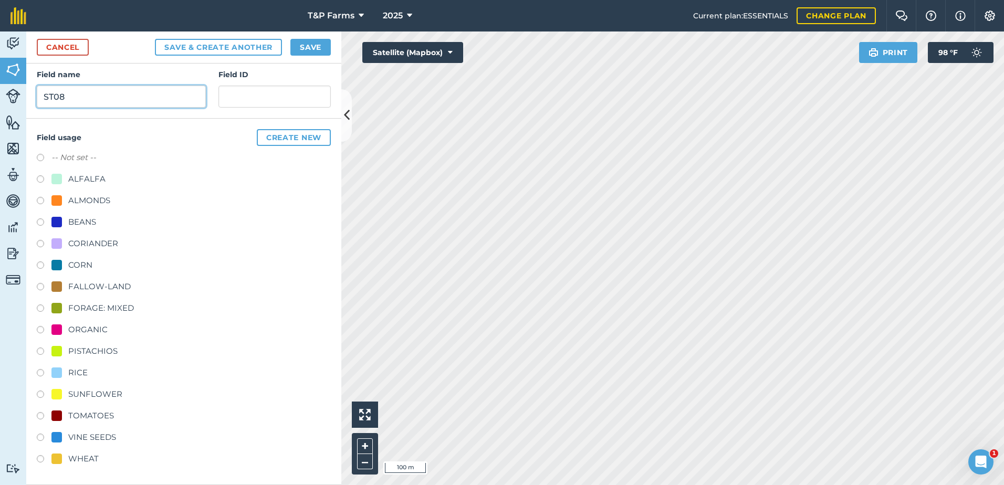
type input "ST08"
click at [107, 435] on div "VINE SEEDS" at bounding box center [92, 437] width 48 height 13
radio input "true"
click at [330, 51] on button "Save" at bounding box center [310, 47] width 40 height 17
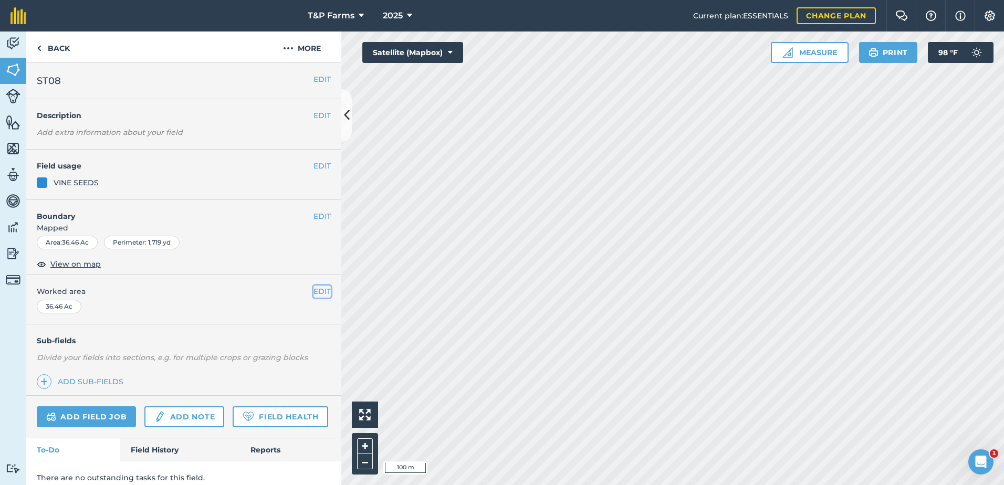
click at [319, 290] on button "EDIT" at bounding box center [321, 292] width 17 height 12
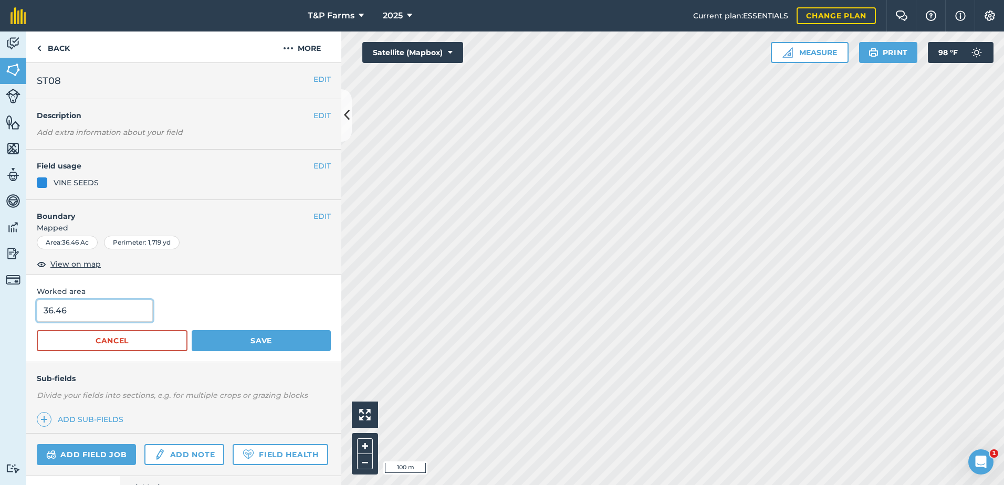
drag, startPoint x: 48, startPoint y: 315, endPoint x: 25, endPoint y: 322, distance: 24.1
click at [25, 322] on div "Activity Fields Livestock Features Maps Team Vehicles Data Reporting Billing Tu…" at bounding box center [502, 259] width 1004 height 454
type input "34"
click at [192, 330] on button "Save" at bounding box center [261, 340] width 139 height 21
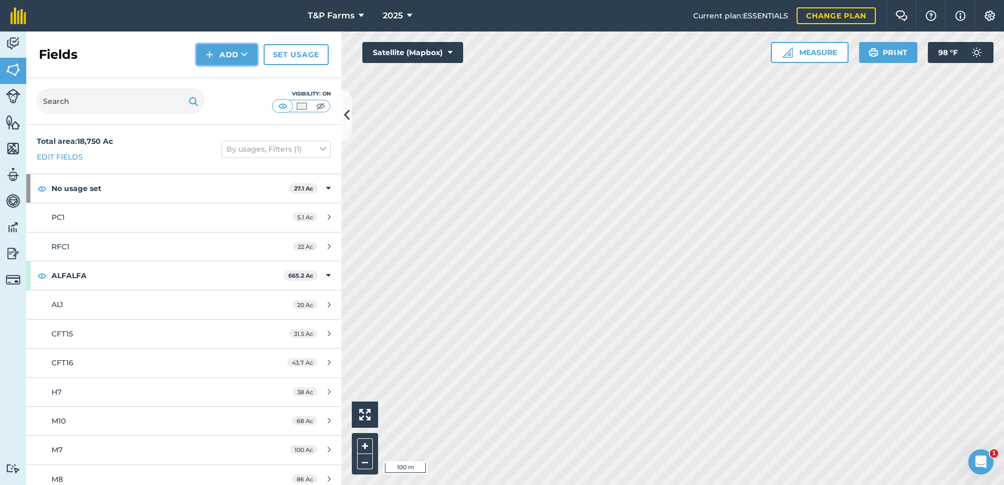
click at [235, 54] on button "Add" at bounding box center [226, 54] width 61 height 21
click at [236, 69] on link "Draw" at bounding box center [227, 78] width 58 height 23
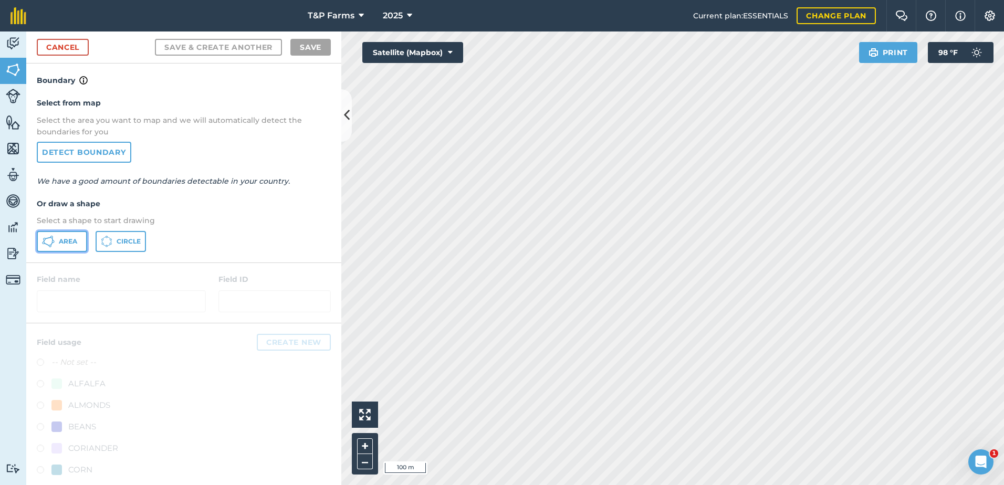
click at [77, 239] on span "Area" at bounding box center [68, 241] width 18 height 8
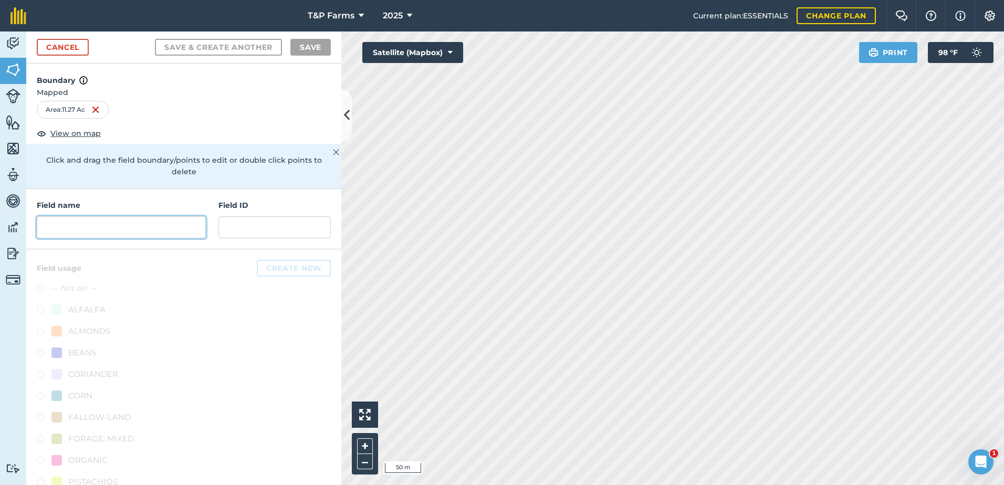
click at [119, 228] on input "text" at bounding box center [121, 227] width 169 height 22
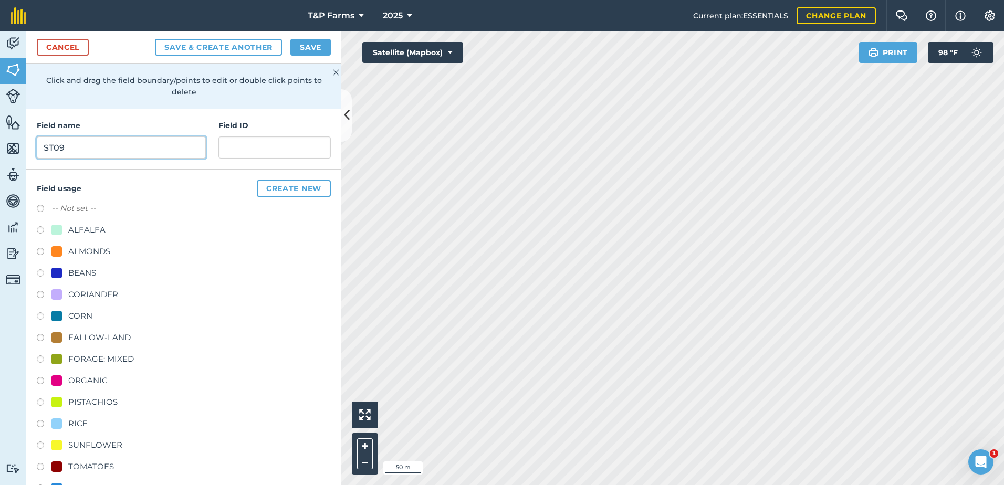
scroll to position [131, 0]
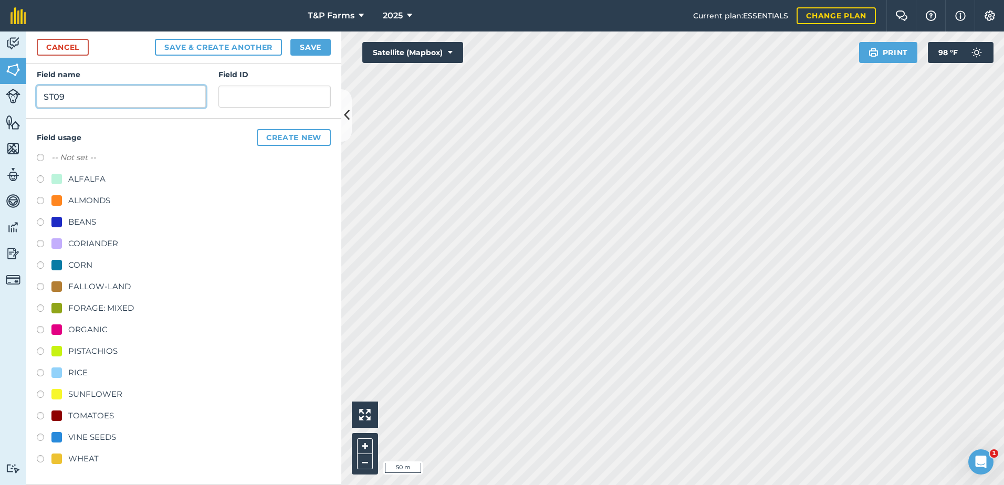
type input "ST09"
click at [98, 459] on div "WHEAT" at bounding box center [83, 459] width 30 height 13
radio input "true"
click at [313, 44] on button "Save" at bounding box center [310, 47] width 40 height 17
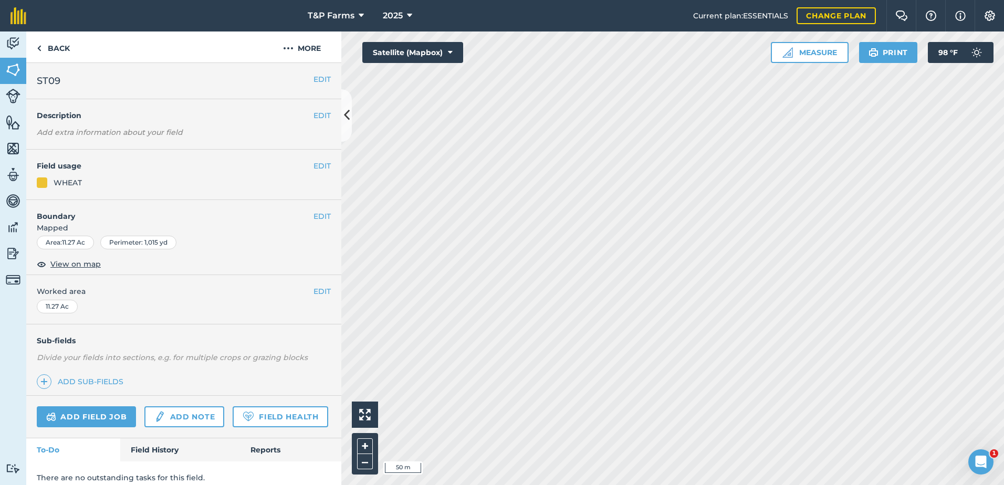
click at [318, 305] on div "EDIT Worked area 11.27 Ac" at bounding box center [183, 299] width 315 height 49
click at [318, 291] on button "EDIT" at bounding box center [321, 292] width 17 height 12
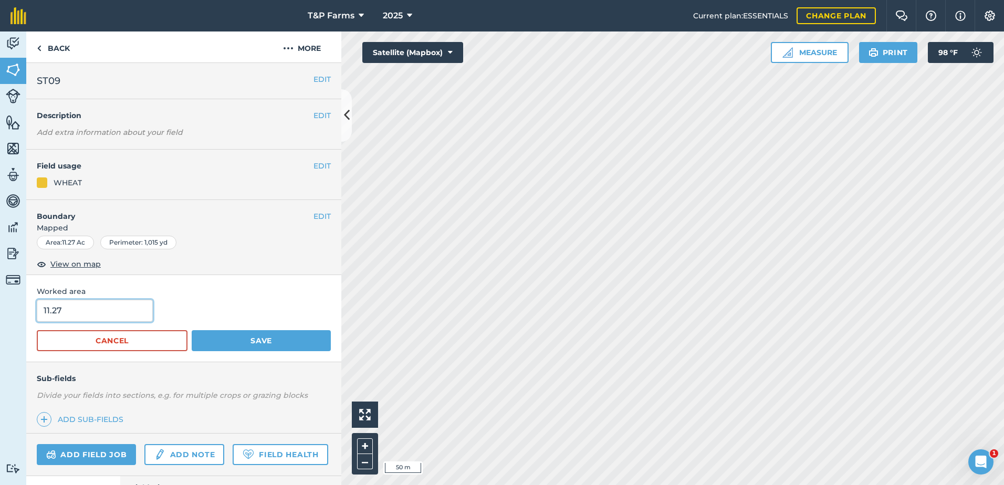
drag, startPoint x: 145, startPoint y: 314, endPoint x: 52, endPoint y: 311, distance: 93.0
click at [52, 311] on input "11.27" at bounding box center [95, 311] width 116 height 22
type input "11.4"
click at [192, 330] on button "Save" at bounding box center [261, 340] width 139 height 21
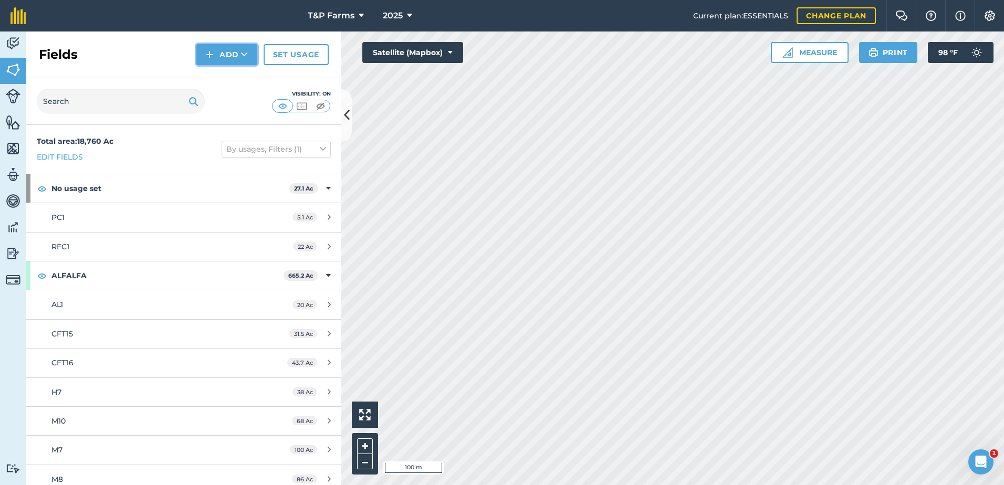
click at [217, 57] on button "Add" at bounding box center [226, 54] width 61 height 21
click at [216, 78] on link "Draw" at bounding box center [227, 78] width 58 height 23
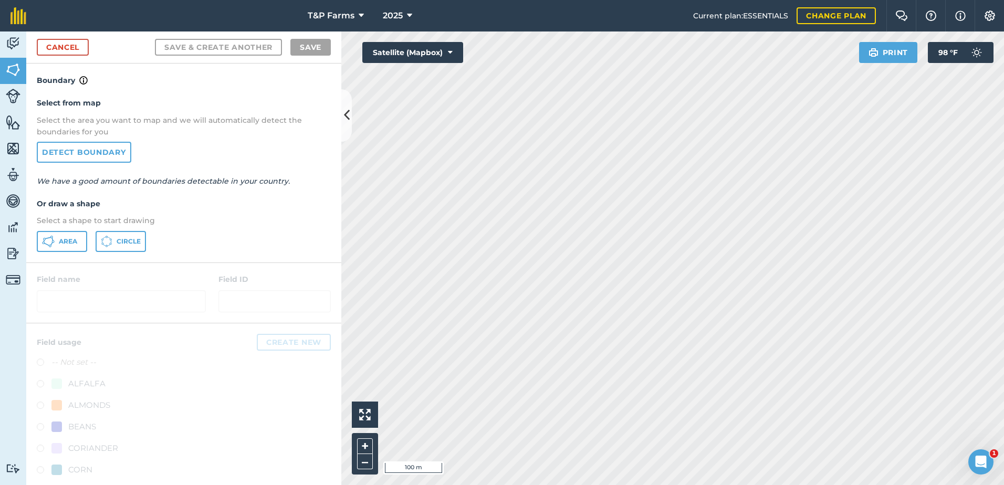
click at [35, 240] on div "Select from map Select the area you want to map and we will automatically detec…" at bounding box center [183, 174] width 315 height 175
click at [78, 241] on button "Area" at bounding box center [62, 241] width 50 height 21
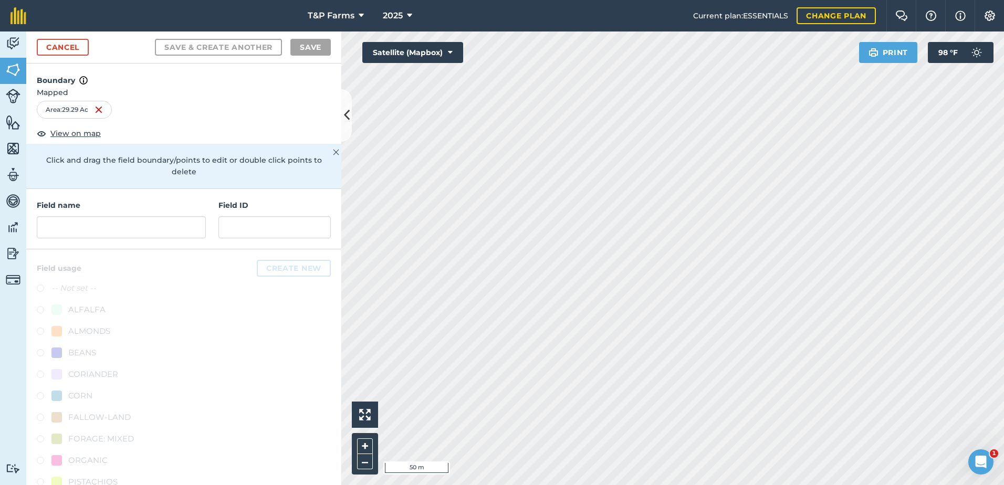
click at [742, 485] on html "T&P Farms 2025 Current plan : ESSENTIALS Change plan Farm Chat Help Info Settin…" at bounding box center [502, 242] width 1004 height 485
click at [107, 227] on input "text" at bounding box center [121, 227] width 169 height 22
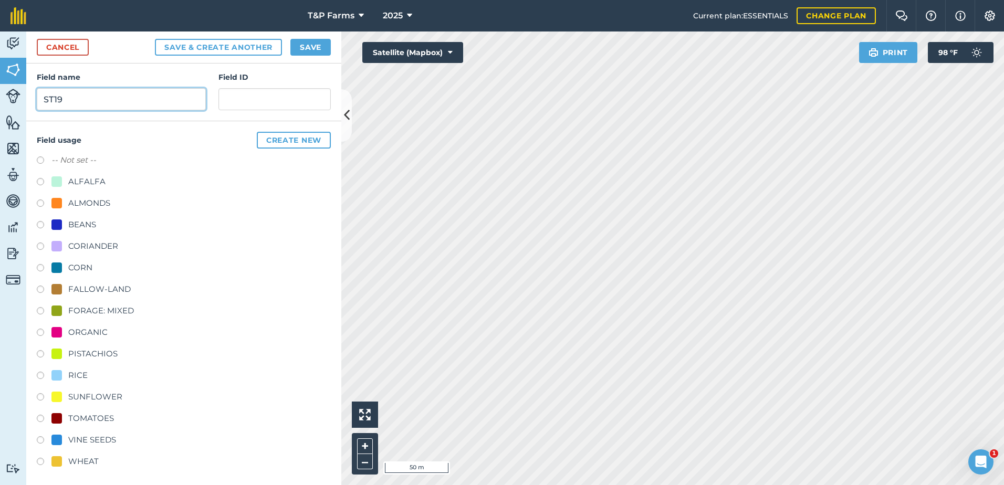
scroll to position [131, 0]
type input "ST19"
click at [90, 420] on div "TOMATOES" at bounding box center [91, 416] width 46 height 13
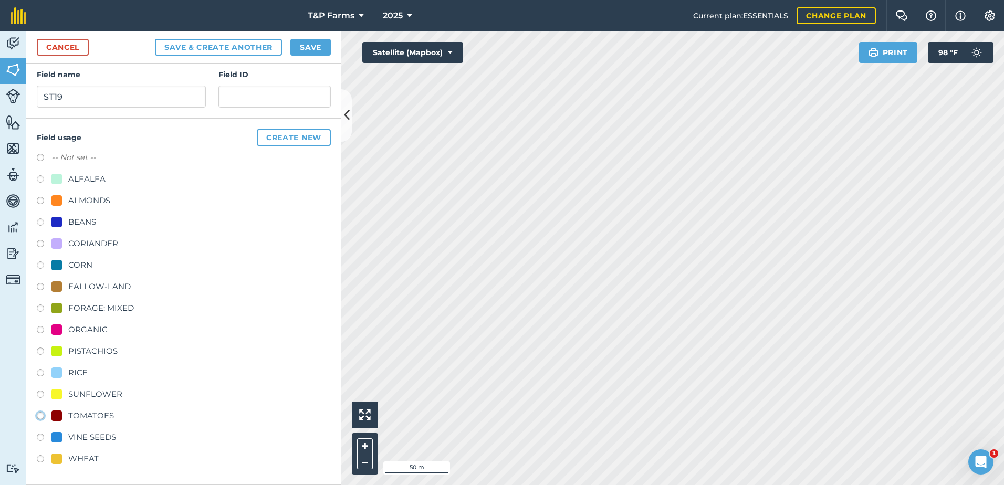
radio input "true"
click at [317, 49] on button "Save" at bounding box center [310, 47] width 40 height 17
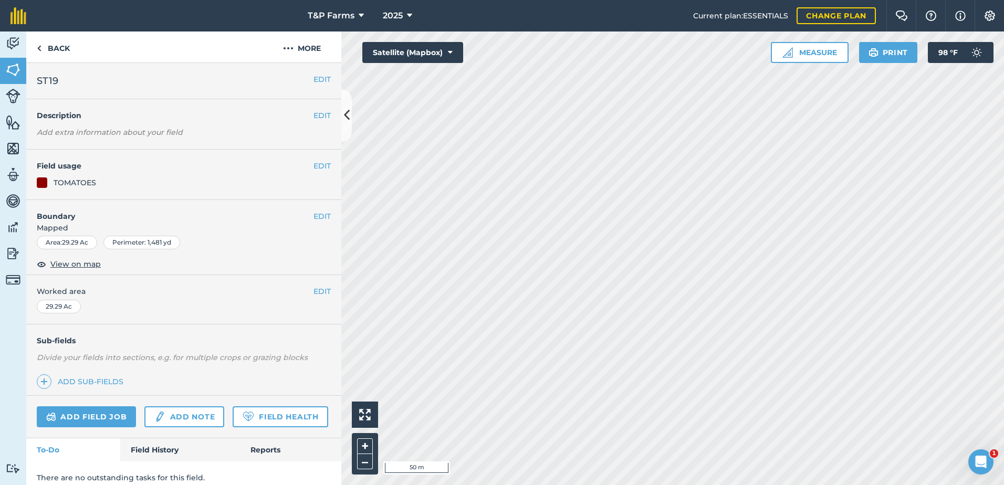
click at [319, 285] on div "EDIT Worked area 29.29 Ac" at bounding box center [183, 299] width 315 height 49
click at [319, 291] on button "EDIT" at bounding box center [321, 292] width 17 height 12
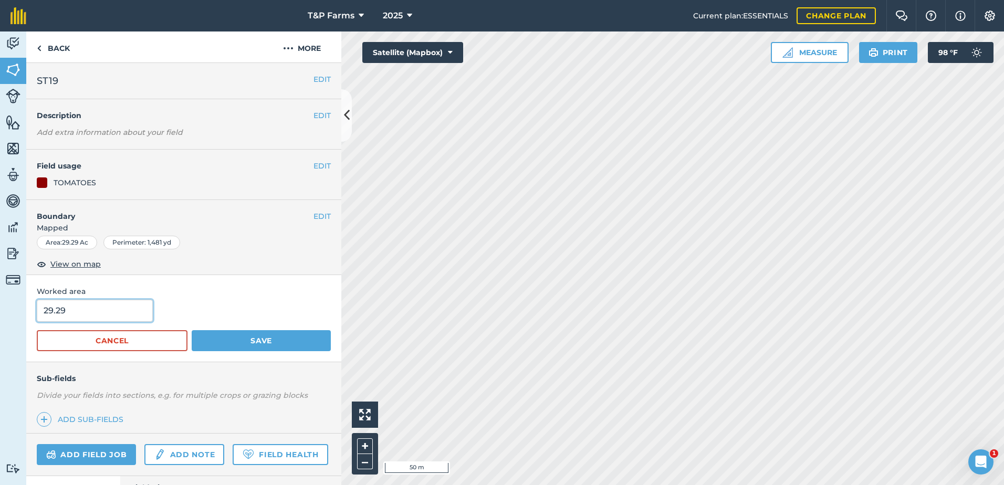
drag, startPoint x: 16, startPoint y: 302, endPoint x: 8, endPoint y: 302, distance: 7.9
click at [8, 302] on div "Activity Fields Livestock Features Maps Team Vehicles Data Reporting Billing Tu…" at bounding box center [502, 259] width 1004 height 454
type input "28.5"
click at [192, 330] on button "Save" at bounding box center [261, 340] width 139 height 21
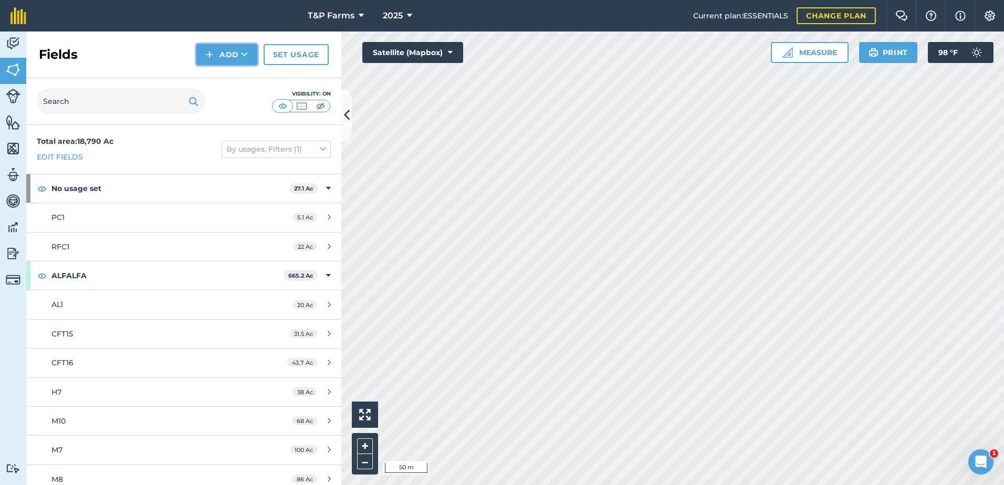
click at [233, 62] on button "Add" at bounding box center [226, 54] width 61 height 21
click at [229, 76] on link "Draw" at bounding box center [227, 78] width 58 height 23
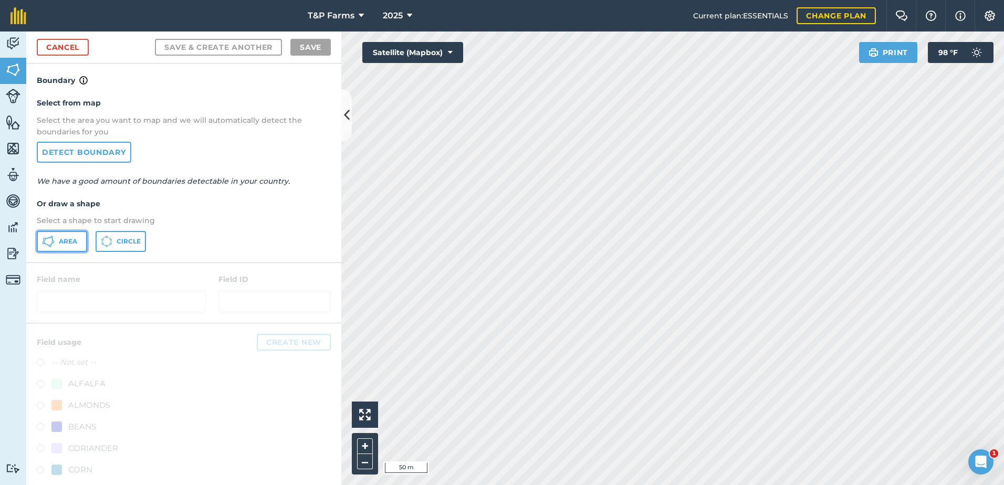
drag, startPoint x: 60, startPoint y: 243, endPoint x: 88, endPoint y: 243, distance: 27.8
click at [62, 243] on span "Area" at bounding box center [68, 241] width 18 height 8
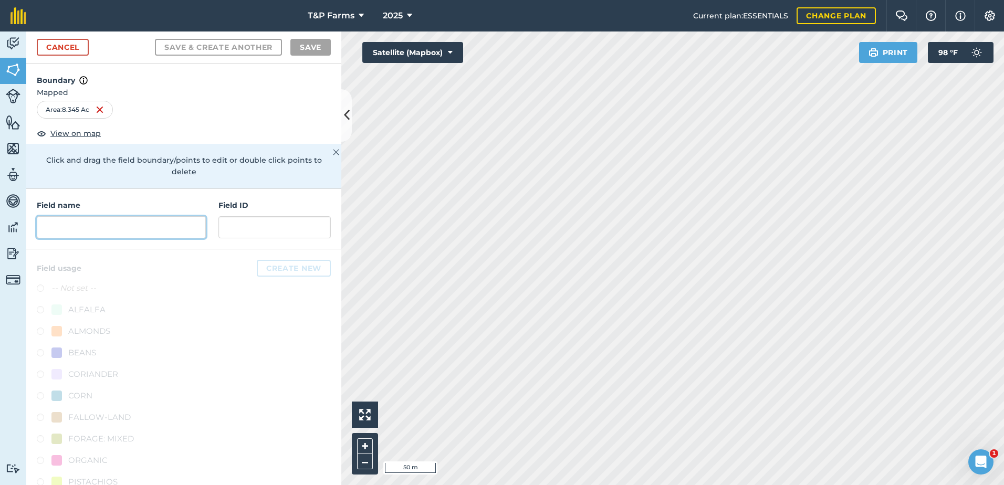
click at [165, 231] on input "text" at bounding box center [121, 227] width 169 height 22
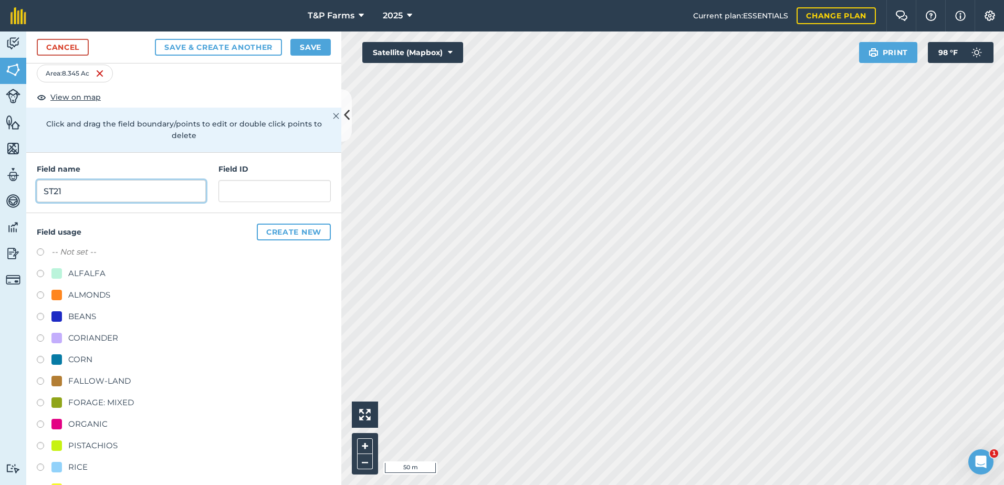
scroll to position [131, 0]
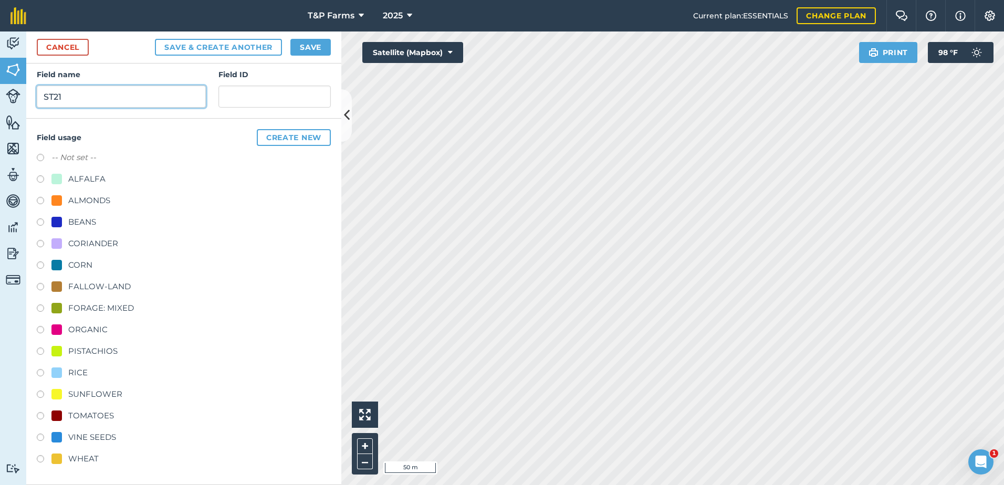
type input "ST21"
click at [75, 374] on div "RICE" at bounding box center [77, 372] width 19 height 13
radio input "true"
click at [311, 50] on button "Save" at bounding box center [310, 47] width 40 height 17
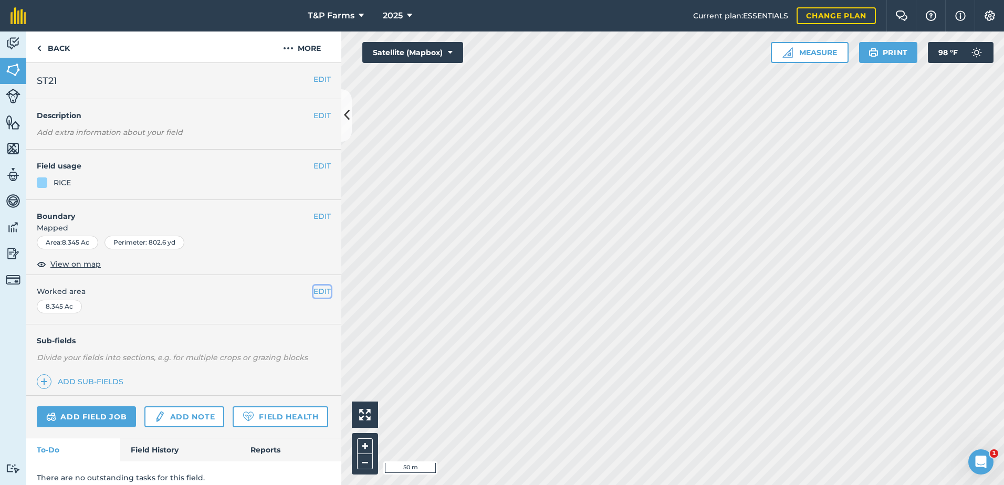
click at [321, 296] on button "EDIT" at bounding box center [321, 292] width 17 height 12
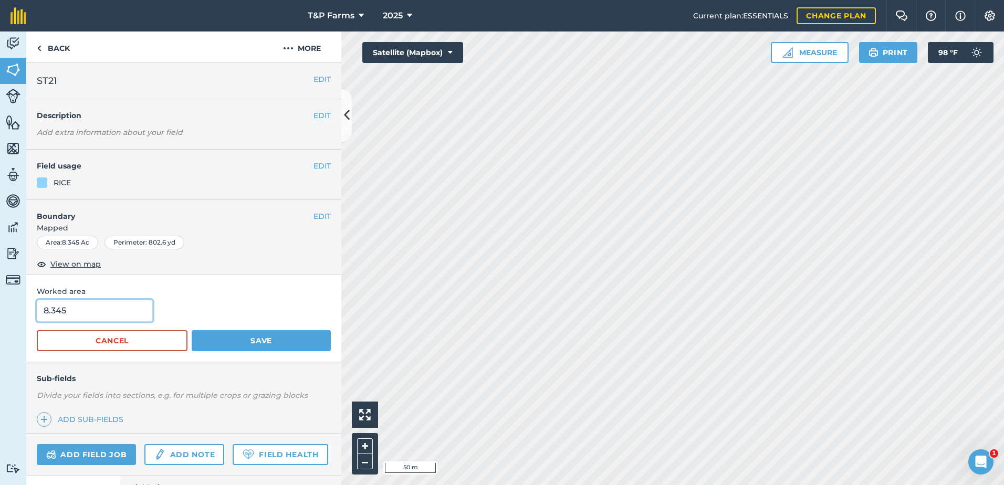
drag, startPoint x: 109, startPoint y: 312, endPoint x: 53, endPoint y: 318, distance: 56.5
click at [53, 318] on input "8.345" at bounding box center [95, 311] width 116 height 22
type input "8.5"
click at [192, 330] on button "Save" at bounding box center [261, 340] width 139 height 21
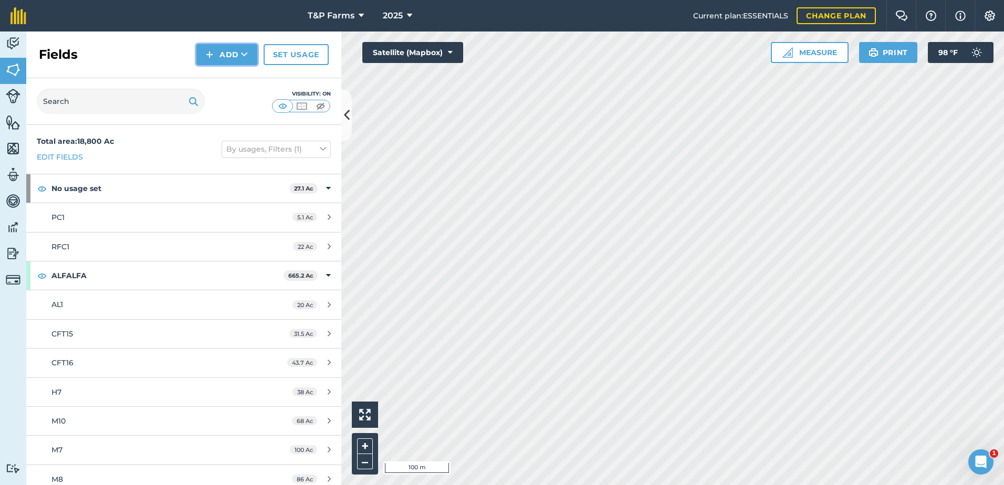
drag, startPoint x: 224, startPoint y: 52, endPoint x: 224, endPoint y: 65, distance: 13.1
click at [224, 53] on button "Add" at bounding box center [226, 54] width 61 height 21
click at [225, 71] on link "Draw" at bounding box center [227, 78] width 58 height 23
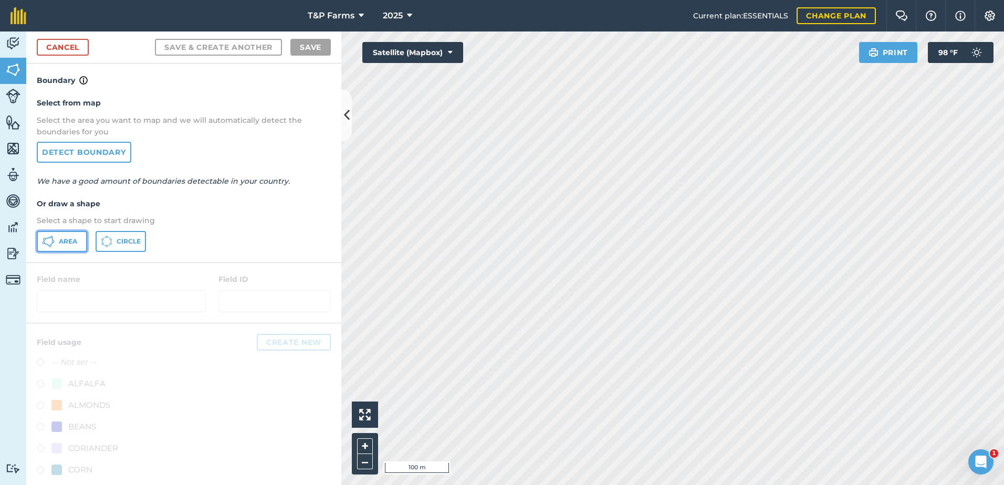
click at [48, 242] on icon at bounding box center [48, 241] width 13 height 13
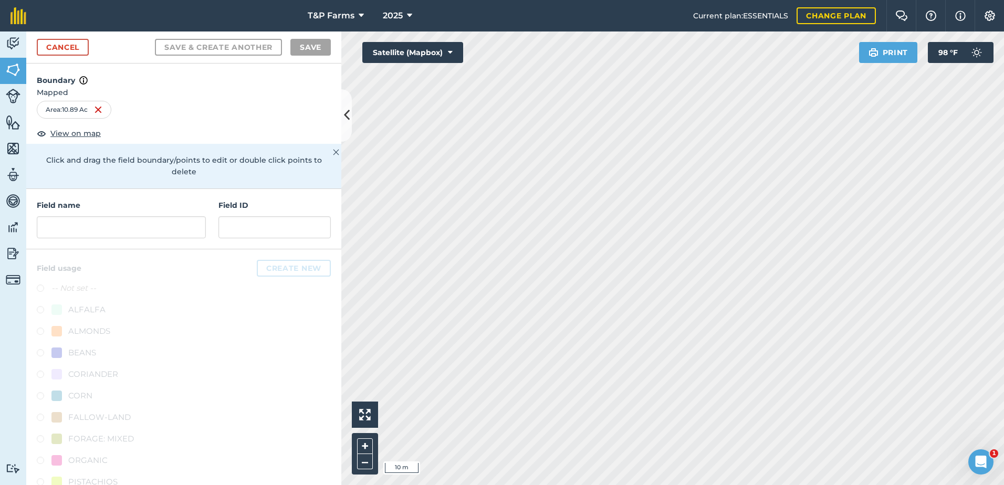
click at [516, 485] on html "T&P Farms 2025 Current plan : ESSENTIALS Change plan Farm Chat Help Info Settin…" at bounding box center [502, 242] width 1004 height 485
click at [176, 229] on input "text" at bounding box center [121, 227] width 169 height 22
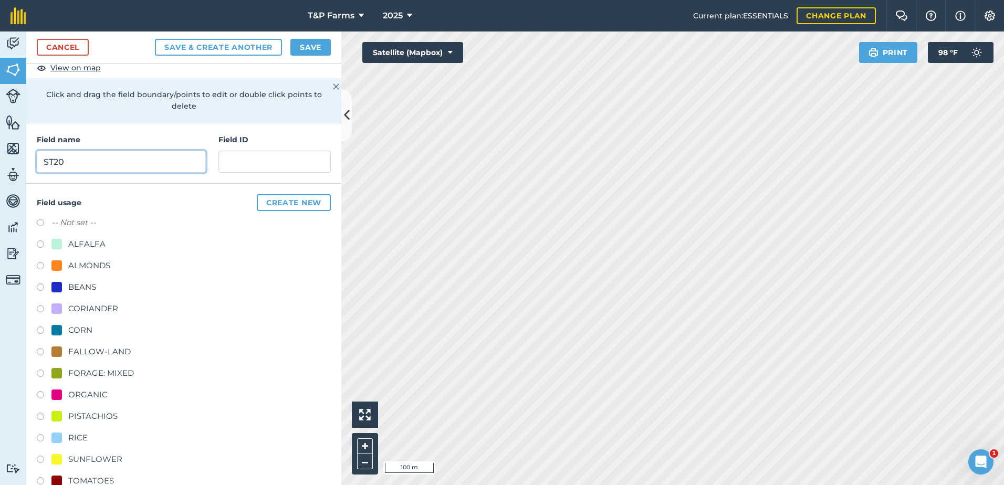
scroll to position [131, 0]
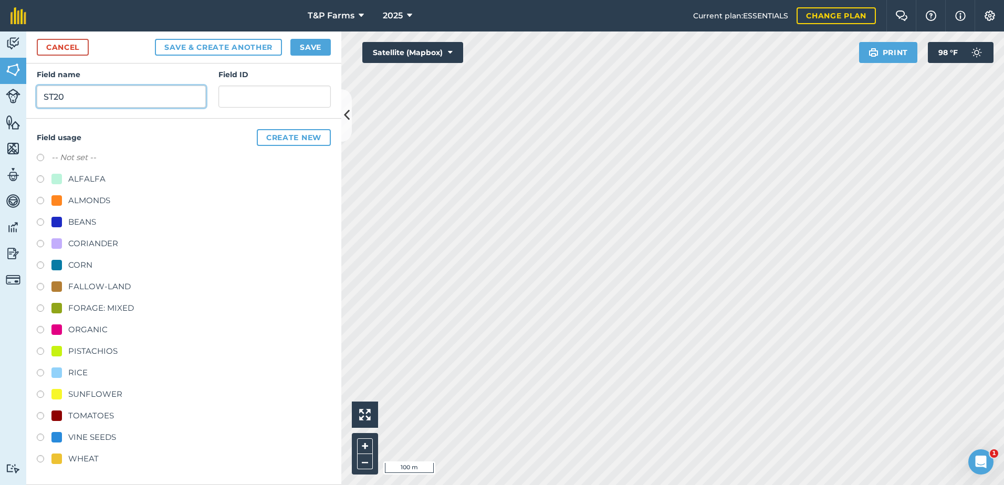
type input "ST20"
click at [83, 369] on div "RICE" at bounding box center [77, 372] width 19 height 13
radio input "true"
click at [305, 47] on button "Save" at bounding box center [310, 47] width 40 height 17
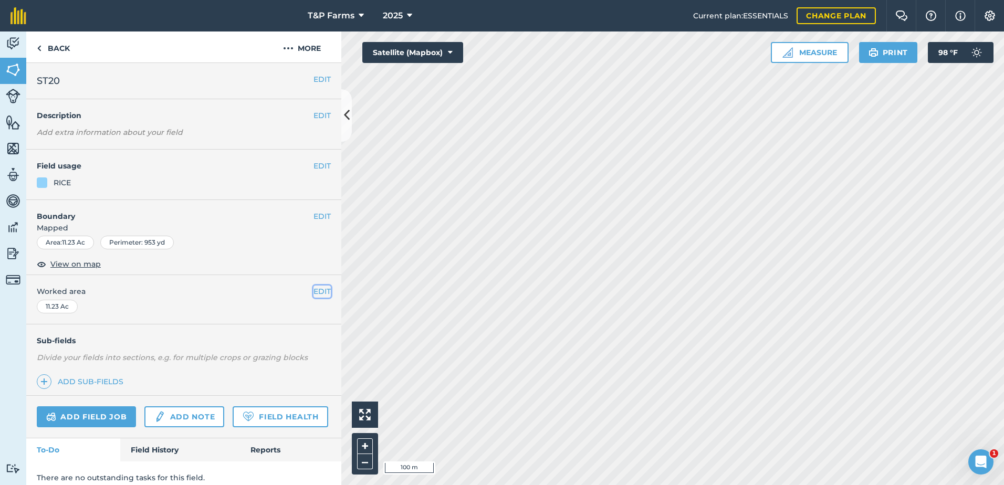
click at [314, 293] on button "EDIT" at bounding box center [321, 292] width 17 height 12
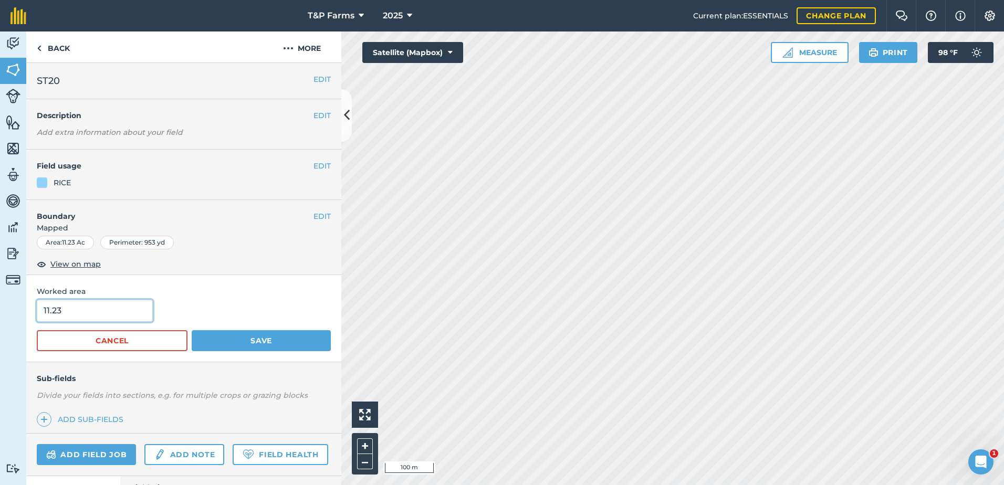
drag, startPoint x: 74, startPoint y: 309, endPoint x: -60, endPoint y: 315, distance: 134.0
click at [0, 315] on html "T&P Farms 2025 Current plan : ESSENTIALS Change plan Farm Chat Help Info Settin…" at bounding box center [502, 242] width 1004 height 485
type input "13.1"
click at [192, 330] on button "Save" at bounding box center [261, 340] width 139 height 21
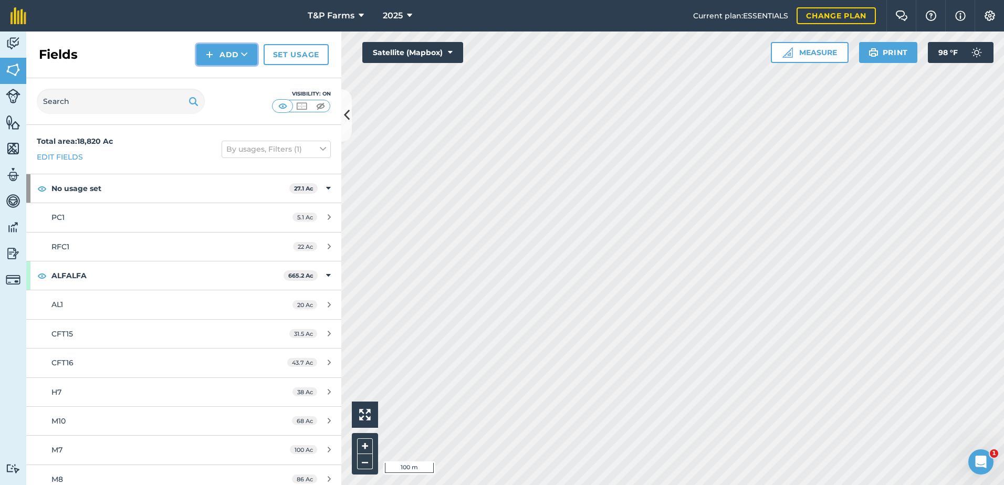
click at [226, 59] on button "Add" at bounding box center [226, 54] width 61 height 21
click at [235, 89] on link "Draw" at bounding box center [227, 78] width 58 height 23
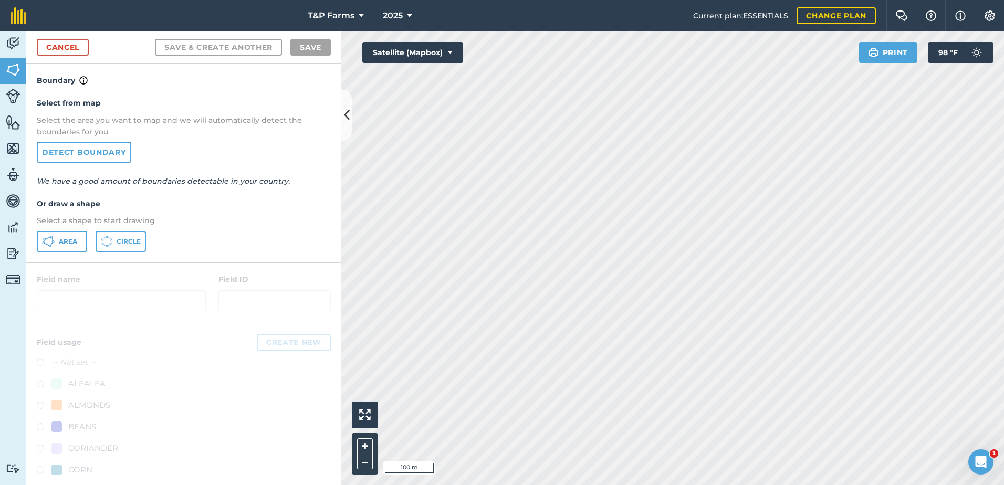
click at [52, 229] on div "Select from map Select the area you want to map and we will automatically detec…" at bounding box center [183, 174] width 315 height 175
click at [64, 238] on span "Area" at bounding box center [68, 241] width 18 height 8
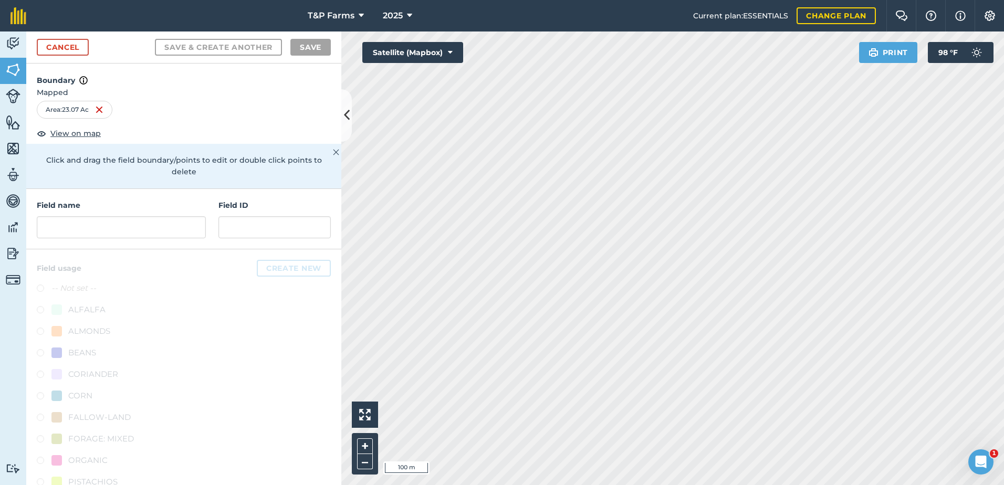
click at [151, 210] on h4 "Field name" at bounding box center [121, 206] width 169 height 12
click at [151, 225] on input "text" at bounding box center [121, 227] width 169 height 22
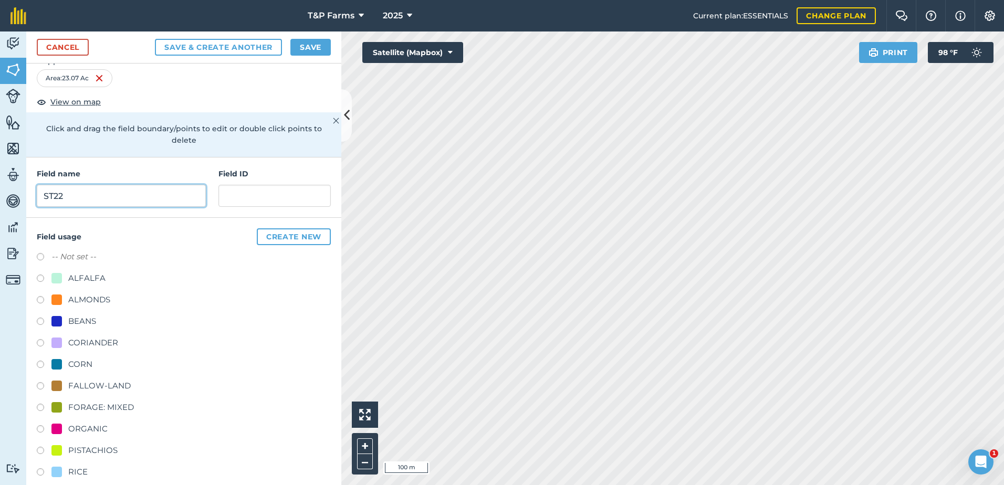
scroll to position [131, 0]
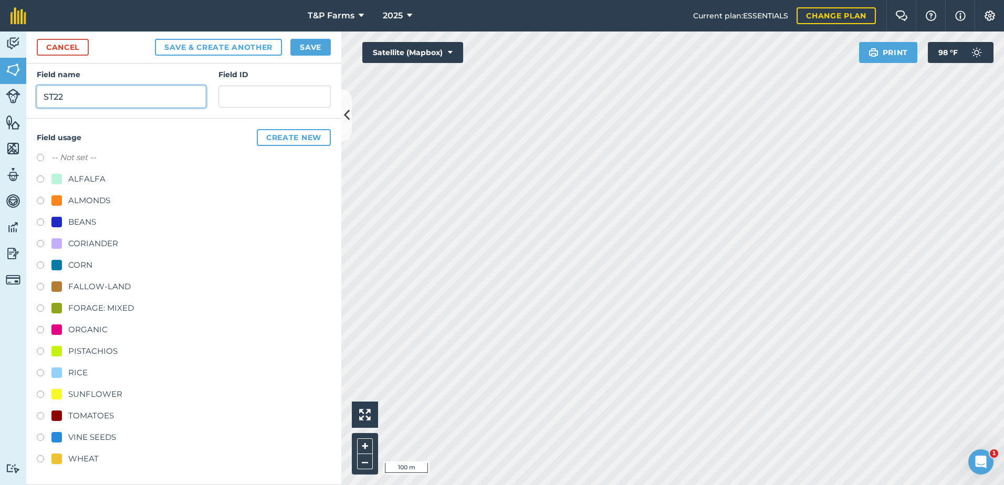
type input "ST22"
click at [75, 369] on div "RICE" at bounding box center [77, 372] width 19 height 13
radio input "true"
click at [307, 43] on button "Save" at bounding box center [310, 47] width 40 height 17
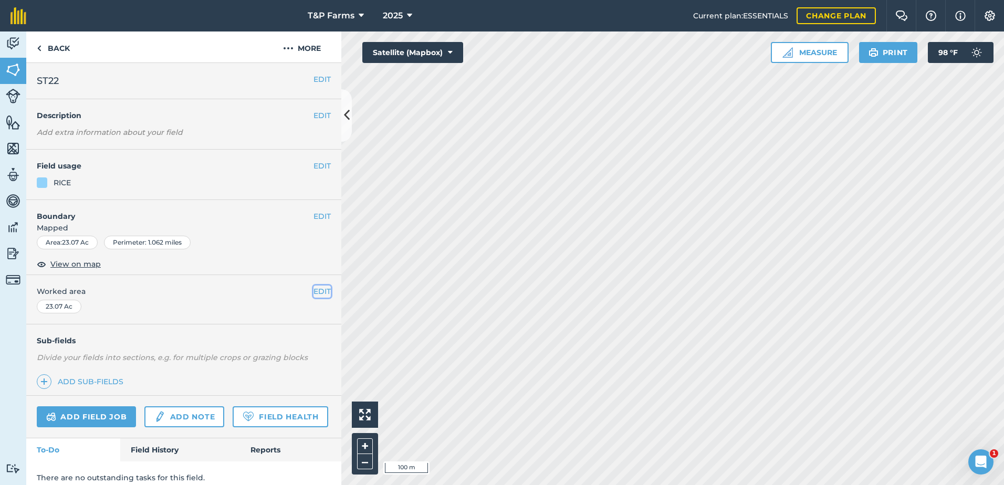
click at [313, 287] on button "EDIT" at bounding box center [321, 292] width 17 height 12
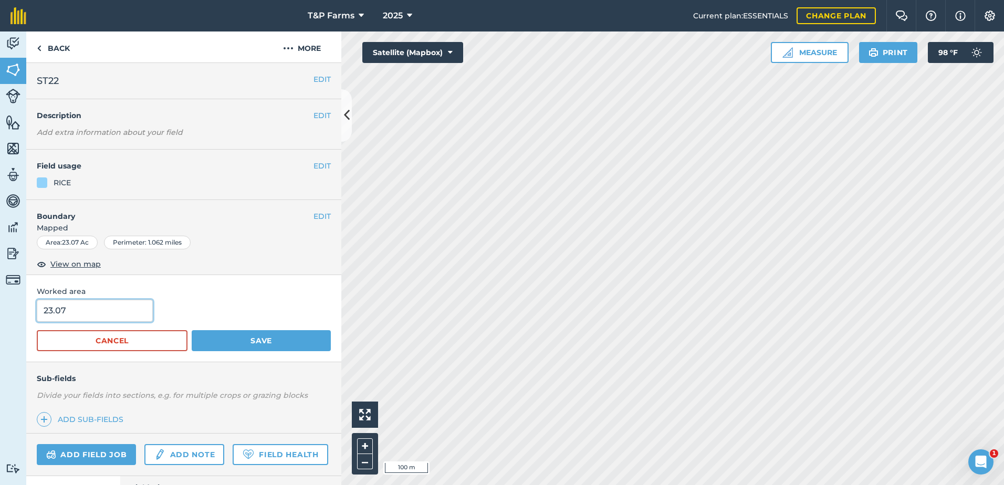
drag, startPoint x: 129, startPoint y: 308, endPoint x: -12, endPoint y: 291, distance: 141.6
click at [0, 291] on html "T&P Farms 2025 Current plan : ESSENTIALS Change plan Farm Chat Help Info Settin…" at bounding box center [502, 242] width 1004 height 485
type input "21.7"
click at [192, 330] on button "Save" at bounding box center [261, 340] width 139 height 21
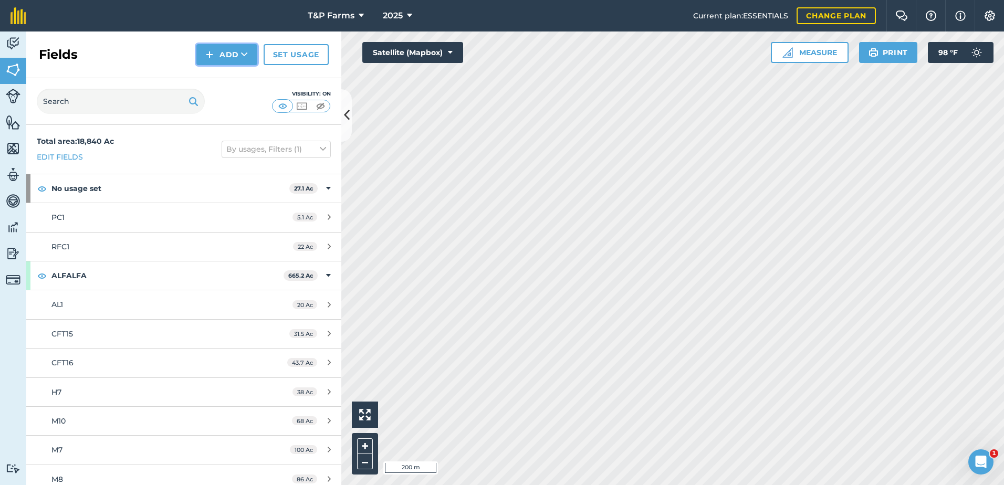
click at [208, 59] on img at bounding box center [209, 54] width 7 height 13
click at [224, 80] on link "Draw" at bounding box center [227, 78] width 58 height 23
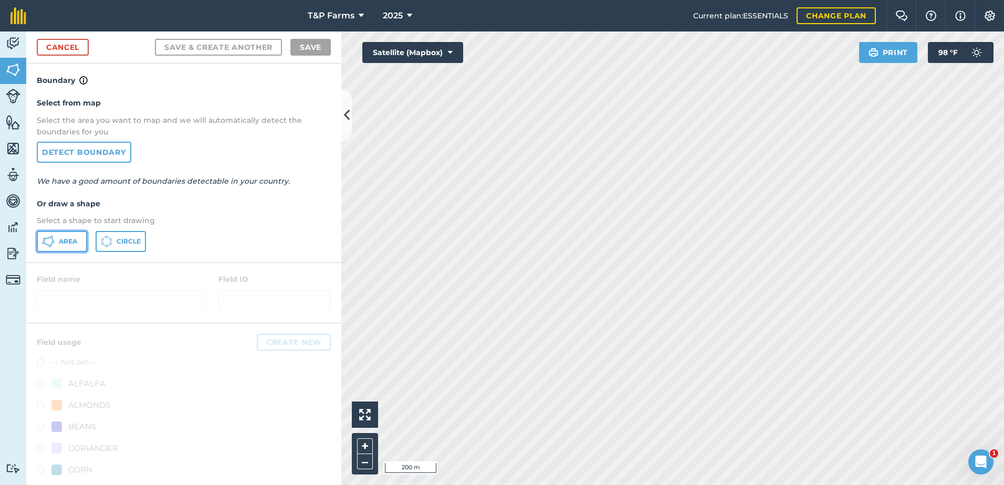
click at [80, 232] on button "Area" at bounding box center [62, 241] width 50 height 21
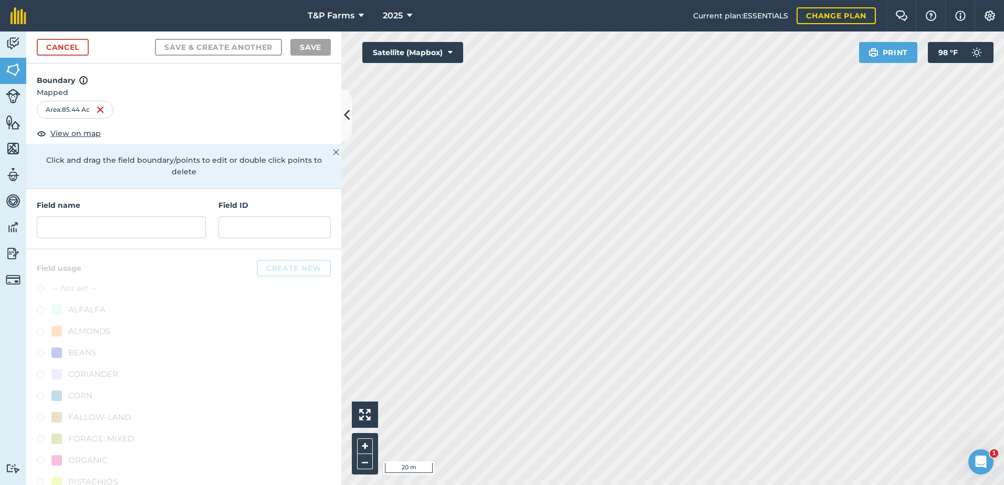
click at [752, 485] on html "T&P Farms 2025 Current plan : ESSENTIALS Change plan Farm Chat Help Info Settin…" at bounding box center [502, 242] width 1004 height 485
click at [657, 485] on html "T&P Farms 2025 Current plan : ESSENTIALS Change plan Farm Chat Help Info Settin…" at bounding box center [502, 242] width 1004 height 485
click at [696, 485] on html "T&P Farms 2025 Current plan : ESSENTIALS Change plan Farm Chat Help Info Settin…" at bounding box center [502, 242] width 1004 height 485
click at [734, 485] on html "T&P Farms 2025 Current plan : ESSENTIALS Change plan Farm Chat Help Info Settin…" at bounding box center [502, 242] width 1004 height 485
click at [716, 485] on html "T&P Farms 2025 Current plan : ESSENTIALS Change plan Farm Chat Help Info Settin…" at bounding box center [502, 242] width 1004 height 485
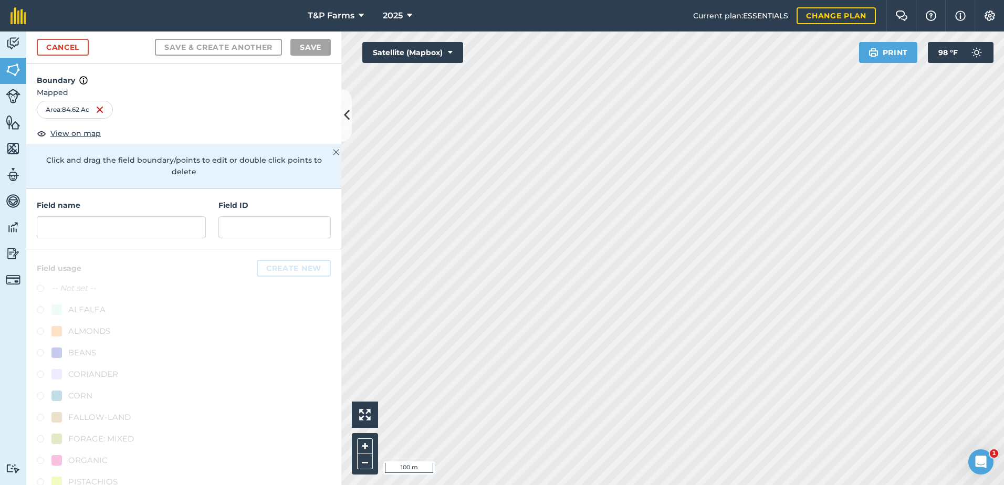
drag, startPoint x: 127, startPoint y: 207, endPoint x: 126, endPoint y: 221, distance: 14.2
click at [127, 209] on h4 "Field name" at bounding box center [121, 206] width 169 height 12
click at [126, 222] on input "text" at bounding box center [121, 227] width 169 height 22
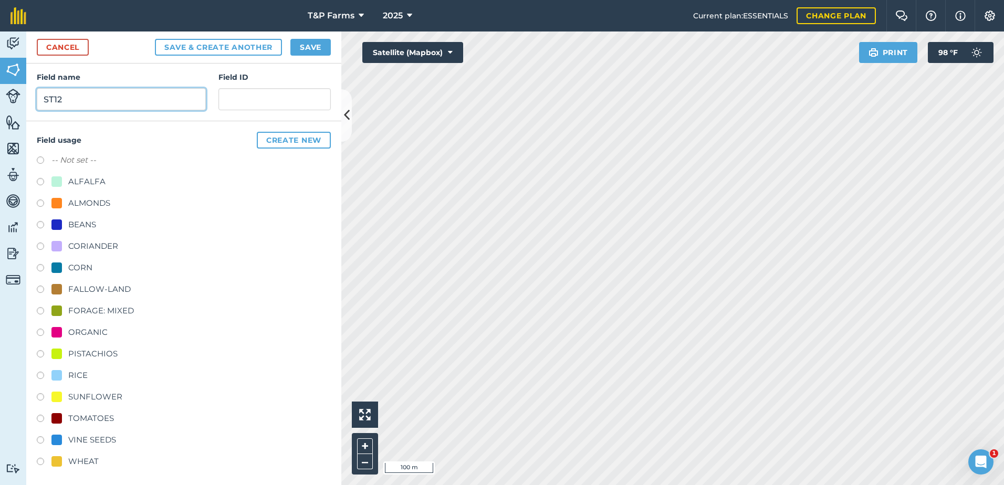
scroll to position [131, 0]
type input "ST12"
click at [107, 431] on div "VINE SEEDS" at bounding box center [92, 437] width 48 height 13
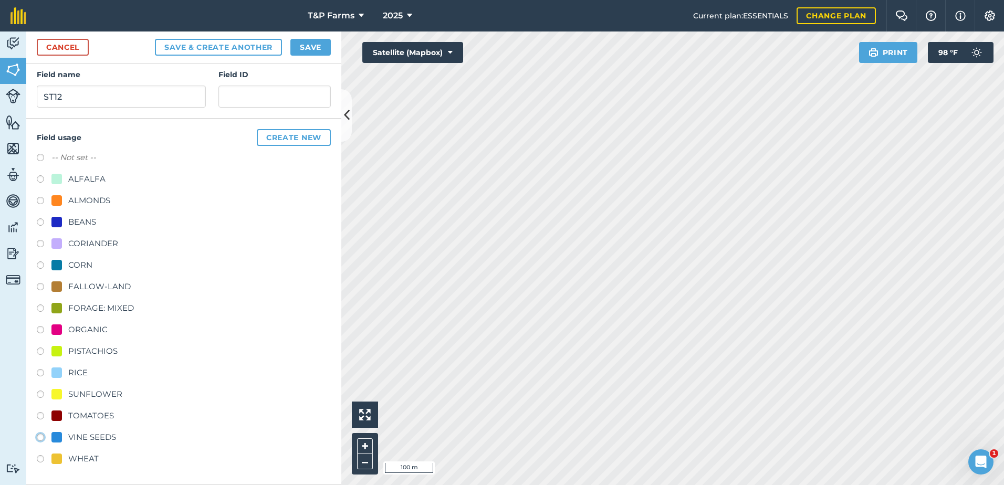
radio input "true"
click at [300, 48] on button "Save" at bounding box center [310, 47] width 40 height 17
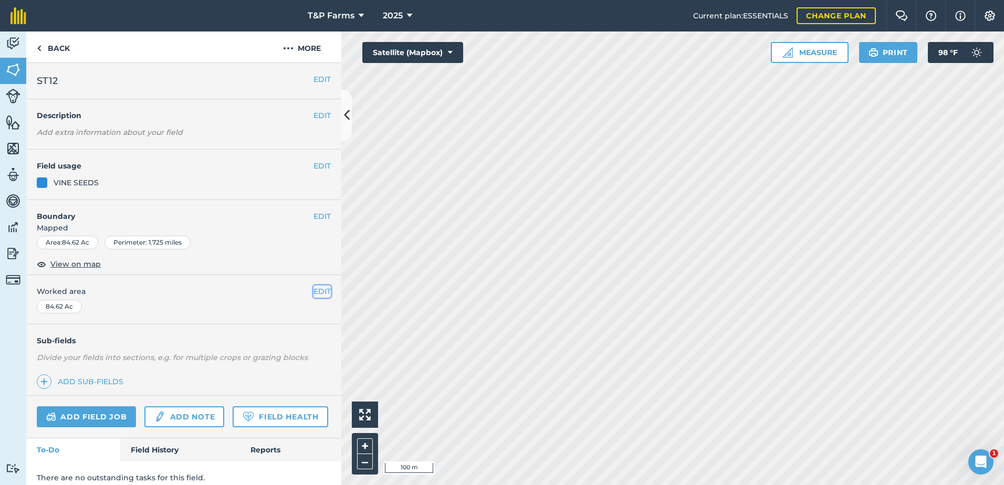
click at [313, 293] on button "EDIT" at bounding box center [321, 292] width 17 height 12
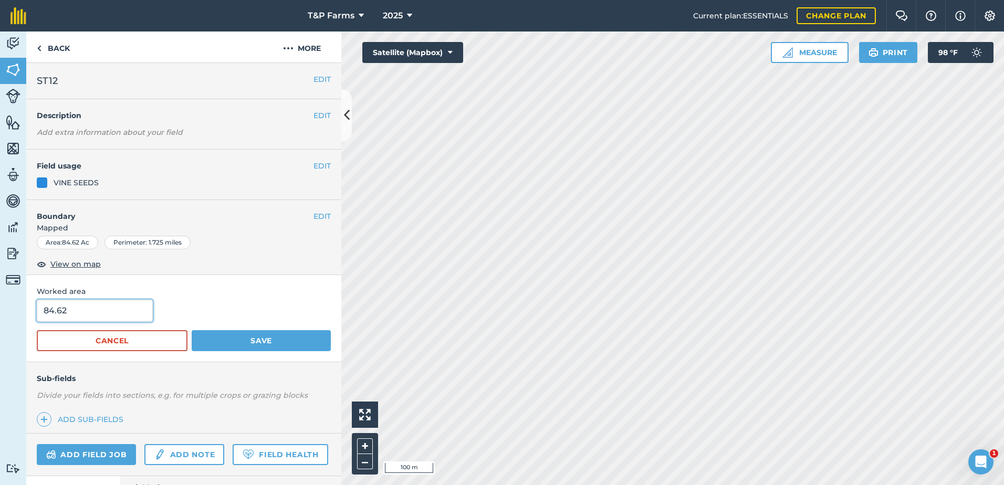
drag, startPoint x: 96, startPoint y: 316, endPoint x: -34, endPoint y: 321, distance: 129.3
click at [0, 321] on html "T&P Farms 2025 Current plan : ESSENTIALS Change plan Farm Chat Help Info Settin…" at bounding box center [502, 242] width 1004 height 485
type input "75.1"
click at [192, 330] on button "Save" at bounding box center [261, 340] width 139 height 21
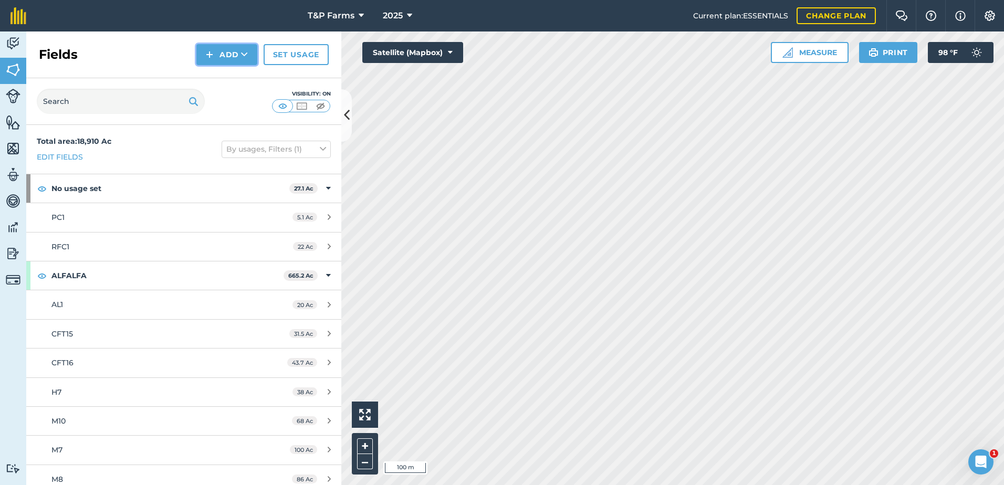
click at [234, 61] on button "Add" at bounding box center [226, 54] width 61 height 21
click at [236, 76] on link "Draw" at bounding box center [227, 78] width 58 height 23
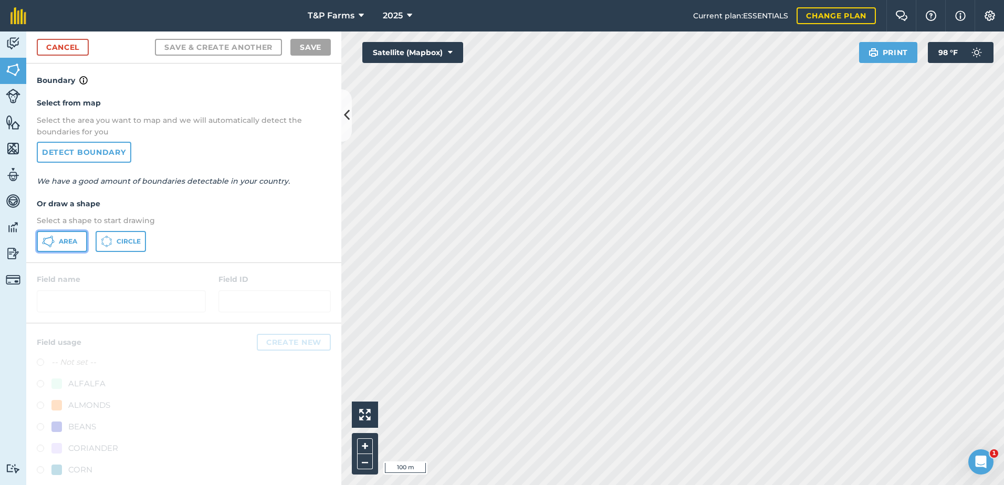
drag, startPoint x: 75, startPoint y: 232, endPoint x: 317, endPoint y: 186, distance: 246.3
click at [87, 233] on div "Area Circle" at bounding box center [184, 241] width 294 height 21
click at [74, 239] on span "Area" at bounding box center [68, 241] width 18 height 8
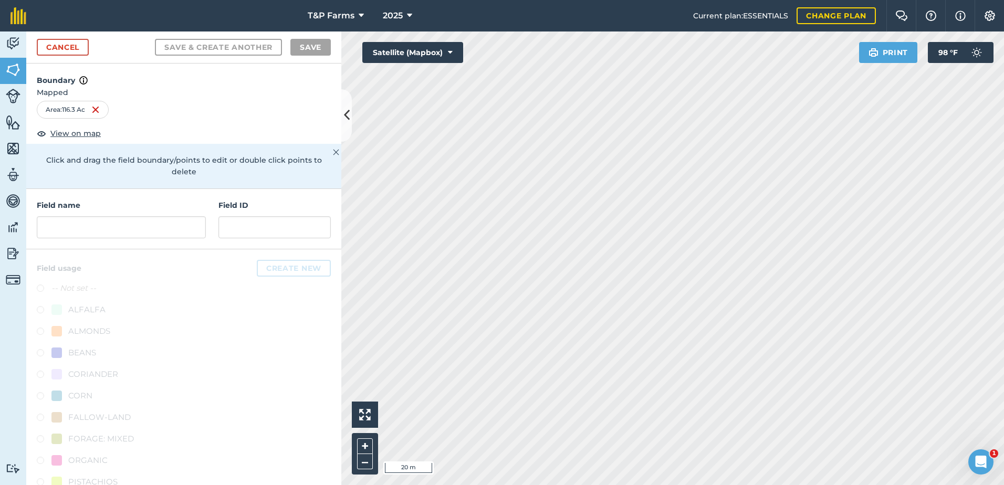
click at [909, 49] on div "Click to start drawing i 20 m + – Satellite (Mapbox) Print 98 ° F" at bounding box center [672, 259] width 663 height 454
click at [1003, 321] on html "T&P Farms 2025 Current plan : ESSENTIALS Change plan Farm Chat Help Info Settin…" at bounding box center [502, 242] width 1004 height 485
click at [133, 230] on input "text" at bounding box center [121, 227] width 169 height 22
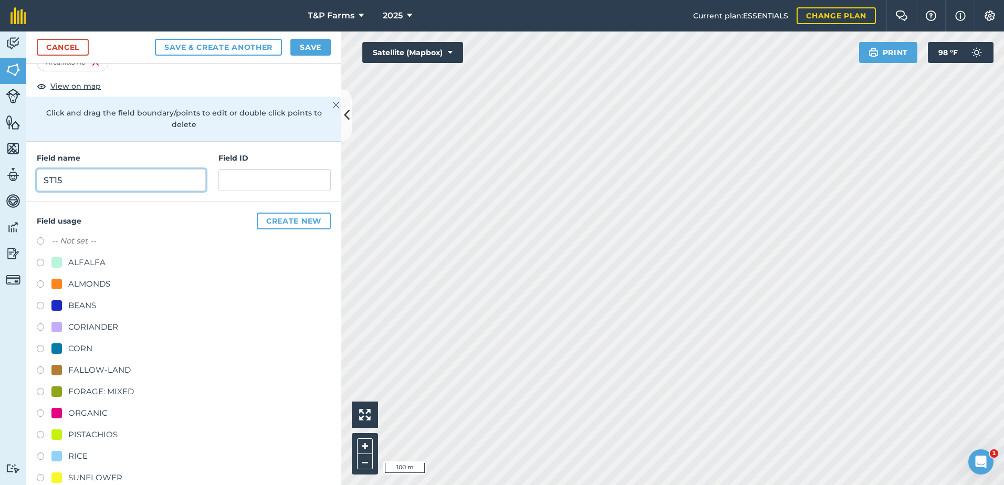
scroll to position [131, 0]
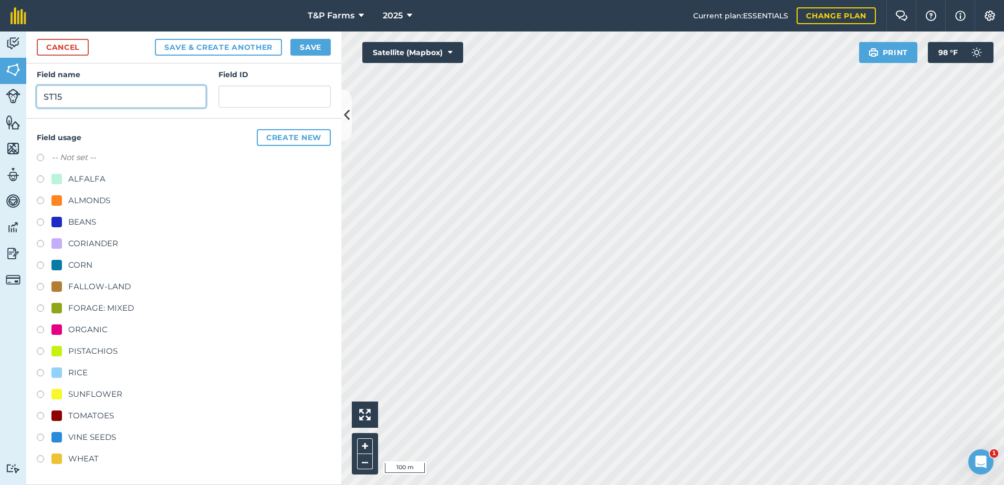
type input "ST15"
click at [110, 440] on div "VINE SEEDS" at bounding box center [92, 437] width 48 height 13
radio input "true"
click at [294, 47] on button "Save" at bounding box center [310, 47] width 40 height 17
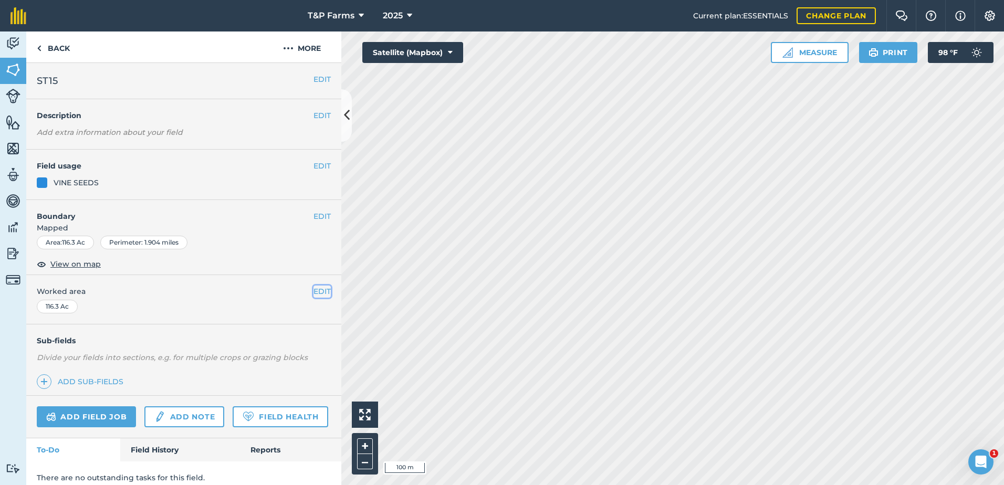
click at [313, 288] on button "EDIT" at bounding box center [321, 292] width 17 height 12
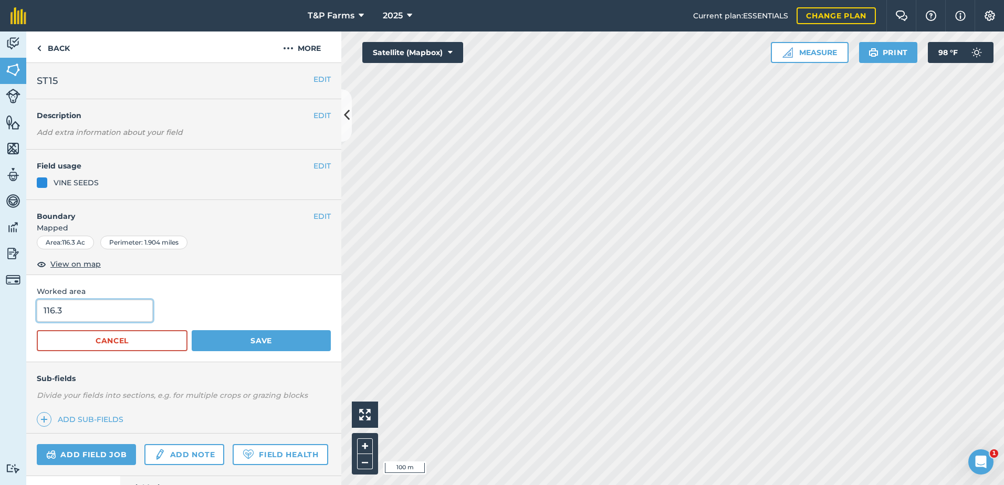
drag, startPoint x: 82, startPoint y: 316, endPoint x: -71, endPoint y: 333, distance: 154.8
click at [0, 333] on html "T&P Farms 2025 Current plan : ESSENTIALS Change plan Farm Chat Help Info Settin…" at bounding box center [502, 242] width 1004 height 485
type input "102"
click at [192, 330] on button "Save" at bounding box center [261, 340] width 139 height 21
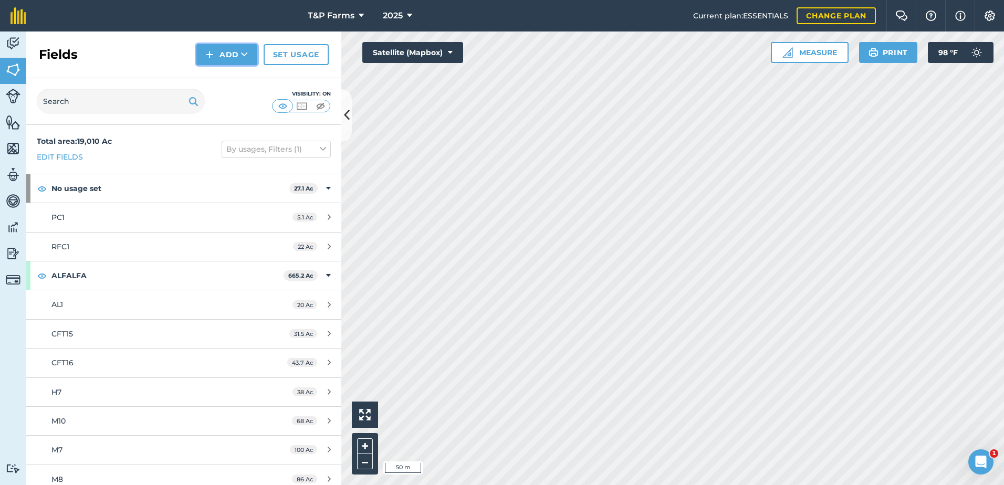
click at [246, 53] on icon at bounding box center [244, 54] width 7 height 11
click at [218, 71] on link "Draw" at bounding box center [227, 78] width 58 height 23
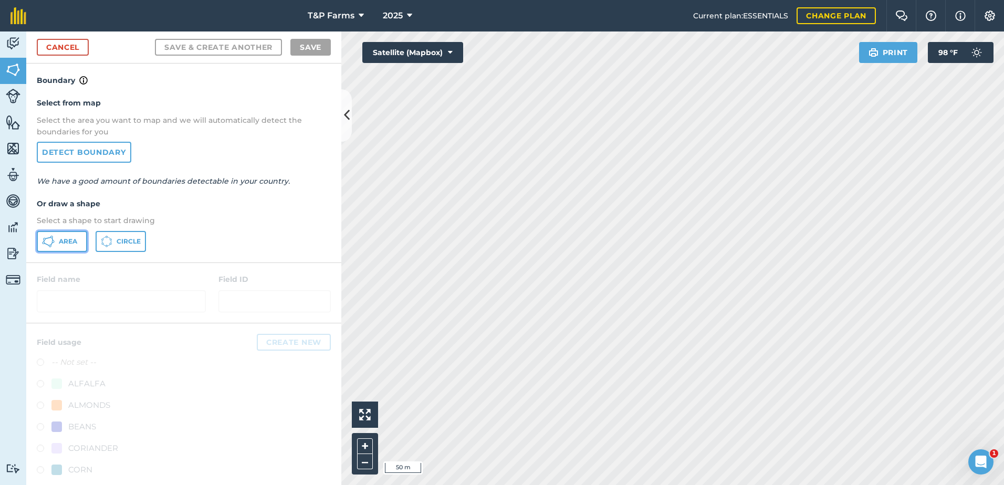
click at [80, 243] on button "Area" at bounding box center [62, 241] width 50 height 21
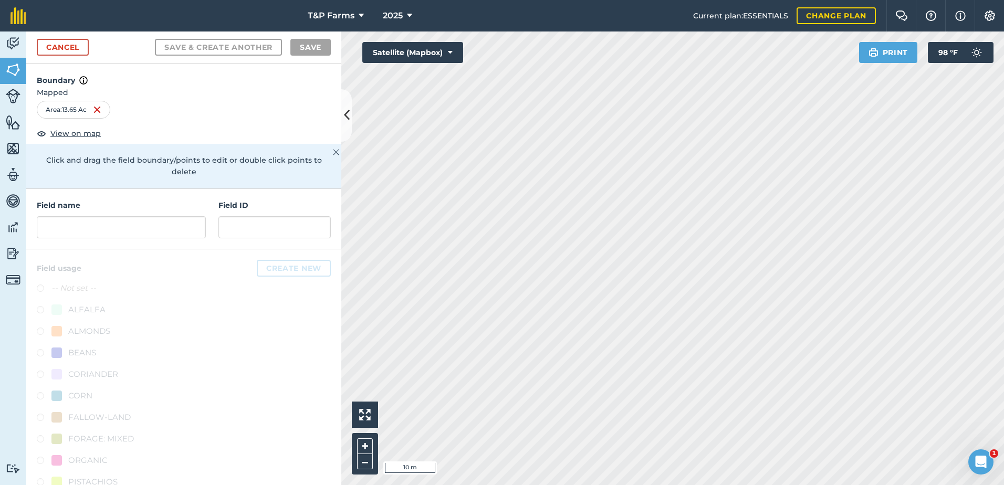
click at [321, 287] on div "Activity Fields Livestock Features Maps Team Vehicles Data Reporting Billing Tu…" at bounding box center [502, 259] width 1004 height 454
click at [1003, 376] on html "T&P Farms 2025 Current plan : ESSENTIALS Change plan Farm Chat Help Info Settin…" at bounding box center [502, 242] width 1004 height 485
click at [1003, 401] on html "T&P Farms 2025 Current plan : ESSENTIALS Change plan Farm Chat Help Info Settin…" at bounding box center [502, 242] width 1004 height 485
click at [172, 222] on input "text" at bounding box center [121, 227] width 169 height 22
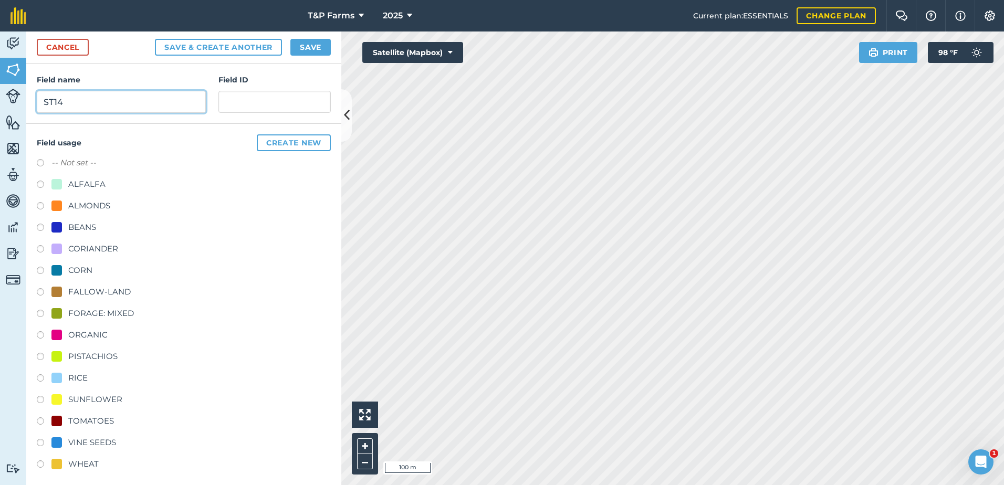
scroll to position [131, 0]
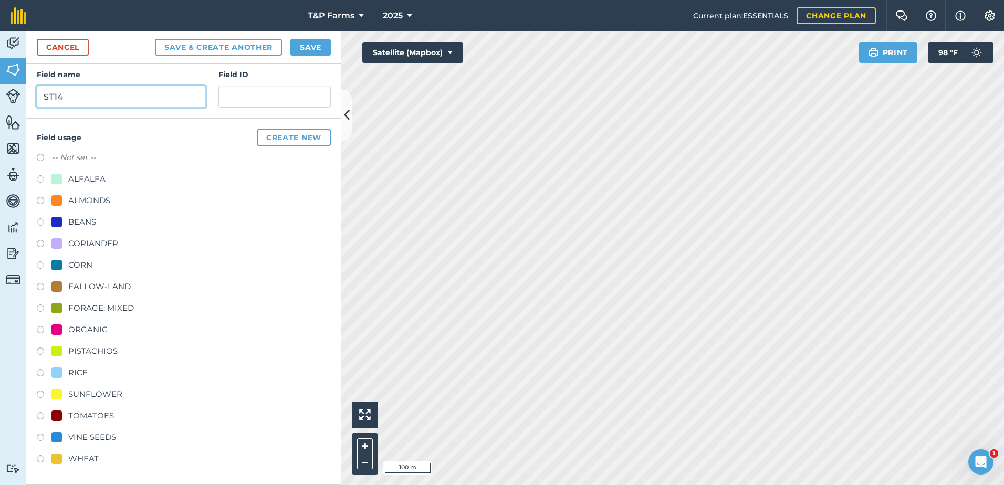
type input "ST14"
click at [62, 381] on div "RICE" at bounding box center [184, 373] width 294 height 15
click at [65, 364] on div "-- Not set -- ALFALFA ALMONDS BEANS CORIANDER CORN FALLOW-LAND FORAGE: MIXED OR…" at bounding box center [184, 309] width 294 height 317
click at [67, 377] on div "RICE" at bounding box center [69, 372] width 36 height 13
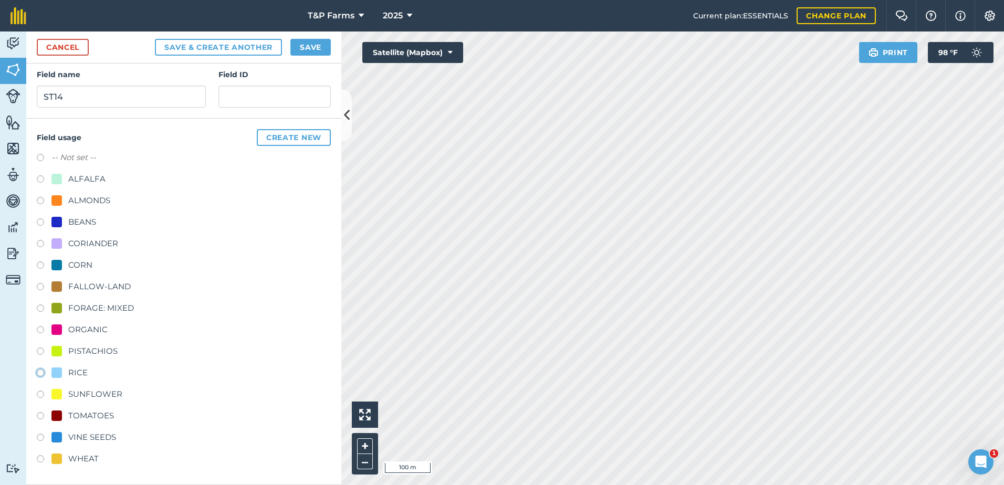
radio input "true"
click at [316, 50] on button "Save" at bounding box center [310, 47] width 40 height 17
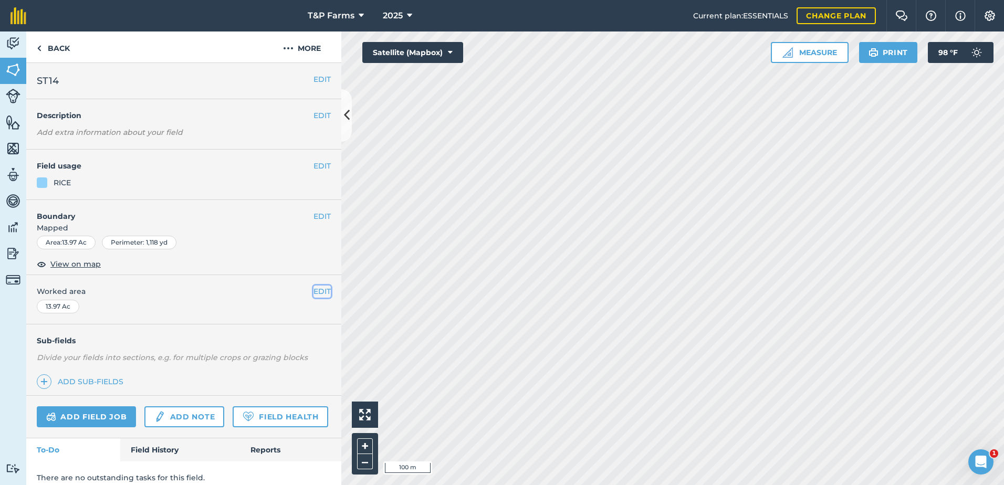
click at [317, 290] on button "EDIT" at bounding box center [321, 292] width 17 height 12
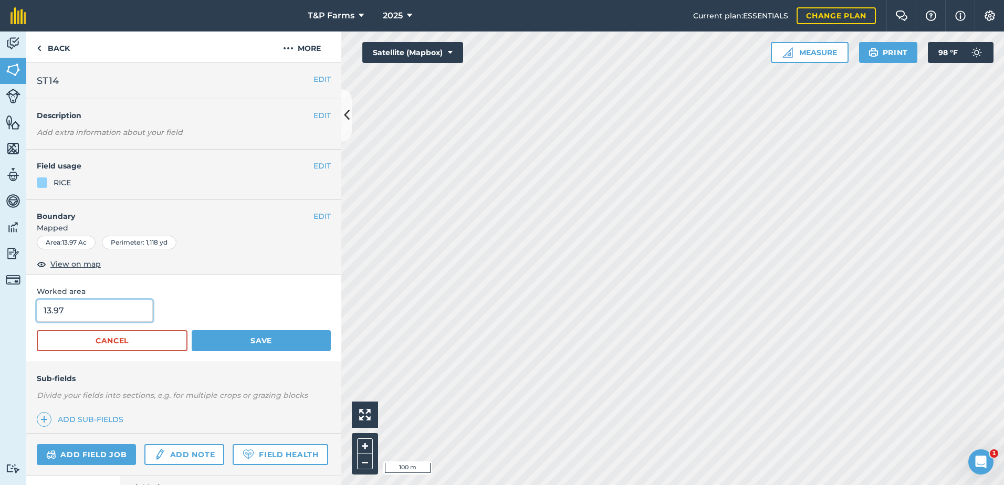
drag, startPoint x: 66, startPoint y: 303, endPoint x: -30, endPoint y: 311, distance: 96.9
click at [0, 311] on html "T&P Farms 2025 Current plan : ESSENTIALS Change plan Farm Chat Help Info Settin…" at bounding box center [502, 242] width 1004 height 485
type input "14.1"
click at [192, 330] on button "Save" at bounding box center [261, 340] width 139 height 21
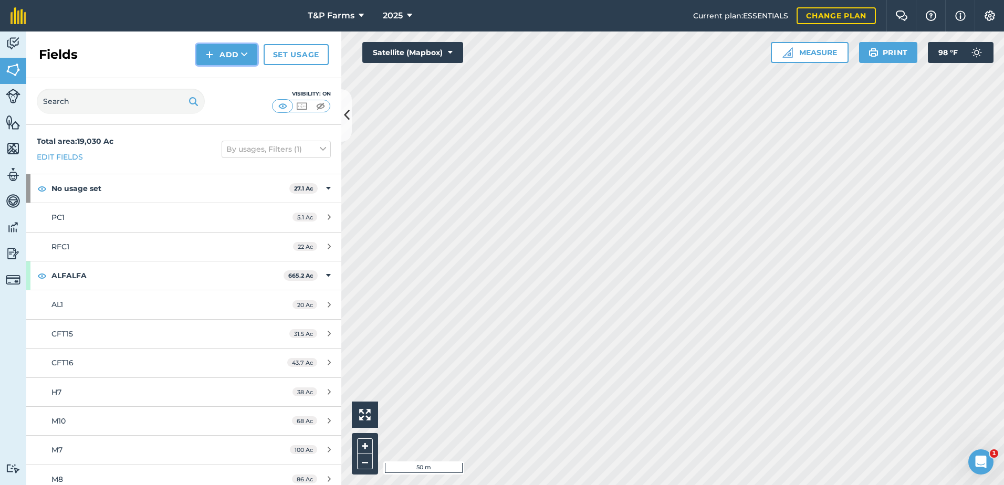
click at [234, 53] on button "Add" at bounding box center [226, 54] width 61 height 21
click at [230, 70] on link "Draw" at bounding box center [227, 78] width 58 height 23
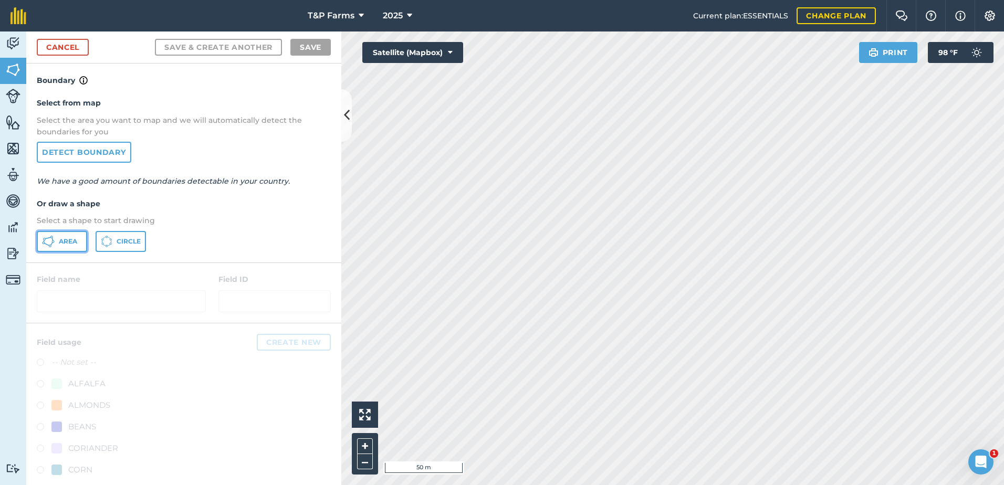
drag, startPoint x: 79, startPoint y: 237, endPoint x: 118, endPoint y: 244, distance: 38.8
click at [84, 238] on button "Area" at bounding box center [62, 241] width 50 height 21
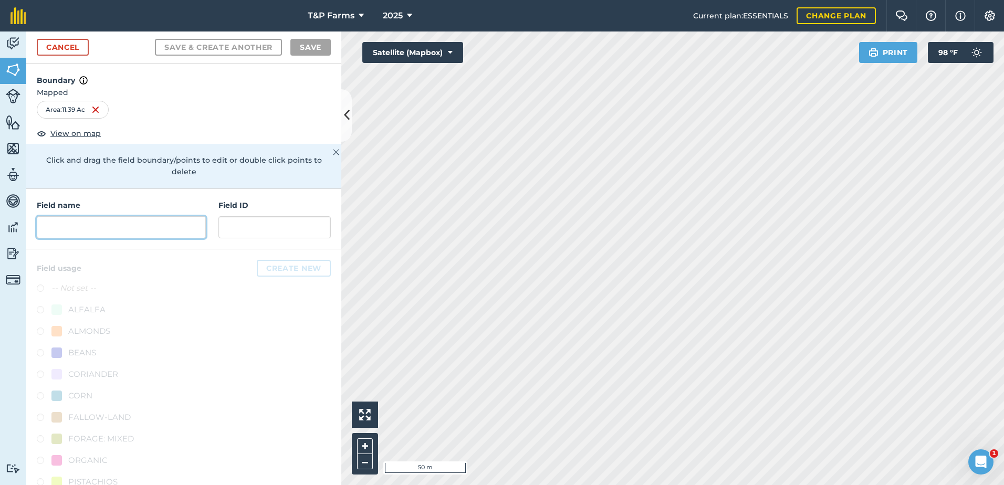
click at [106, 225] on input "text" at bounding box center [121, 227] width 169 height 22
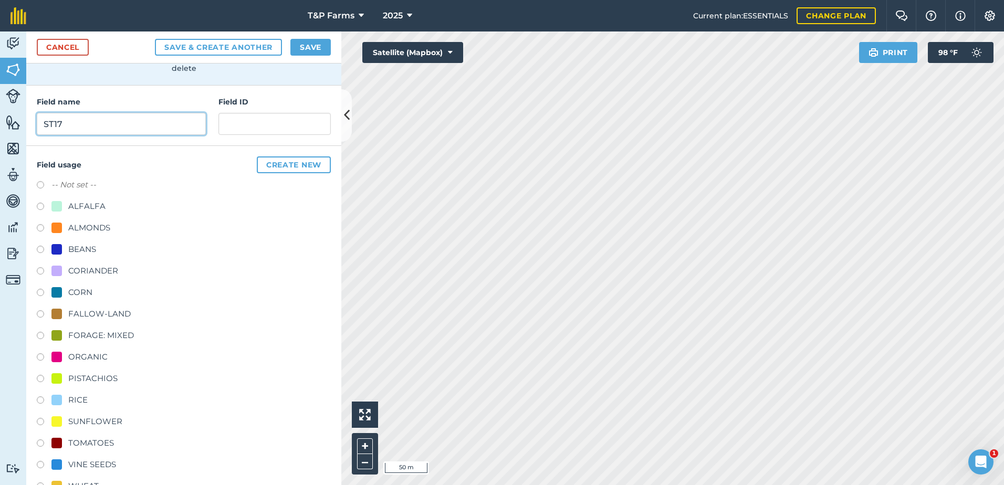
scroll to position [131, 0]
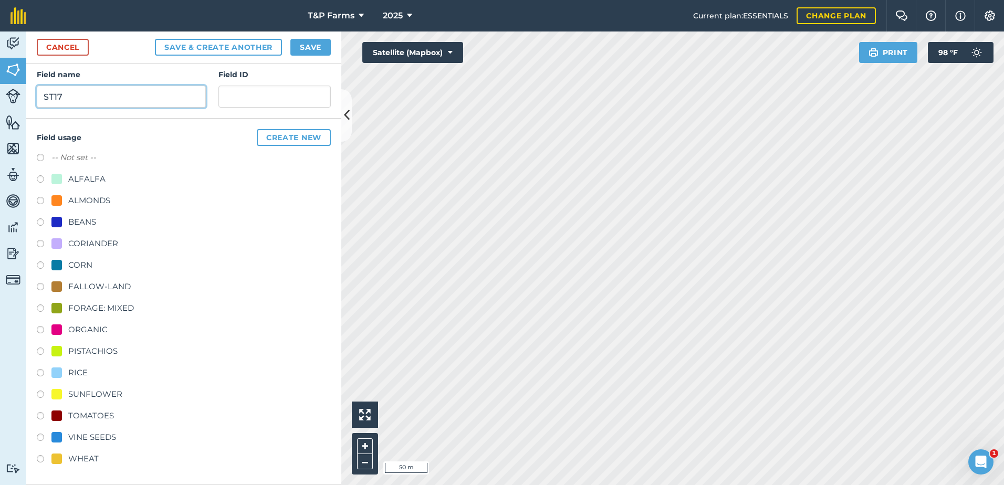
type input "ST17"
click at [90, 464] on div "WHEAT" at bounding box center [83, 459] width 30 height 13
radio input "true"
click at [324, 39] on button "Save" at bounding box center [310, 47] width 40 height 17
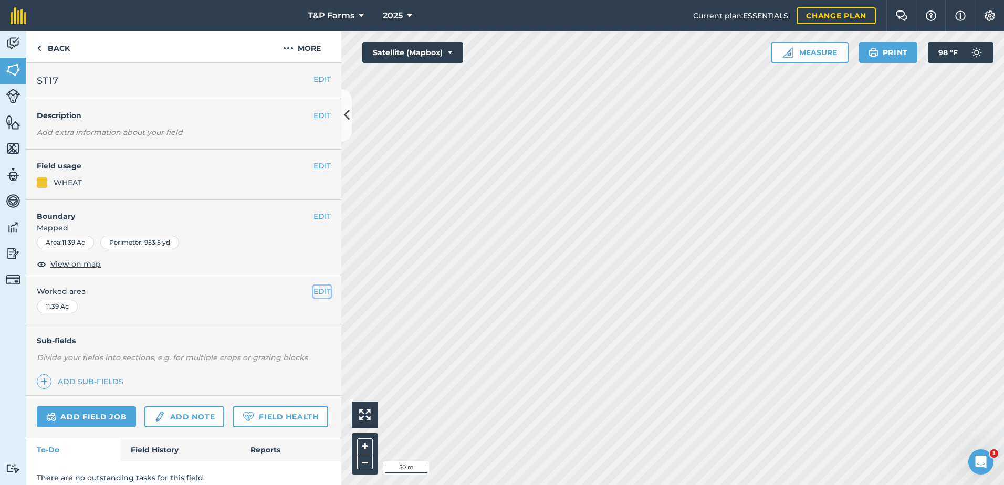
click at [313, 289] on button "EDIT" at bounding box center [321, 292] width 17 height 12
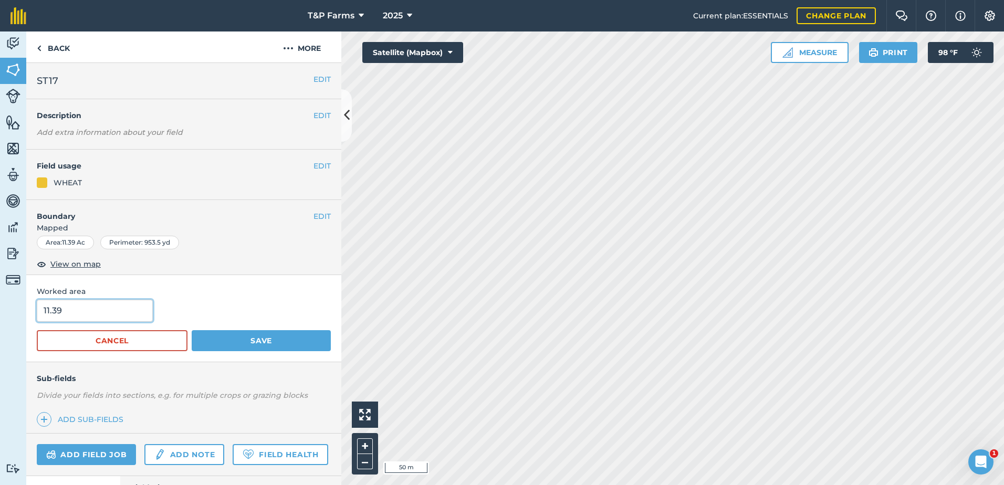
drag, startPoint x: 108, startPoint y: 313, endPoint x: -4, endPoint y: 317, distance: 111.4
click at [0, 317] on html "T&P Farms 2025 Current plan : ESSENTIALS Change plan Farm Chat Help Info Settin…" at bounding box center [502, 242] width 1004 height 485
type input "10.6"
click at [192, 330] on button "Save" at bounding box center [261, 340] width 139 height 21
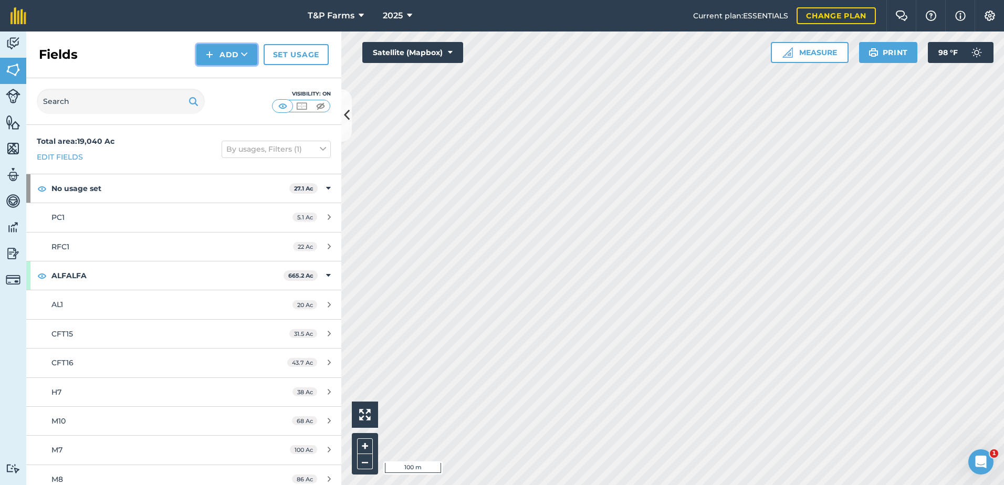
click at [197, 55] on button "Add" at bounding box center [226, 54] width 61 height 21
click at [205, 77] on link "Draw" at bounding box center [227, 78] width 58 height 23
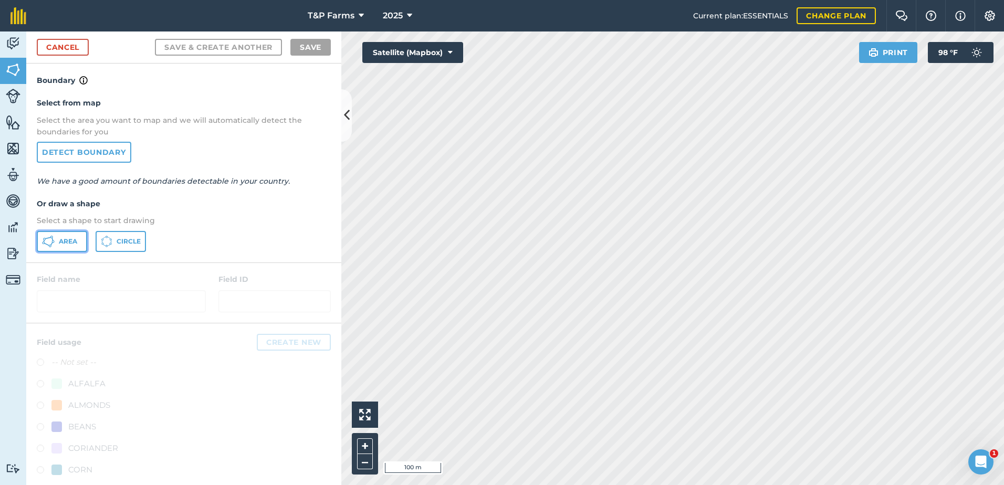
click at [67, 242] on span "Area" at bounding box center [68, 241] width 18 height 8
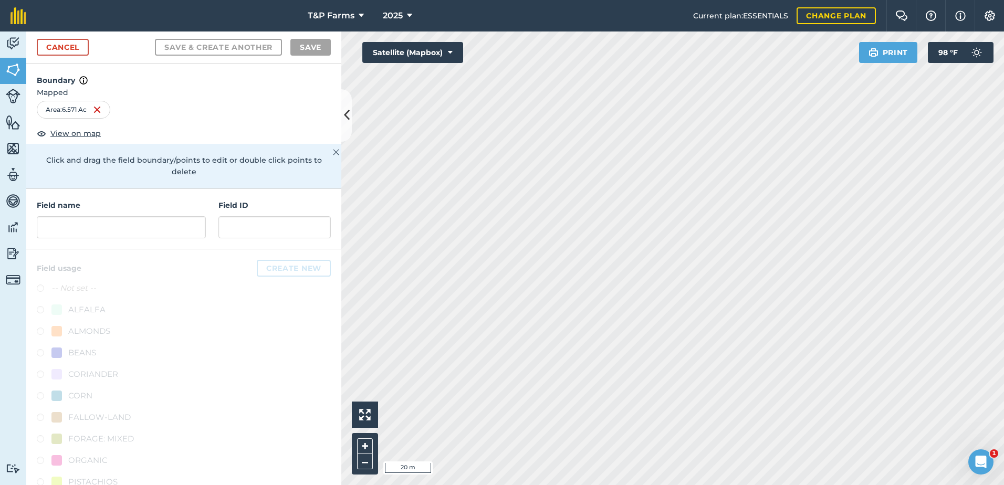
click at [1003, 364] on html "T&P Farms 2025 Current plan : ESSENTIALS Change plan Farm Chat Help Info Settin…" at bounding box center [502, 242] width 1004 height 485
click at [87, 224] on input "text" at bounding box center [121, 227] width 169 height 22
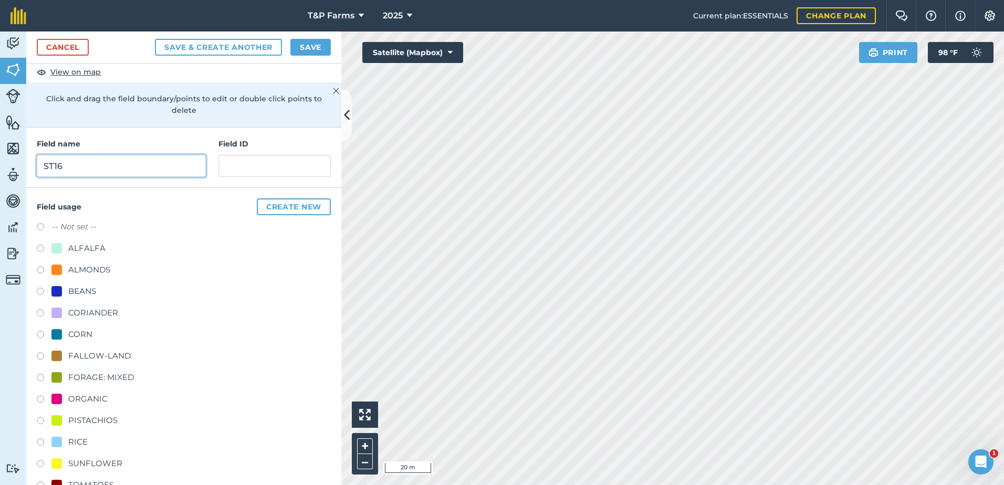
scroll to position [131, 0]
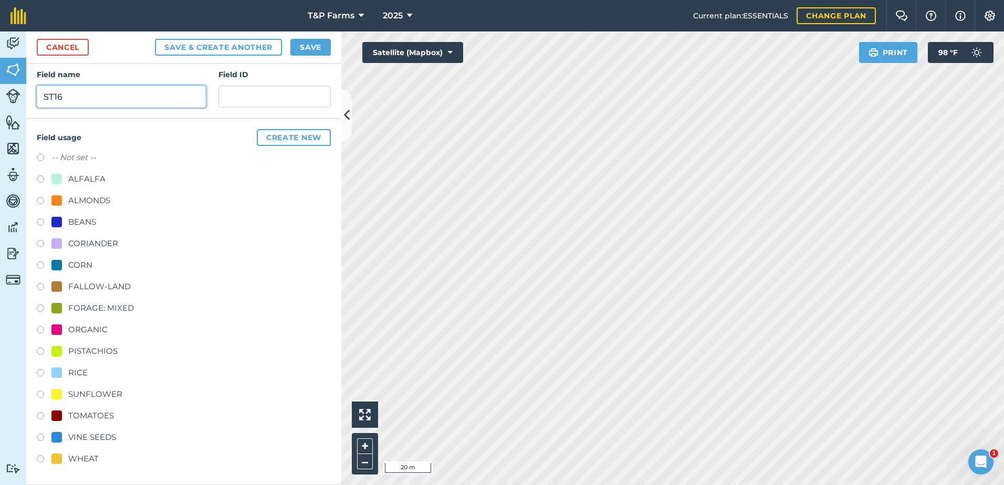
type input "ST16"
click at [92, 457] on div "WHEAT" at bounding box center [83, 459] width 30 height 13
radio input "true"
click at [321, 50] on button "Save" at bounding box center [310, 47] width 40 height 17
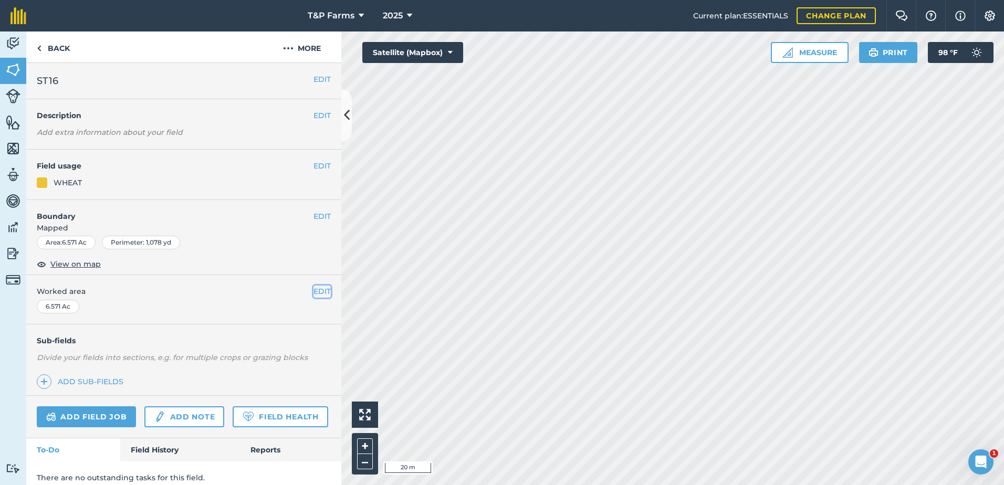
click at [314, 294] on button "EDIT" at bounding box center [321, 292] width 17 height 12
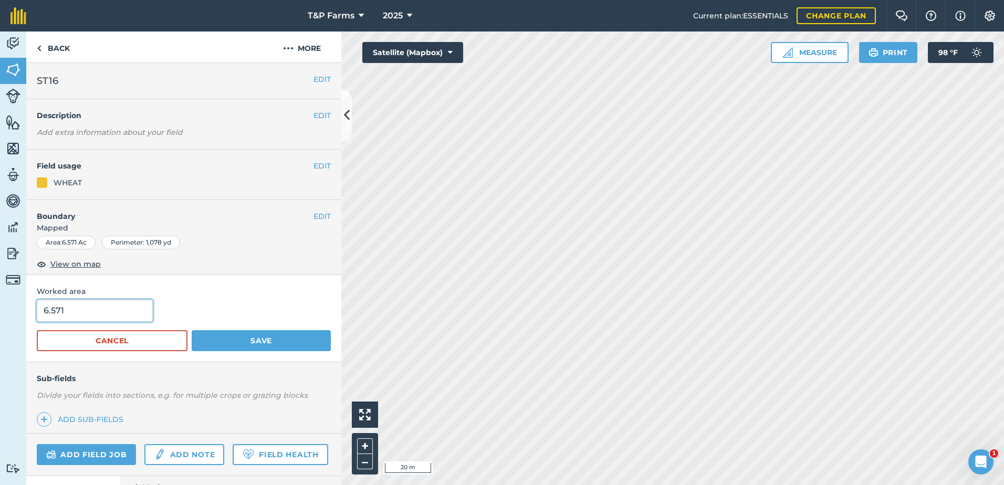
drag, startPoint x: 122, startPoint y: 313, endPoint x: 18, endPoint y: 332, distance: 105.7
click at [21, 333] on div "Activity Fields Livestock Features Maps Team Vehicles Data Reporting Billing Tu…" at bounding box center [502, 259] width 1004 height 454
type input "1"
type input "7.6"
click at [192, 330] on button "Save" at bounding box center [261, 340] width 139 height 21
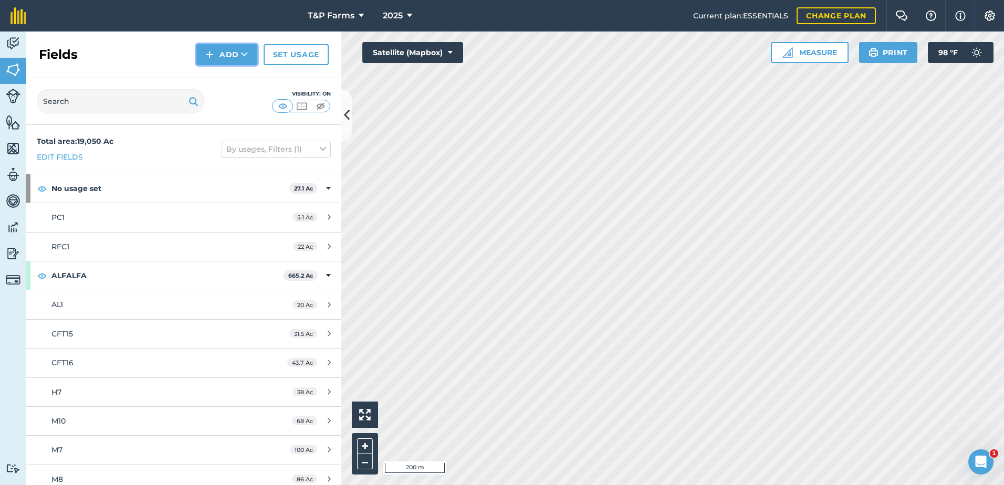
click at [238, 60] on button "Add" at bounding box center [226, 54] width 61 height 21
click at [230, 76] on link "Draw" at bounding box center [227, 78] width 58 height 23
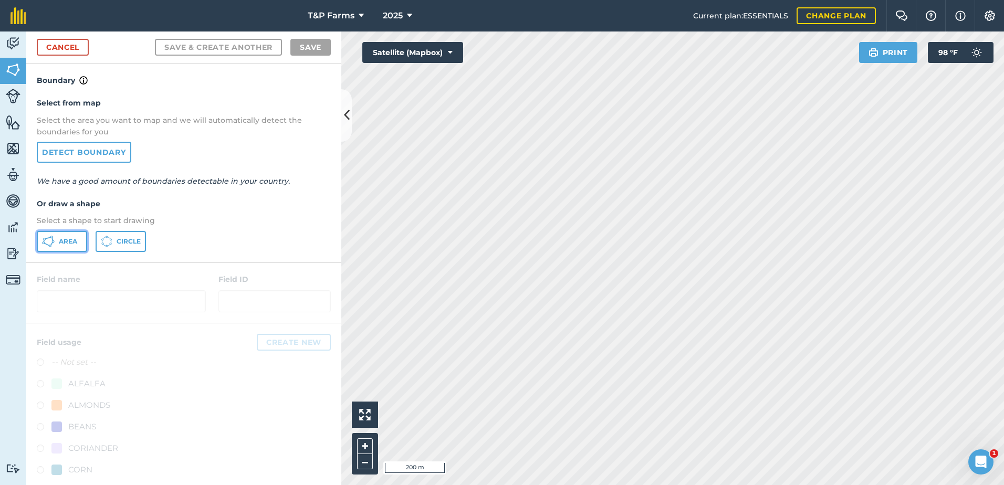
drag, startPoint x: 55, startPoint y: 247, endPoint x: 192, endPoint y: 249, distance: 136.5
click at [55, 247] on button "Area" at bounding box center [62, 241] width 50 height 21
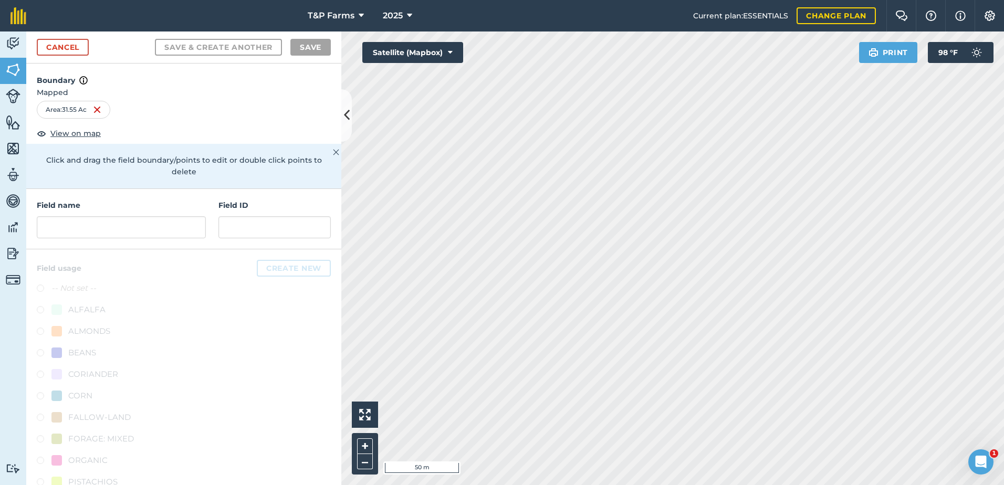
click at [623, 20] on div "T&P Farms 2025 Current plan : ESSENTIALS Change plan Farm Chat Help Info Settin…" at bounding box center [502, 242] width 1004 height 485
click at [93, 236] on input "text" at bounding box center [121, 227] width 169 height 22
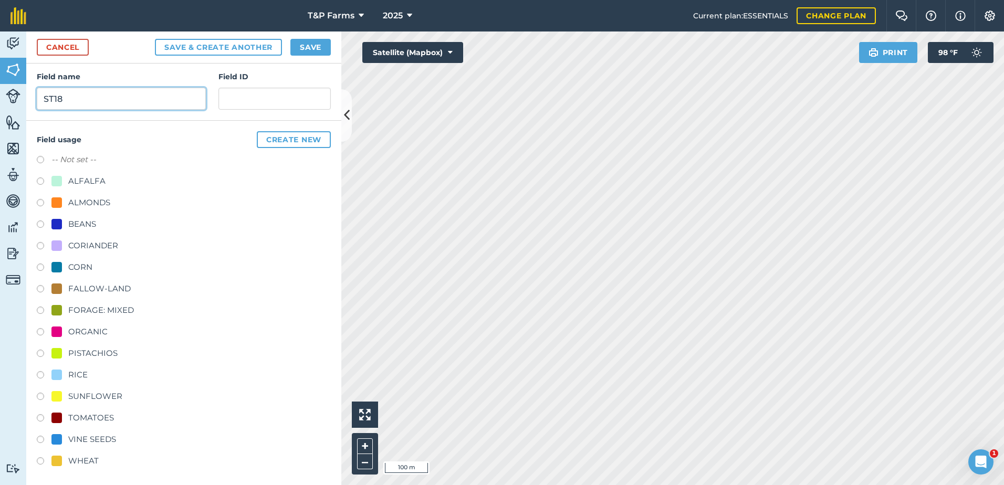
scroll to position [131, 0]
type input "ST18"
click at [102, 439] on div "VINE SEEDS" at bounding box center [92, 437] width 48 height 13
radio input "true"
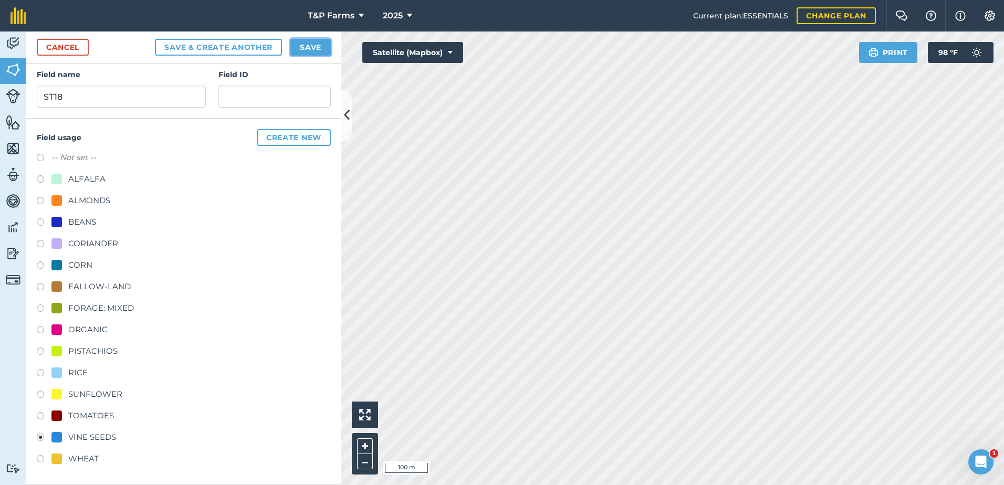
click at [322, 44] on button "Save" at bounding box center [310, 47] width 40 height 17
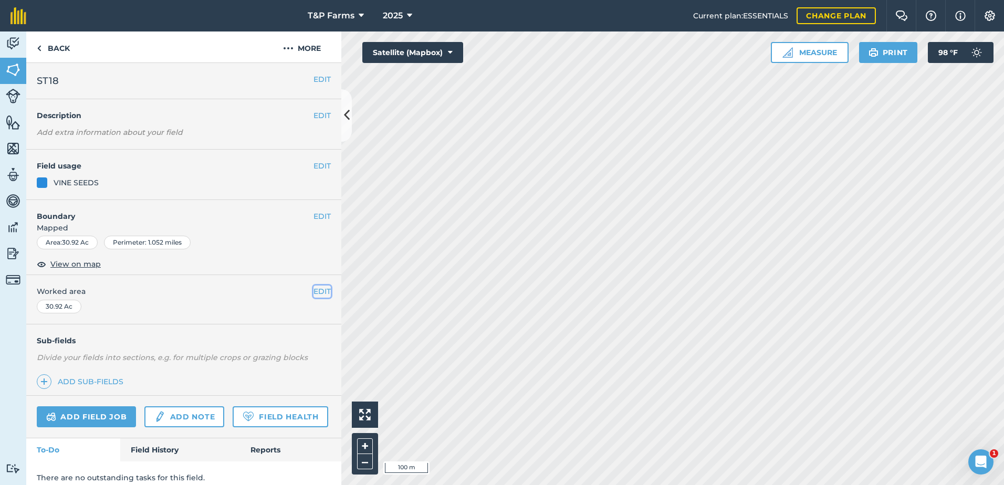
click at [313, 292] on button "EDIT" at bounding box center [321, 292] width 17 height 12
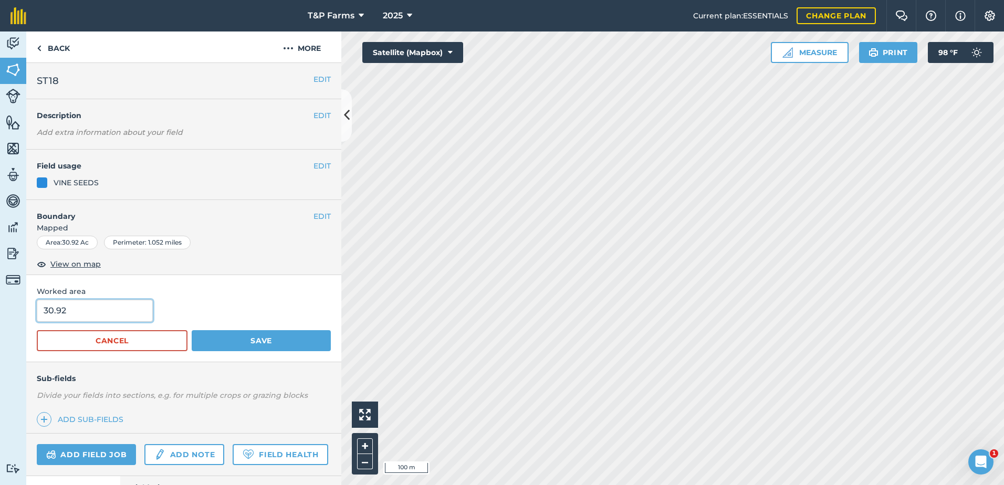
drag, startPoint x: 67, startPoint y: 312, endPoint x: -44, endPoint y: 301, distance: 110.8
click at [0, 301] on html "T&P Farms 2025 Current plan : ESSENTIALS Change plan Farm Chat Help Info Settin…" at bounding box center [502, 242] width 1004 height 485
type input "26.9"
click at [192, 330] on button "Save" at bounding box center [261, 340] width 139 height 21
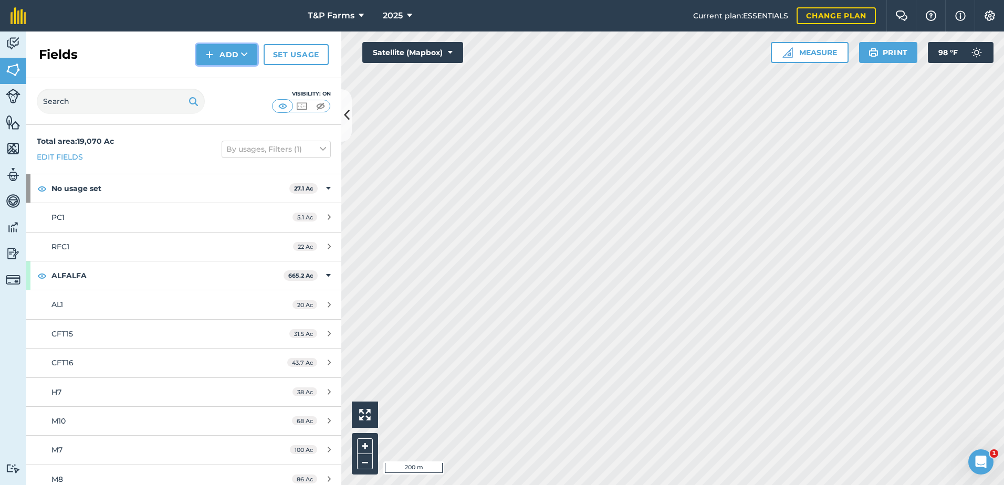
click at [242, 53] on icon at bounding box center [244, 54] width 7 height 11
click at [226, 71] on link "Draw" at bounding box center [227, 78] width 58 height 23
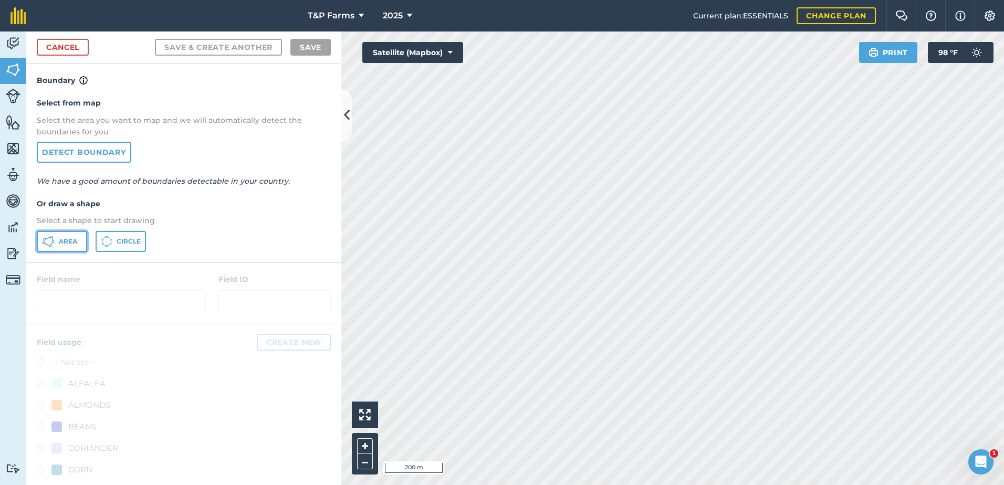
click at [73, 239] on span "Area" at bounding box center [68, 241] width 18 height 8
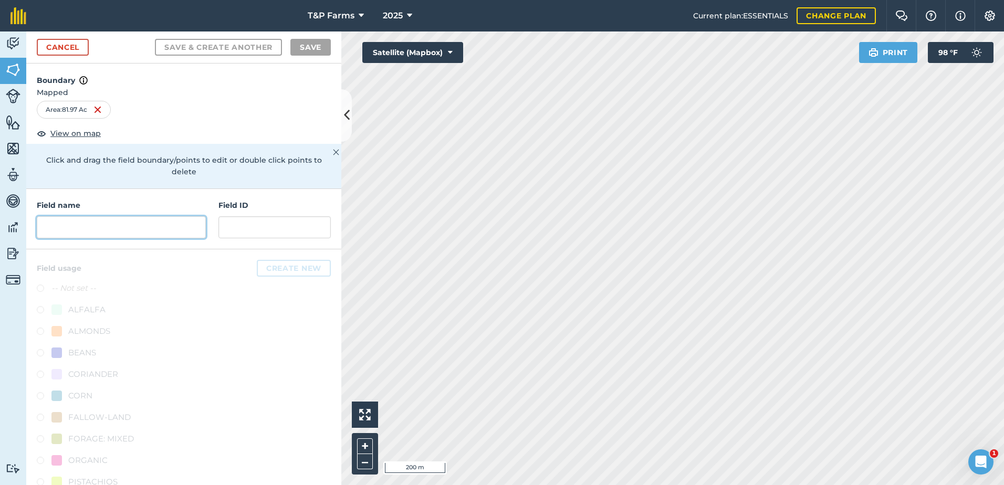
click at [156, 229] on input "text" at bounding box center [121, 227] width 169 height 22
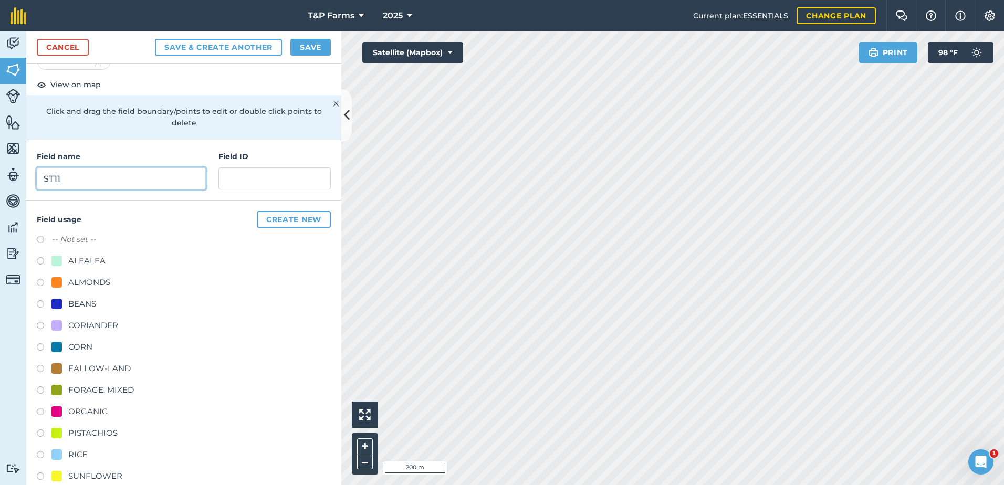
scroll to position [131, 0]
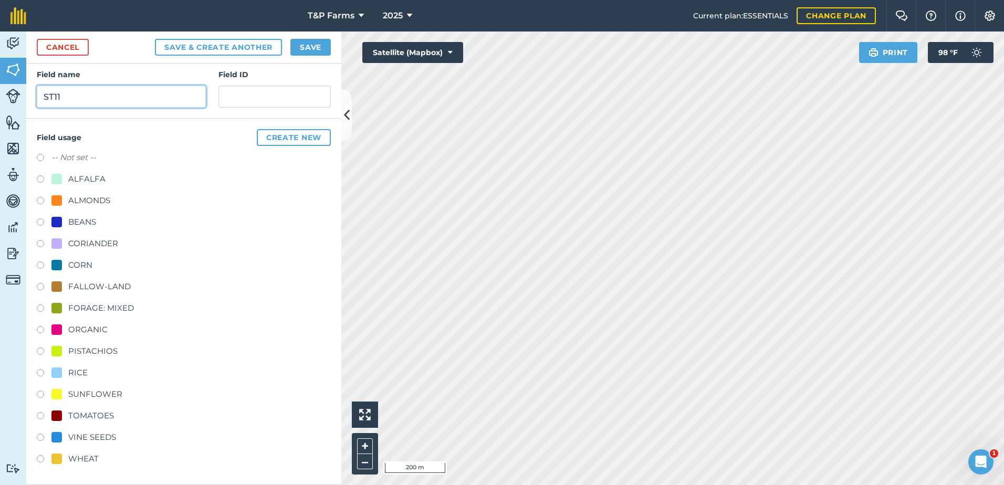
type input "ST11"
click at [100, 412] on div "TOMATOES" at bounding box center [91, 416] width 46 height 13
radio input "true"
click at [319, 37] on div "Cancel Save & Create Another Save" at bounding box center [183, 48] width 315 height 32
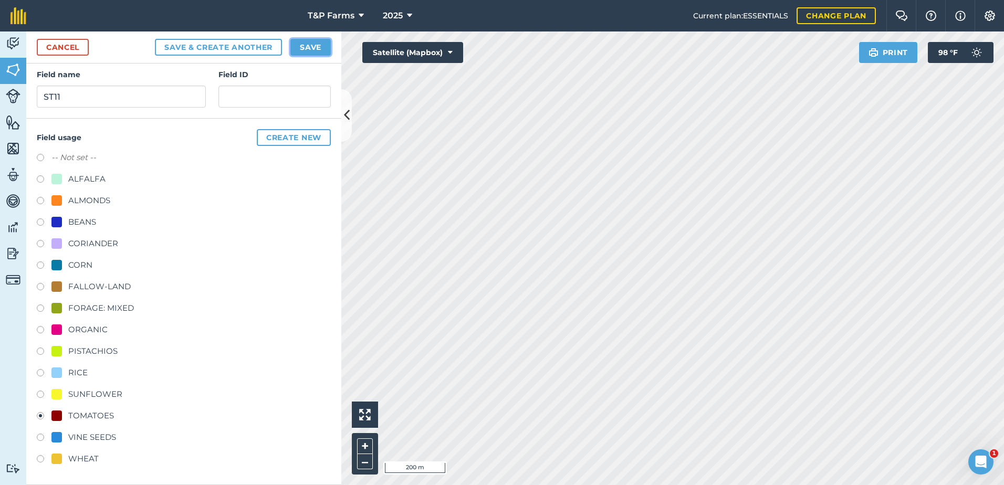
click at [319, 46] on button "Save" at bounding box center [310, 47] width 40 height 17
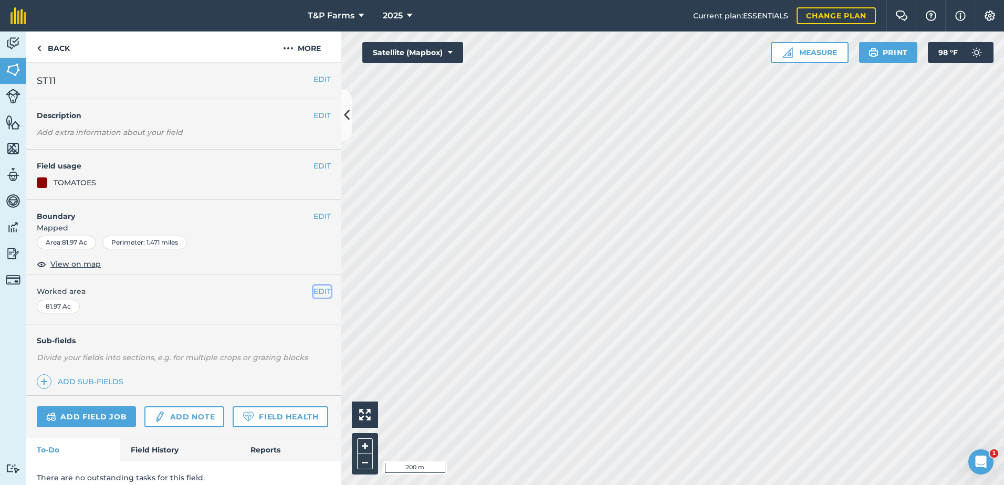
click at [320, 287] on button "EDIT" at bounding box center [321, 292] width 17 height 12
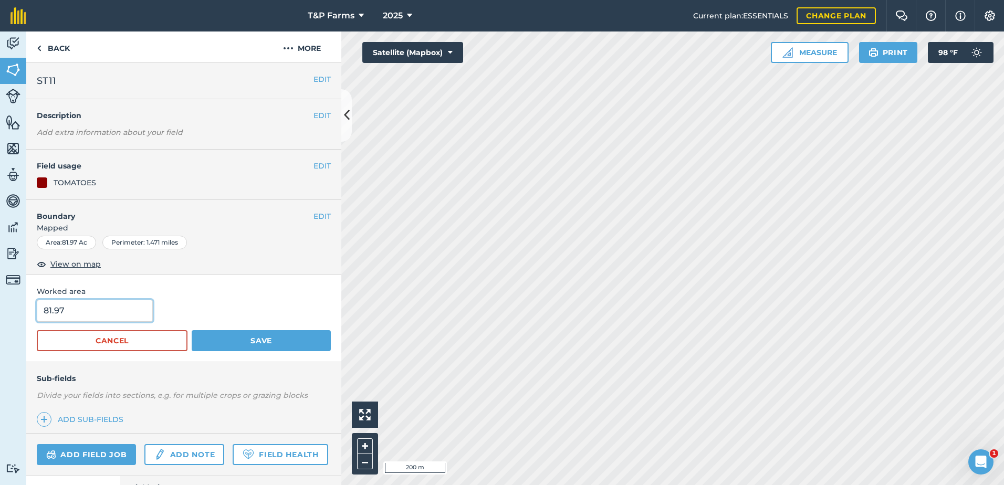
drag, startPoint x: 88, startPoint y: 316, endPoint x: -23, endPoint y: 309, distance: 110.5
click at [0, 309] on html "T&P Farms 2025 Current plan : ESSENTIALS Change plan Farm Chat Help Info Settin…" at bounding box center [502, 242] width 1004 height 485
type input "79.4"
click at [192, 330] on button "Save" at bounding box center [261, 340] width 139 height 21
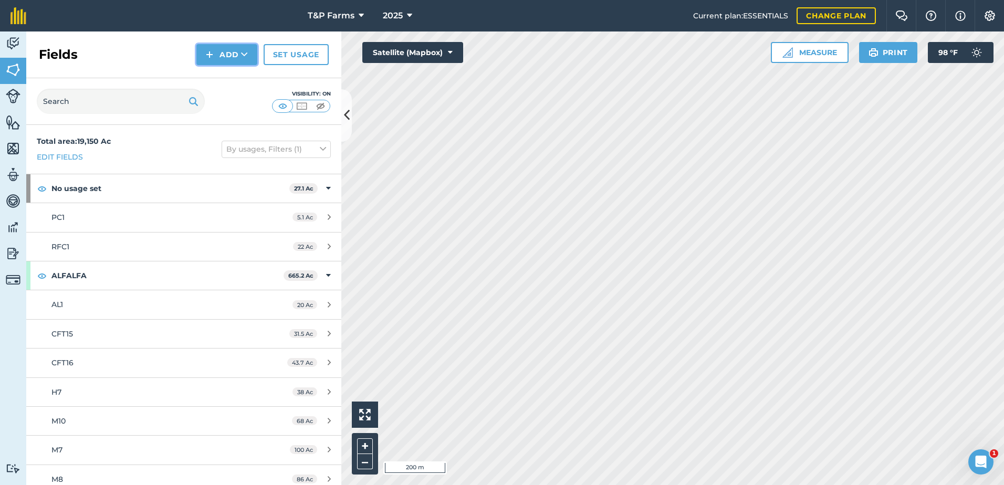
click at [217, 64] on button "Add" at bounding box center [226, 54] width 61 height 21
click at [221, 82] on link "Draw" at bounding box center [227, 78] width 58 height 23
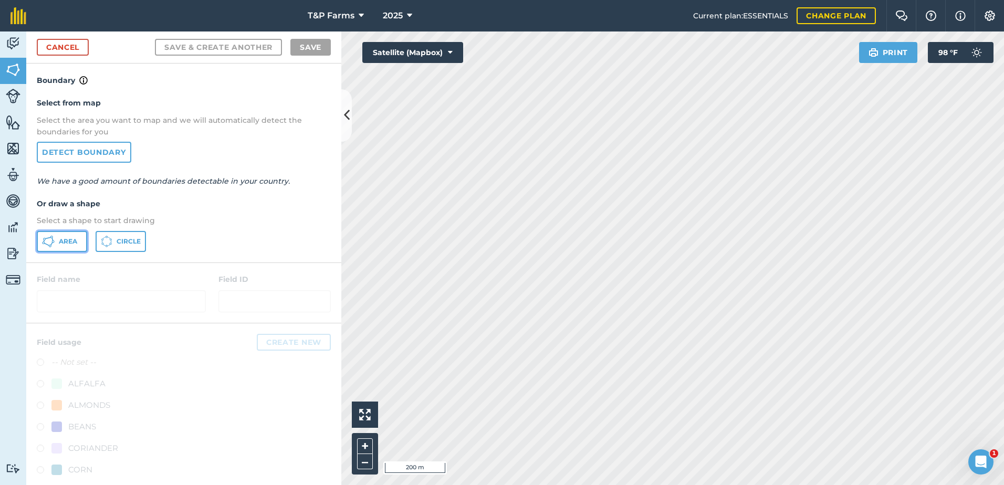
click at [82, 242] on button "Area" at bounding box center [62, 241] width 50 height 21
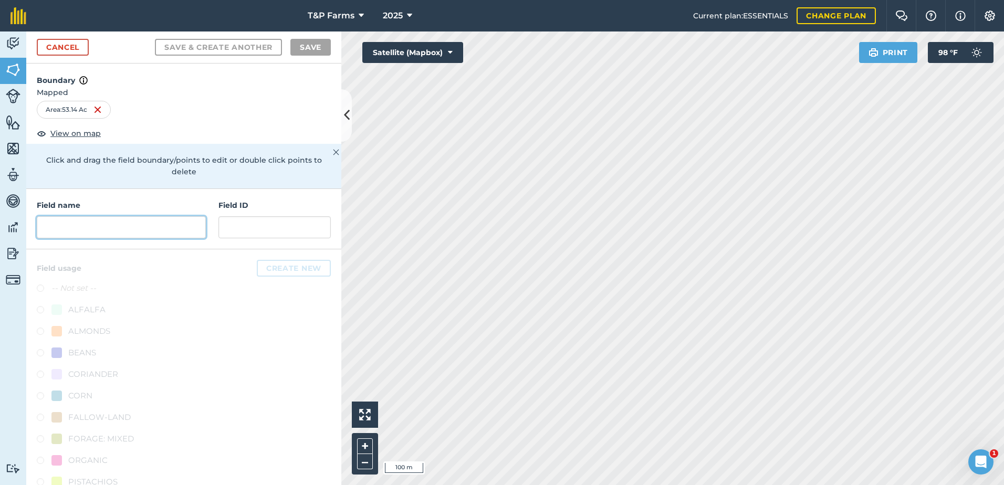
click at [135, 227] on input "text" at bounding box center [121, 227] width 169 height 22
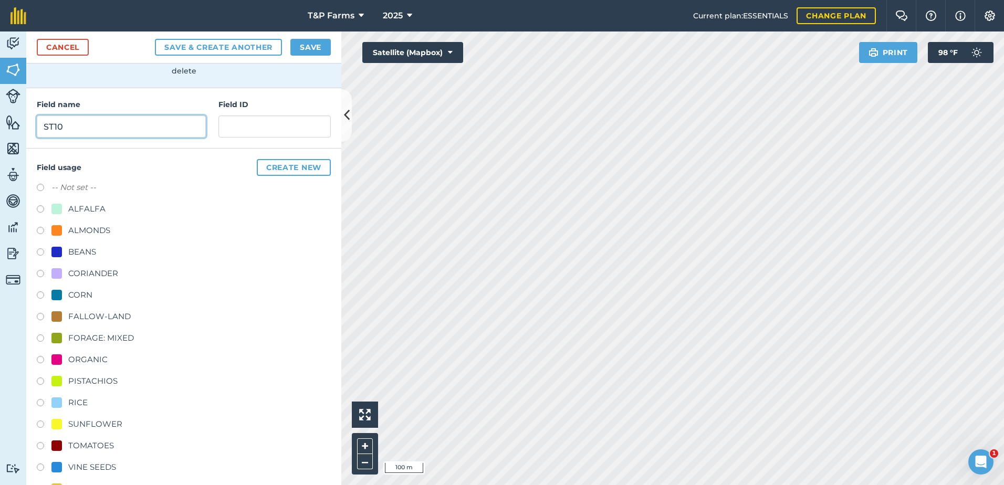
scroll to position [105, 0]
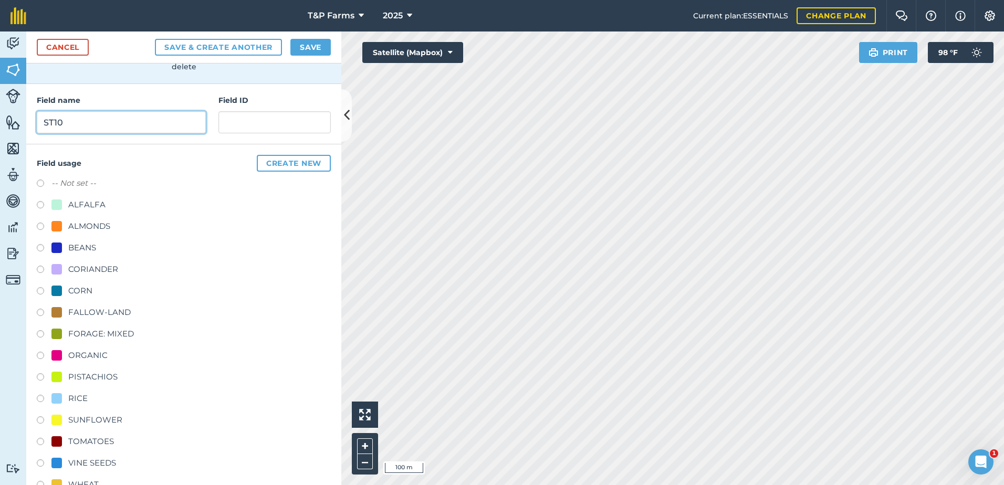
type input "ST10"
click at [87, 290] on div "CORN" at bounding box center [80, 291] width 24 height 13
radio input "true"
click at [309, 52] on button "Save" at bounding box center [310, 47] width 40 height 17
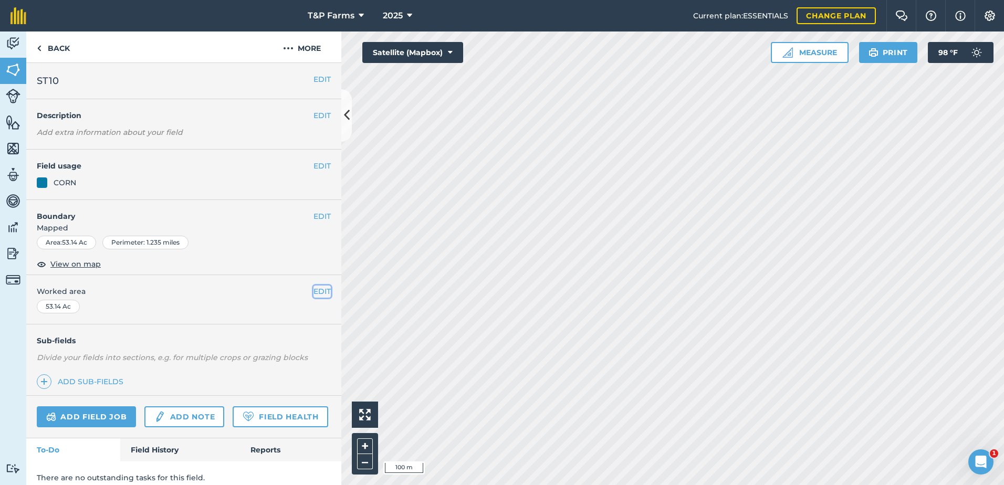
click at [313, 294] on button "EDIT" at bounding box center [321, 292] width 17 height 12
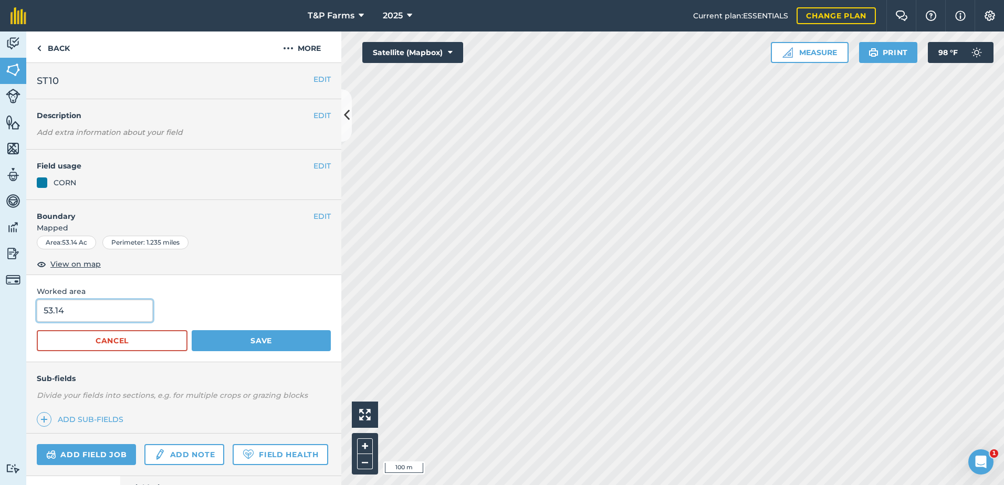
drag, startPoint x: 103, startPoint y: 307, endPoint x: -11, endPoint y: 297, distance: 113.8
click at [0, 297] on html "T&P Farms 2025 Current plan : ESSENTIALS Change plan Farm Chat Help Info Settin…" at bounding box center [502, 242] width 1004 height 485
type input "48.6"
click at [192, 330] on button "Save" at bounding box center [261, 340] width 139 height 21
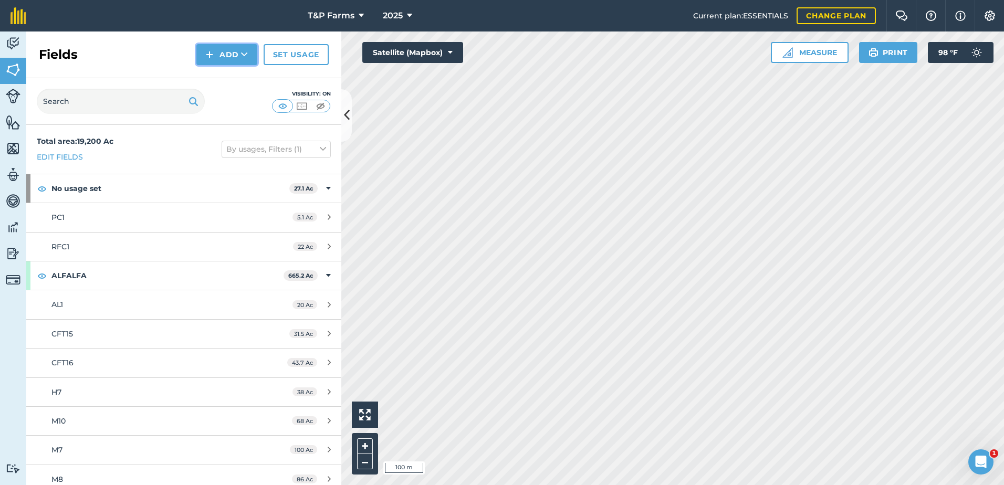
click at [256, 60] on button "Add" at bounding box center [226, 54] width 61 height 21
click at [229, 81] on link "Draw" at bounding box center [227, 78] width 58 height 23
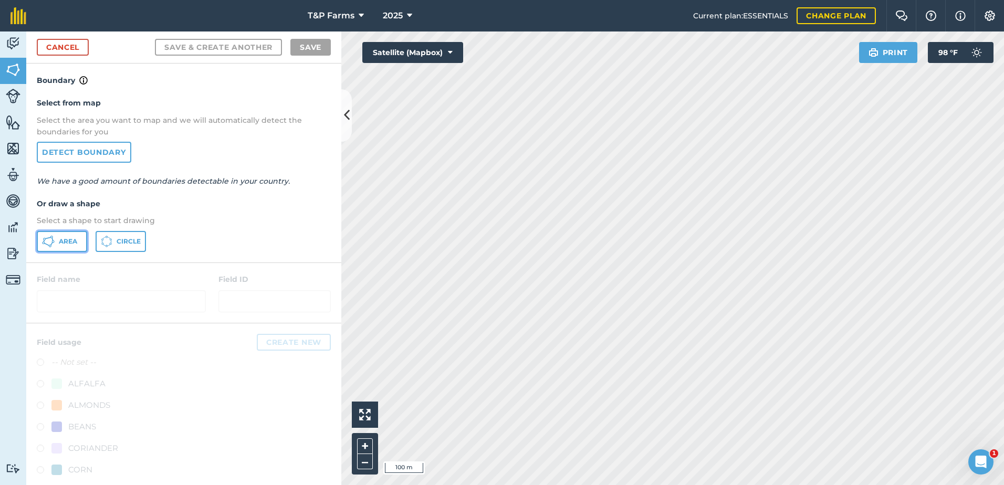
drag, startPoint x: 62, startPoint y: 237, endPoint x: 539, endPoint y: 237, distance: 477.2
click at [70, 235] on button "Area" at bounding box center [62, 241] width 50 height 21
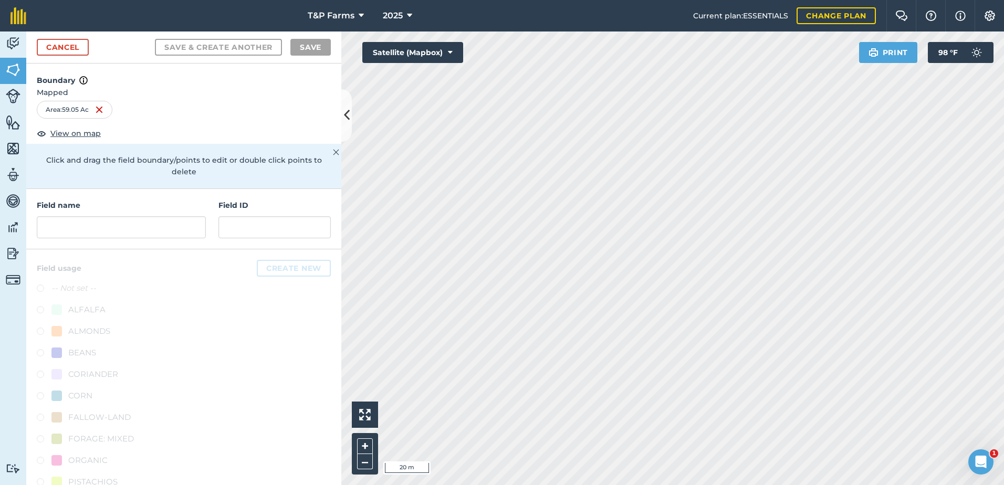
click at [785, 485] on html "T&P Farms 2025 Current plan : ESSENTIALS Change plan Farm Chat Help Info Settin…" at bounding box center [502, 242] width 1004 height 485
click at [836, 485] on html "T&P Farms 2025 Current plan : ESSENTIALS Change plan Farm Chat Help Info Settin…" at bounding box center [502, 242] width 1004 height 485
click at [85, 234] on input "text" at bounding box center [121, 227] width 169 height 22
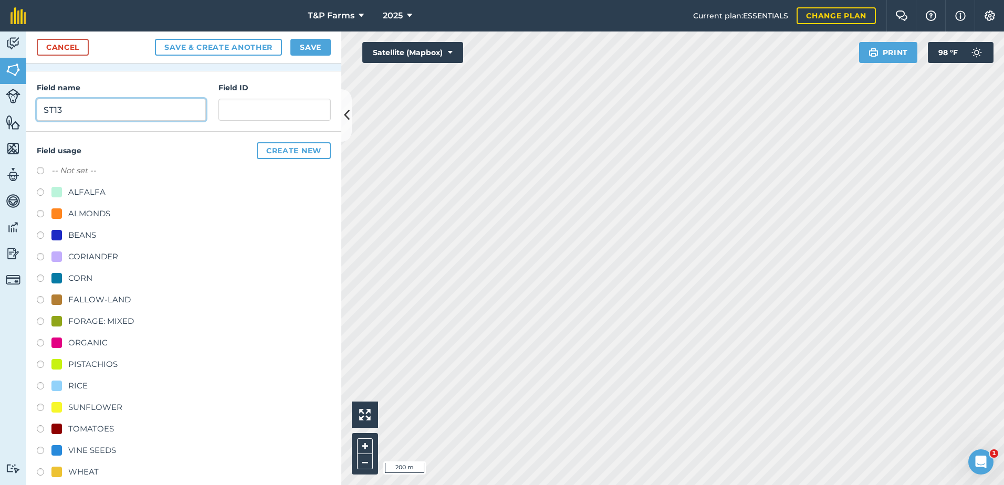
scroll to position [131, 0]
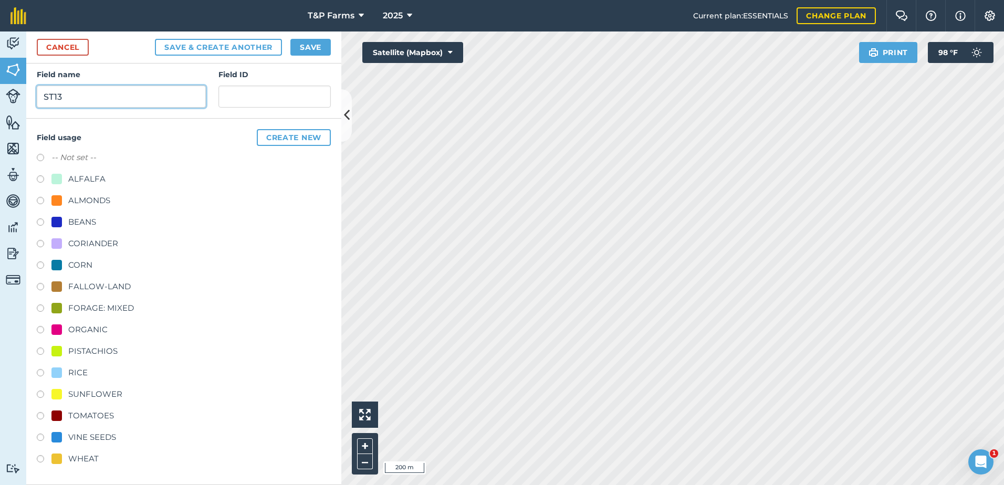
type input "ST13"
click at [95, 396] on div "SUNFLOWER" at bounding box center [95, 394] width 54 height 13
radio input "true"
click at [323, 48] on button "Save" at bounding box center [310, 47] width 40 height 17
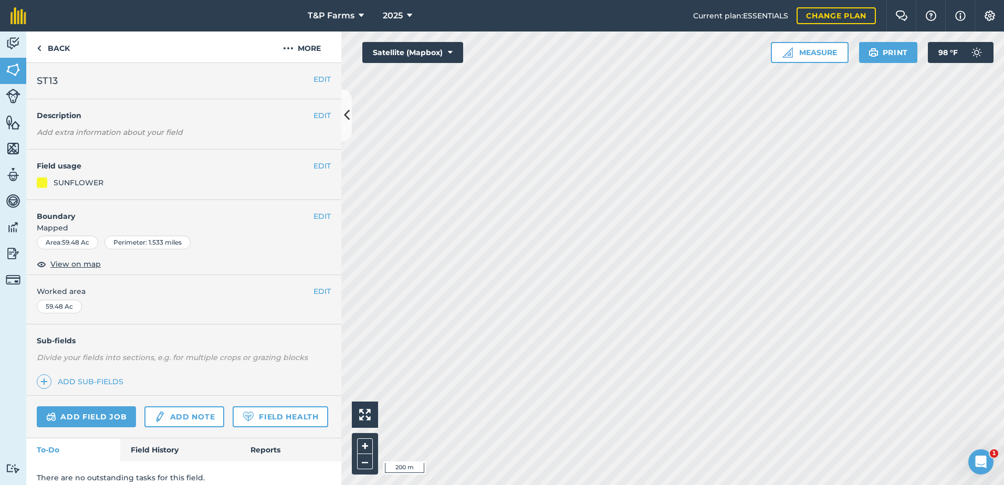
click at [314, 299] on div "EDIT Worked area 59.48 Ac" at bounding box center [183, 299] width 315 height 49
click at [314, 294] on button "EDIT" at bounding box center [321, 292] width 17 height 12
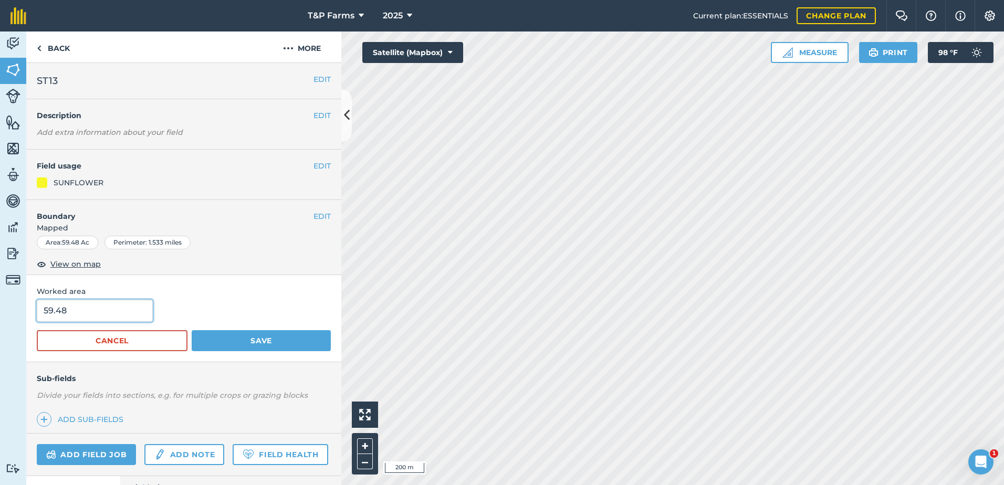
drag, startPoint x: 103, startPoint y: 311, endPoint x: 25, endPoint y: 321, distance: 79.4
click at [25, 321] on div "Activity Fields Livestock Features Maps Team Vehicles Data Reporting Billing Tu…" at bounding box center [502, 259] width 1004 height 454
type input "61.04"
click at [192, 330] on button "Save" at bounding box center [261, 340] width 139 height 21
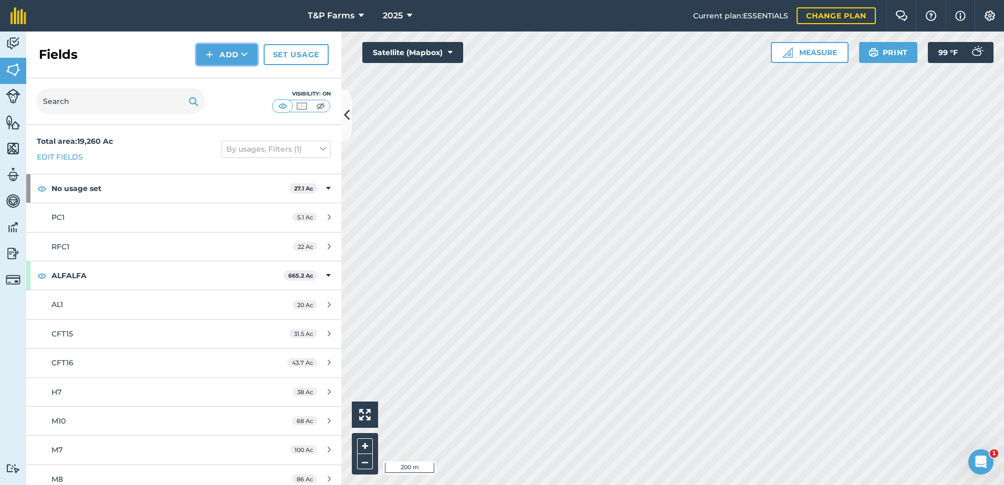
click at [233, 47] on button "Add" at bounding box center [226, 54] width 61 height 21
click at [232, 66] on ul "Draw Import" at bounding box center [226, 90] width 59 height 48
click at [230, 60] on button "Add" at bounding box center [226, 54] width 61 height 21
click at [231, 76] on link "Draw" at bounding box center [227, 78] width 58 height 23
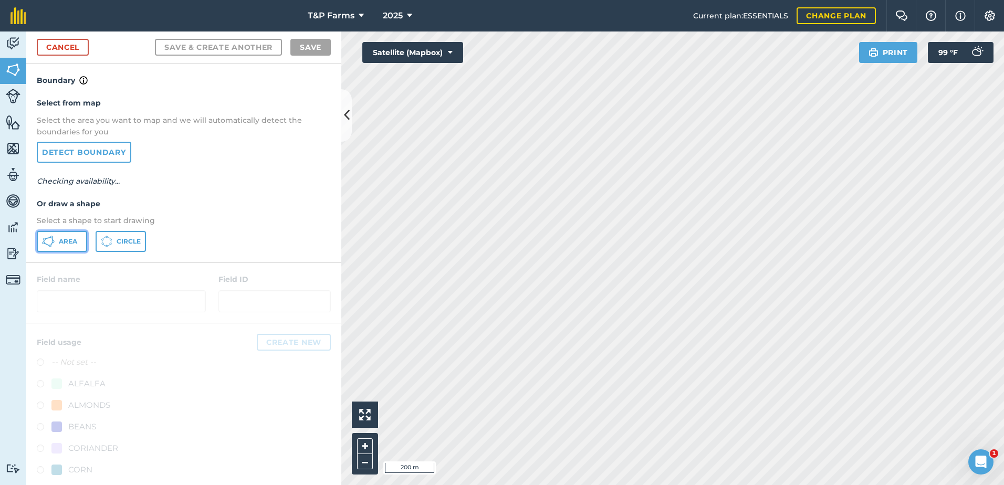
click at [66, 242] on span "Area" at bounding box center [68, 241] width 18 height 8
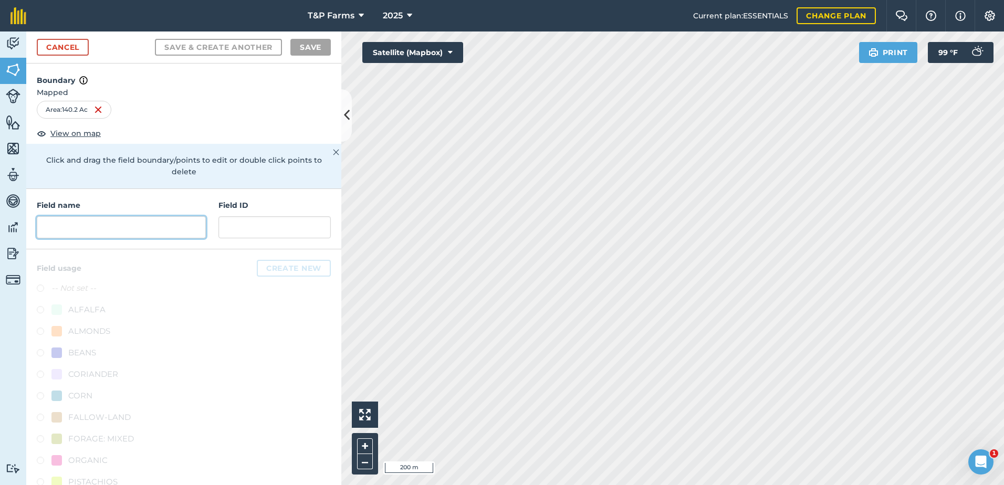
click at [142, 223] on input "text" at bounding box center [121, 227] width 169 height 22
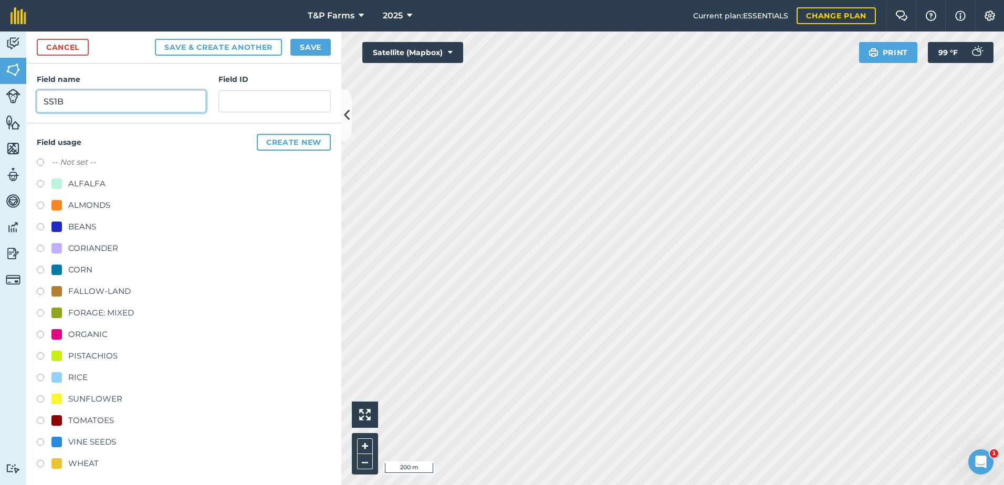
scroll to position [131, 0]
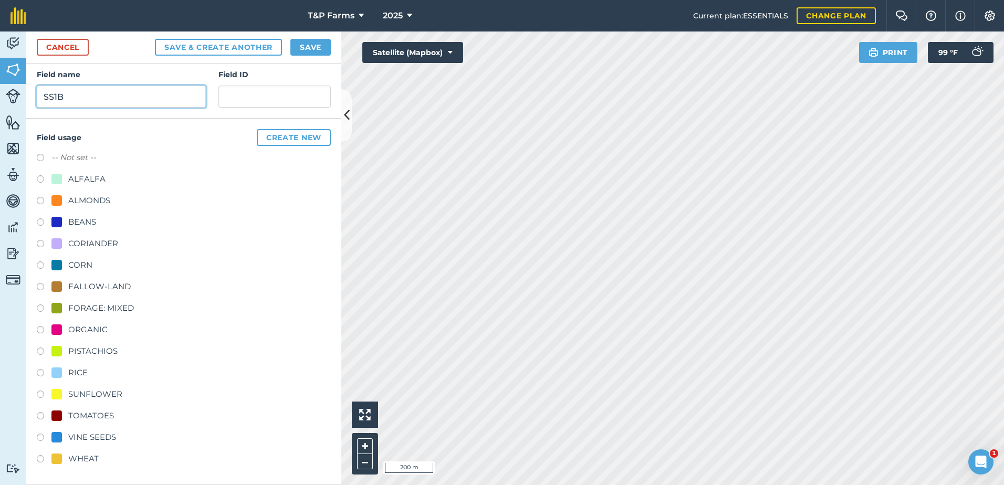
type input "SS1B"
click at [86, 371] on div "RICE" at bounding box center [77, 372] width 19 height 13
radio input "true"
click at [316, 41] on button "Save" at bounding box center [310, 47] width 40 height 17
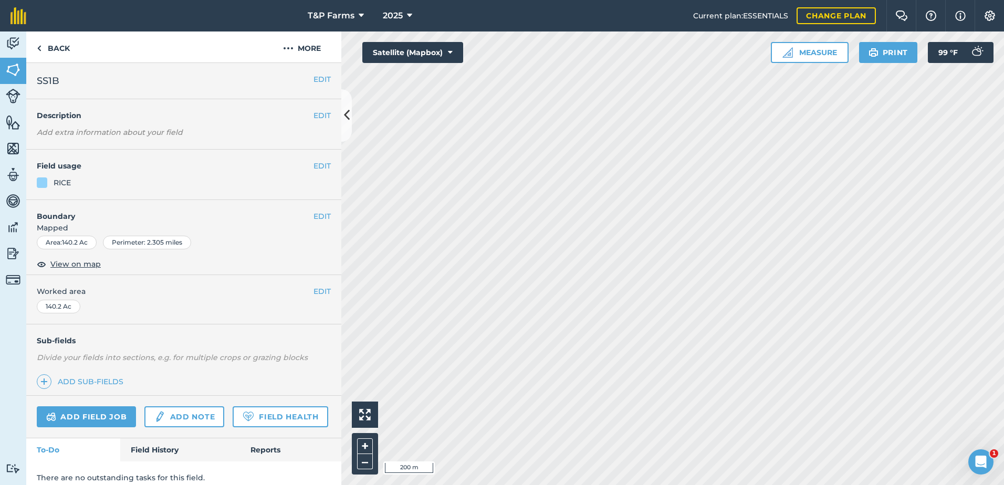
click at [323, 293] on div "EDIT Worked area 140.2 Ac" at bounding box center [183, 299] width 315 height 49
drag, startPoint x: 322, startPoint y: 289, endPoint x: 231, endPoint y: 291, distance: 90.9
click at [321, 289] on button "EDIT" at bounding box center [321, 292] width 17 height 12
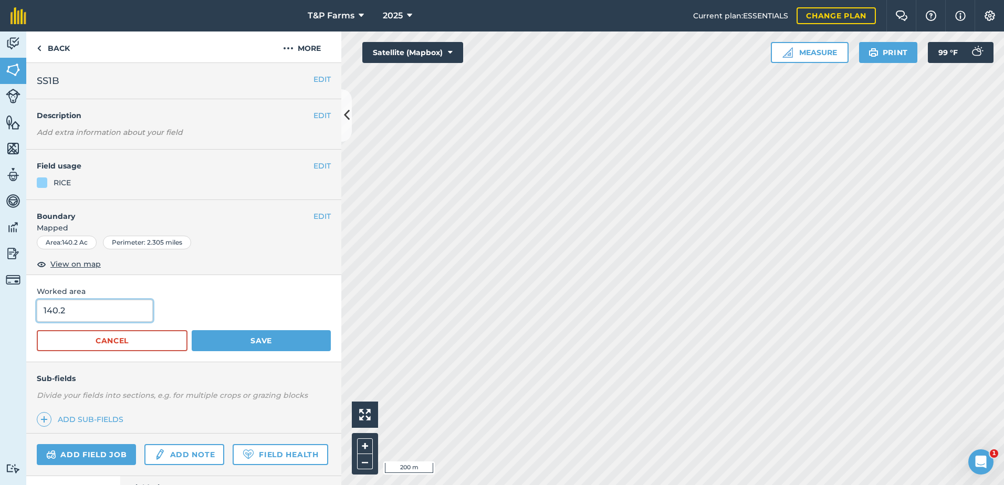
drag, startPoint x: 44, startPoint y: 324, endPoint x: -1, endPoint y: 326, distance: 45.2
click at [0, 326] on html "T&P Farms 2025 Current plan : ESSENTIALS Change plan Farm Chat Help Info Settin…" at bounding box center [502, 242] width 1004 height 485
type input "136"
click at [192, 330] on button "Save" at bounding box center [261, 340] width 139 height 21
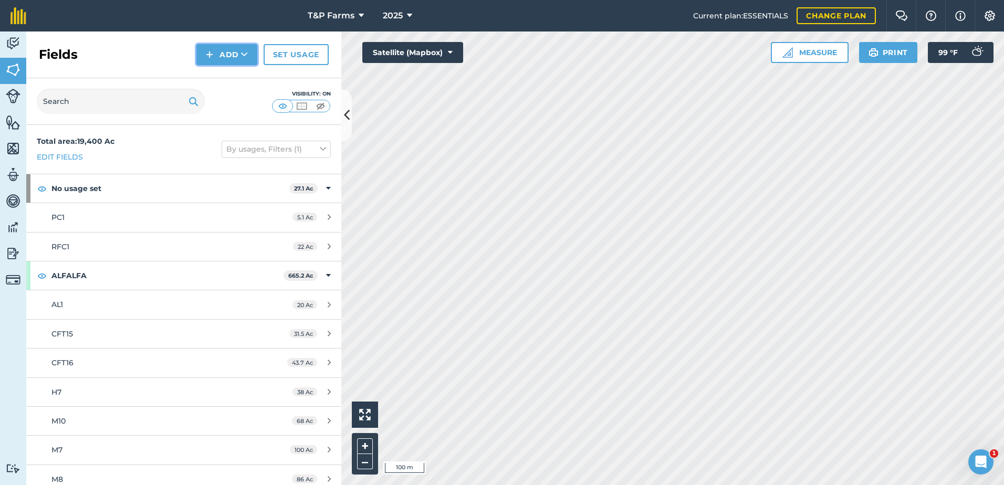
click at [233, 57] on button "Add" at bounding box center [226, 54] width 61 height 21
click at [234, 64] on button "Add Draw Import" at bounding box center [226, 54] width 61 height 21
click at [237, 59] on button "Add" at bounding box center [226, 54] width 61 height 21
click at [240, 72] on link "Draw" at bounding box center [227, 78] width 58 height 23
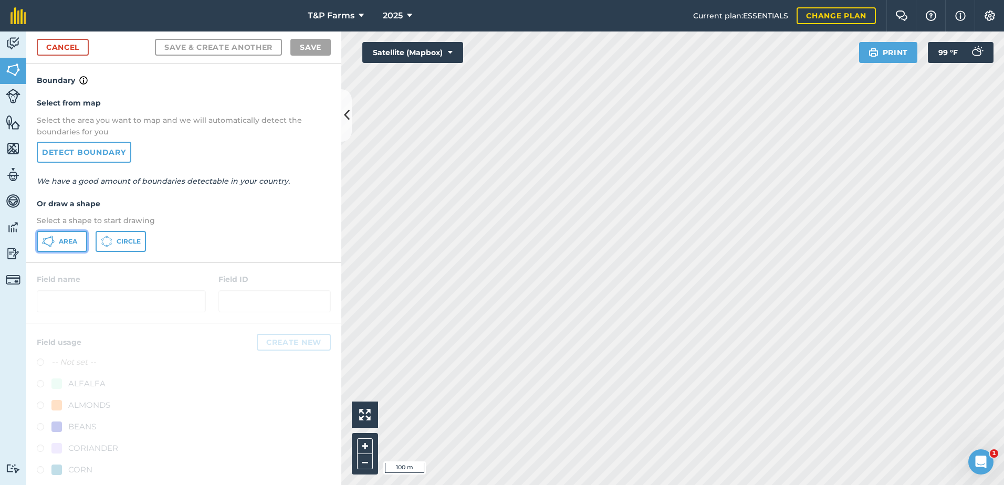
drag, startPoint x: 70, startPoint y: 239, endPoint x: 326, endPoint y: 183, distance: 261.8
click at [74, 239] on span "Area" at bounding box center [68, 241] width 18 height 8
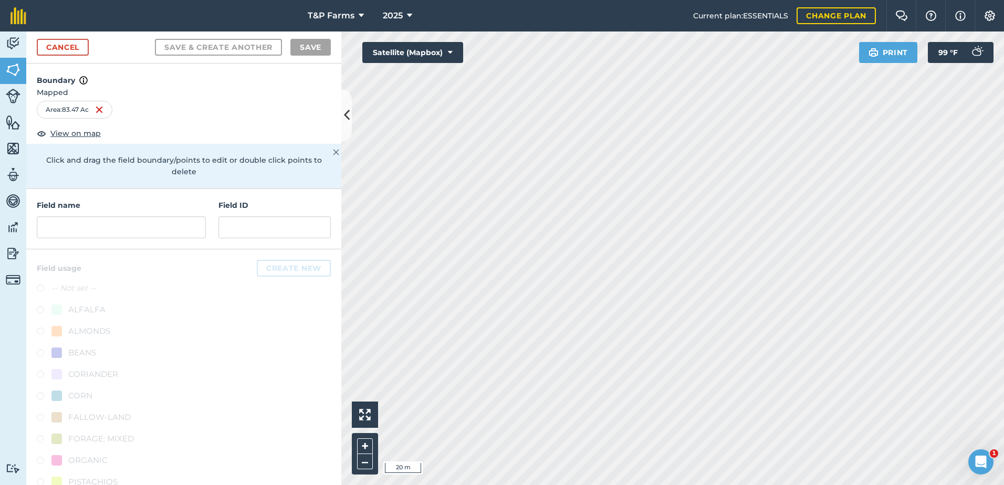
click at [1003, 138] on html "T&P Farms 2025 Current plan : ESSENTIALS Change plan Farm Chat Help Info Settin…" at bounding box center [502, 242] width 1004 height 485
click at [1003, 95] on html "T&P Farms 2025 Current plan : ESSENTIALS Change plan Farm Chat Help Info Settin…" at bounding box center [502, 242] width 1004 height 485
click at [166, 227] on input "text" at bounding box center [121, 227] width 169 height 22
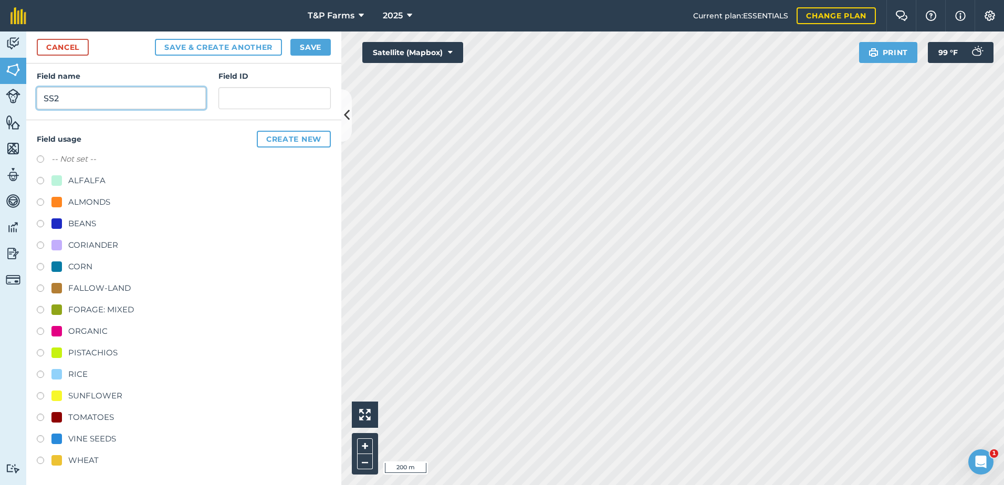
scroll to position [131, 0]
type input "SS2"
click at [93, 458] on div "WHEAT" at bounding box center [83, 459] width 30 height 13
radio input "true"
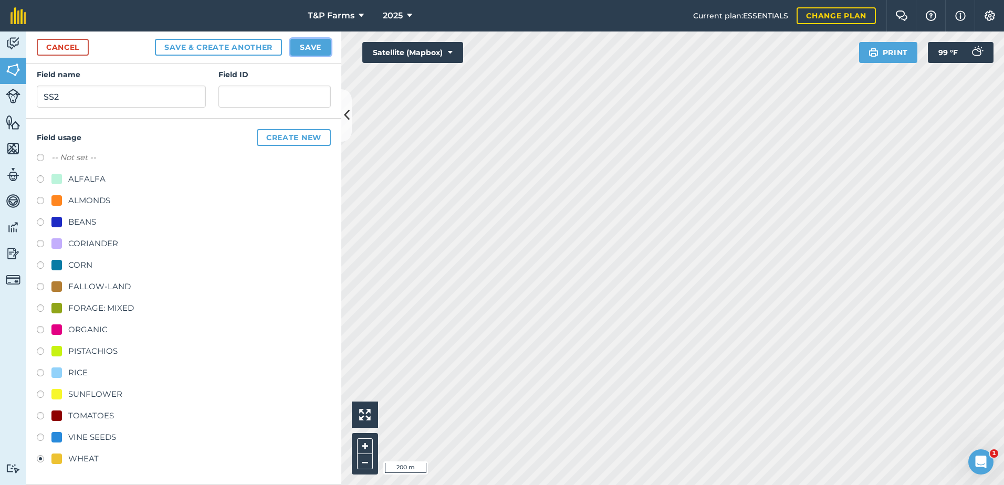
click at [321, 49] on button "Save" at bounding box center [310, 47] width 40 height 17
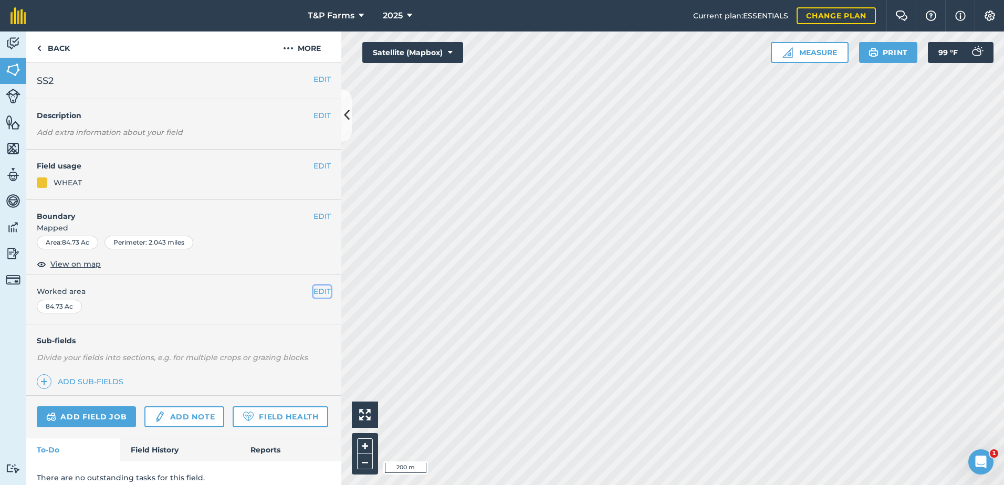
click at [313, 292] on button "EDIT" at bounding box center [321, 292] width 17 height 12
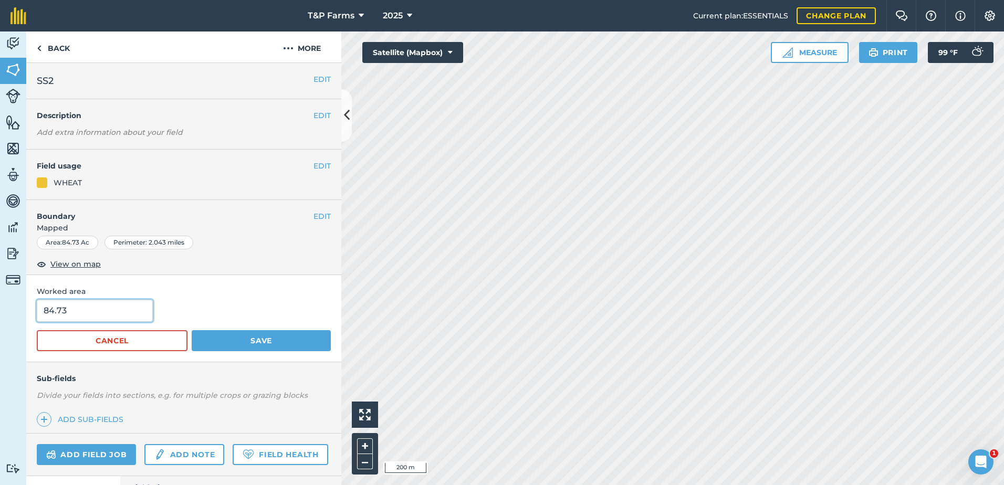
drag, startPoint x: 138, startPoint y: 314, endPoint x: 0, endPoint y: 305, distance: 137.9
click at [0, 305] on div "Activity Fields Livestock Features Maps Team Vehicles Data Reporting Billing Tu…" at bounding box center [502, 259] width 1004 height 454
type input "82.9"
click at [192, 330] on button "Save" at bounding box center [261, 340] width 139 height 21
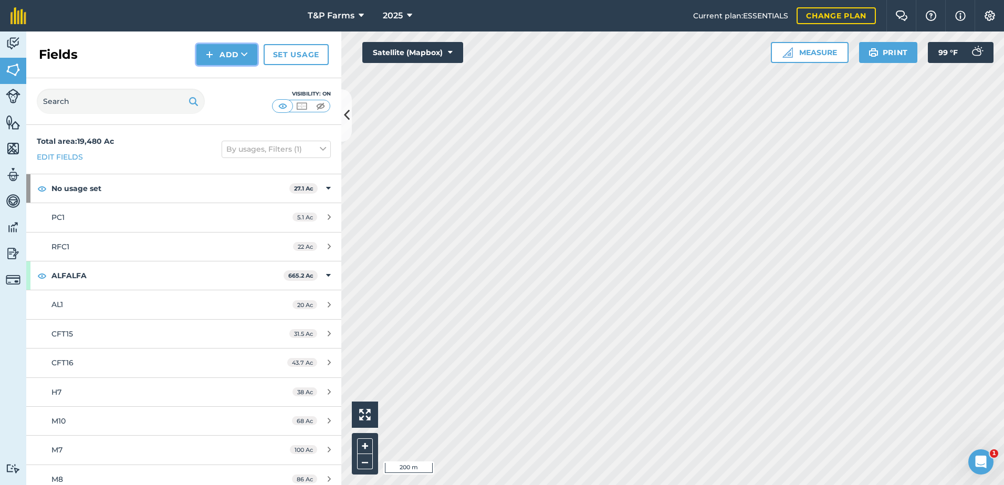
click at [236, 59] on button "Add" at bounding box center [226, 54] width 61 height 21
click at [236, 69] on link "Draw" at bounding box center [227, 78] width 58 height 23
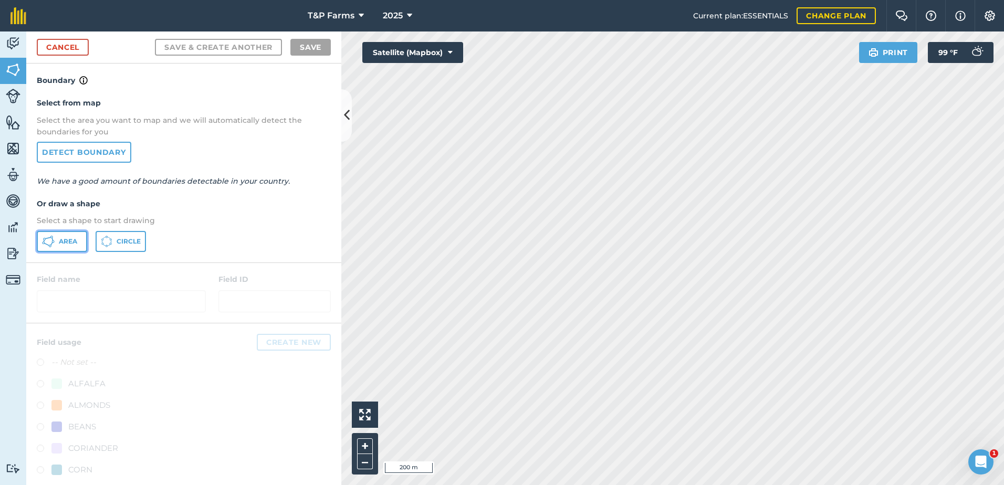
drag, startPoint x: 68, startPoint y: 237, endPoint x: 194, endPoint y: 214, distance: 128.0
click at [89, 233] on div "Area Circle" at bounding box center [184, 241] width 294 height 21
click at [69, 239] on span "Area" at bounding box center [68, 241] width 18 height 8
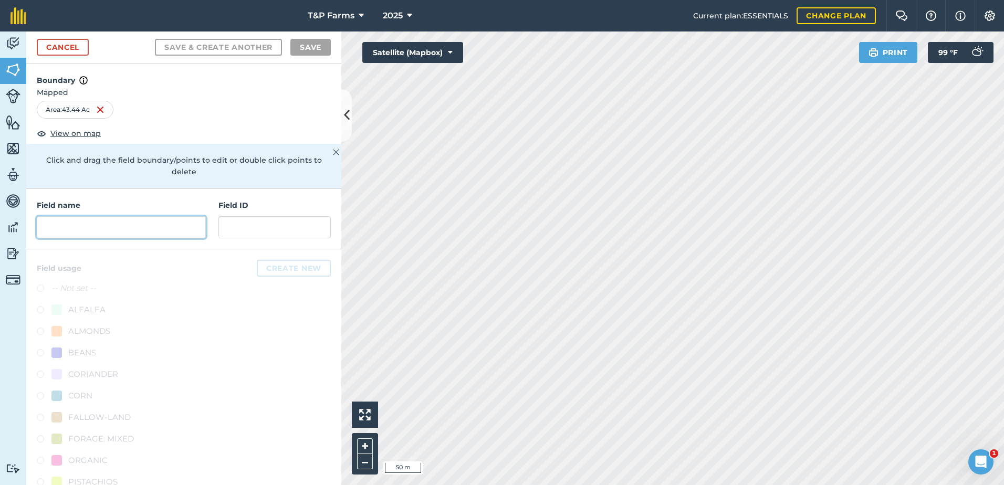
click at [159, 224] on input "text" at bounding box center [121, 227] width 169 height 22
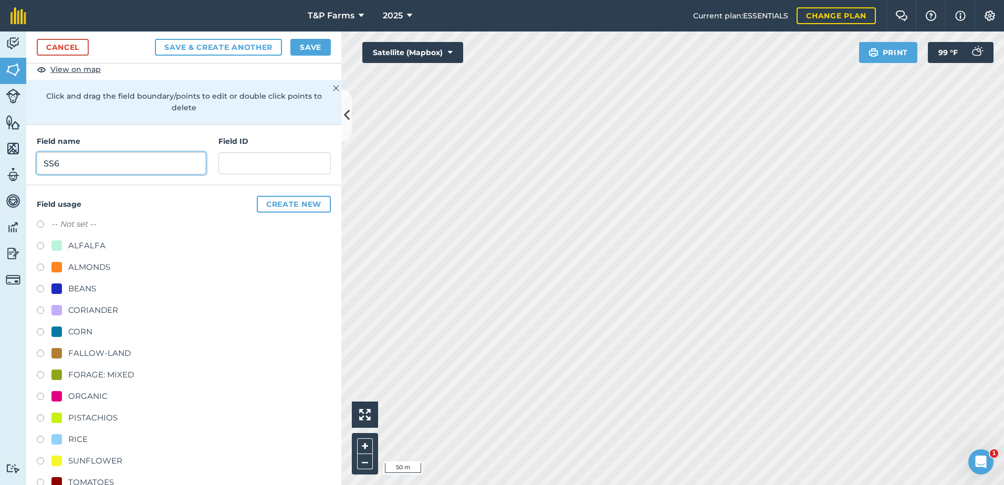
scroll to position [131, 0]
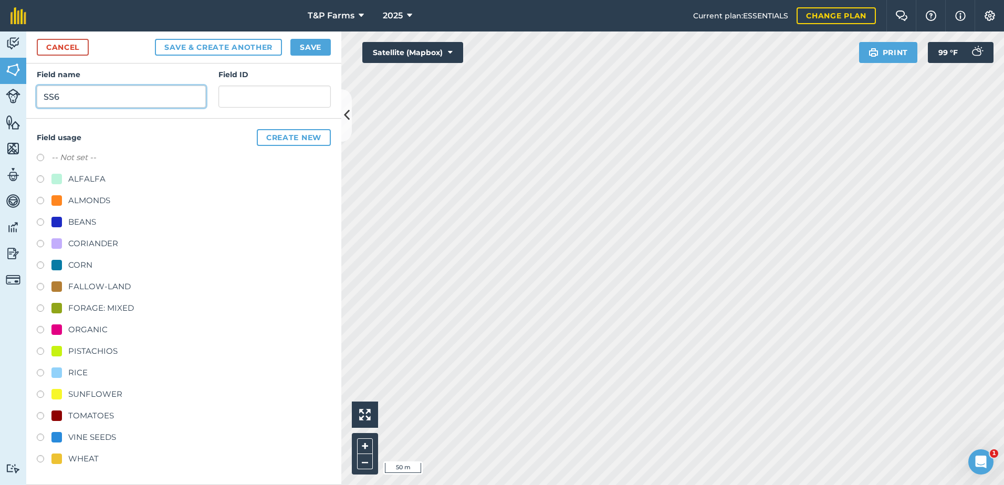
type input "SS6"
click at [83, 375] on div "RICE" at bounding box center [77, 372] width 19 height 13
radio input "true"
click at [303, 46] on button "Save" at bounding box center [310, 47] width 40 height 17
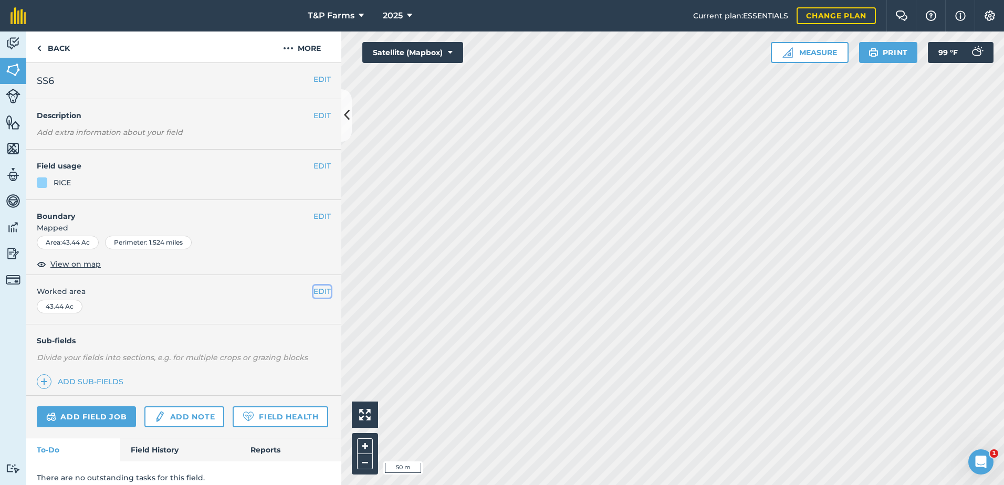
click at [313, 290] on button "EDIT" at bounding box center [321, 292] width 17 height 12
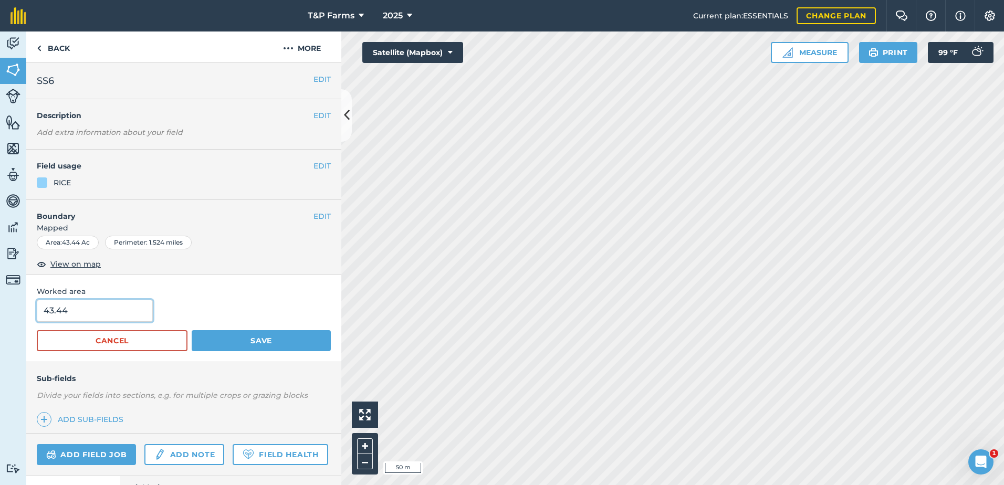
drag, startPoint x: 154, startPoint y: 315, endPoint x: 35, endPoint y: 324, distance: 119.0
click at [35, 324] on div "Worked area 43.44 Cancel Save" at bounding box center [183, 318] width 315 height 87
type input "40"
click at [192, 330] on button "Save" at bounding box center [261, 340] width 139 height 21
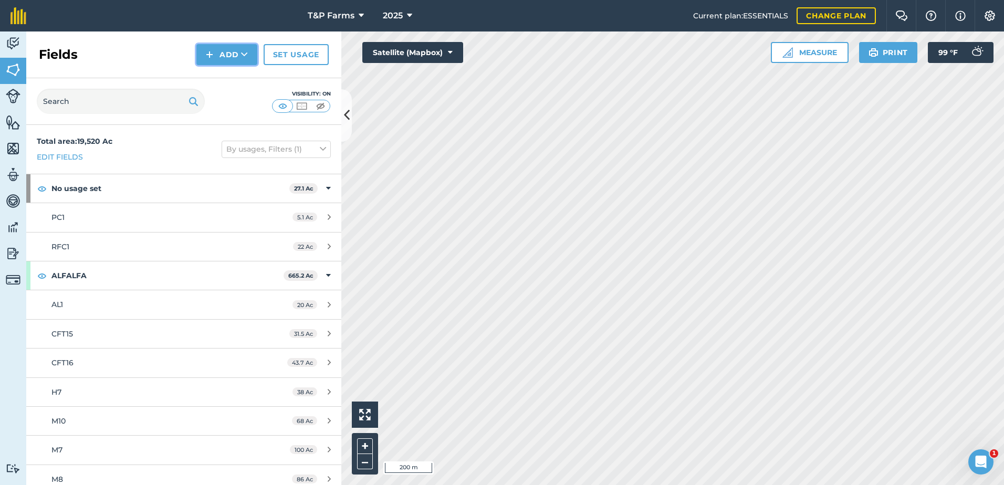
drag, startPoint x: 228, startPoint y: 52, endPoint x: 228, endPoint y: 59, distance: 7.4
click at [228, 53] on button "Add" at bounding box center [226, 54] width 61 height 21
click at [227, 78] on link "Draw" at bounding box center [227, 78] width 58 height 23
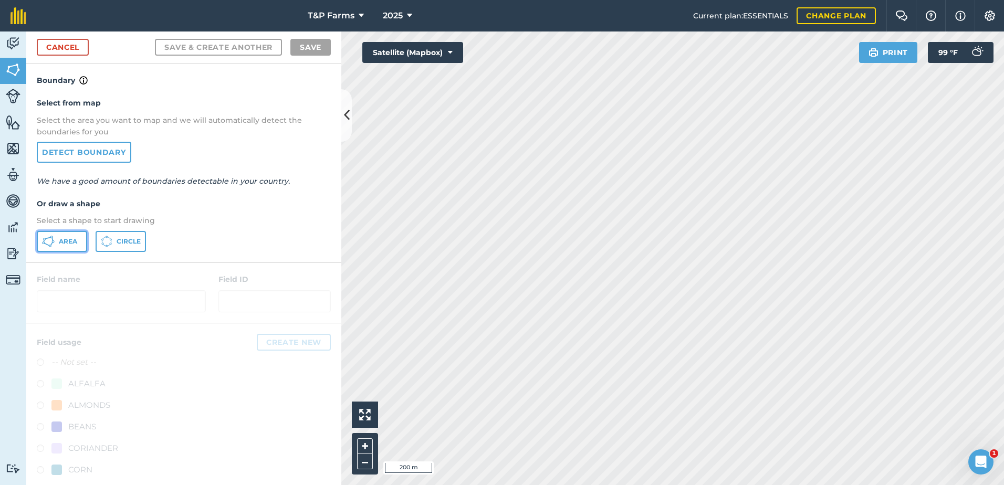
click at [67, 238] on span "Area" at bounding box center [68, 241] width 18 height 8
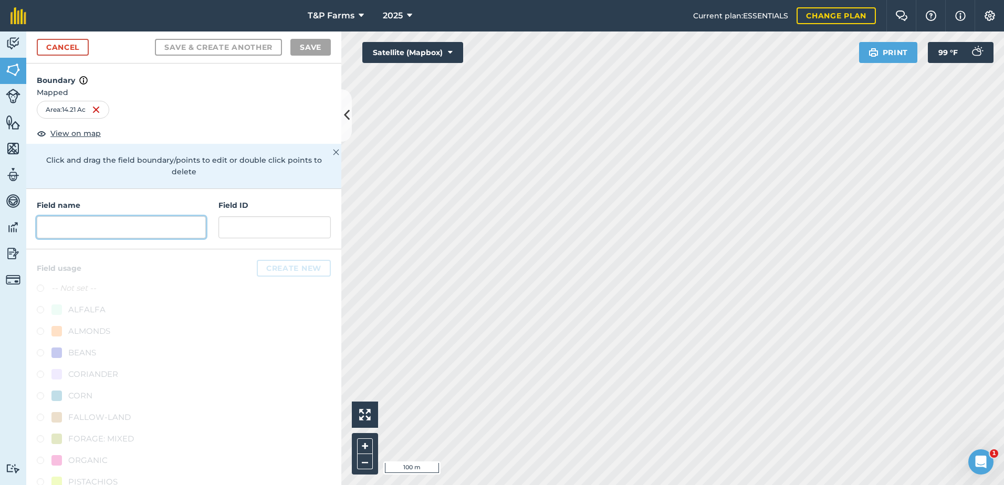
click at [128, 230] on input "text" at bounding box center [121, 227] width 169 height 22
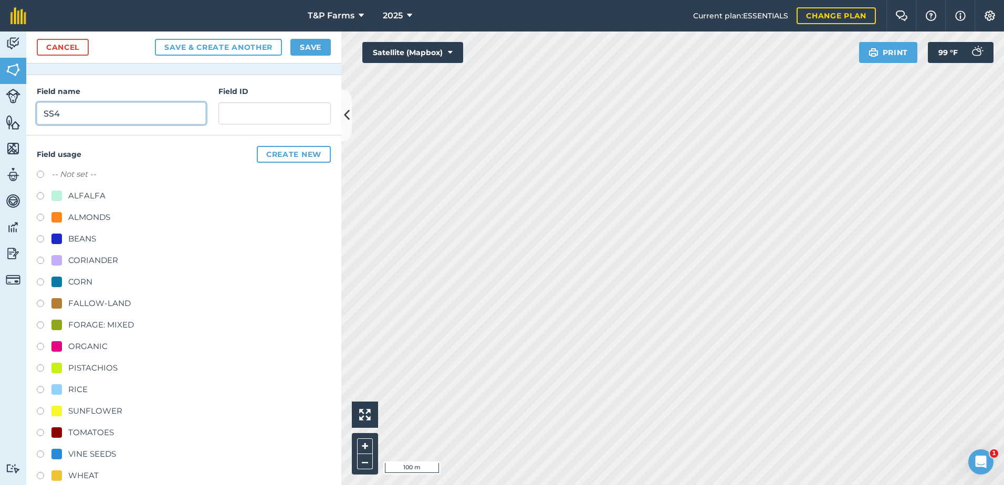
scroll to position [131, 0]
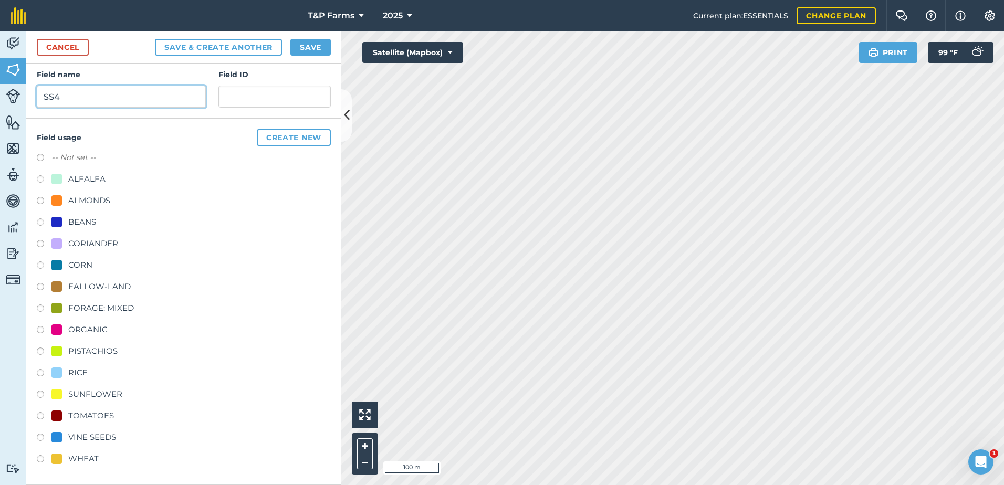
type input "SS4"
click at [77, 412] on div "TOMATOES" at bounding box center [91, 416] width 46 height 13
radio input "true"
click at [313, 50] on button "Save" at bounding box center [310, 47] width 40 height 17
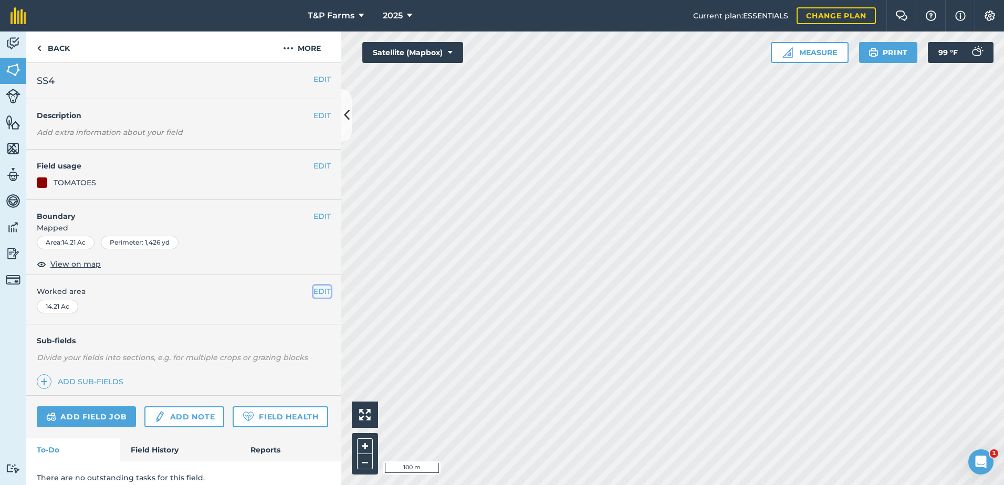
click at [318, 294] on button "EDIT" at bounding box center [321, 292] width 17 height 12
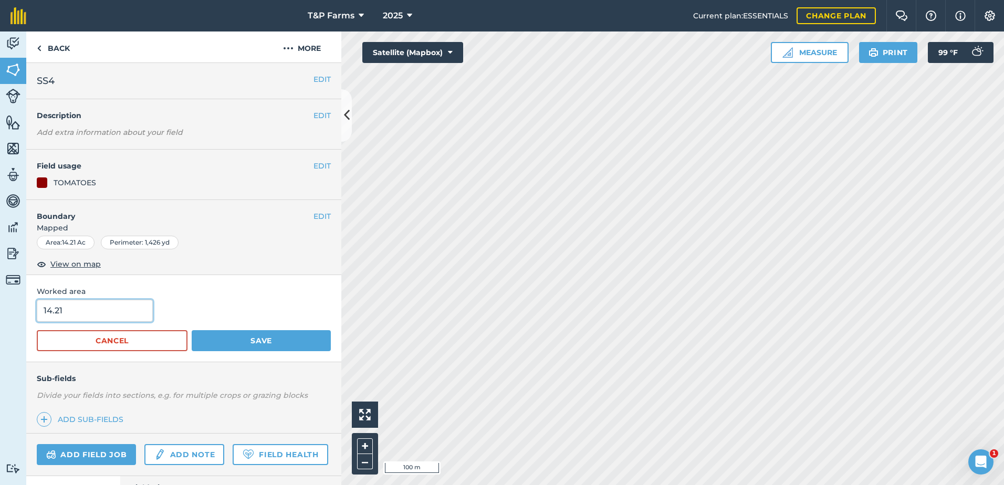
drag, startPoint x: 88, startPoint y: 313, endPoint x: 44, endPoint y: 313, distance: 43.6
click at [46, 313] on input "14.21" at bounding box center [95, 311] width 116 height 22
type input "16.6"
click at [192, 330] on button "Save" at bounding box center [261, 340] width 139 height 21
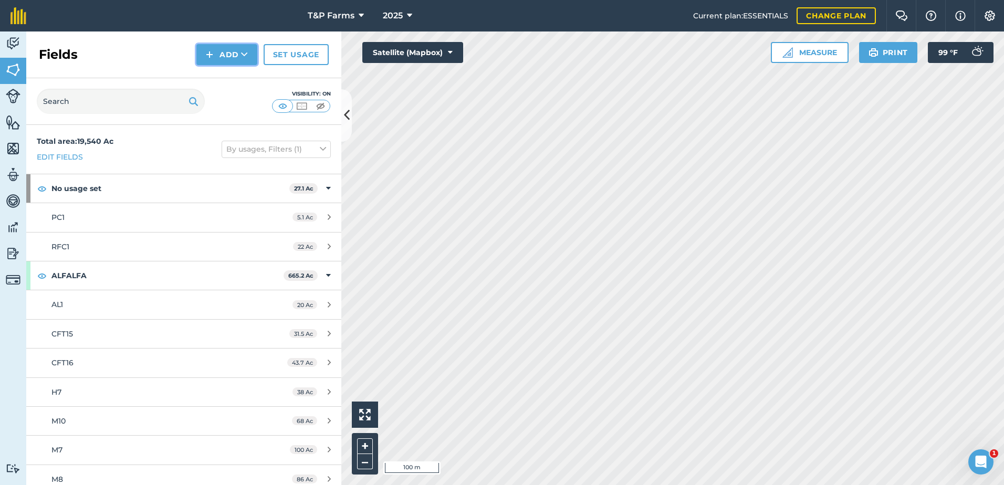
drag, startPoint x: 230, startPoint y: 49, endPoint x: 233, endPoint y: 59, distance: 10.5
click at [230, 50] on button "Add" at bounding box center [226, 54] width 61 height 21
click at [240, 74] on link "Draw" at bounding box center [227, 78] width 58 height 23
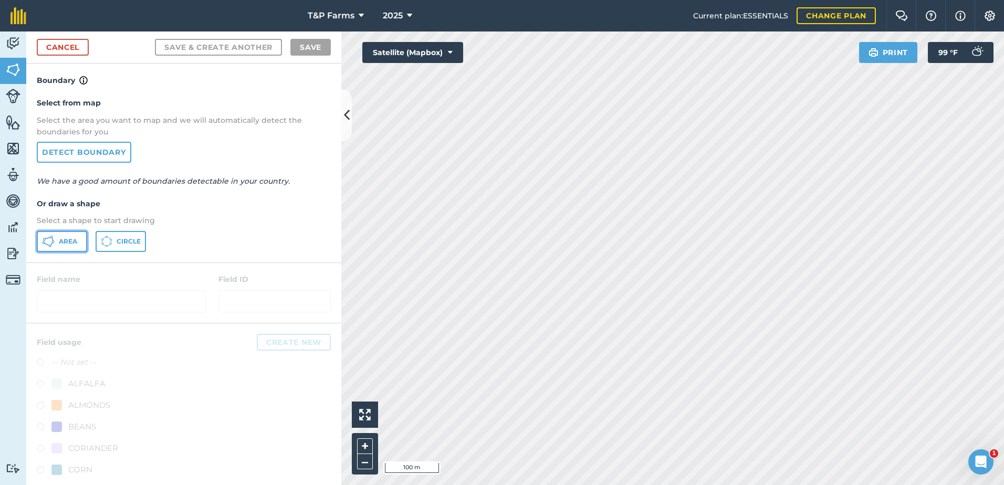
drag, startPoint x: 56, startPoint y: 242, endPoint x: 462, endPoint y: 248, distance: 405.9
click at [65, 243] on button "Area" at bounding box center [62, 241] width 50 height 21
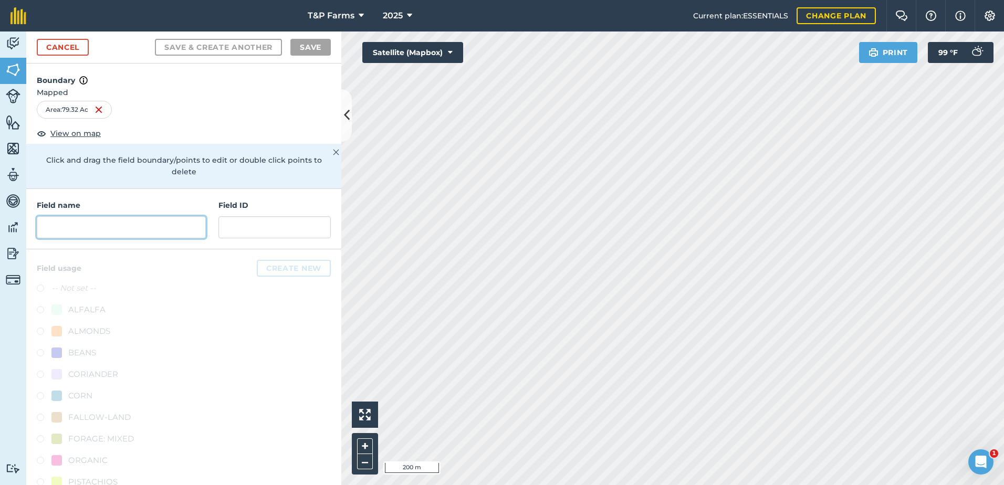
click at [138, 223] on input "text" at bounding box center [121, 227] width 169 height 22
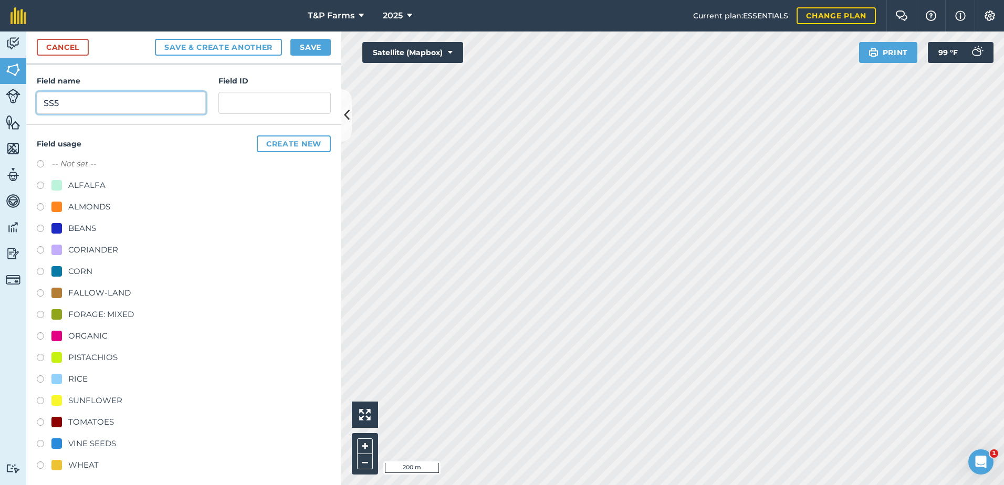
scroll to position [131, 0]
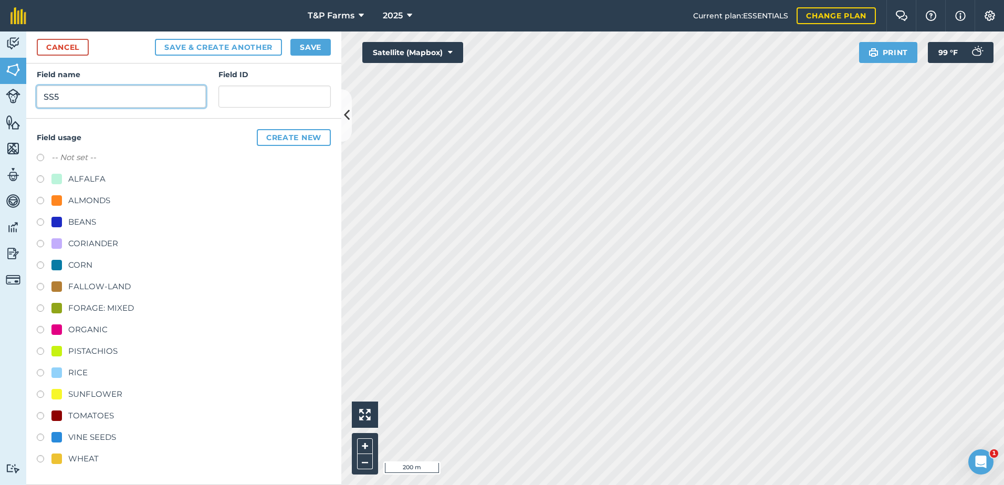
type input "SS5"
click at [101, 418] on div "TOMATOES" at bounding box center [91, 416] width 46 height 13
radio input "true"
click at [297, 45] on button "Save" at bounding box center [310, 47] width 40 height 17
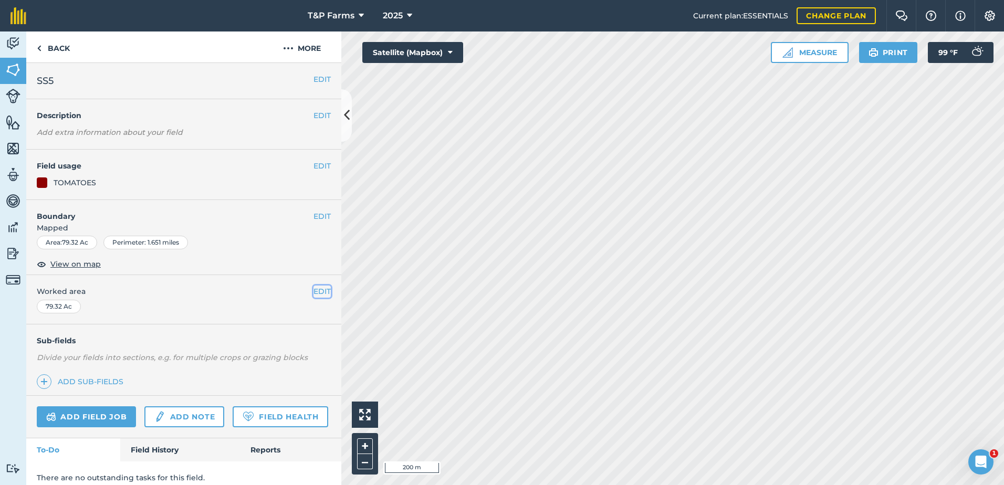
click at [313, 294] on button "EDIT" at bounding box center [321, 292] width 17 height 12
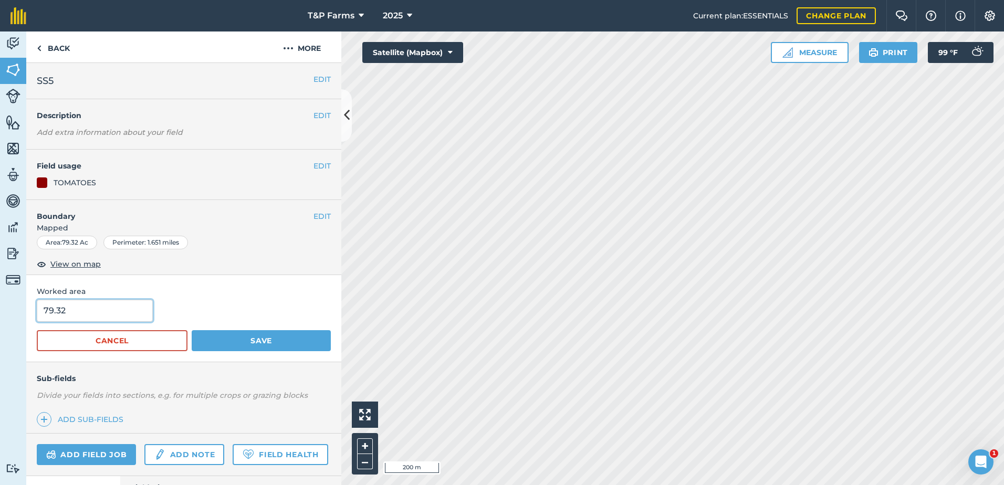
drag, startPoint x: 83, startPoint y: 316, endPoint x: 27, endPoint y: 316, distance: 56.7
click at [27, 316] on div "Worked area 79.32 Cancel Save" at bounding box center [183, 318] width 315 height 87
type input "77.5"
click at [192, 330] on button "Save" at bounding box center [261, 340] width 139 height 21
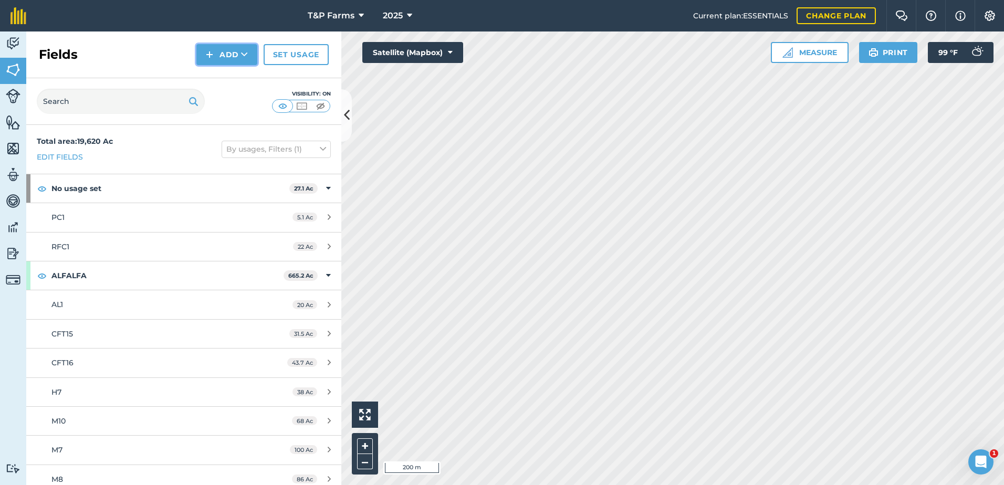
click at [236, 54] on button "Add" at bounding box center [226, 54] width 61 height 21
click at [236, 70] on link "Draw" at bounding box center [227, 78] width 58 height 23
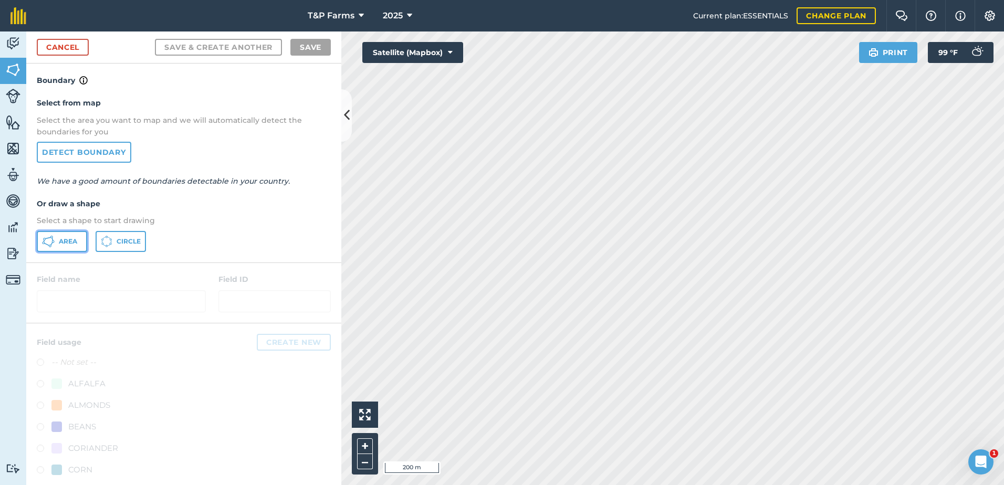
click at [56, 239] on button "Area" at bounding box center [62, 241] width 50 height 21
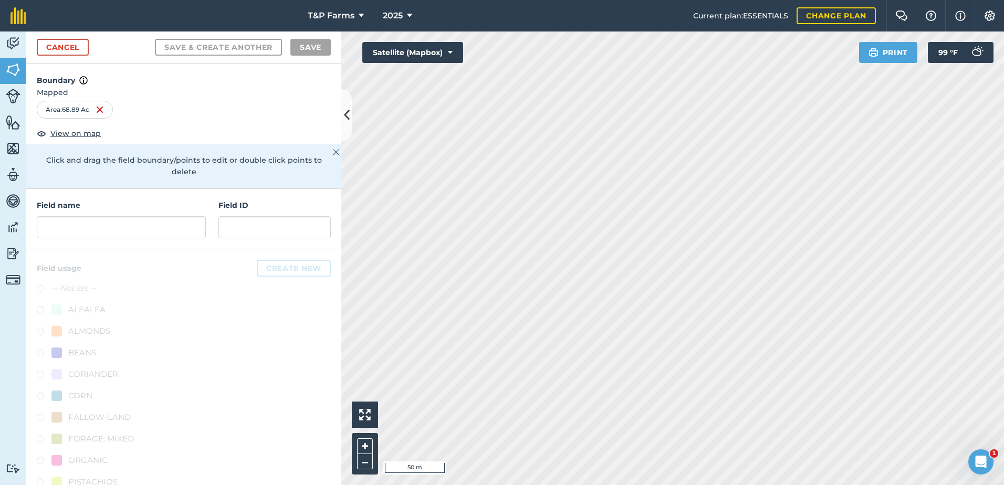
click at [1003, 306] on html "T&P Farms 2025 Current plan : ESSENTIALS Change plan Farm Chat Help Info Settin…" at bounding box center [502, 242] width 1004 height 485
click at [1003, 282] on html "T&P Farms 2025 Current plan : ESSENTIALS Change plan Farm Chat Help Info Settin…" at bounding box center [502, 242] width 1004 height 485
click at [139, 226] on input "text" at bounding box center [121, 227] width 169 height 22
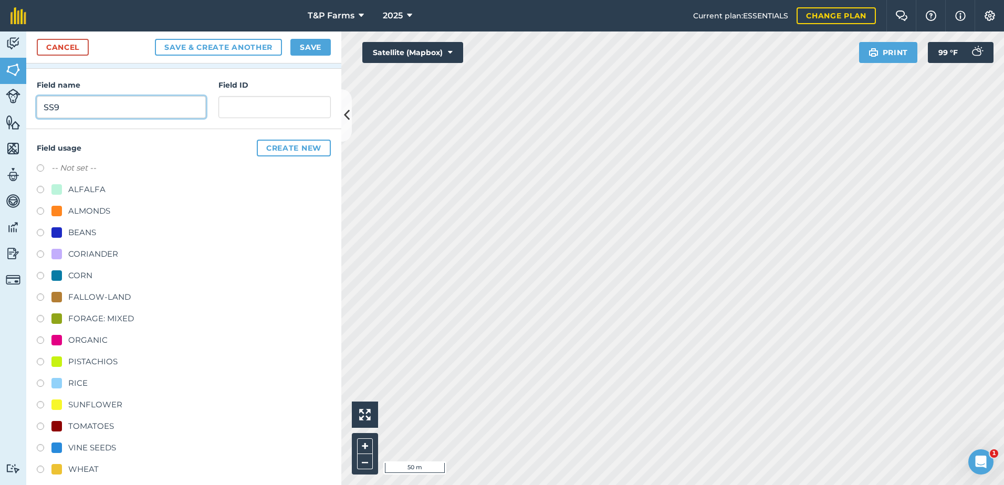
scroll to position [131, 0]
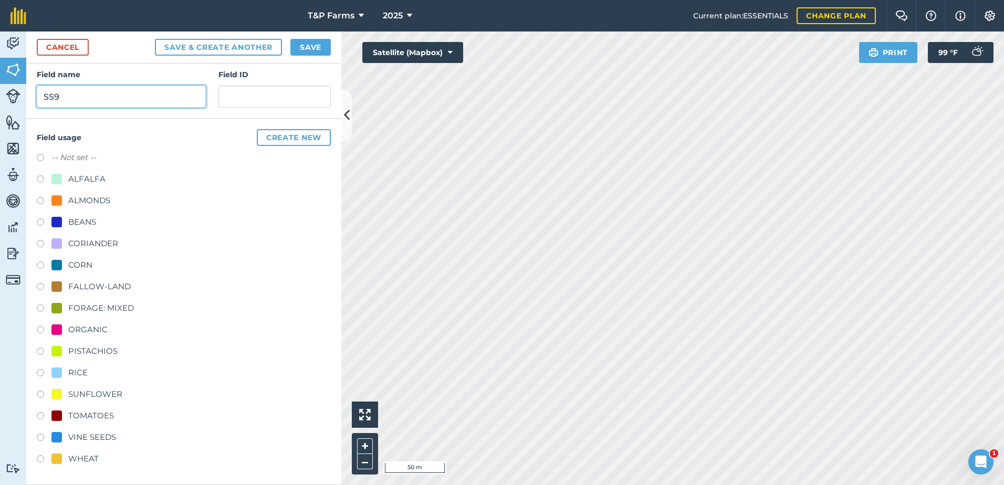
type input "SS9"
click at [96, 444] on div "VINE SEEDS" at bounding box center [184, 438] width 294 height 15
click at [97, 441] on div "VINE SEEDS" at bounding box center [92, 437] width 48 height 13
radio input "true"
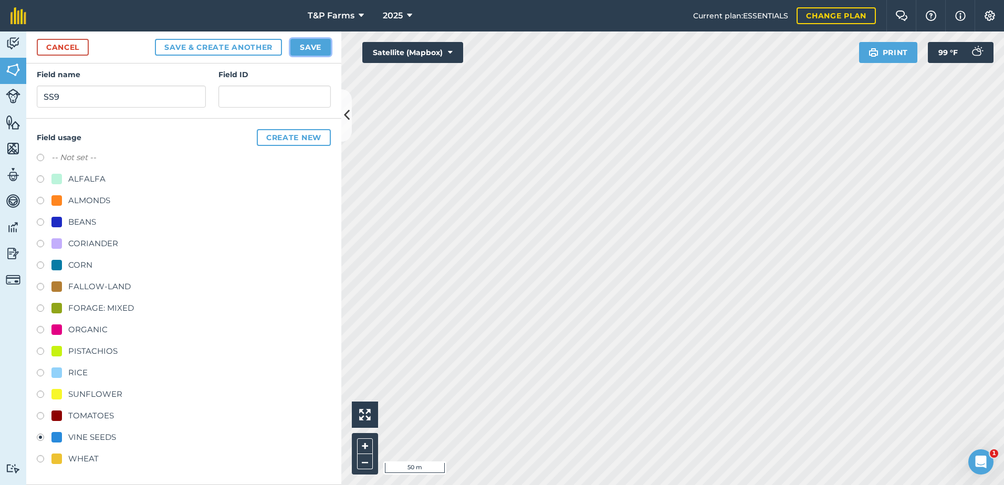
click at [320, 40] on button "Save" at bounding box center [310, 47] width 40 height 17
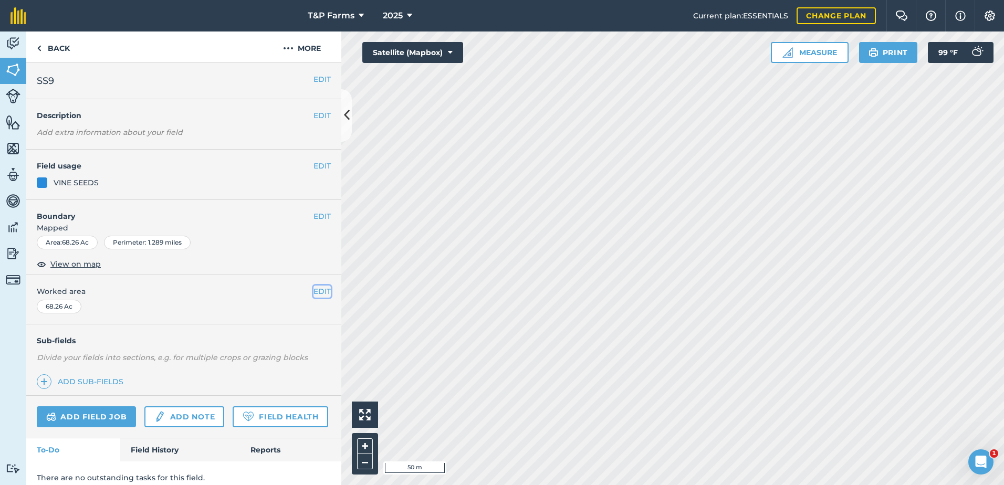
click at [316, 292] on button "EDIT" at bounding box center [321, 292] width 17 height 12
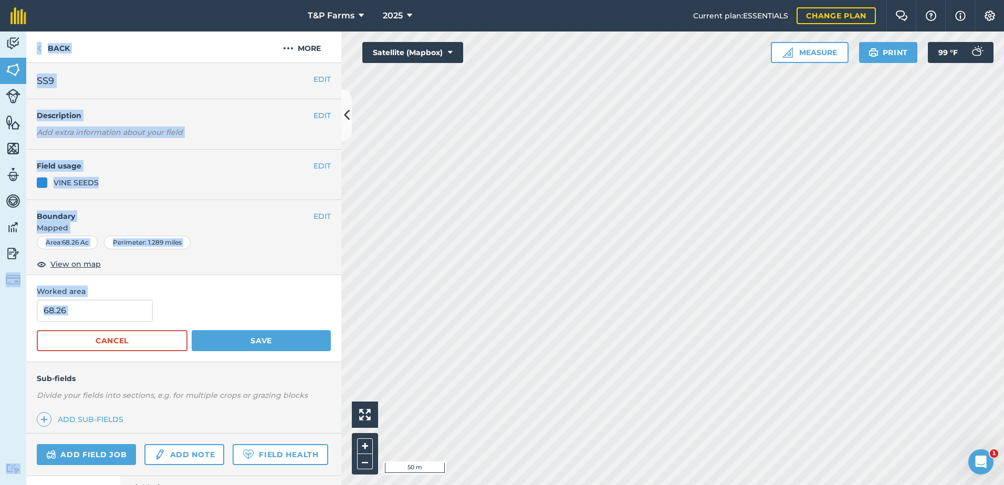
drag, startPoint x: 96, startPoint y: 324, endPoint x: 18, endPoint y: 321, distance: 77.2
click at [18, 321] on div "Activity Fields Livestock Features Maps Team Vehicles Data Reporting Billing Tu…" at bounding box center [502, 259] width 1004 height 454
drag, startPoint x: 18, startPoint y: 321, endPoint x: 146, endPoint y: 306, distance: 129.0
click at [146, 306] on input "68.26" at bounding box center [95, 311] width 116 height 22
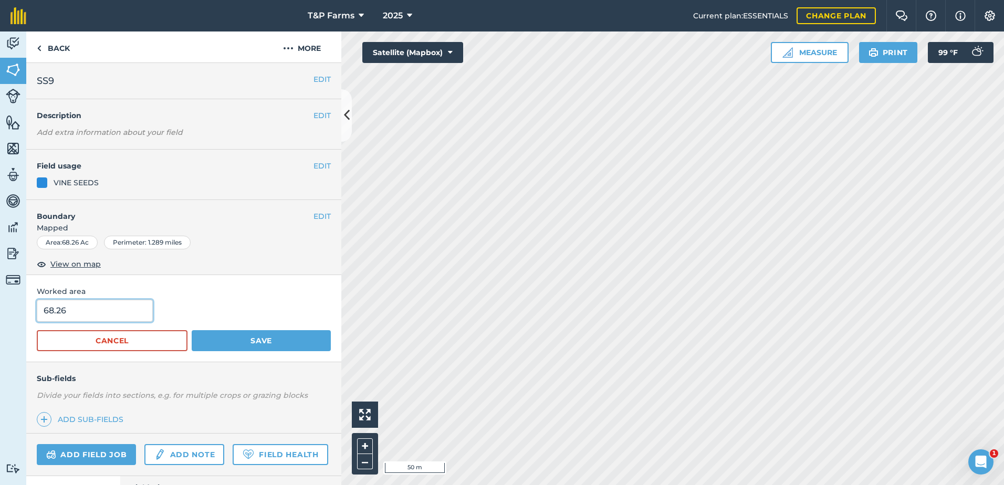
drag, startPoint x: 113, startPoint y: 315, endPoint x: 22, endPoint y: 311, distance: 91.4
click at [22, 311] on div "Activity Fields Livestock Features Maps Team Vehicles Data Reporting Billing Tu…" at bounding box center [502, 259] width 1004 height 454
type input "67.5"
click at [192, 330] on button "Save" at bounding box center [261, 340] width 139 height 21
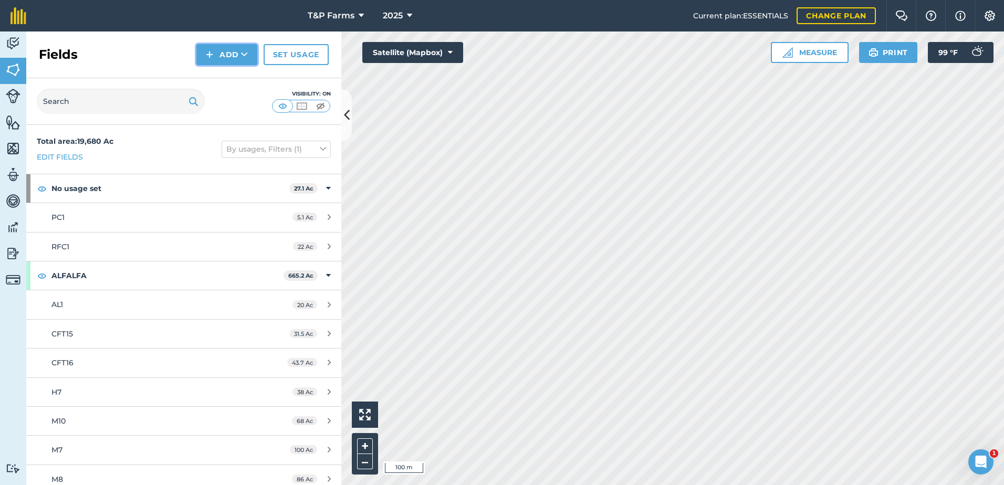
click at [242, 54] on icon at bounding box center [244, 54] width 7 height 11
drag, startPoint x: 239, startPoint y: 61, endPoint x: 234, endPoint y: 76, distance: 15.8
click at [234, 76] on link "Draw" at bounding box center [227, 78] width 58 height 23
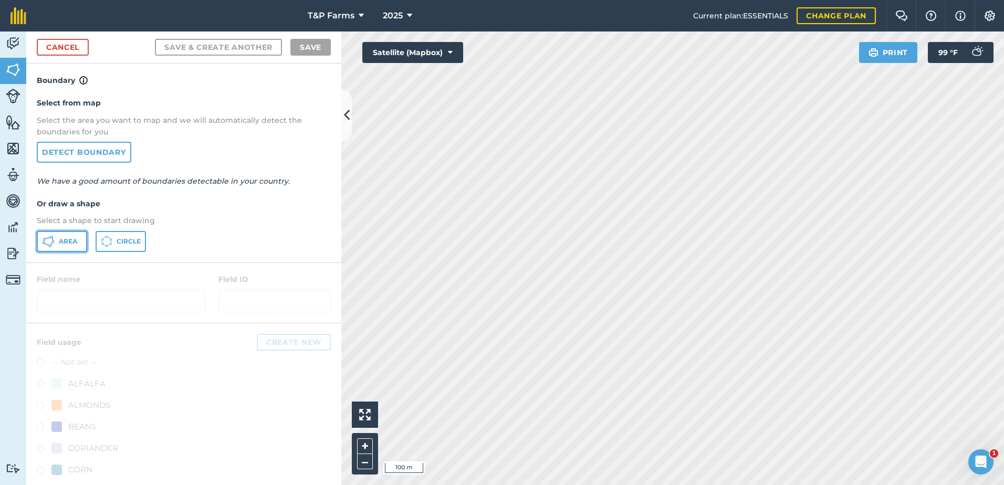
drag, startPoint x: 69, startPoint y: 245, endPoint x: 120, endPoint y: 260, distance: 52.5
click at [70, 245] on span "Area" at bounding box center [68, 241] width 18 height 8
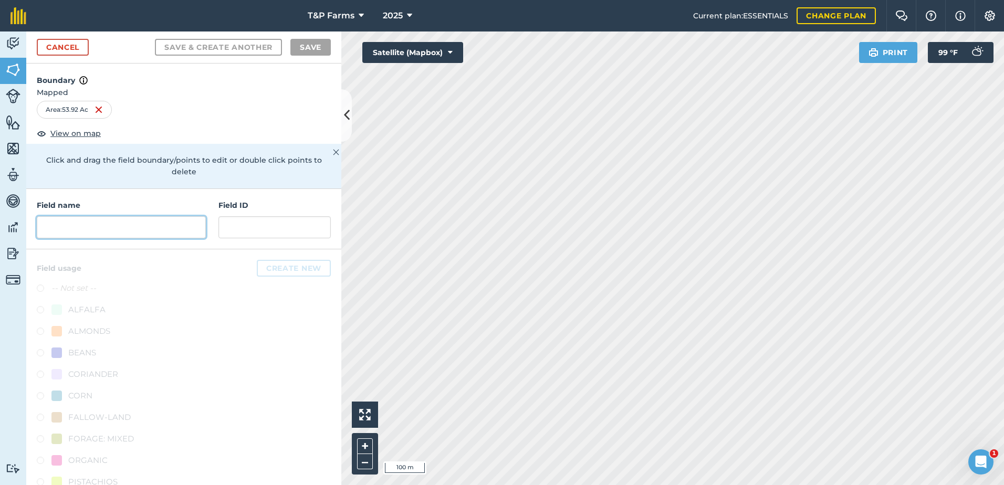
click at [130, 228] on input "text" at bounding box center [121, 227] width 169 height 22
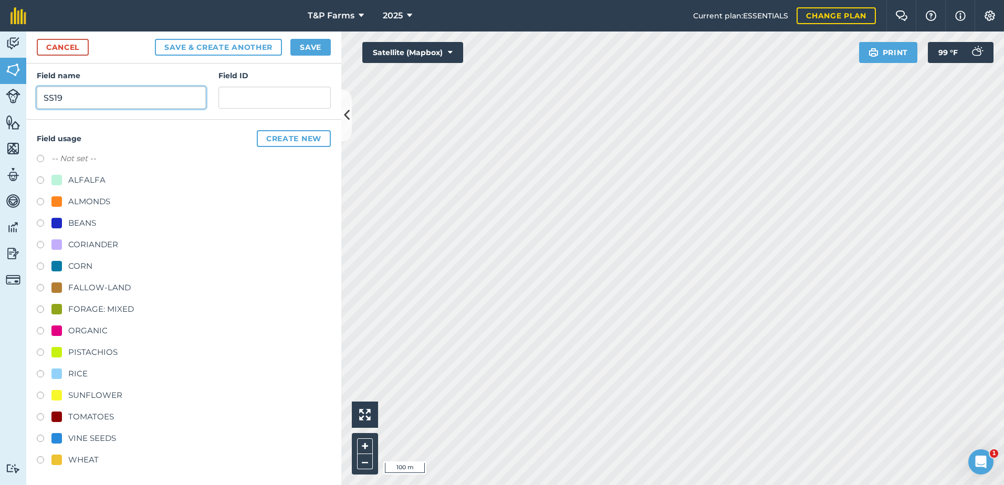
scroll to position [131, 0]
type input "SS19"
drag, startPoint x: 83, startPoint y: 370, endPoint x: 140, endPoint y: 240, distance: 141.5
click at [83, 370] on div "RICE" at bounding box center [77, 372] width 19 height 13
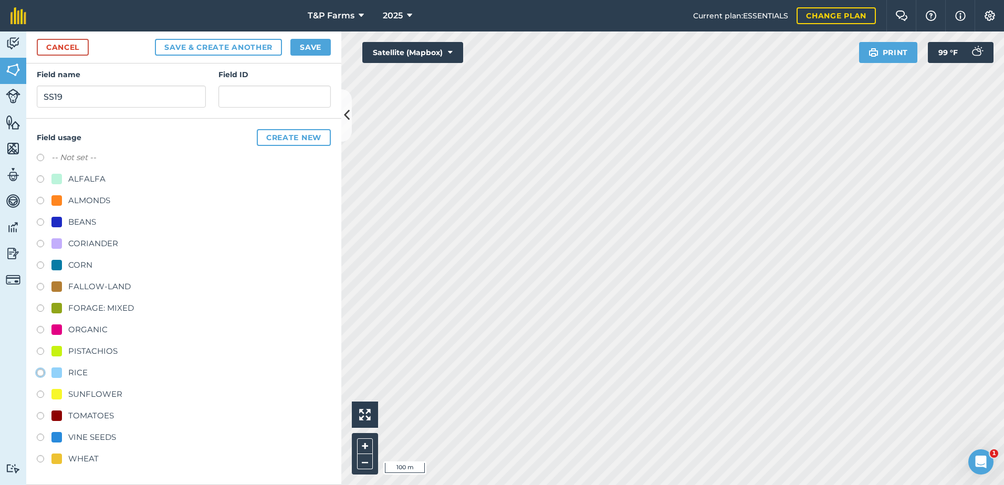
radio input "true"
click at [314, 49] on button "Save" at bounding box center [310, 47] width 40 height 17
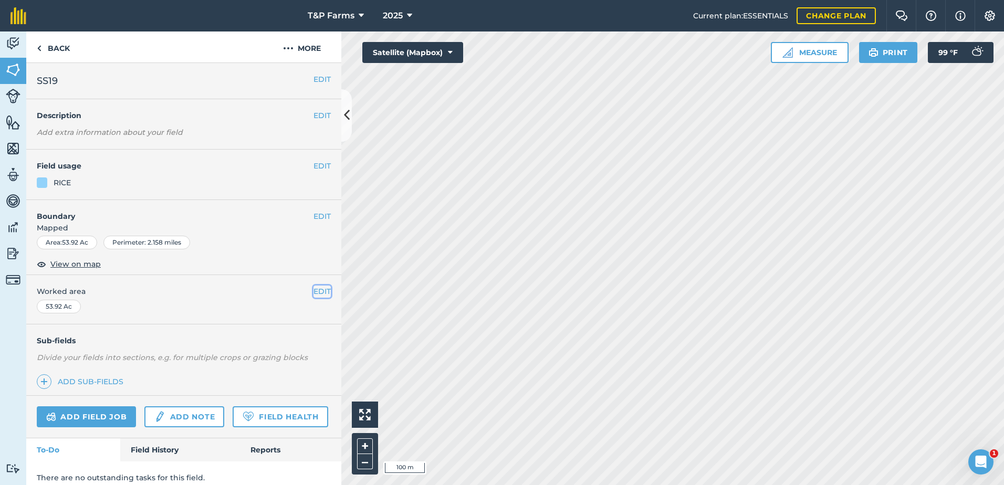
click at [313, 290] on button "EDIT" at bounding box center [321, 292] width 17 height 12
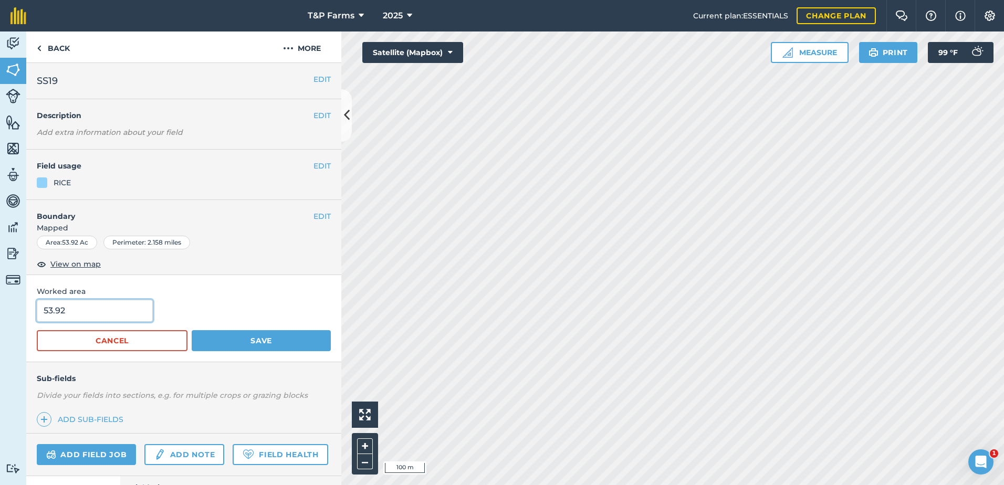
drag, startPoint x: 137, startPoint y: 310, endPoint x: 34, endPoint y: 312, distance: 102.9
click at [34, 312] on div "Worked area 53.92 Cancel Save" at bounding box center [183, 318] width 315 height 87
type input "56"
click at [192, 330] on button "Save" at bounding box center [261, 340] width 139 height 21
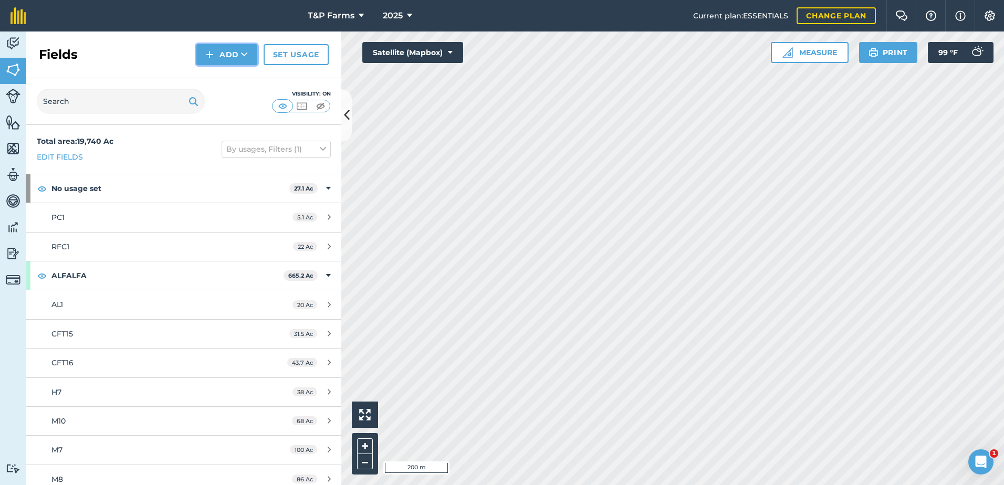
click at [212, 56] on img at bounding box center [209, 54] width 7 height 13
click at [221, 76] on link "Draw" at bounding box center [227, 78] width 58 height 23
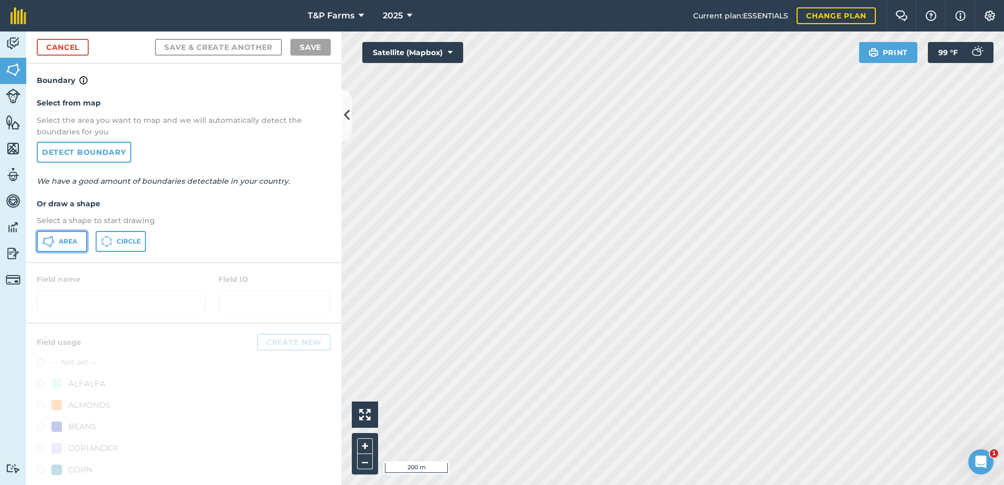
click at [64, 251] on button "Area" at bounding box center [62, 241] width 50 height 21
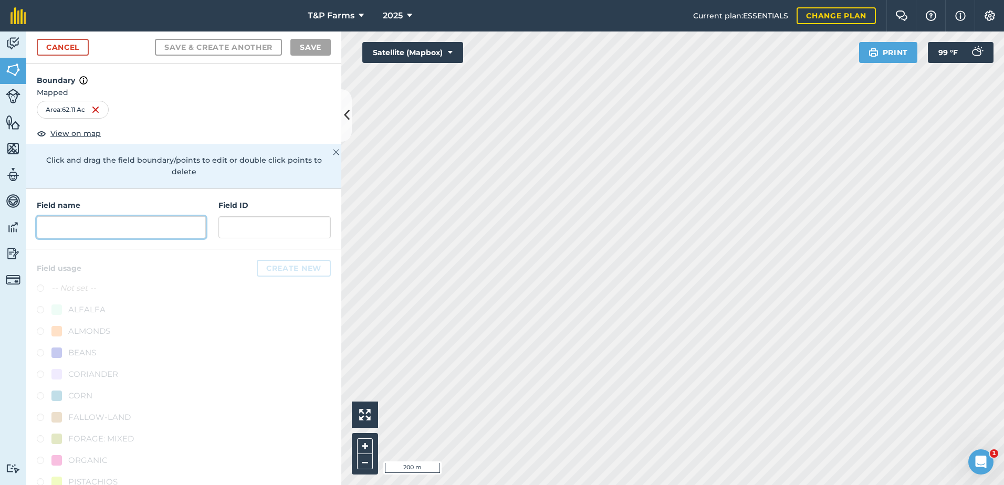
click at [157, 231] on input "text" at bounding box center [121, 227] width 169 height 22
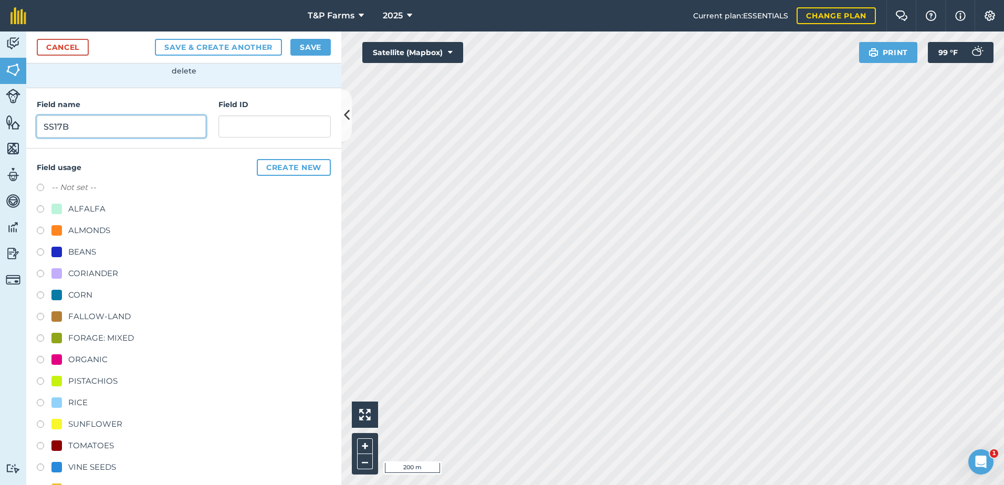
scroll to position [131, 0]
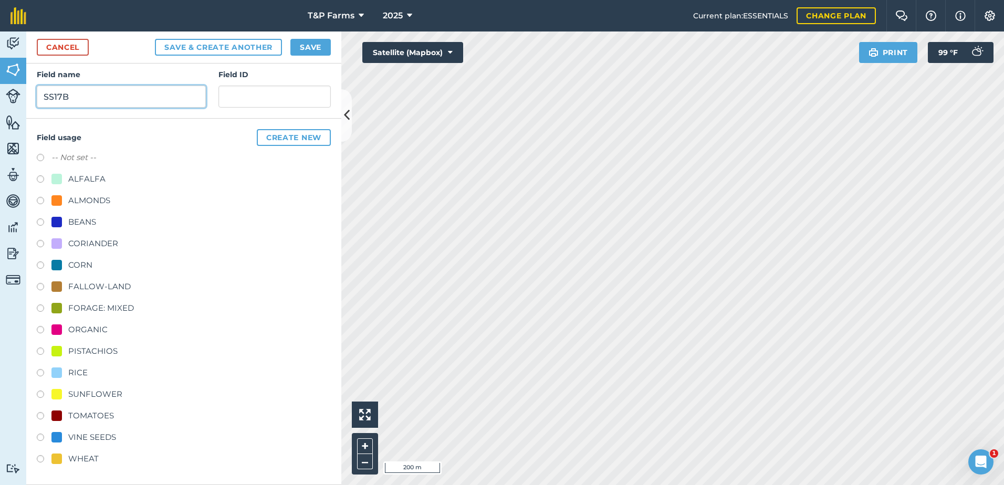
type input "SS17B"
click at [112, 441] on div "VINE SEEDS" at bounding box center [92, 437] width 48 height 13
radio input "true"
click at [311, 54] on button "Save" at bounding box center [310, 47] width 40 height 17
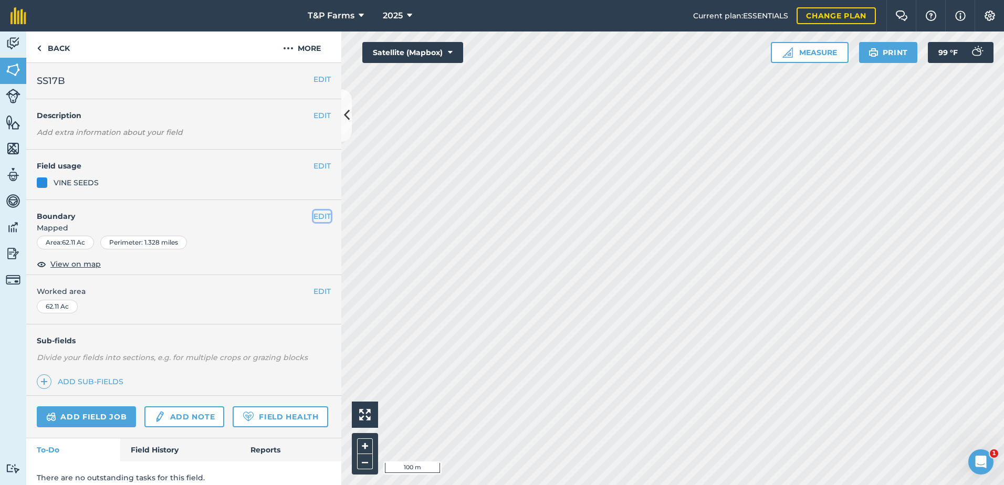
click at [313, 216] on button "EDIT" at bounding box center [321, 217] width 17 height 12
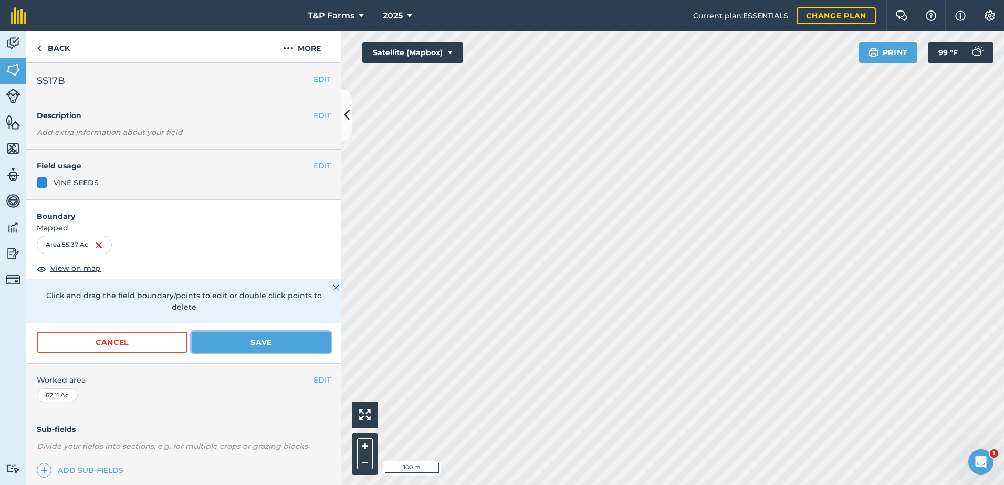
click at [288, 342] on button "Save" at bounding box center [261, 342] width 139 height 21
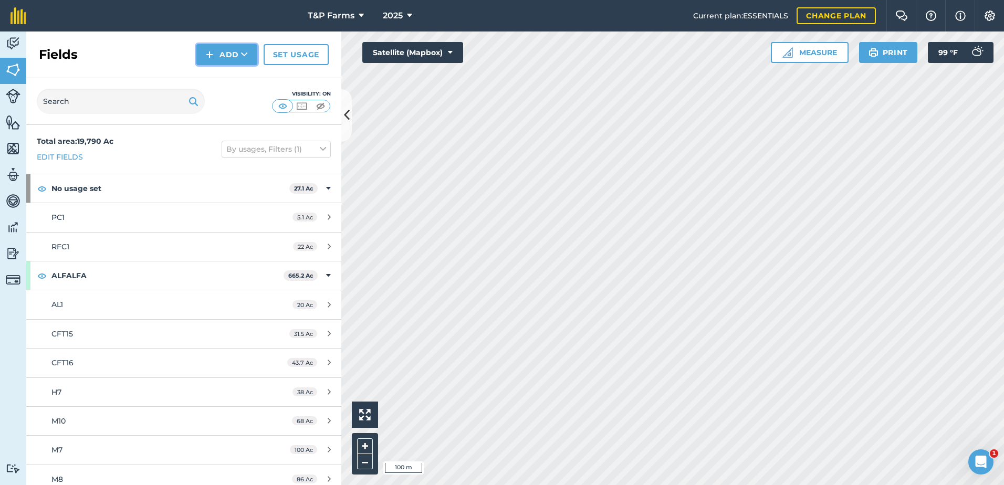
click at [220, 54] on button "Add" at bounding box center [226, 54] width 61 height 21
click at [241, 81] on link "Draw" at bounding box center [227, 78] width 58 height 23
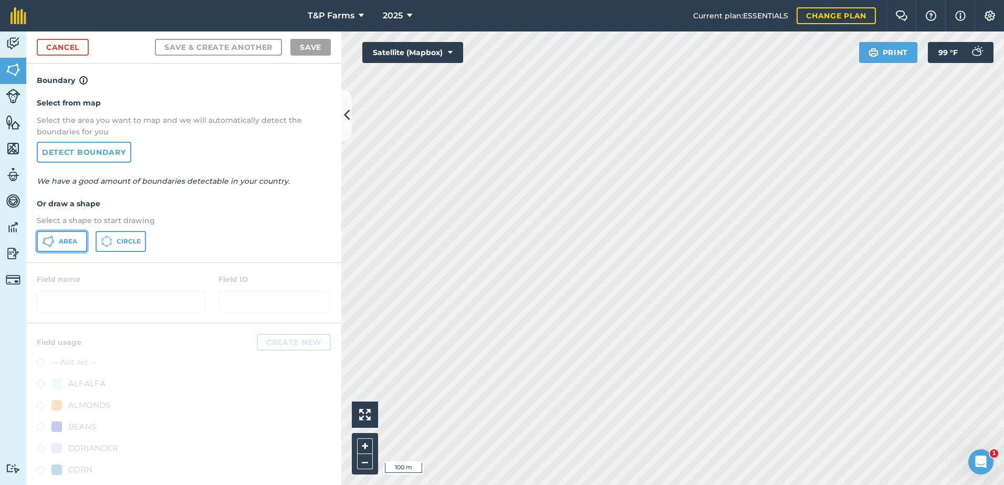
click at [48, 234] on button "Area" at bounding box center [62, 241] width 50 height 21
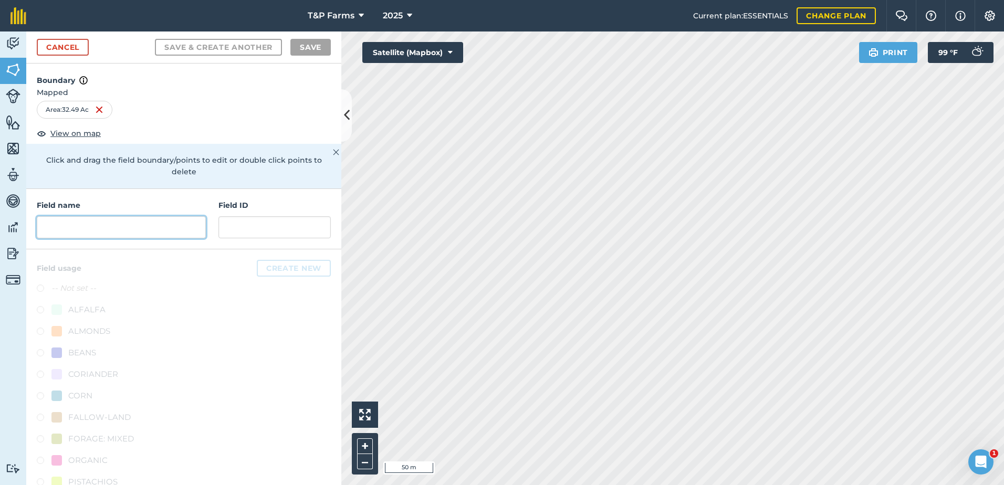
click at [160, 223] on input "text" at bounding box center [121, 227] width 169 height 22
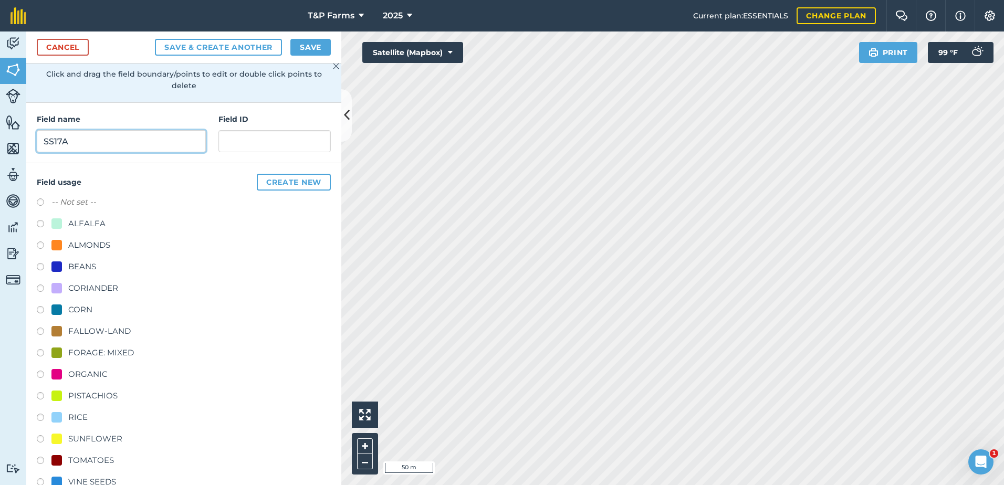
scroll to position [131, 0]
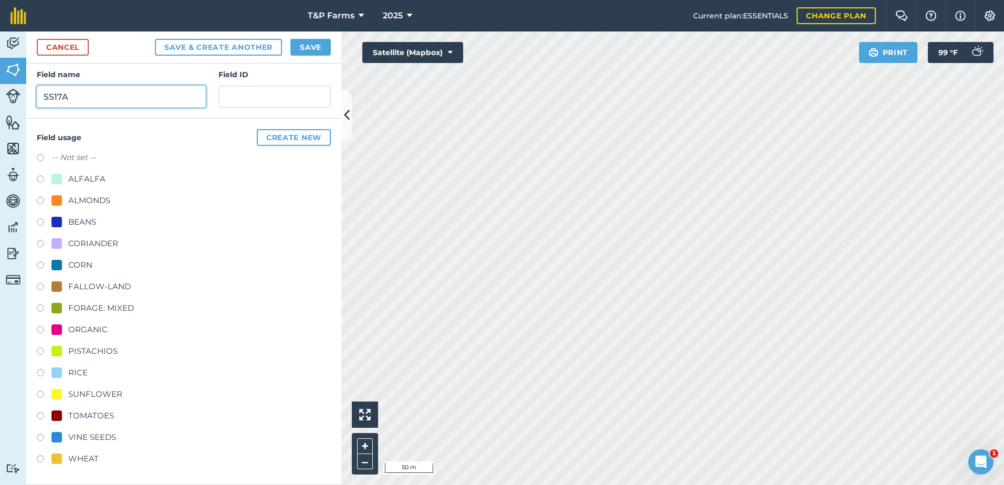
type input "SS17A"
click at [96, 419] on div "TOMATOES" at bounding box center [91, 416] width 46 height 13
radio input "true"
click at [319, 54] on button "Save" at bounding box center [310, 47] width 40 height 17
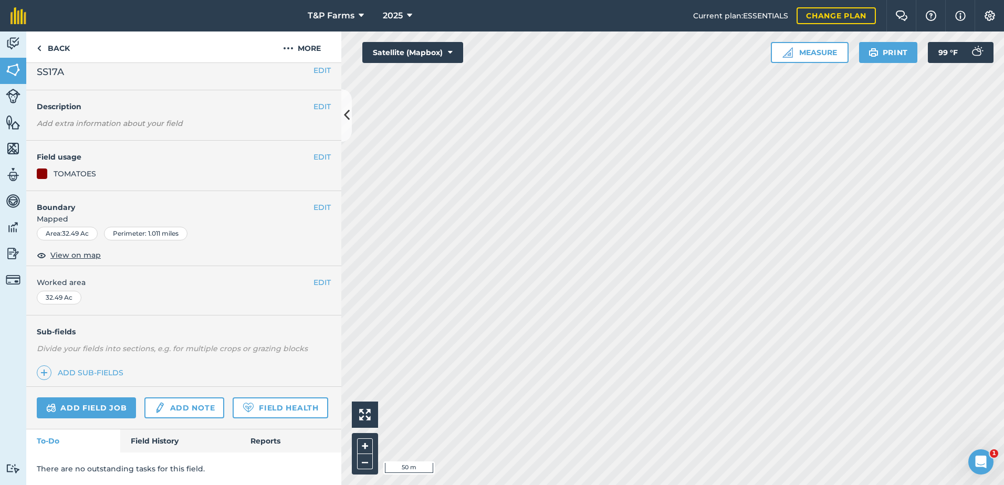
scroll to position [38, 0]
click at [313, 277] on button "EDIT" at bounding box center [321, 283] width 17 height 12
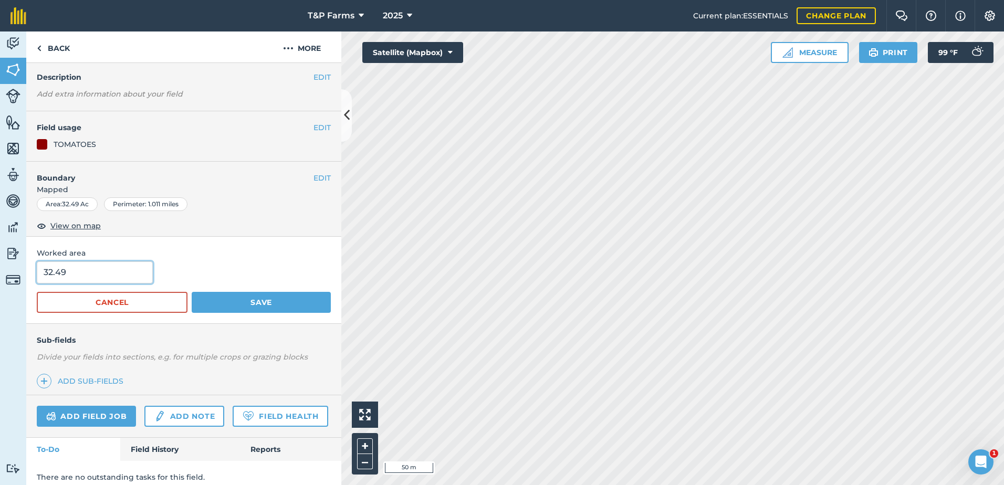
drag, startPoint x: 106, startPoint y: 275, endPoint x: -11, endPoint y: 280, distance: 116.1
click at [0, 280] on html "T&P Farms 2025 Current plan : ESSENTIALS Change plan Farm Chat Help Info Settin…" at bounding box center [502, 242] width 1004 height 485
type input "33.8"
click at [192, 292] on button "Save" at bounding box center [261, 302] width 139 height 21
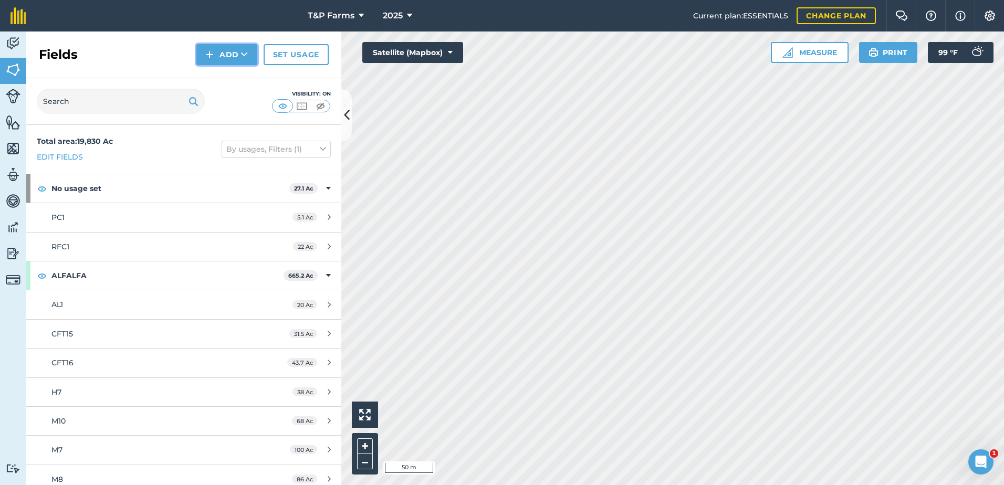
click at [216, 49] on button "Add" at bounding box center [226, 54] width 61 height 21
click at [222, 76] on link "Draw" at bounding box center [227, 78] width 58 height 23
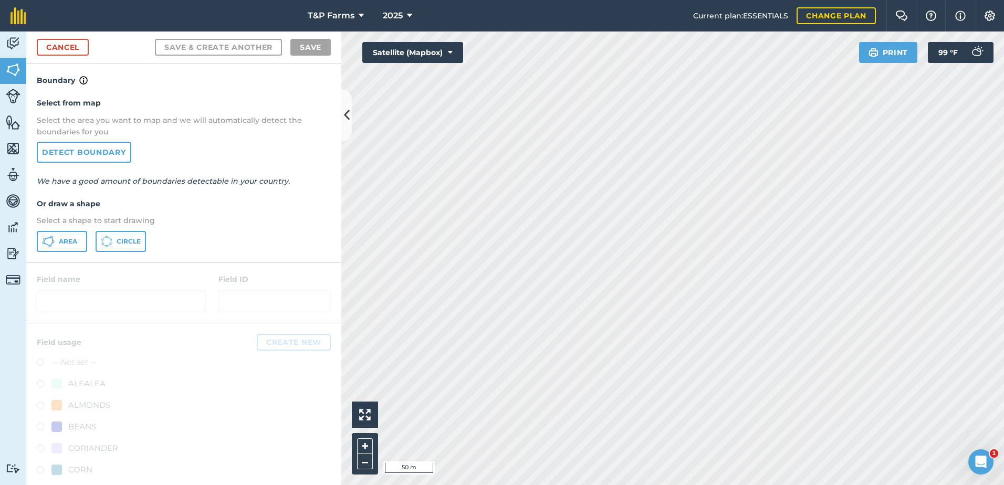
click at [58, 253] on div "Select from map Select the area you want to map and we will automatically detec…" at bounding box center [183, 174] width 315 height 175
click at [64, 249] on button "Area" at bounding box center [62, 241] width 50 height 21
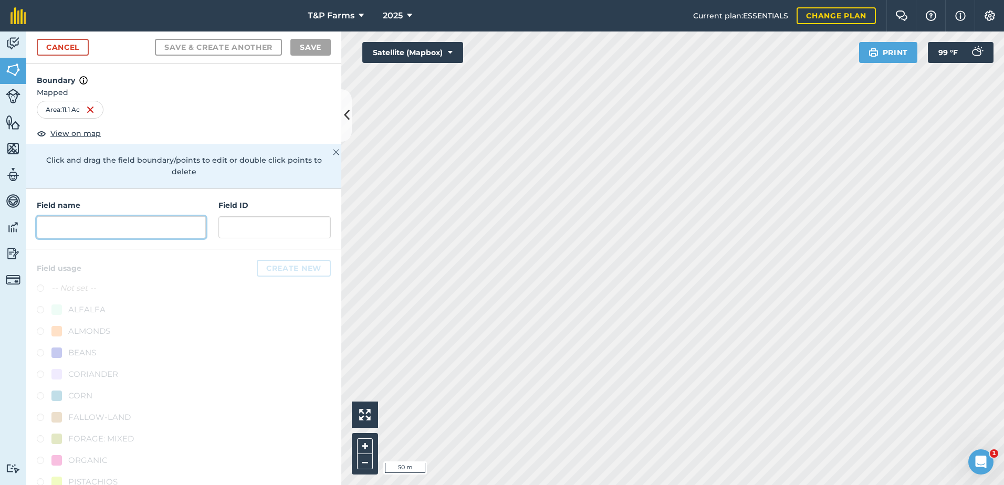
click at [81, 220] on input "text" at bounding box center [121, 227] width 169 height 22
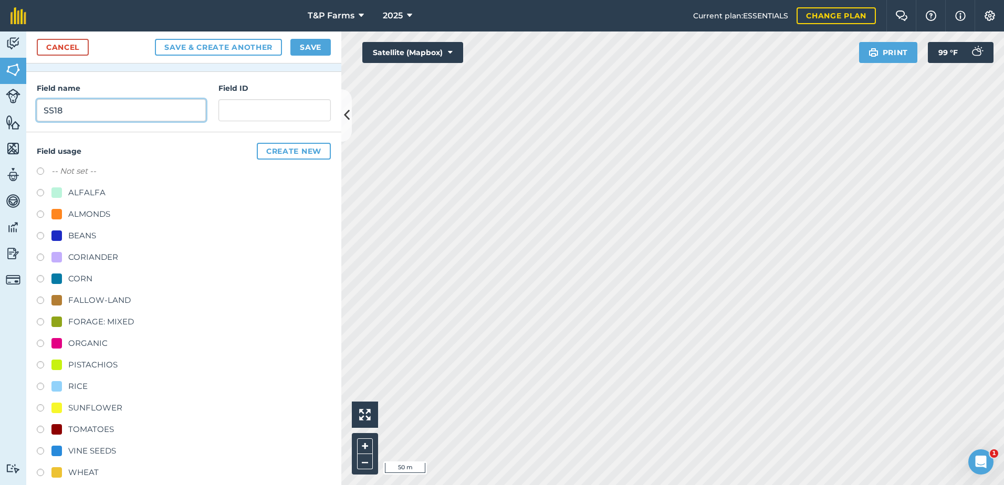
scroll to position [131, 0]
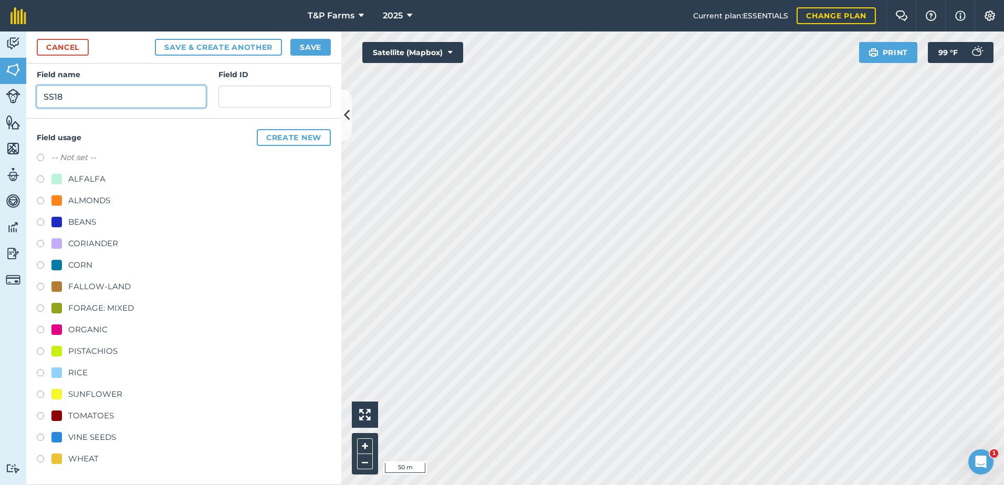
type input "SS18"
click at [82, 422] on div "TOMATOES" at bounding box center [91, 416] width 46 height 13
radio input "true"
click at [307, 45] on button "Save" at bounding box center [310, 47] width 40 height 17
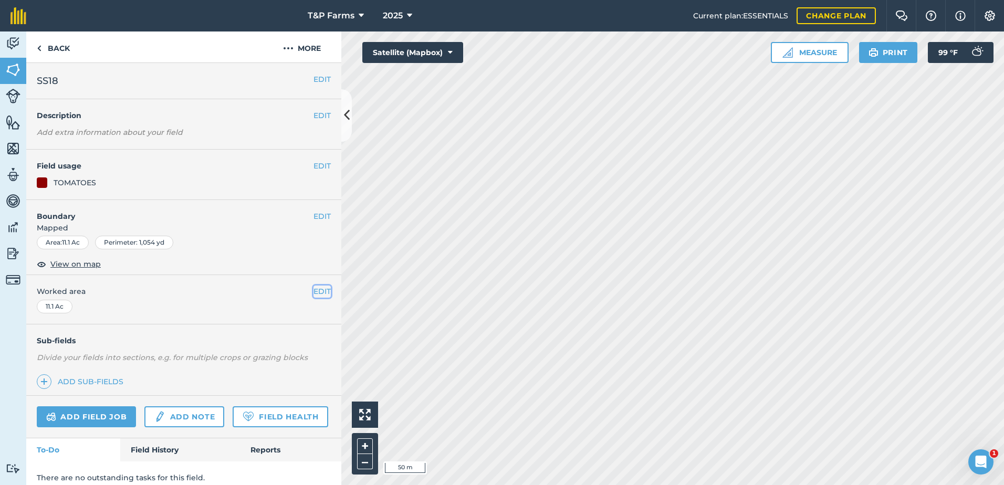
click at [317, 288] on button "EDIT" at bounding box center [321, 292] width 17 height 12
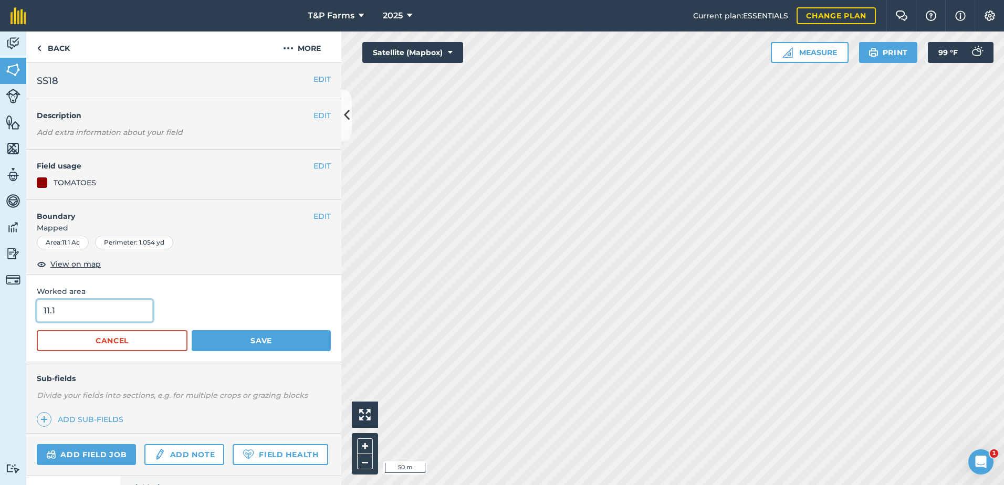
drag, startPoint x: 67, startPoint y: 311, endPoint x: -44, endPoint y: 311, distance: 110.3
click at [0, 311] on html "T&P Farms 2025 Current plan : ESSENTIALS Change plan Farm Chat Help Info Settin…" at bounding box center [502, 242] width 1004 height 485
type input "14.3"
click at [192, 330] on button "Save" at bounding box center [261, 340] width 139 height 21
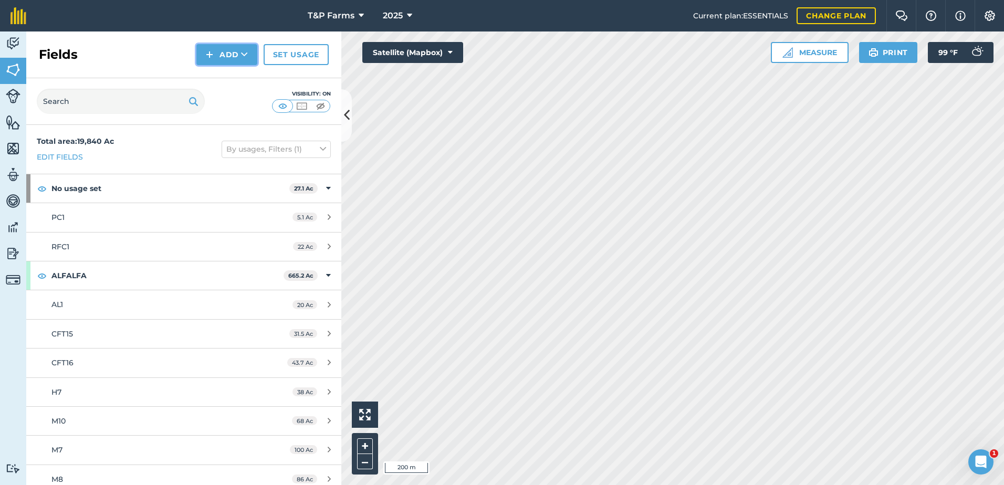
click at [209, 59] on img at bounding box center [209, 54] width 7 height 13
click at [236, 83] on link "Draw" at bounding box center [227, 78] width 58 height 23
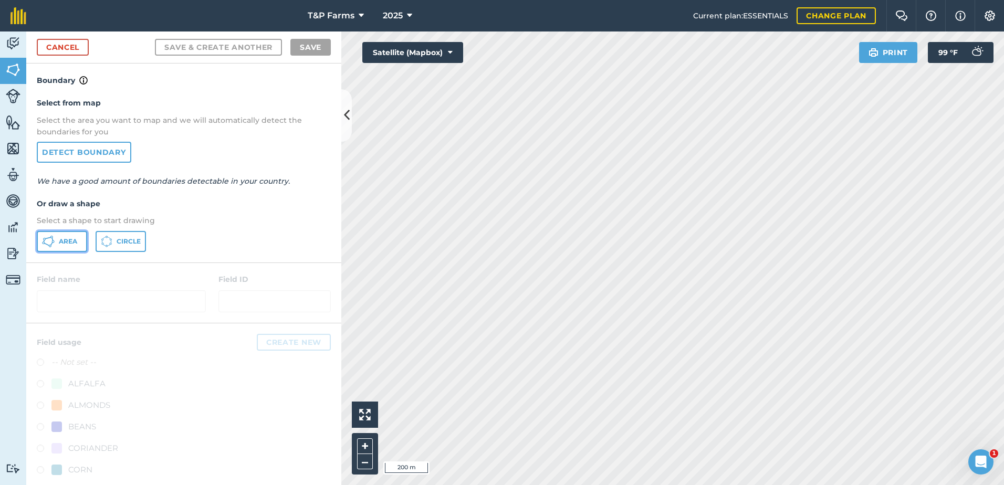
drag, startPoint x: 67, startPoint y: 242, endPoint x: 106, endPoint y: 239, distance: 38.9
click at [68, 243] on span "Area" at bounding box center [68, 241] width 18 height 8
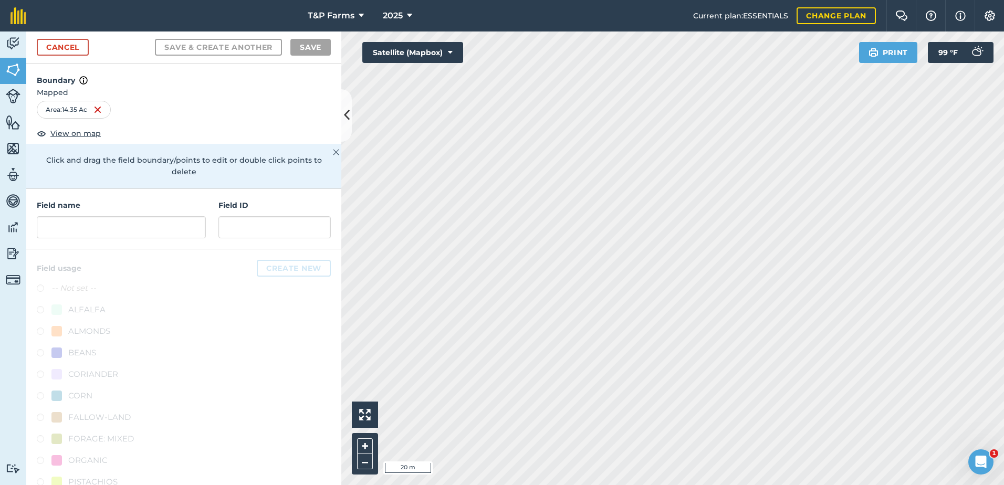
click at [716, 485] on html "T&P Farms 2025 Current plan : ESSENTIALS Change plan Farm Chat Help Info Settin…" at bounding box center [502, 242] width 1004 height 485
click at [782, 485] on html "T&P Farms 2025 Current plan : ESSENTIALS Change plan Farm Chat Help Info Settin…" at bounding box center [502, 242] width 1004 height 485
click at [172, 229] on input "text" at bounding box center [121, 227] width 169 height 22
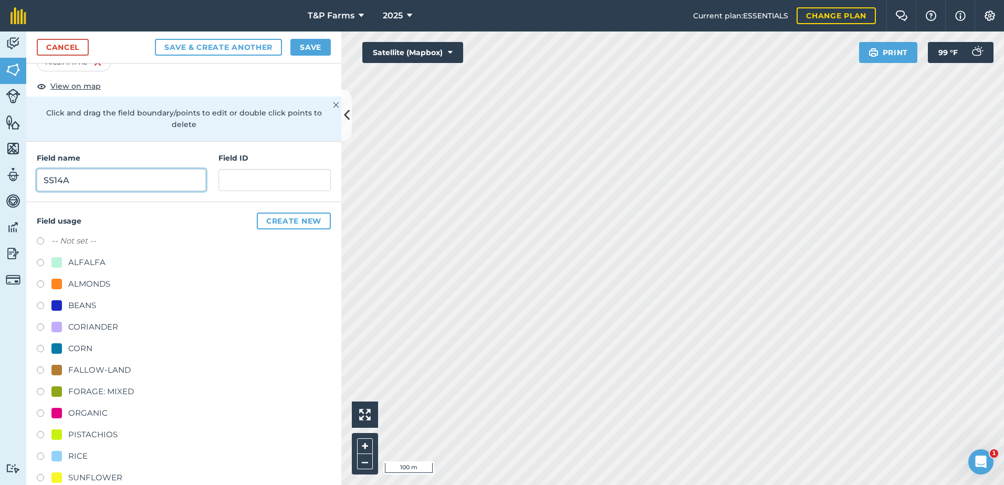
scroll to position [131, 0]
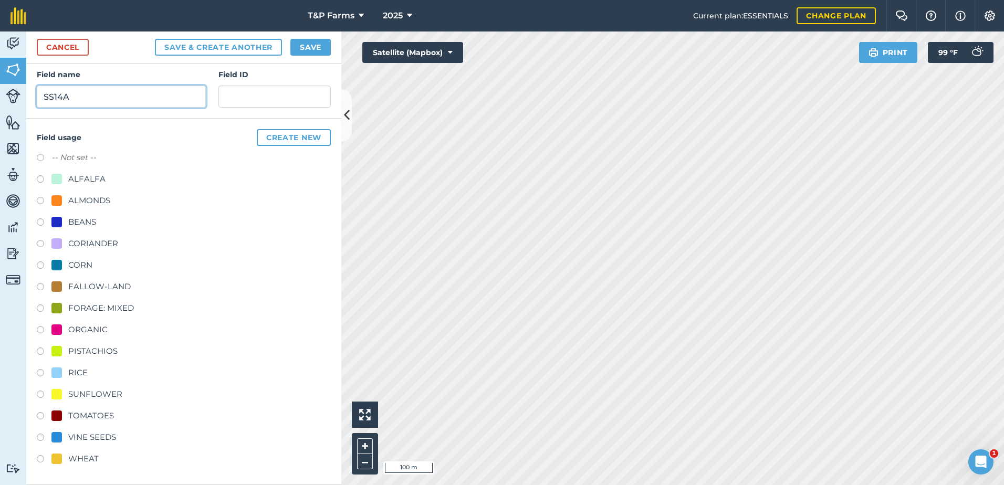
type input "SS14A"
click at [82, 461] on div "WHEAT" at bounding box center [83, 459] width 30 height 13
radio input "true"
click at [313, 51] on button "Save" at bounding box center [310, 47] width 40 height 17
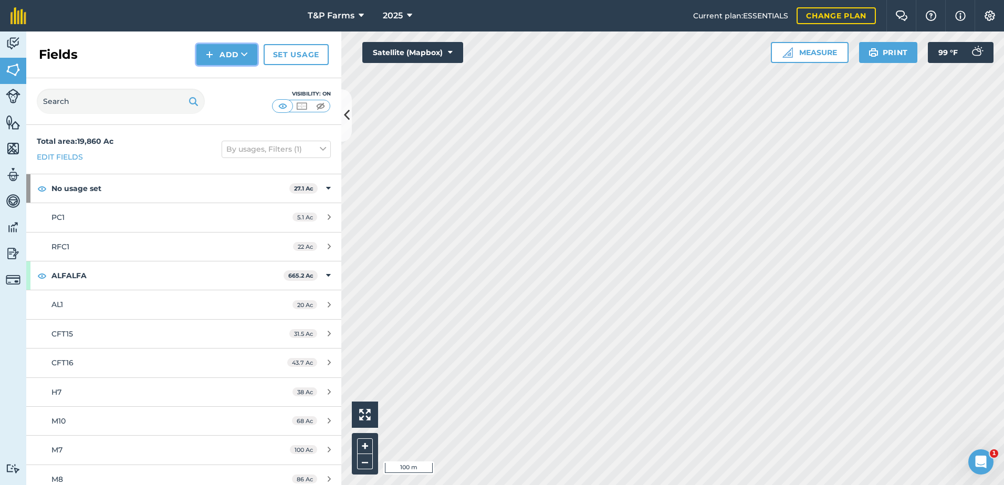
click at [200, 55] on button "Add" at bounding box center [226, 54] width 61 height 21
click at [232, 87] on link "Draw" at bounding box center [227, 78] width 58 height 23
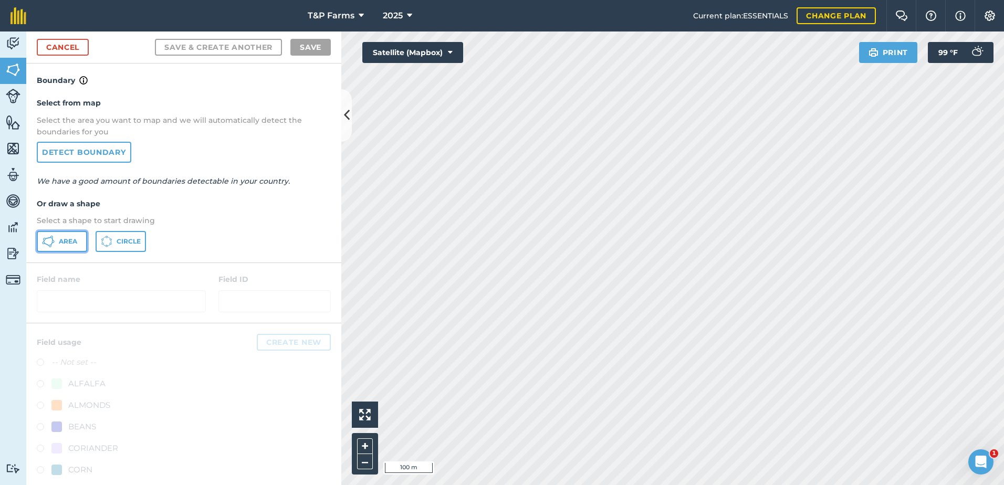
click at [62, 242] on span "Area" at bounding box center [68, 241] width 18 height 8
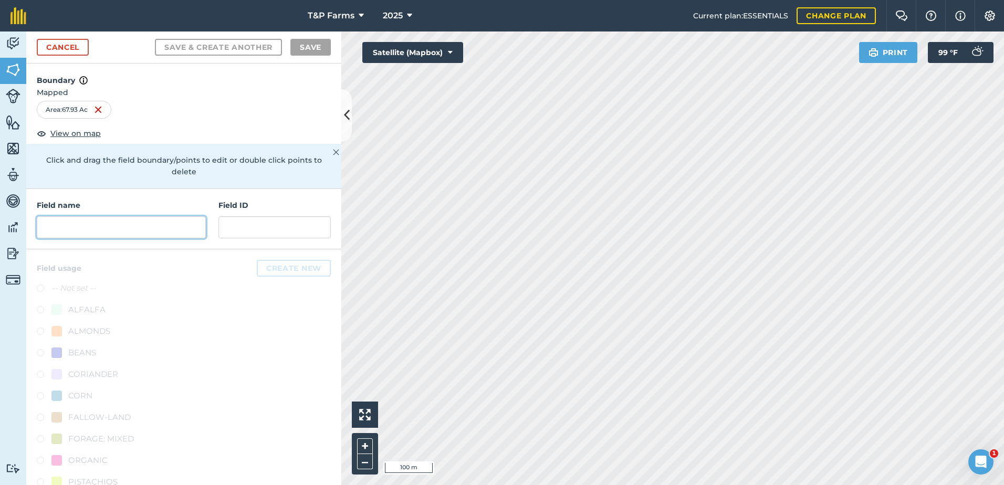
click at [165, 231] on input "text" at bounding box center [121, 227] width 169 height 22
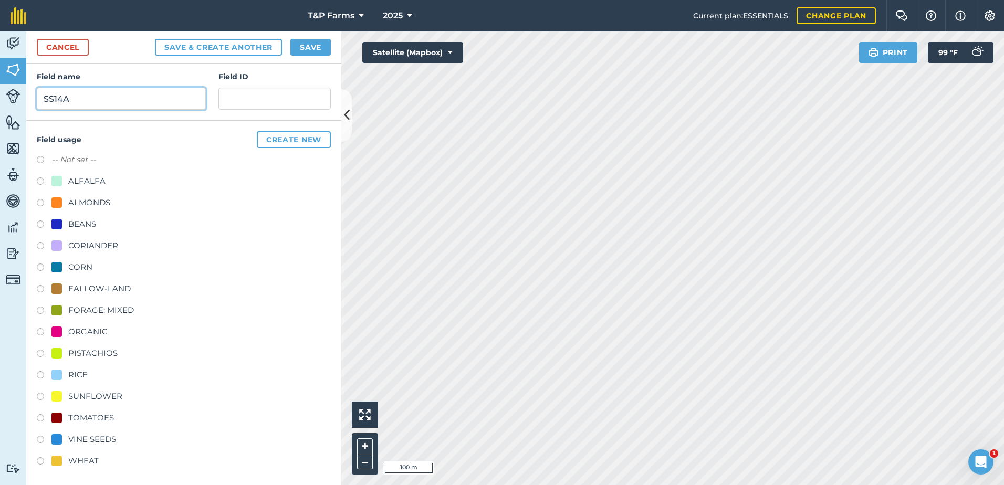
scroll to position [131, 0]
type input "SS14A"
click at [85, 456] on div "WHEAT" at bounding box center [83, 459] width 30 height 13
radio input "true"
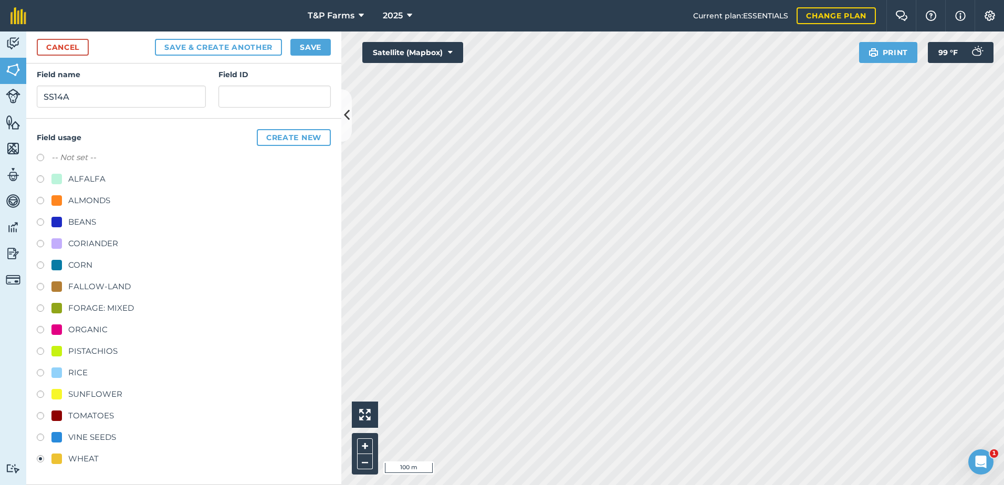
click at [307, 60] on div "Cancel Save & Create Another Save" at bounding box center [183, 48] width 315 height 32
click at [309, 51] on button "Save" at bounding box center [310, 47] width 40 height 17
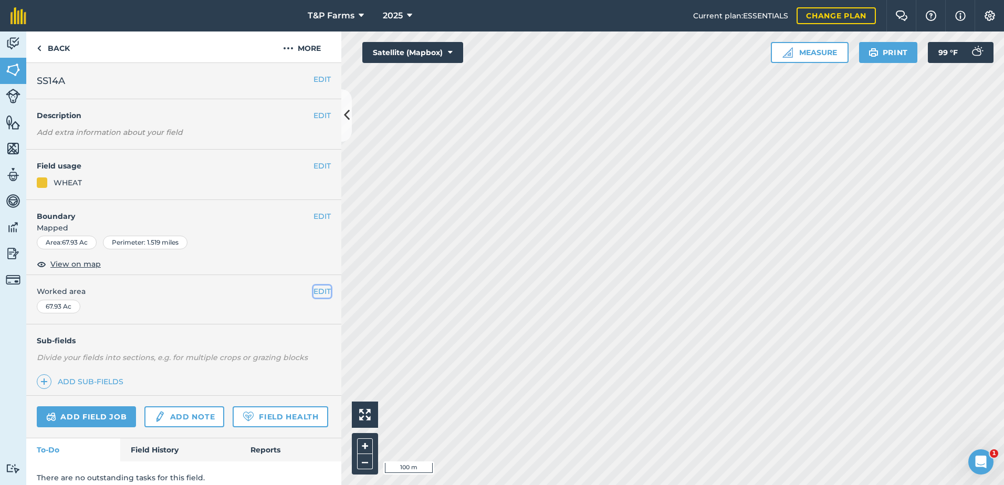
drag, startPoint x: 321, startPoint y: 289, endPoint x: 315, endPoint y: 289, distance: 6.3
click at [321, 289] on button "EDIT" at bounding box center [321, 292] width 17 height 12
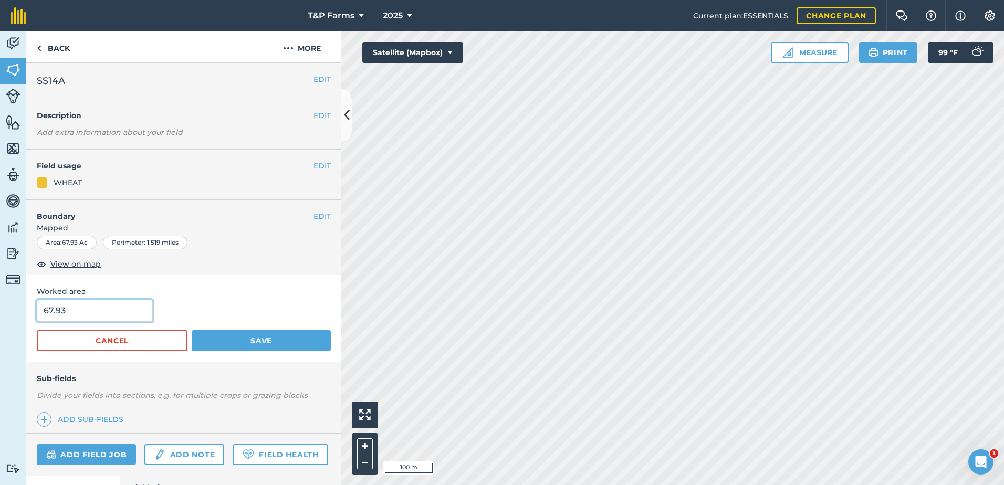
drag, startPoint x: 28, startPoint y: 300, endPoint x: 3, endPoint y: 300, distance: 25.2
click at [3, 300] on div "Activity Fields Livestock Features Maps Team Vehicles Data Reporting Billing Tu…" at bounding box center [502, 259] width 1004 height 454
type input "66.7"
click at [192, 330] on button "Save" at bounding box center [261, 340] width 139 height 21
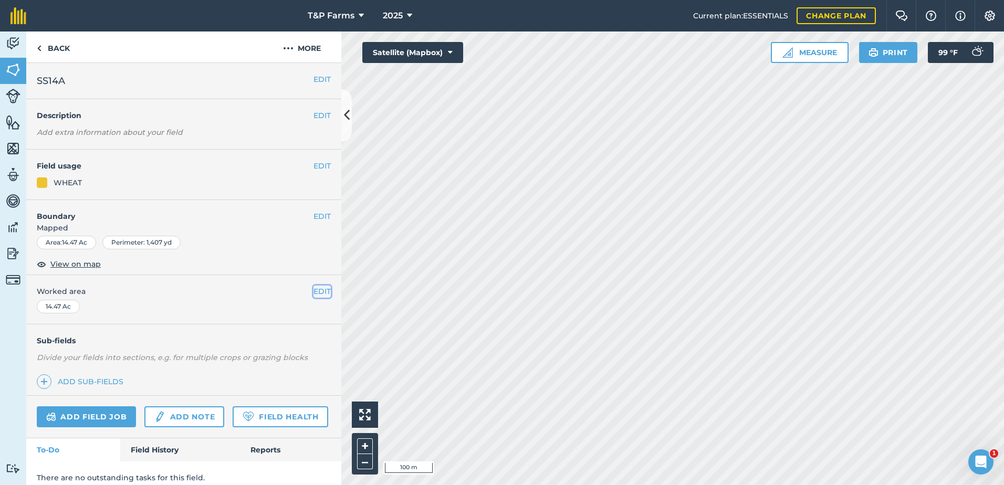
click at [317, 291] on button "EDIT" at bounding box center [321, 292] width 17 height 12
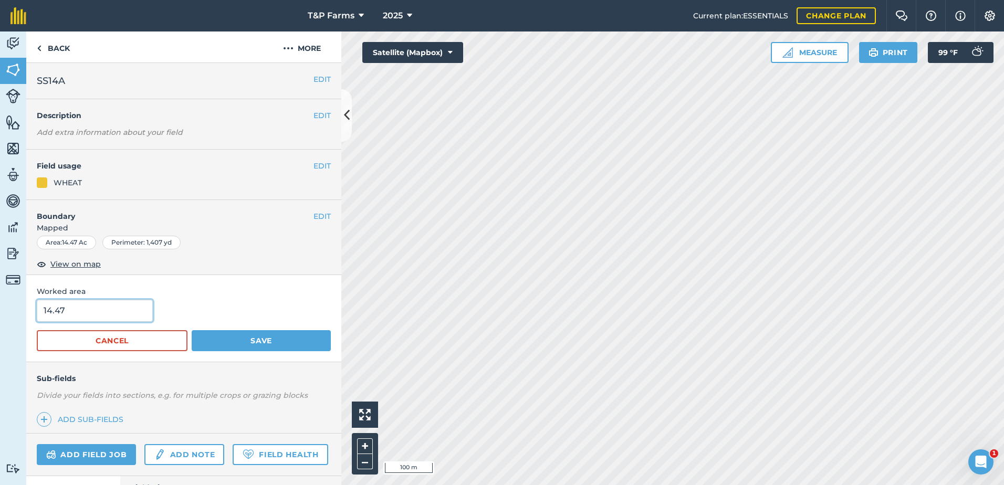
click at [116, 308] on input "14.47" at bounding box center [95, 311] width 116 height 22
type input "14.7"
click at [316, 76] on button "EDIT" at bounding box center [321, 80] width 17 height 12
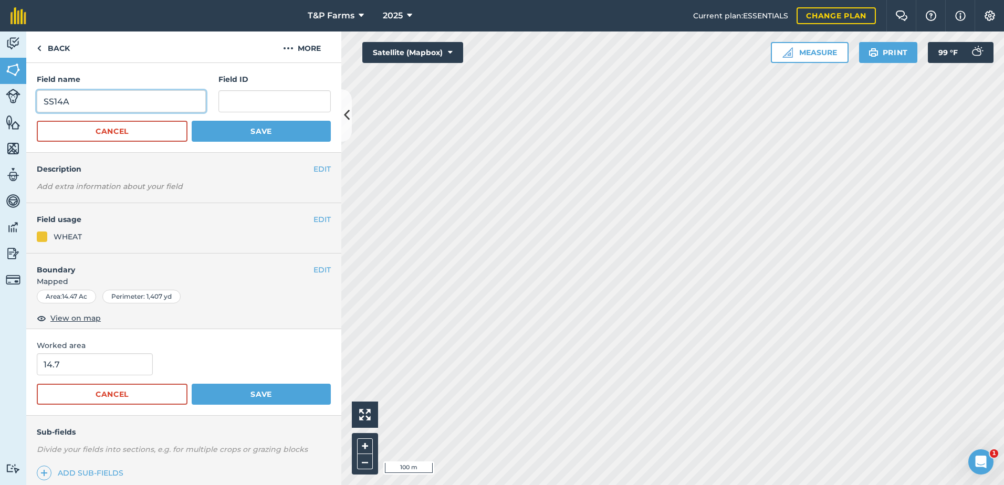
click at [102, 96] on input "SS14A" at bounding box center [121, 101] width 169 height 22
type input "SS14B"
click at [264, 133] on button "Save" at bounding box center [261, 131] width 139 height 21
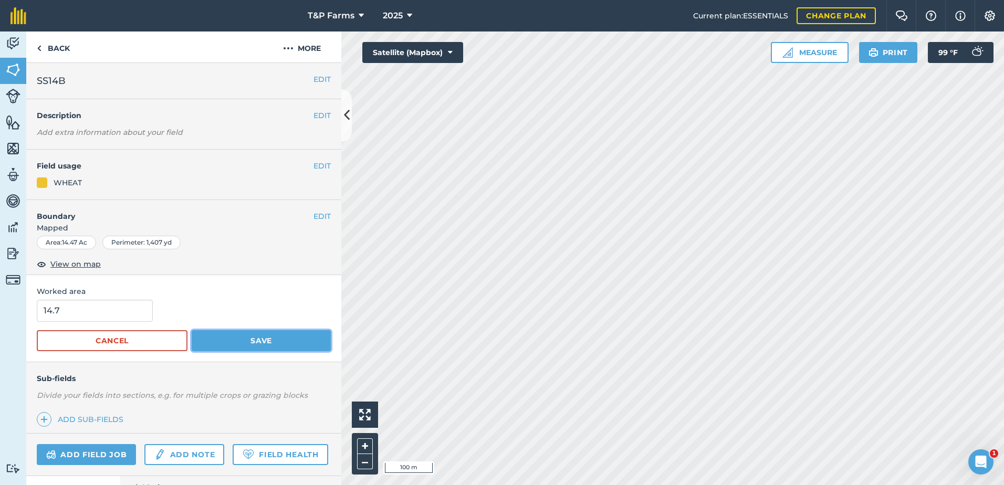
click at [288, 350] on button "Save" at bounding box center [261, 340] width 139 height 21
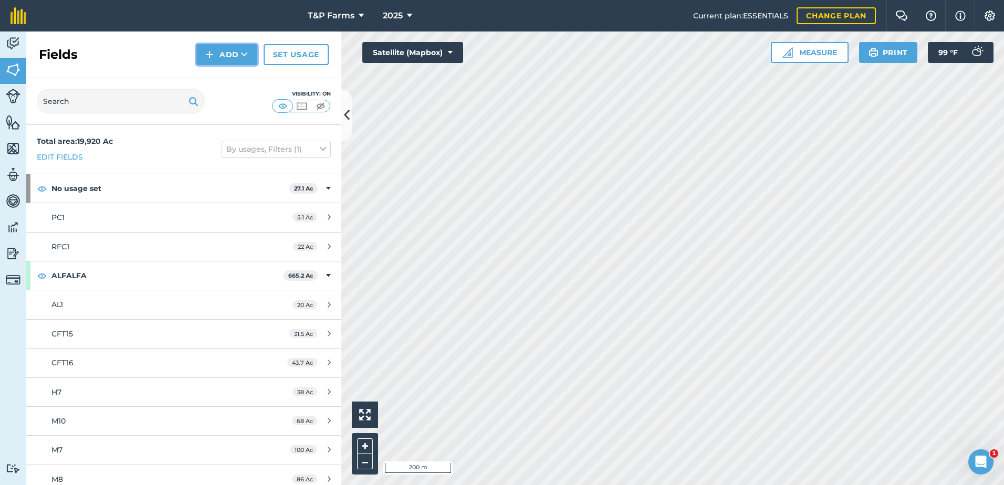
click at [218, 54] on button "Add" at bounding box center [226, 54] width 61 height 21
click at [227, 81] on link "Draw" at bounding box center [227, 78] width 58 height 23
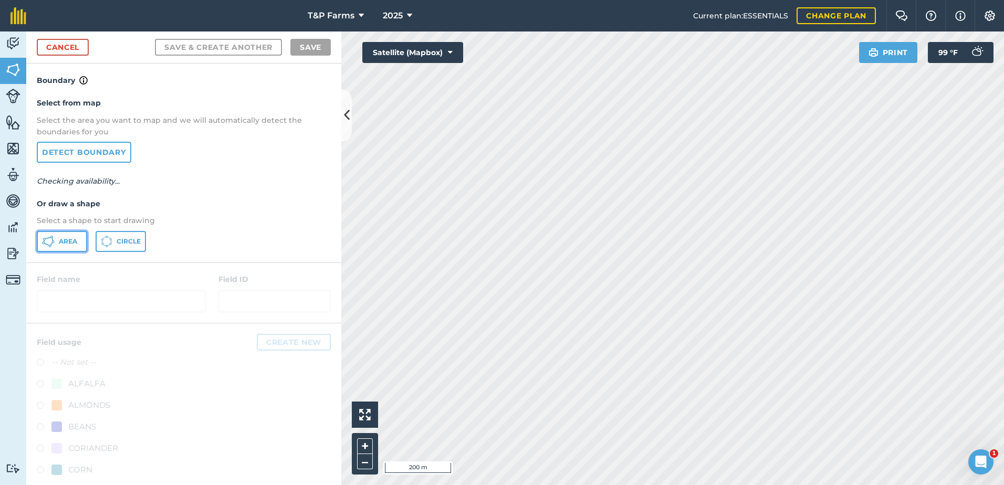
click at [65, 231] on button "Area" at bounding box center [62, 241] width 50 height 21
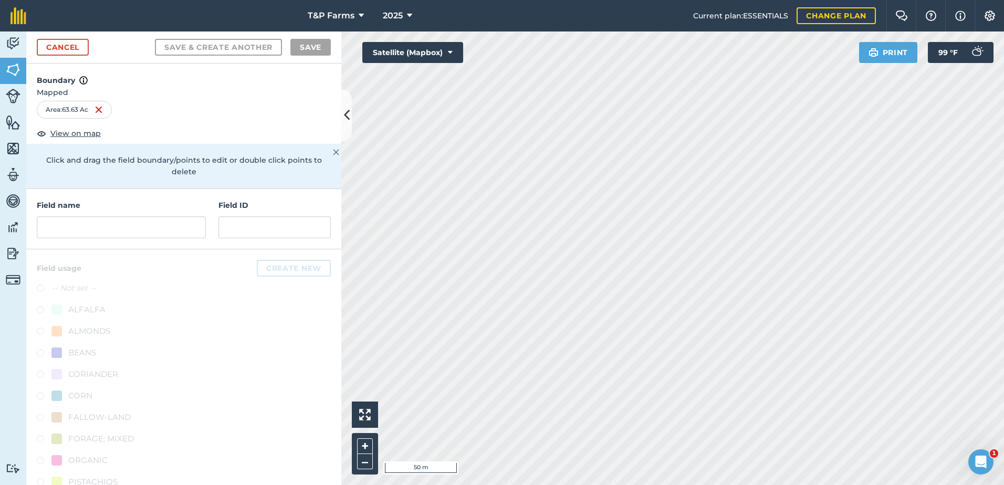
click at [1003, 262] on html "T&P Farms 2025 Current plan : ESSENTIALS Change plan Farm Chat Help Info Settin…" at bounding box center [502, 242] width 1004 height 485
drag, startPoint x: 180, startPoint y: 236, endPoint x: 184, endPoint y: 223, distance: 13.6
click at [181, 229] on input "text" at bounding box center [121, 227] width 169 height 22
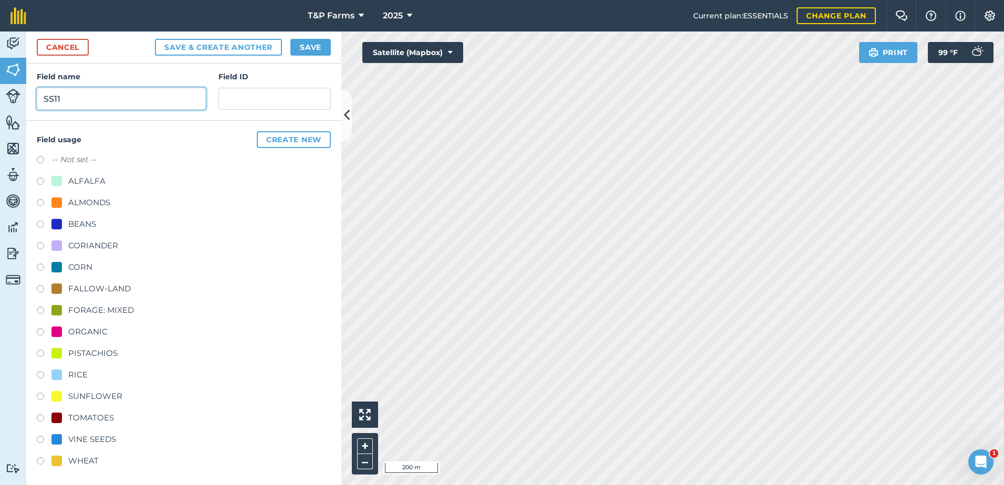
scroll to position [131, 0]
type input "SS11"
click at [79, 410] on div "TOMATOES" at bounding box center [91, 416] width 46 height 13
radio input "true"
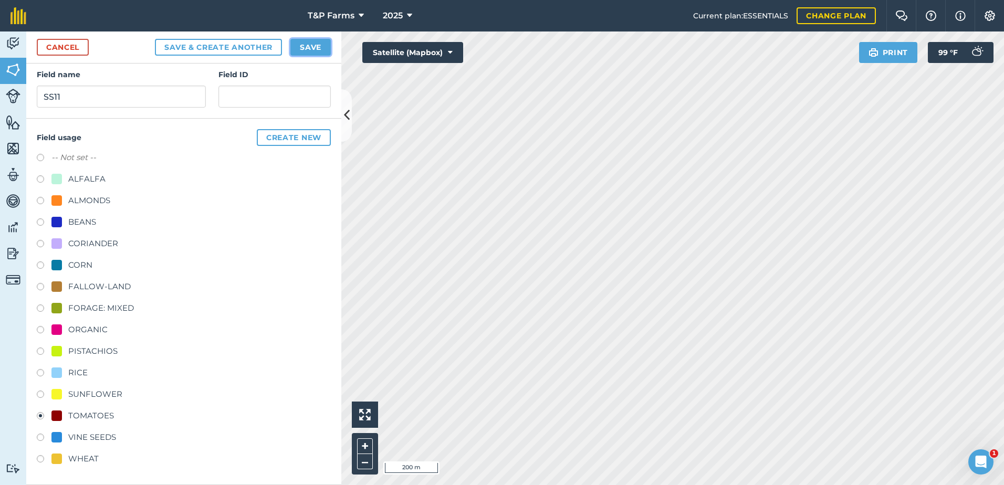
click at [316, 50] on button "Save" at bounding box center [310, 47] width 40 height 17
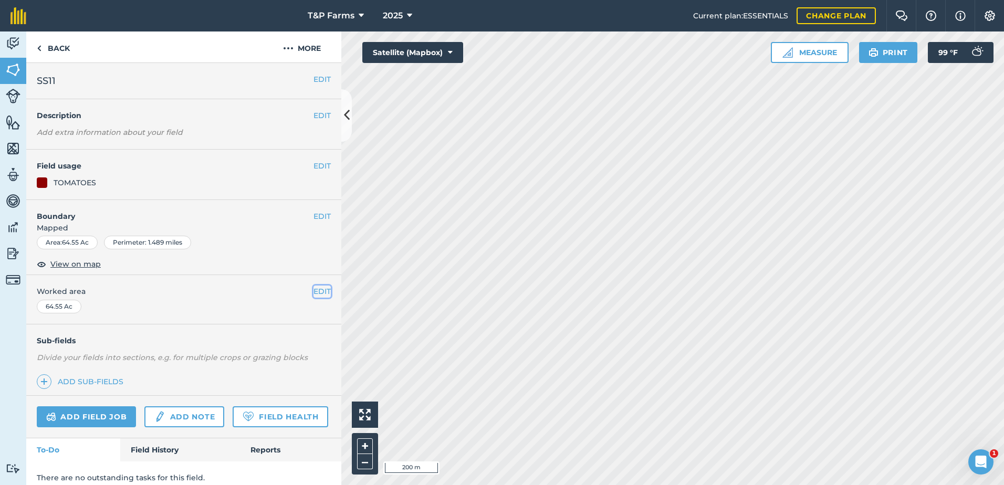
click at [314, 287] on button "EDIT" at bounding box center [321, 292] width 17 height 12
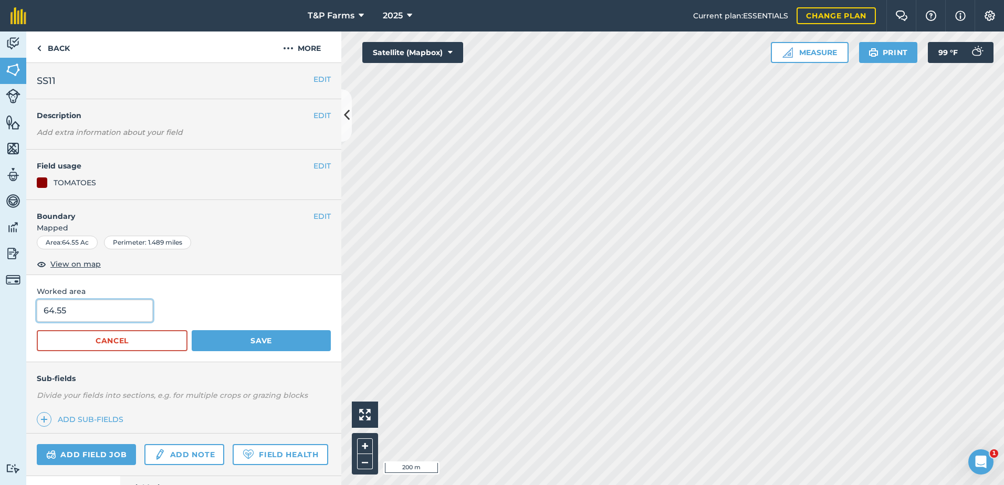
drag, startPoint x: 197, startPoint y: 295, endPoint x: -4, endPoint y: 315, distance: 201.6
click at [0, 315] on html "T&P Farms 2025 Current plan : ESSENTIALS Change plan Farm Chat Help Info Settin…" at bounding box center [502, 242] width 1004 height 485
drag, startPoint x: 122, startPoint y: 313, endPoint x: 15, endPoint y: 315, distance: 107.1
click at [15, 315] on div "Activity Fields Livestock Features Maps Team Vehicles Data Reporting Billing Tu…" at bounding box center [502, 259] width 1004 height 454
type input "62.7"
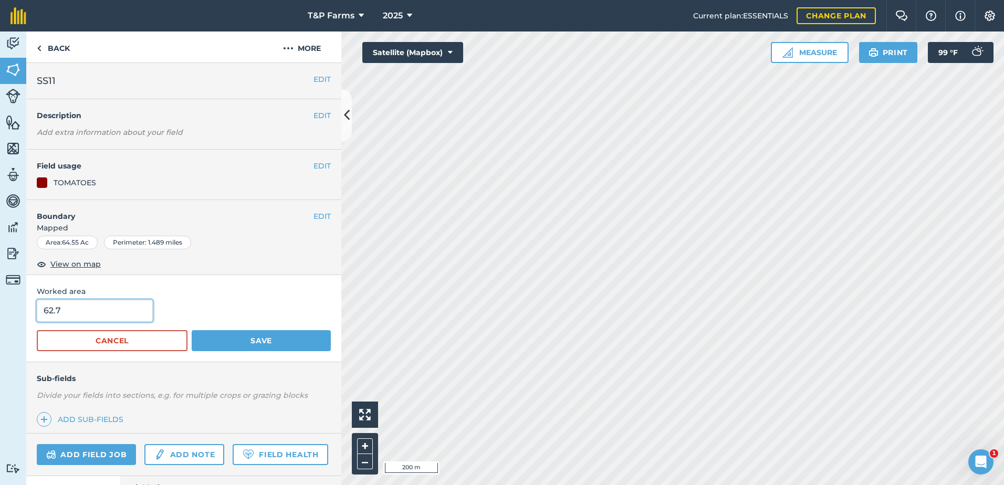
click at [192, 330] on button "Save" at bounding box center [261, 340] width 139 height 21
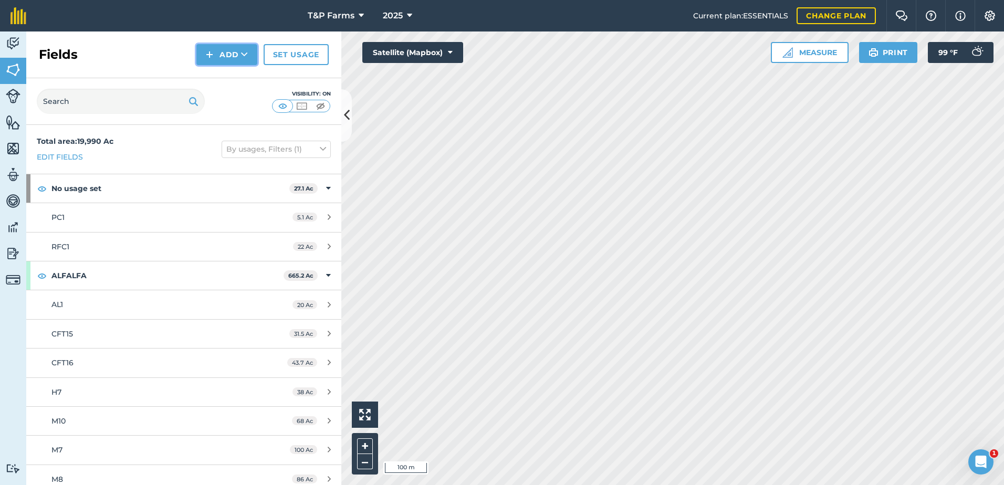
click at [246, 49] on icon at bounding box center [244, 54] width 7 height 11
click at [224, 76] on link "Draw" at bounding box center [227, 78] width 58 height 23
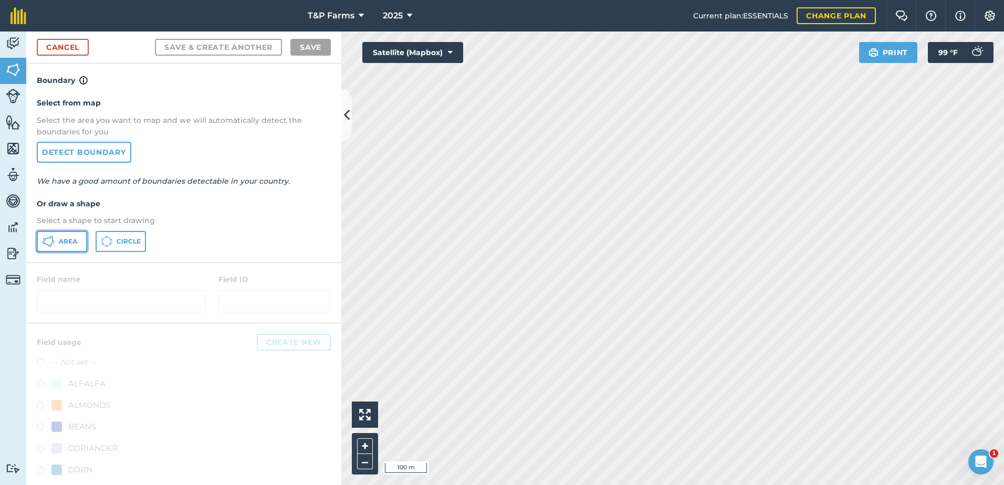
drag, startPoint x: 65, startPoint y: 238, endPoint x: 151, endPoint y: 231, distance: 86.4
click at [69, 236] on button "Area" at bounding box center [62, 241] width 50 height 21
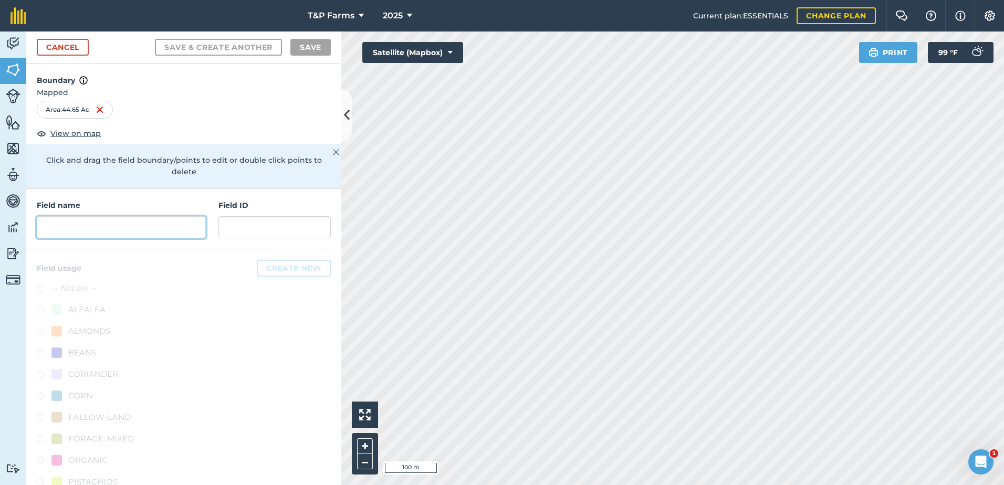
click at [154, 229] on input "text" at bounding box center [121, 227] width 169 height 22
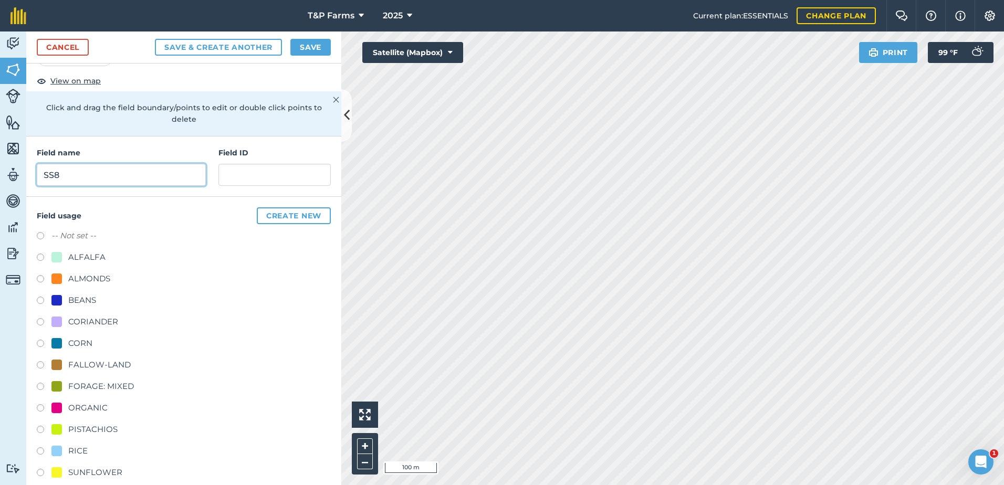
scroll to position [131, 0]
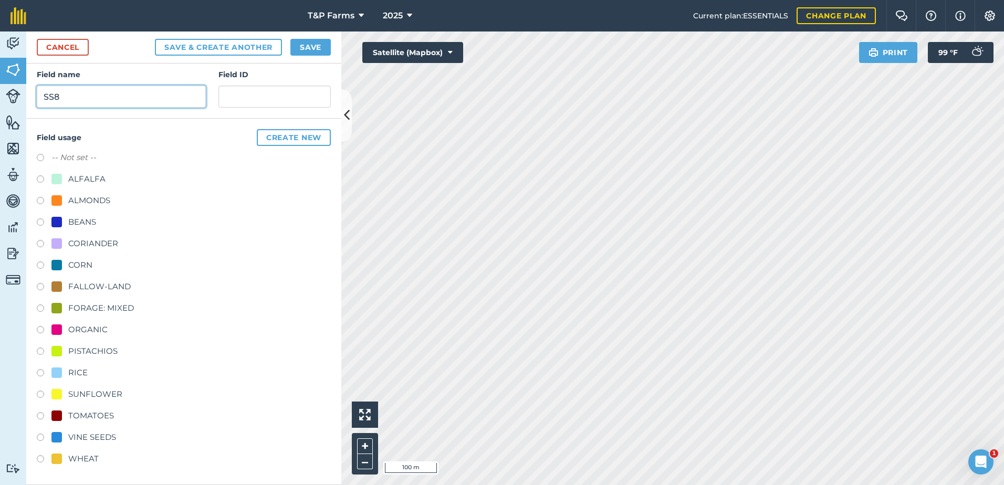
type input "SS8"
click at [87, 218] on div "BEANS" at bounding box center [82, 222] width 28 height 13
radio input "true"
click at [308, 46] on button "Save" at bounding box center [310, 47] width 40 height 17
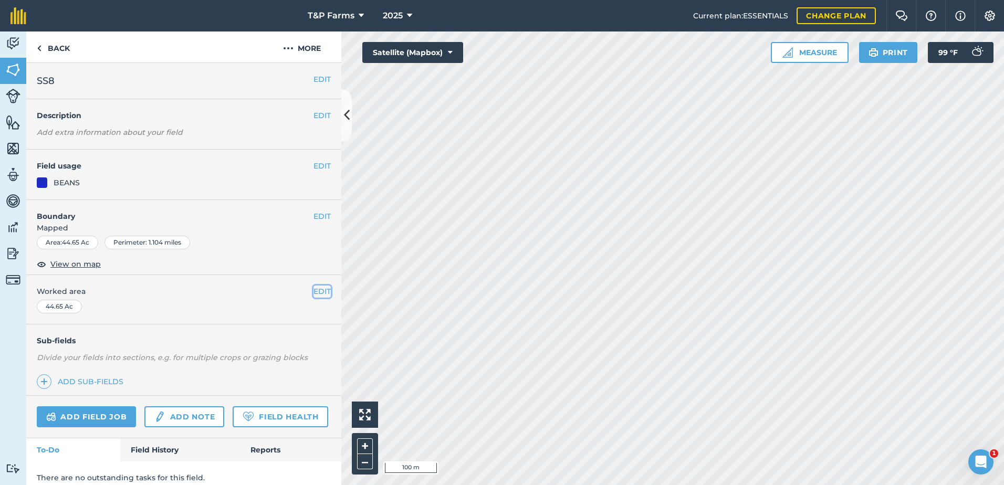
click at [313, 292] on button "EDIT" at bounding box center [321, 292] width 17 height 12
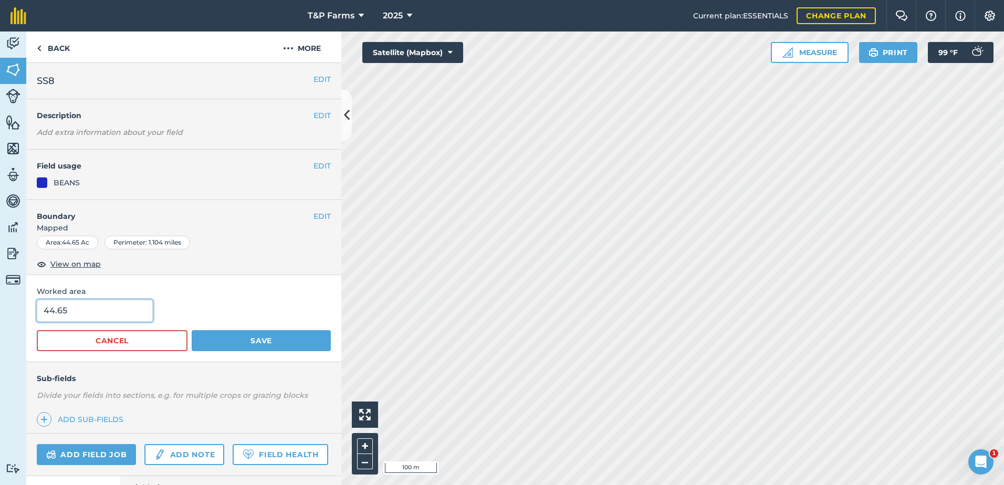
drag, startPoint x: 110, startPoint y: 317, endPoint x: -19, endPoint y: 319, distance: 129.2
click at [0, 319] on html "T&P Farms 2025 Current plan : ESSENTIALS Change plan Farm Chat Help Info Settin…" at bounding box center [502, 242] width 1004 height 485
type input "42.7"
click at [192, 330] on button "Save" at bounding box center [261, 340] width 139 height 21
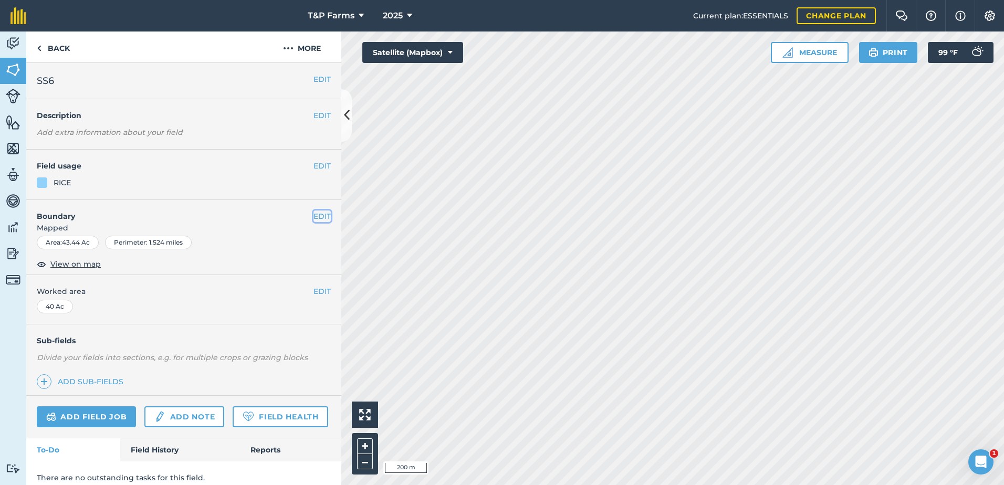
click at [316, 216] on button "EDIT" at bounding box center [321, 217] width 17 height 12
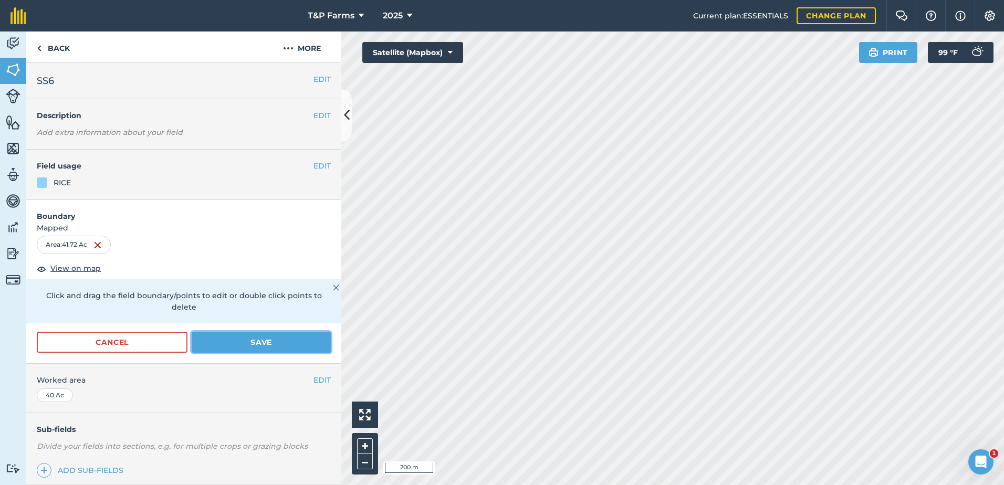
click at [289, 335] on button "Save" at bounding box center [261, 342] width 139 height 21
